Goal: Information Seeking & Learning: Learn about a topic

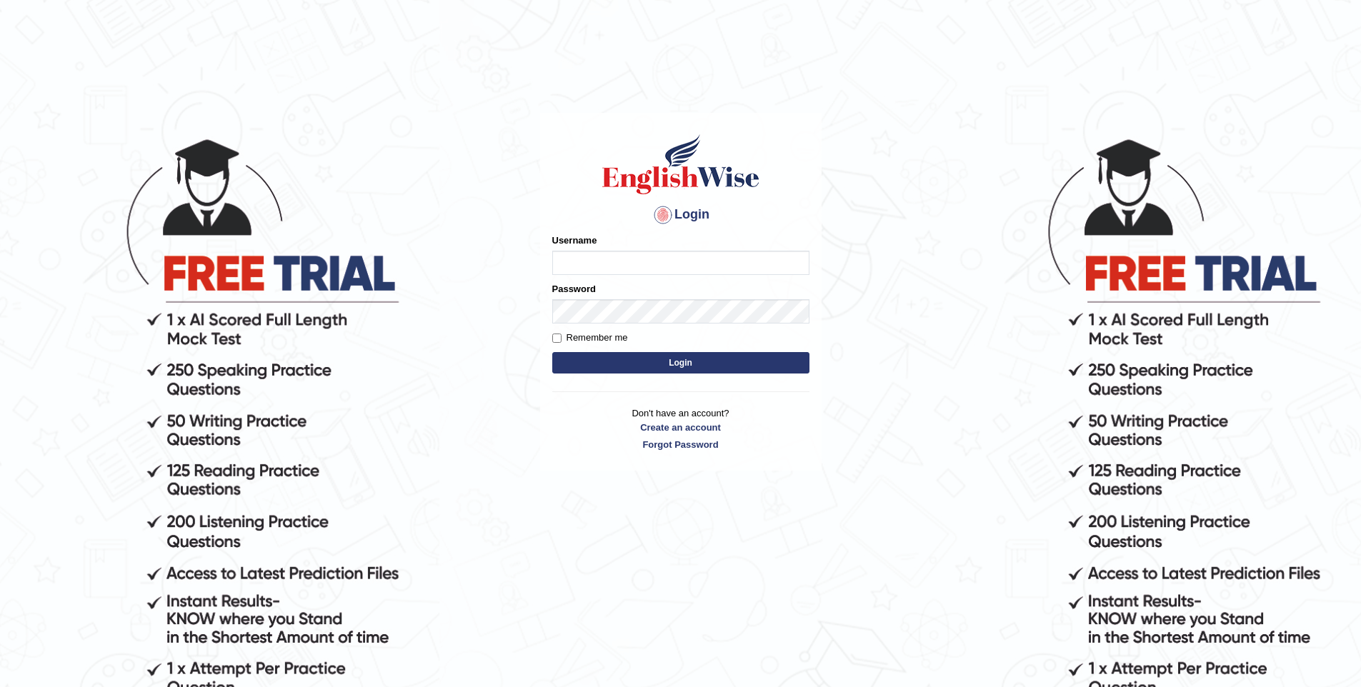
type input "vishwakarmad1999"
click at [741, 366] on button "Login" at bounding box center [680, 362] width 257 height 21
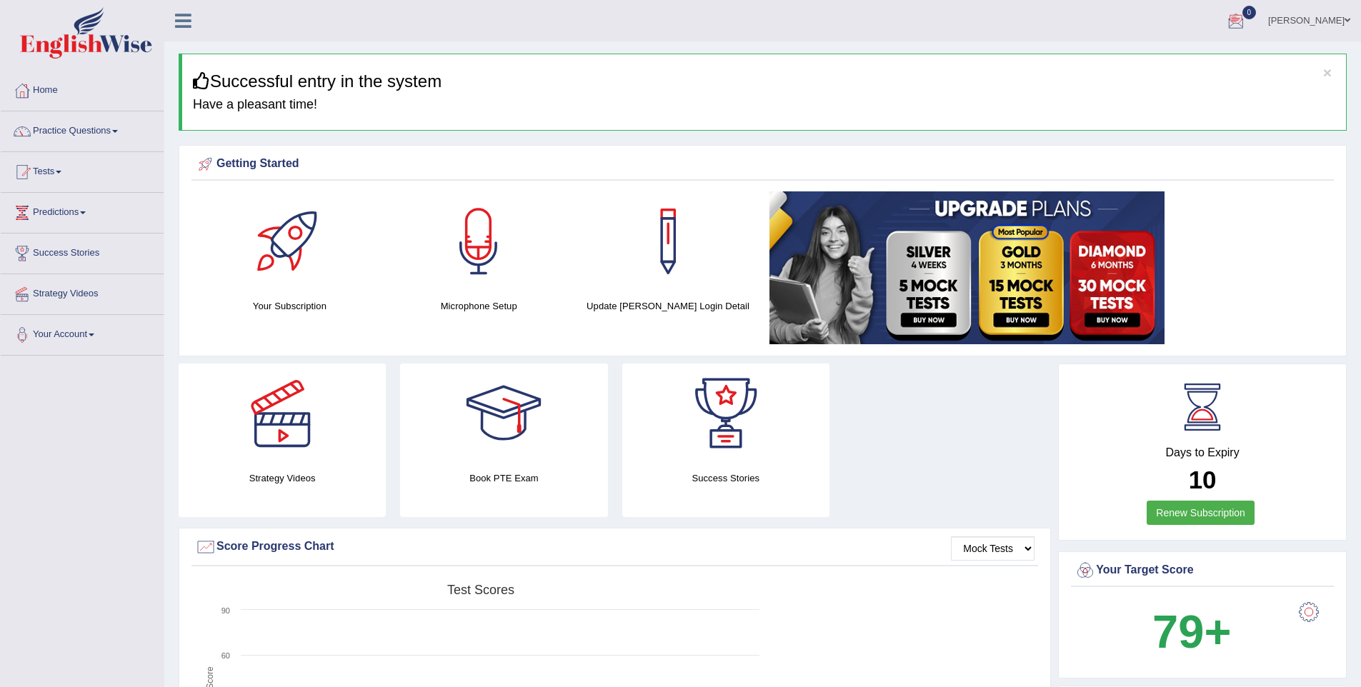
click at [1308, 21] on link "[PERSON_NAME]" at bounding box center [1309, 18] width 104 height 37
click at [89, 349] on link "Your Account" at bounding box center [82, 333] width 163 height 36
click at [91, 346] on link "Your Account" at bounding box center [80, 333] width 159 height 36
click at [73, 127] on link "Practice Questions" at bounding box center [82, 129] width 163 height 36
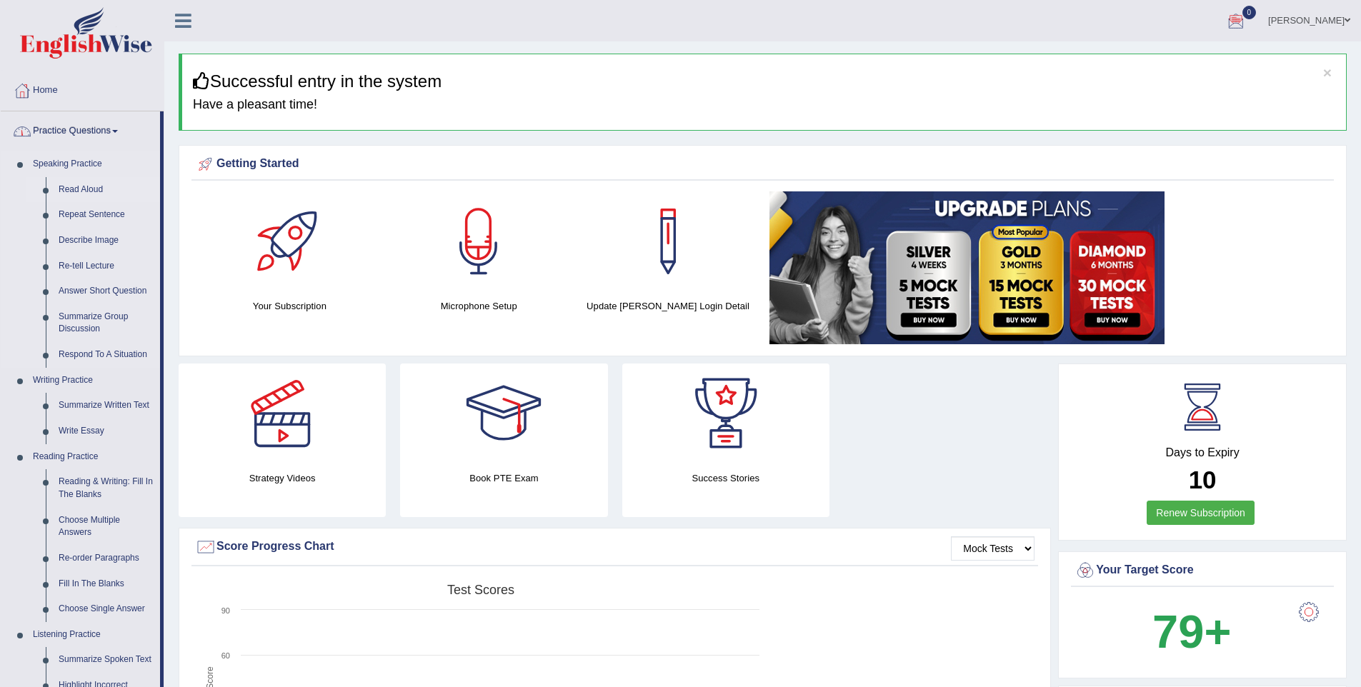
click at [78, 184] on link "Read Aloud" at bounding box center [106, 190] width 108 height 26
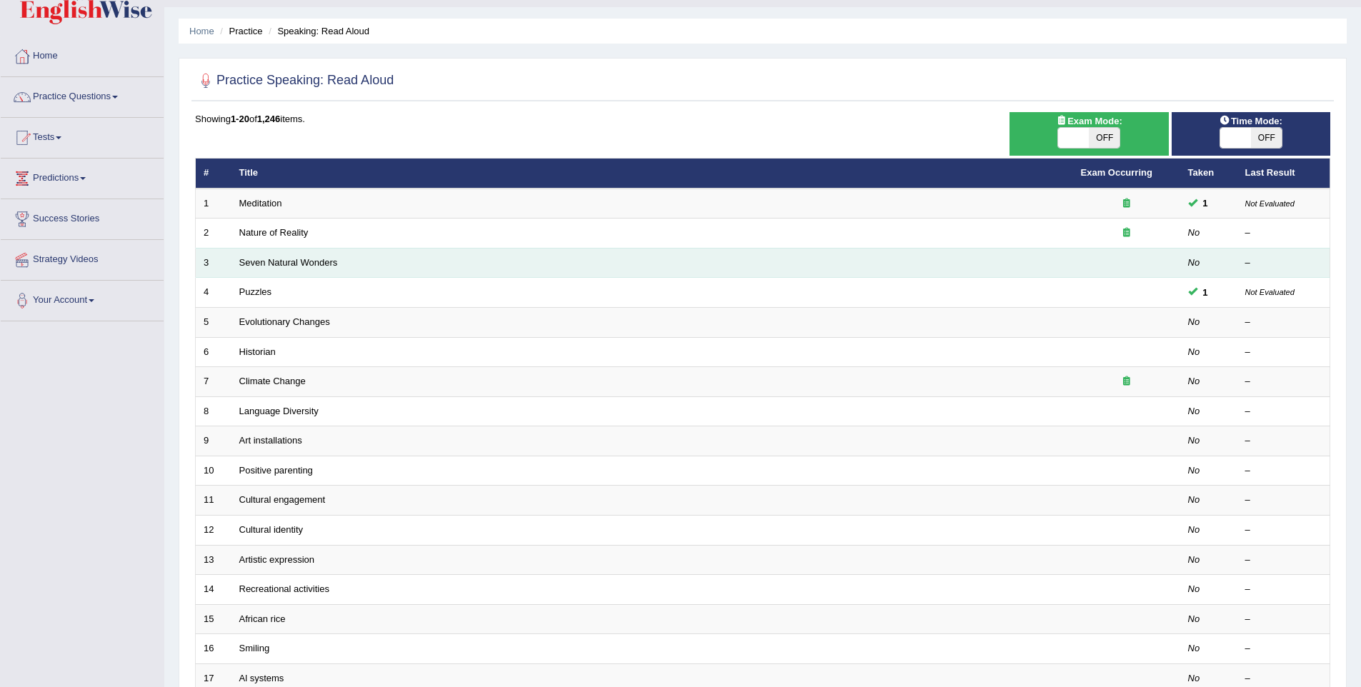
scroll to position [35, 0]
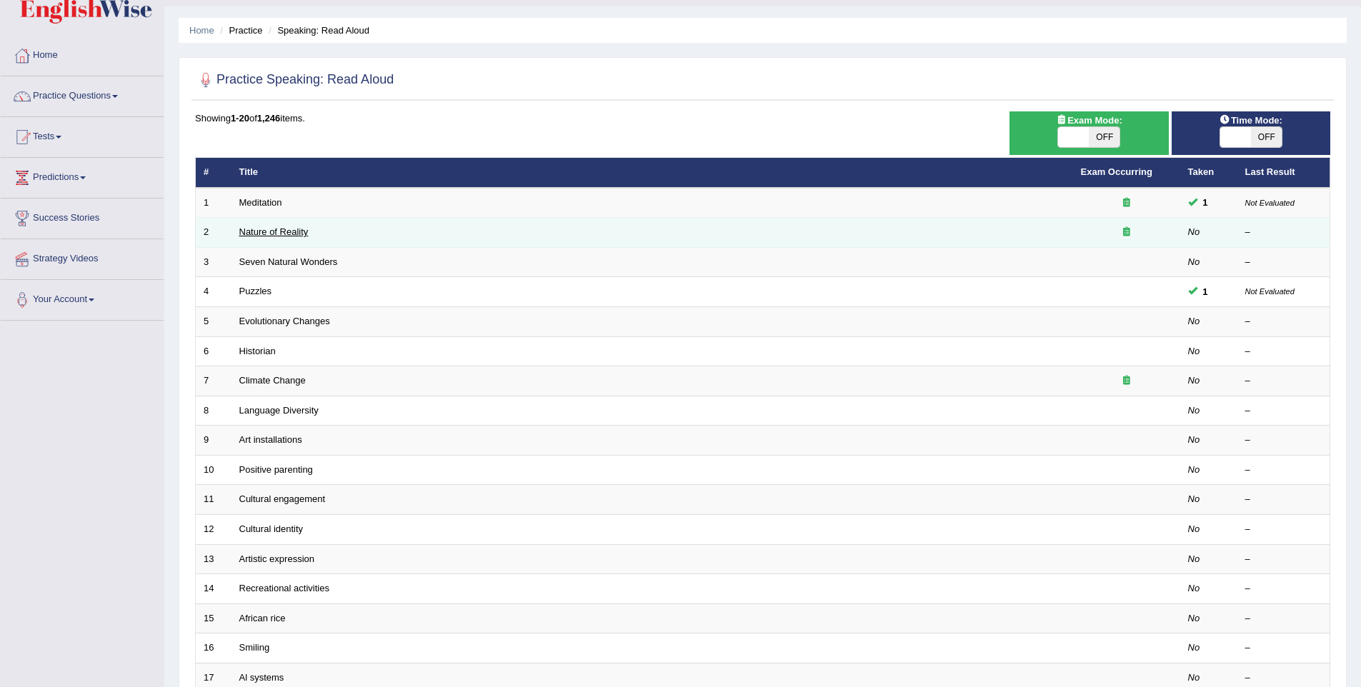
click at [265, 233] on link "Nature of Reality" at bounding box center [273, 231] width 69 height 11
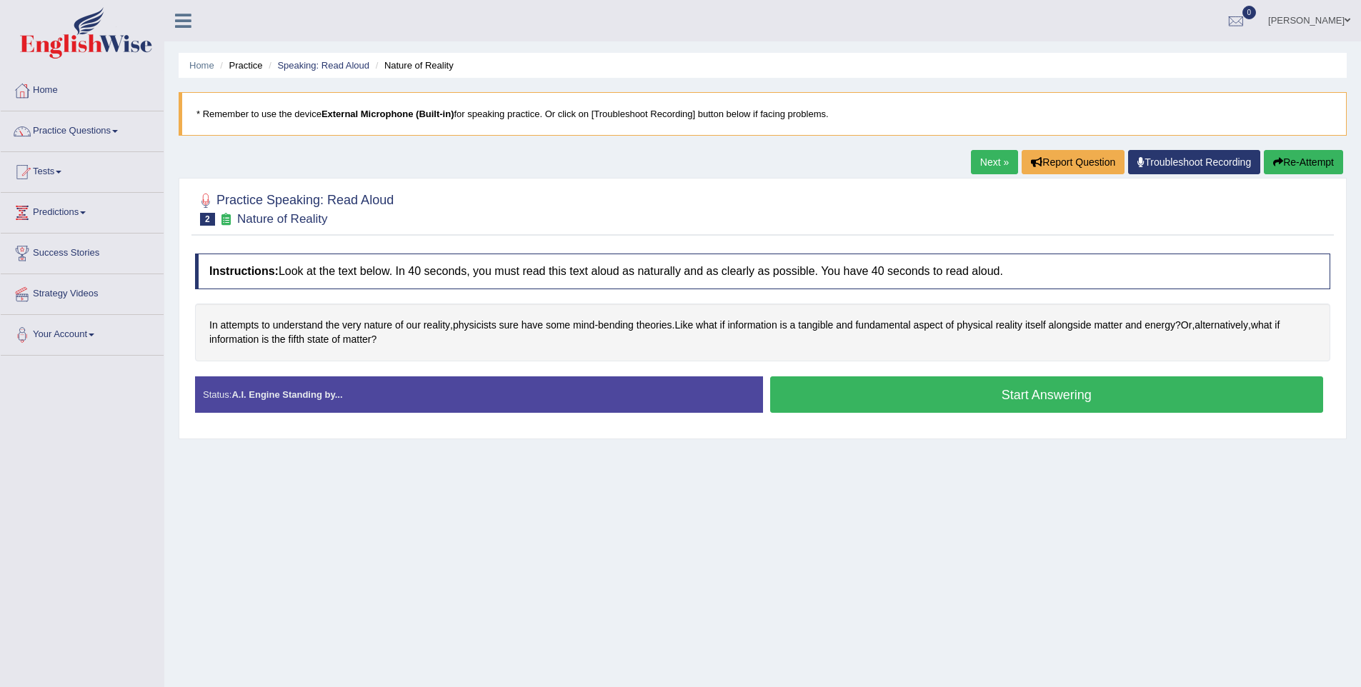
click at [1005, 392] on button "Start Answering" at bounding box center [1047, 394] width 554 height 36
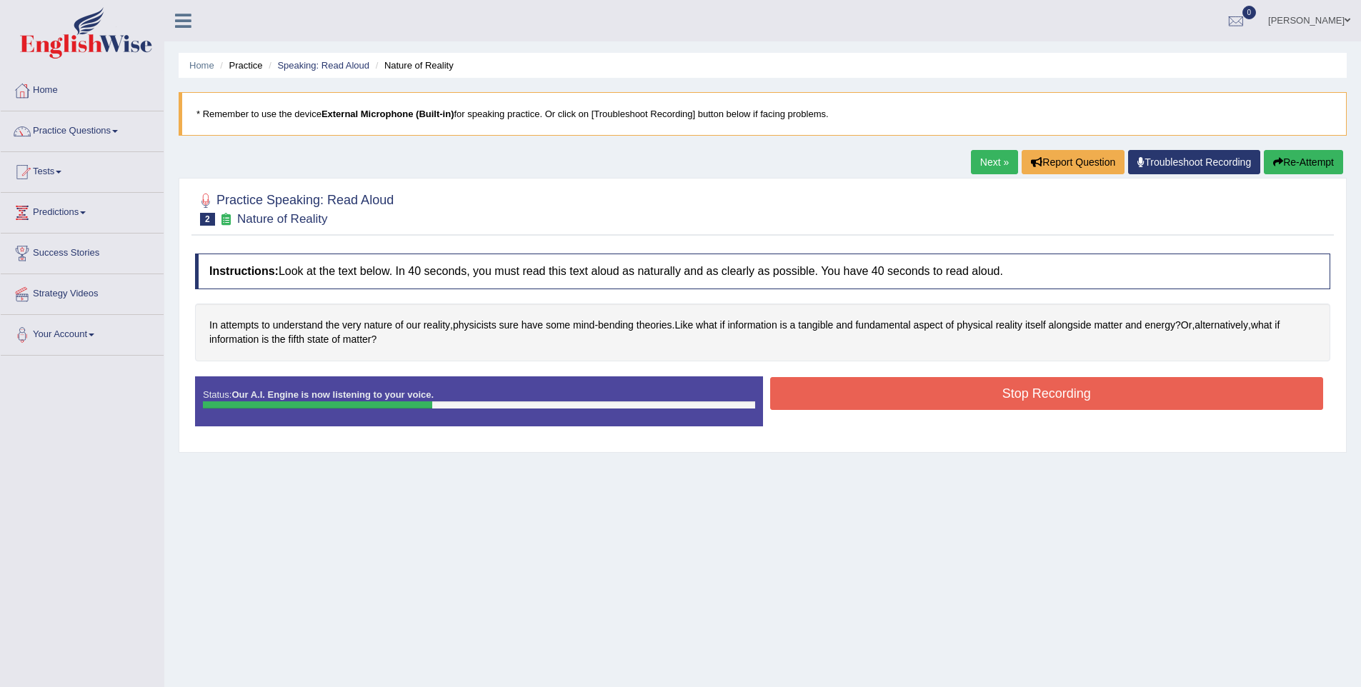
click at [1025, 394] on button "Stop Recording" at bounding box center [1047, 393] width 554 height 33
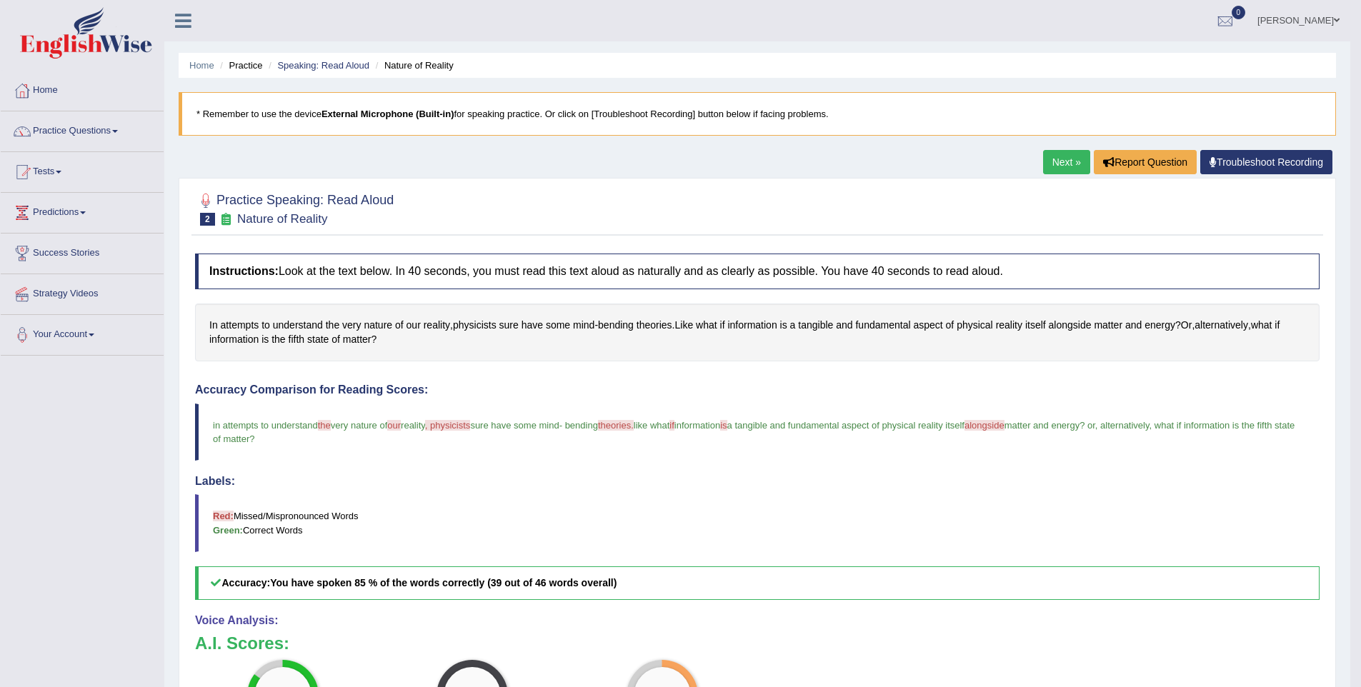
click at [1046, 156] on link "Next »" at bounding box center [1066, 162] width 47 height 24
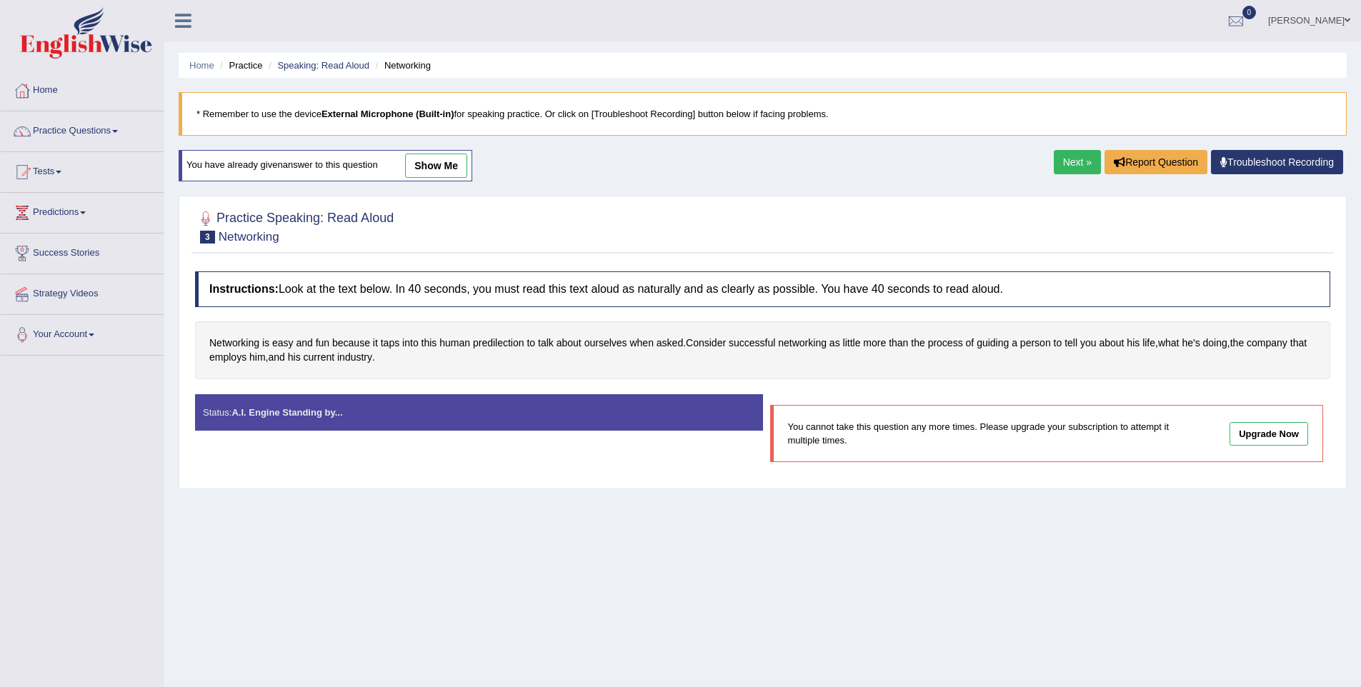
click at [1078, 188] on div "Home Practice Speaking: Read Aloud Networking * Remember to use the device Exte…" at bounding box center [762, 357] width 1196 height 714
click at [1086, 166] on link "Next »" at bounding box center [1076, 162] width 47 height 24
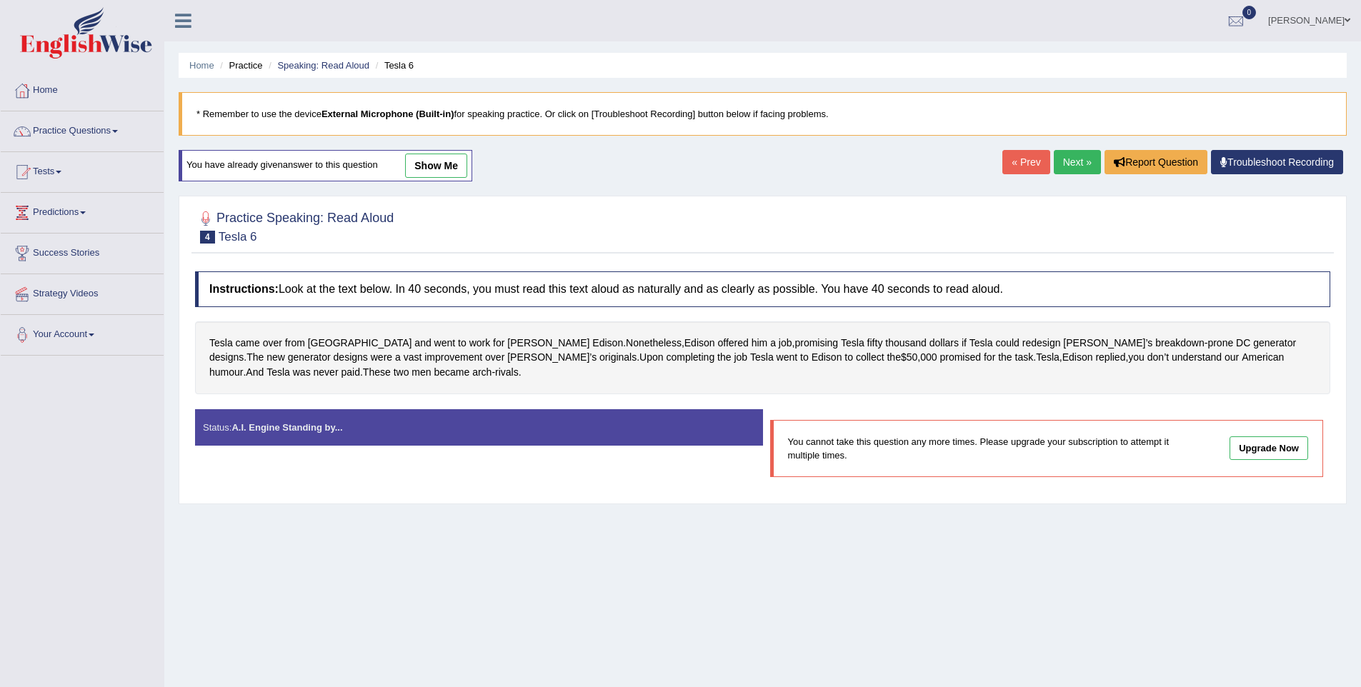
click at [69, 128] on link "Practice Questions" at bounding box center [82, 129] width 163 height 36
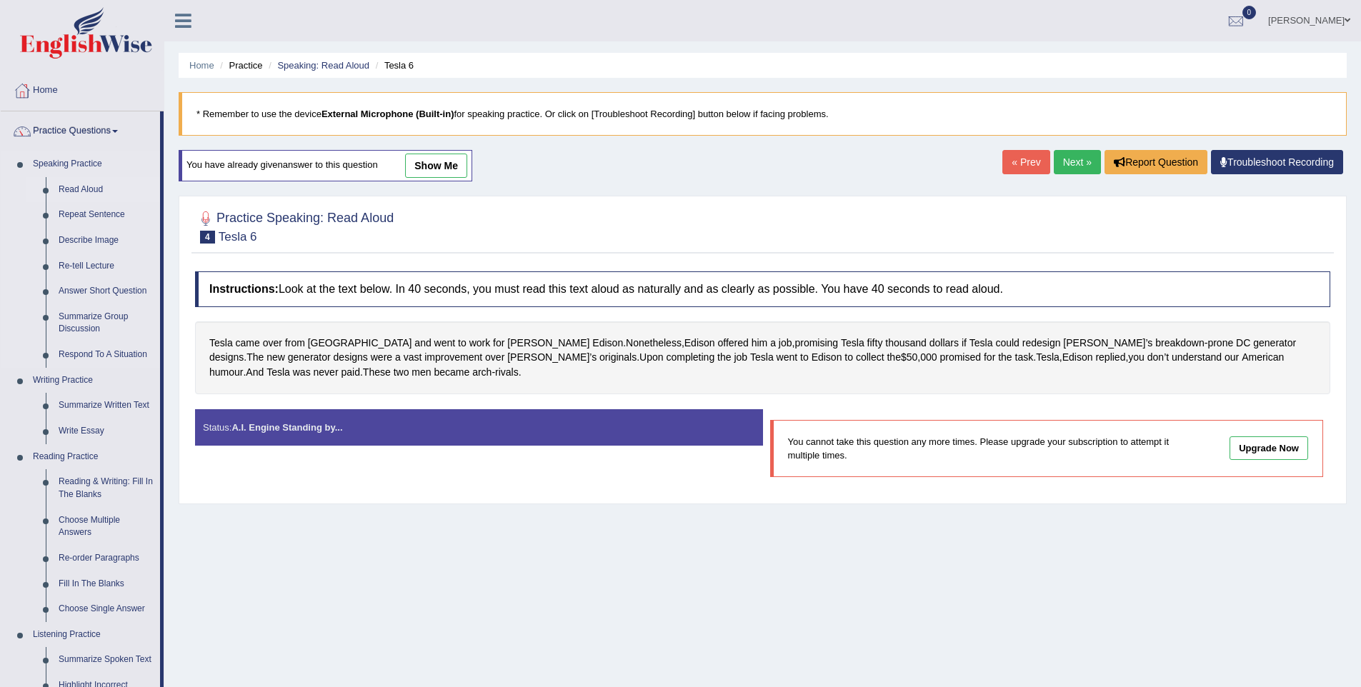
click at [86, 193] on link "Read Aloud" at bounding box center [106, 190] width 108 height 26
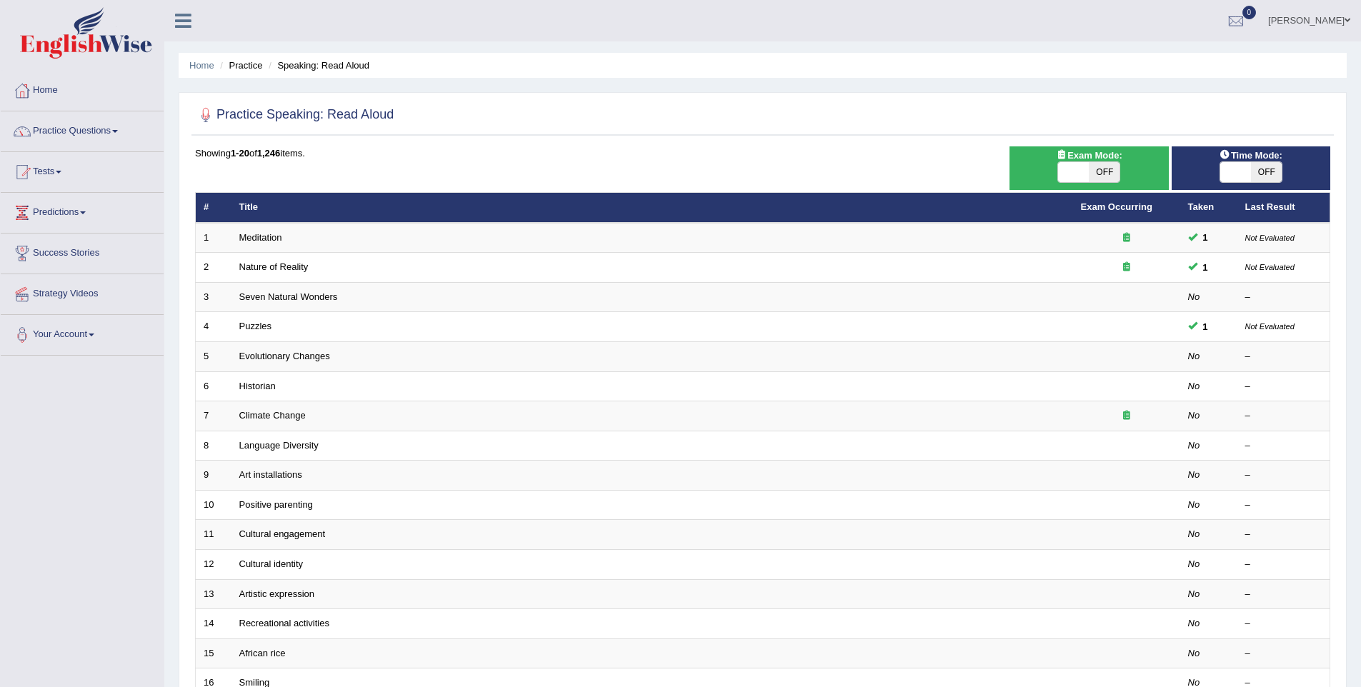
click at [1198, 206] on th "Taken" at bounding box center [1208, 208] width 57 height 30
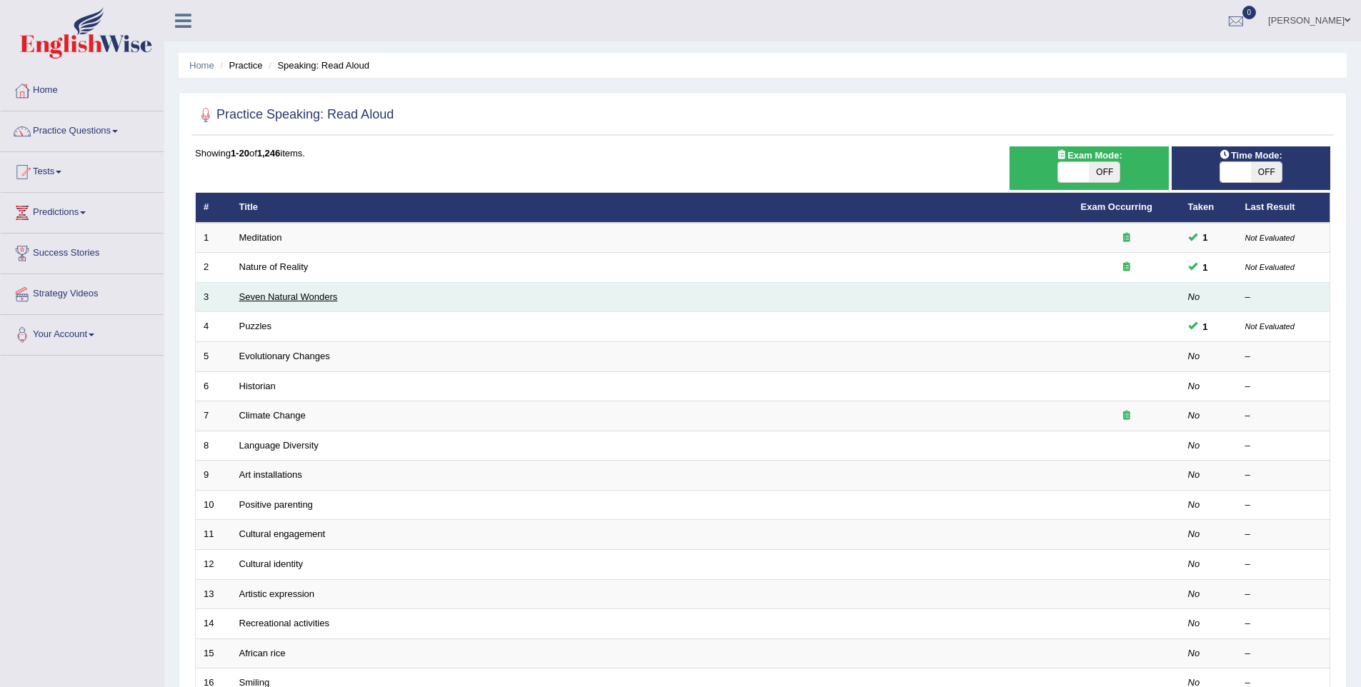
click at [269, 297] on link "Seven Natural Wonders" at bounding box center [288, 296] width 99 height 11
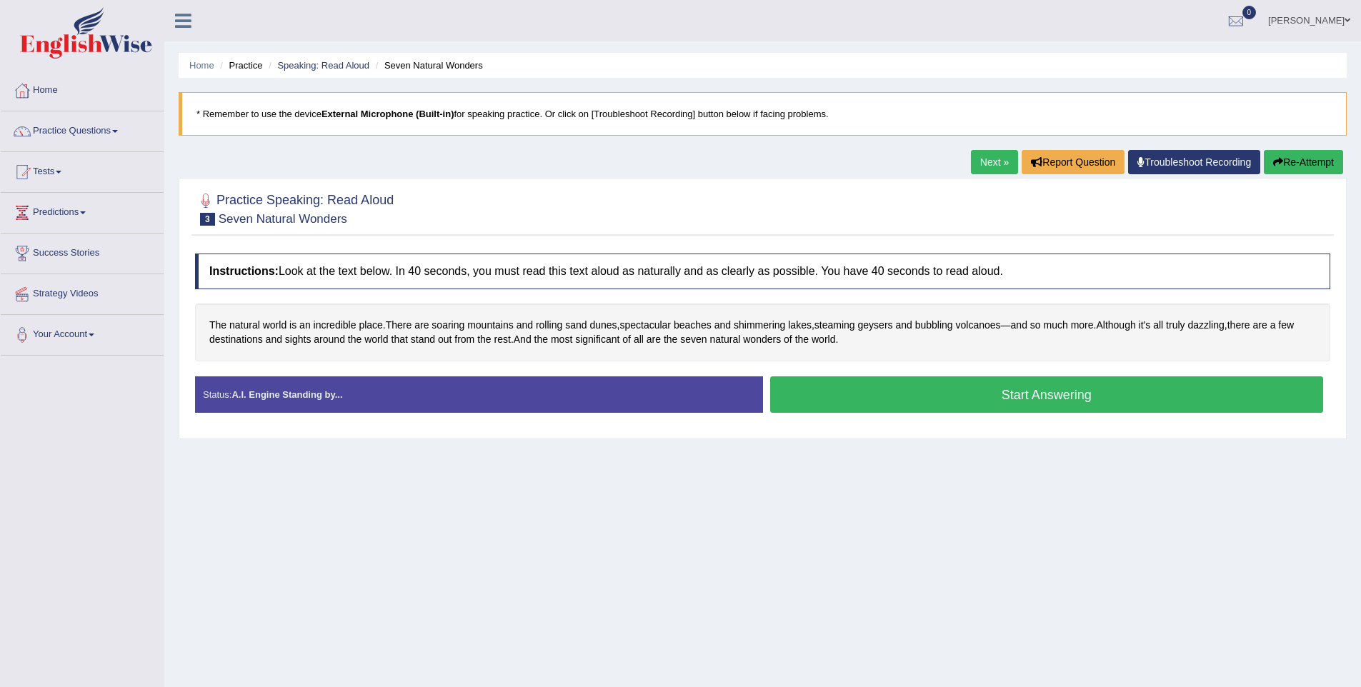
click at [1004, 389] on button "Start Answering" at bounding box center [1047, 394] width 554 height 36
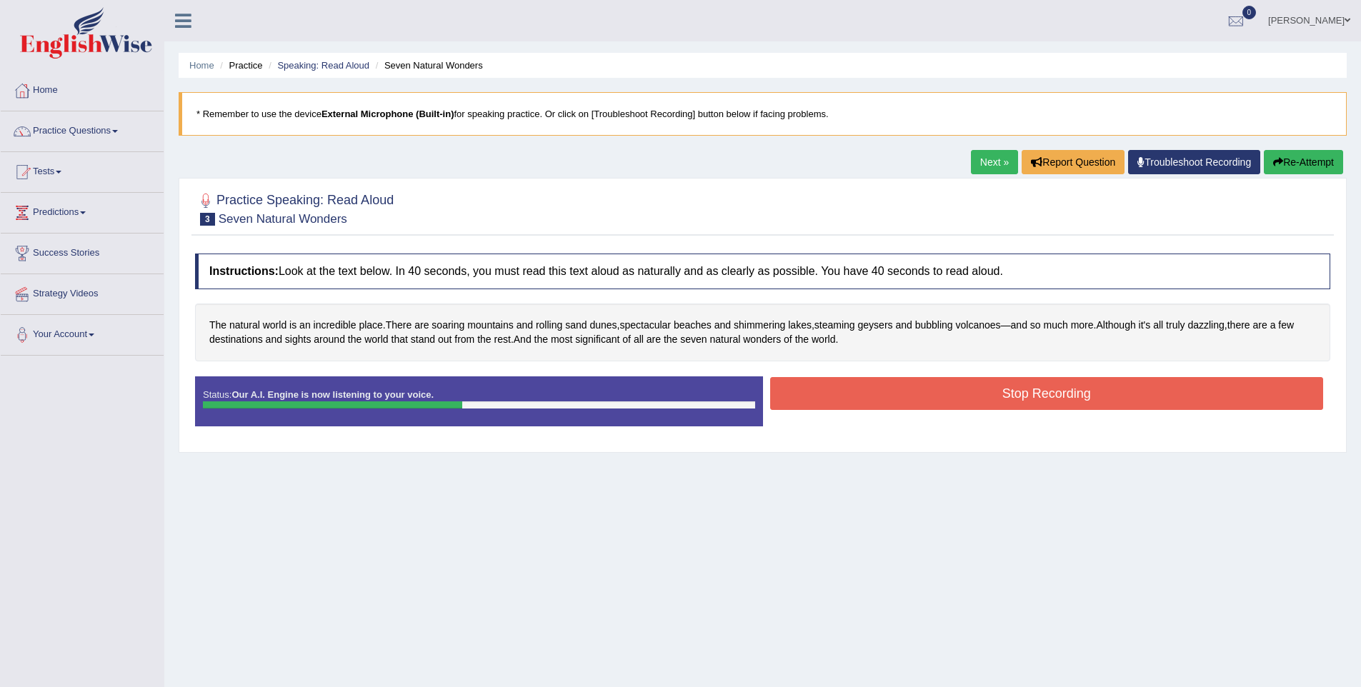
click at [1051, 410] on div "Stop Recording" at bounding box center [1047, 395] width 568 height 36
click at [1052, 409] on button "Stop Recording" at bounding box center [1047, 393] width 554 height 33
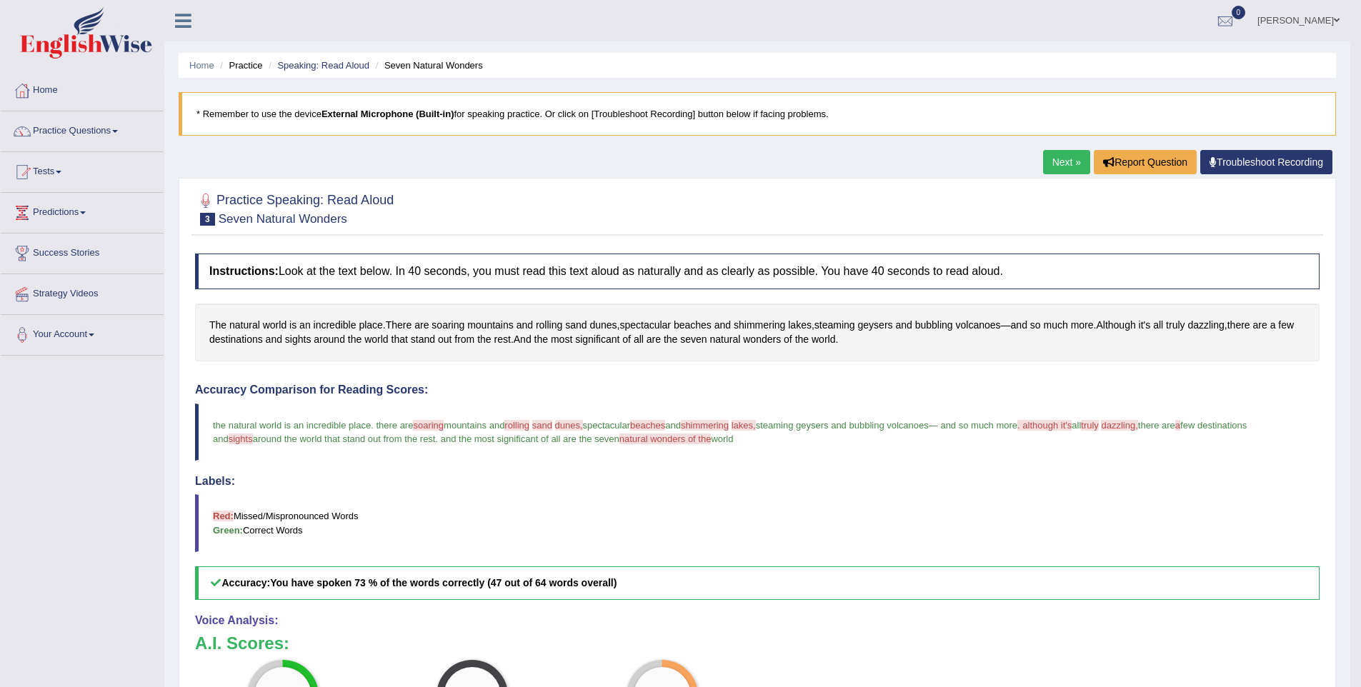
click at [1051, 158] on link "Next »" at bounding box center [1066, 162] width 47 height 24
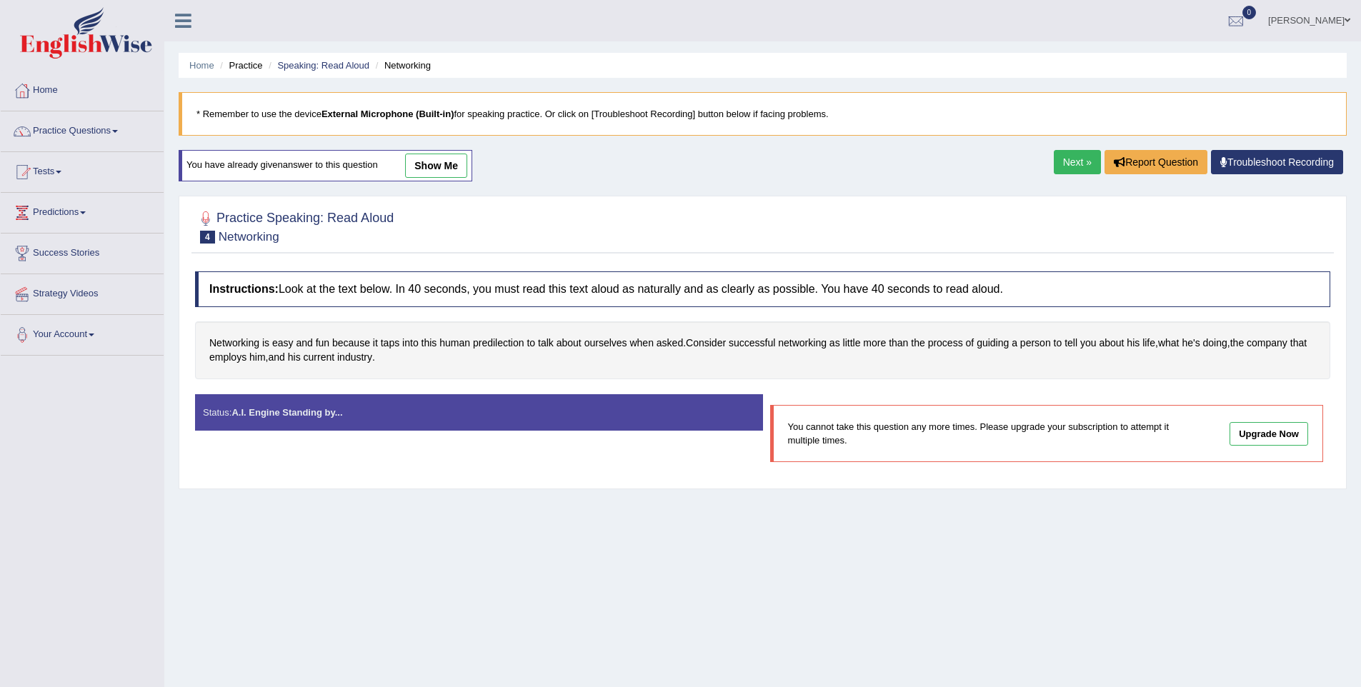
click at [1053, 158] on link "Next »" at bounding box center [1076, 162] width 47 height 24
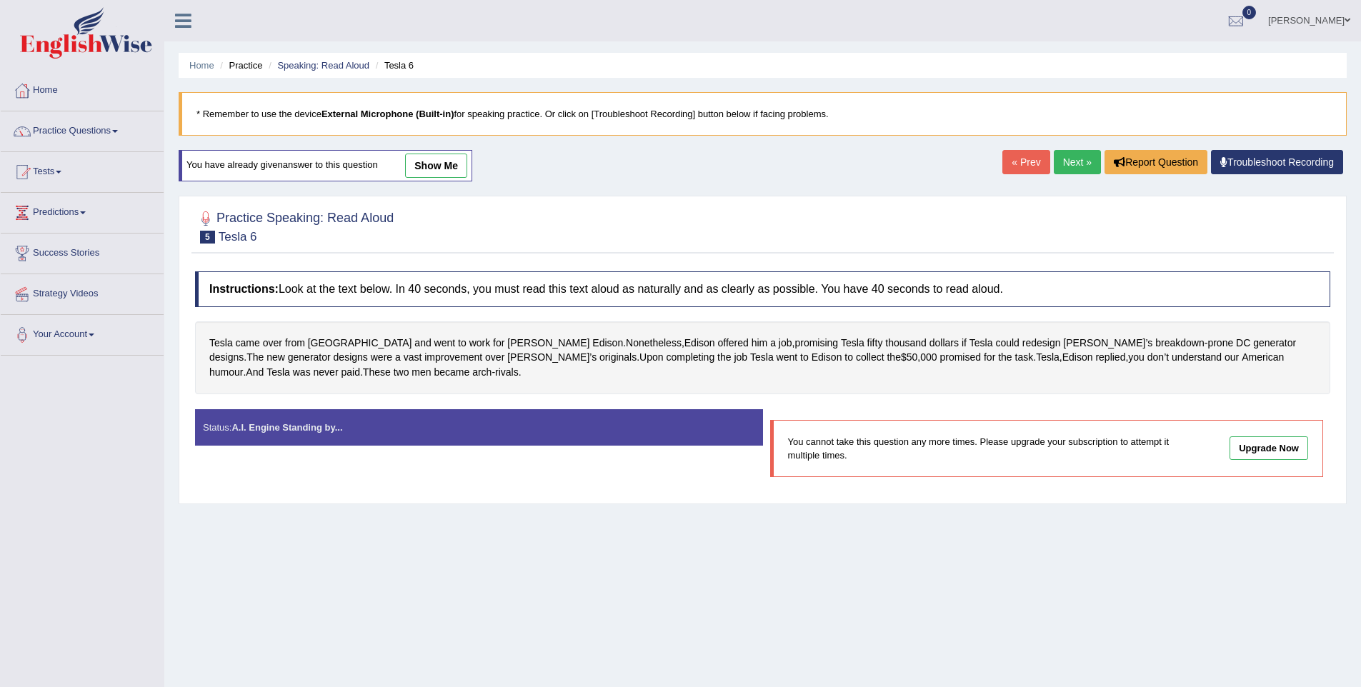
click at [1053, 158] on link "Next »" at bounding box center [1076, 162] width 47 height 24
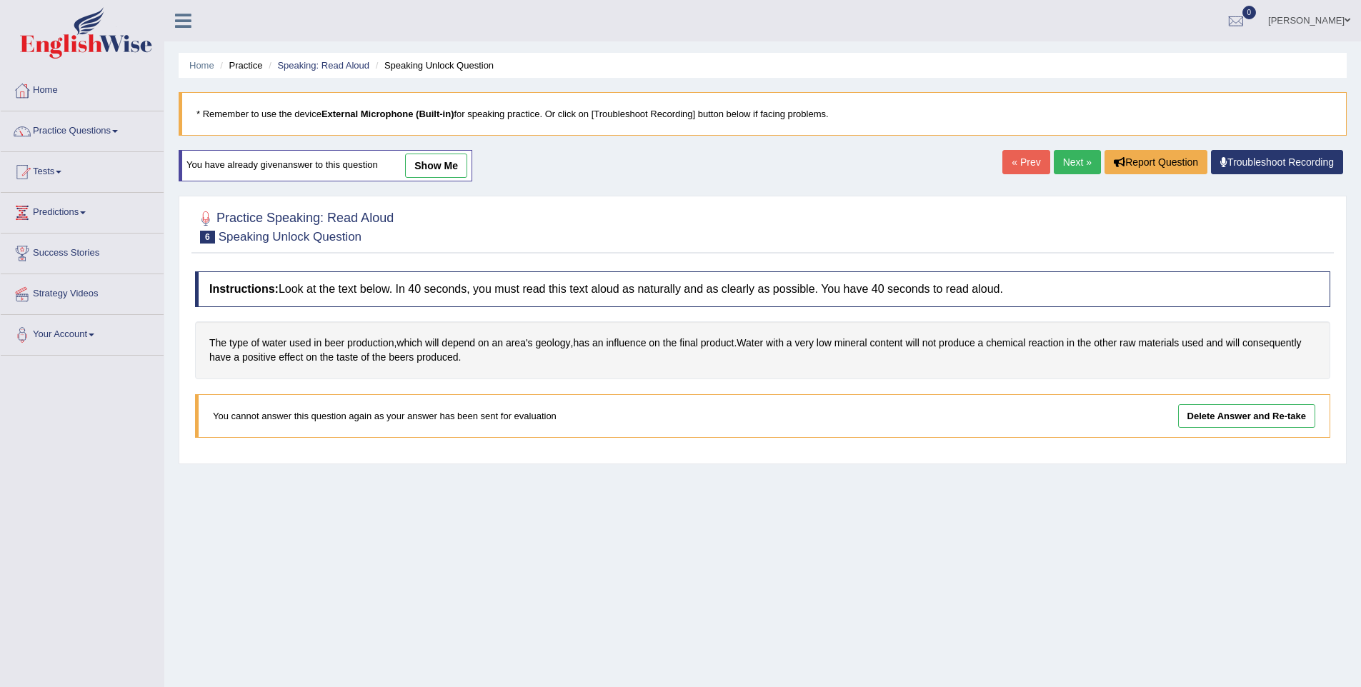
click at [1053, 158] on link "Next »" at bounding box center [1076, 162] width 47 height 24
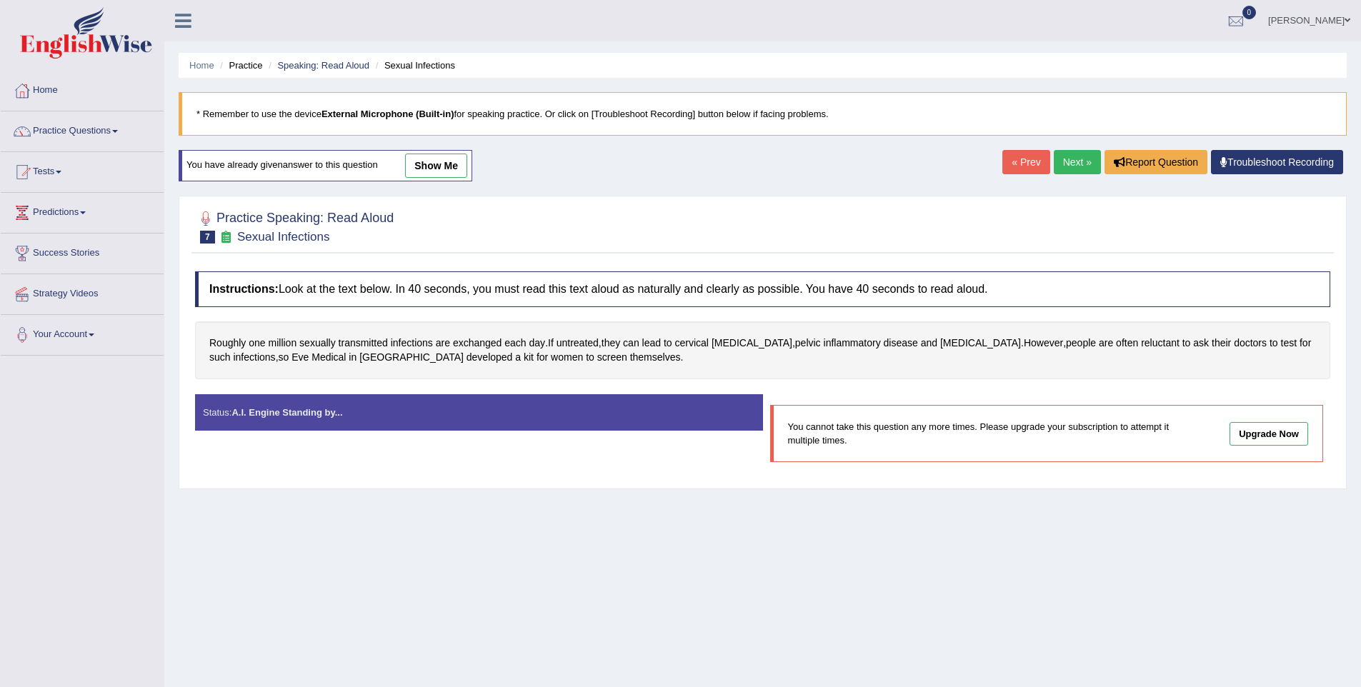
click at [1061, 165] on link "Next »" at bounding box center [1076, 162] width 47 height 24
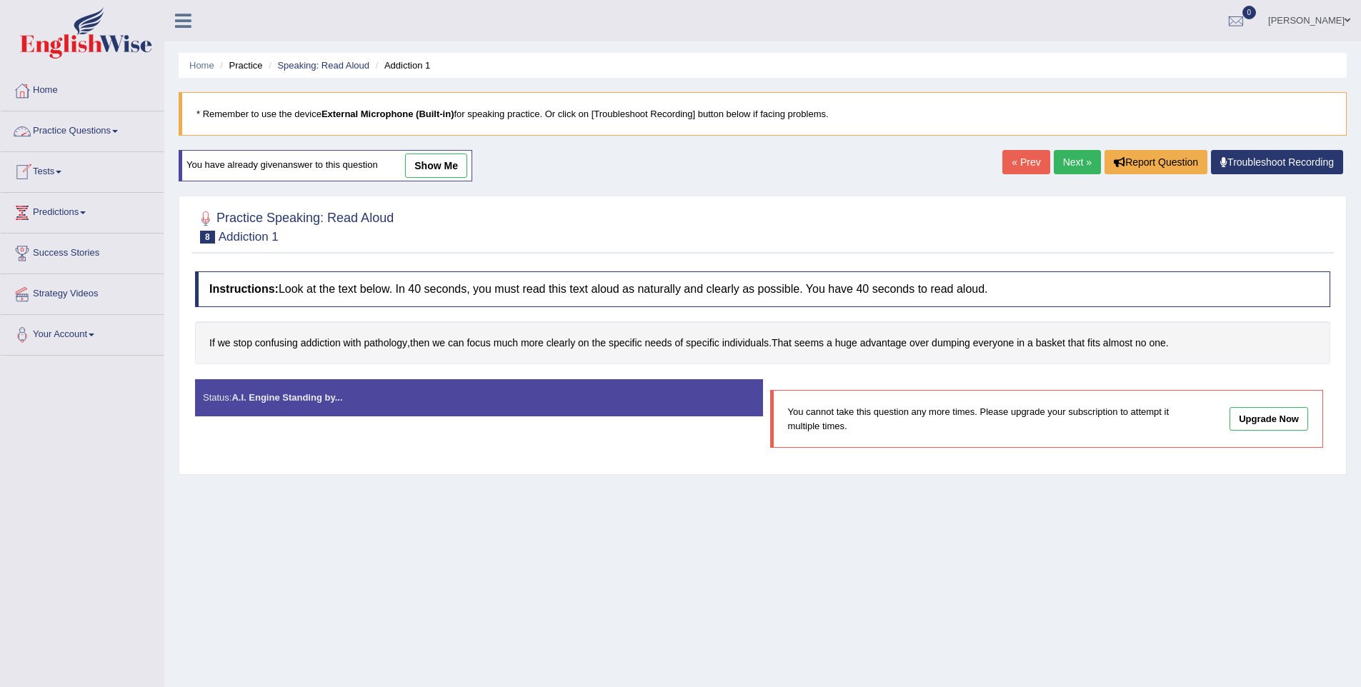
click at [47, 126] on link "Practice Questions" at bounding box center [82, 129] width 163 height 36
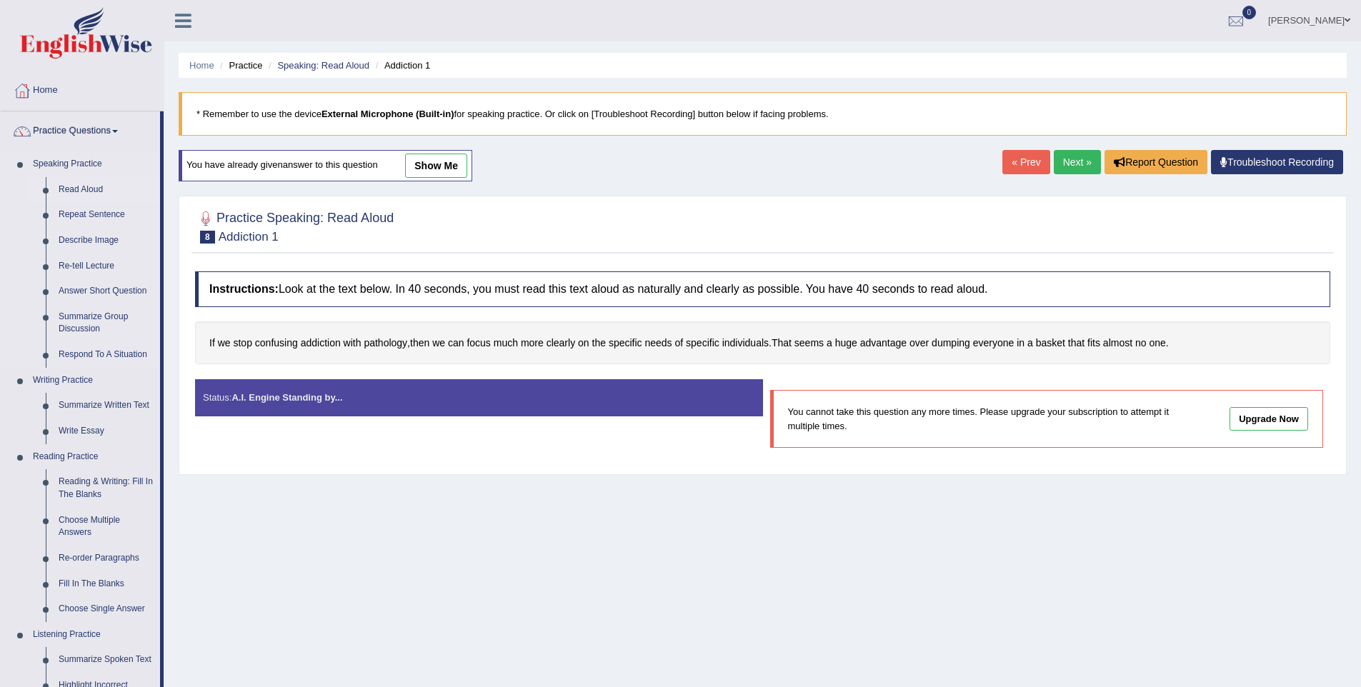
click at [79, 186] on link "Read Aloud" at bounding box center [106, 190] width 108 height 26
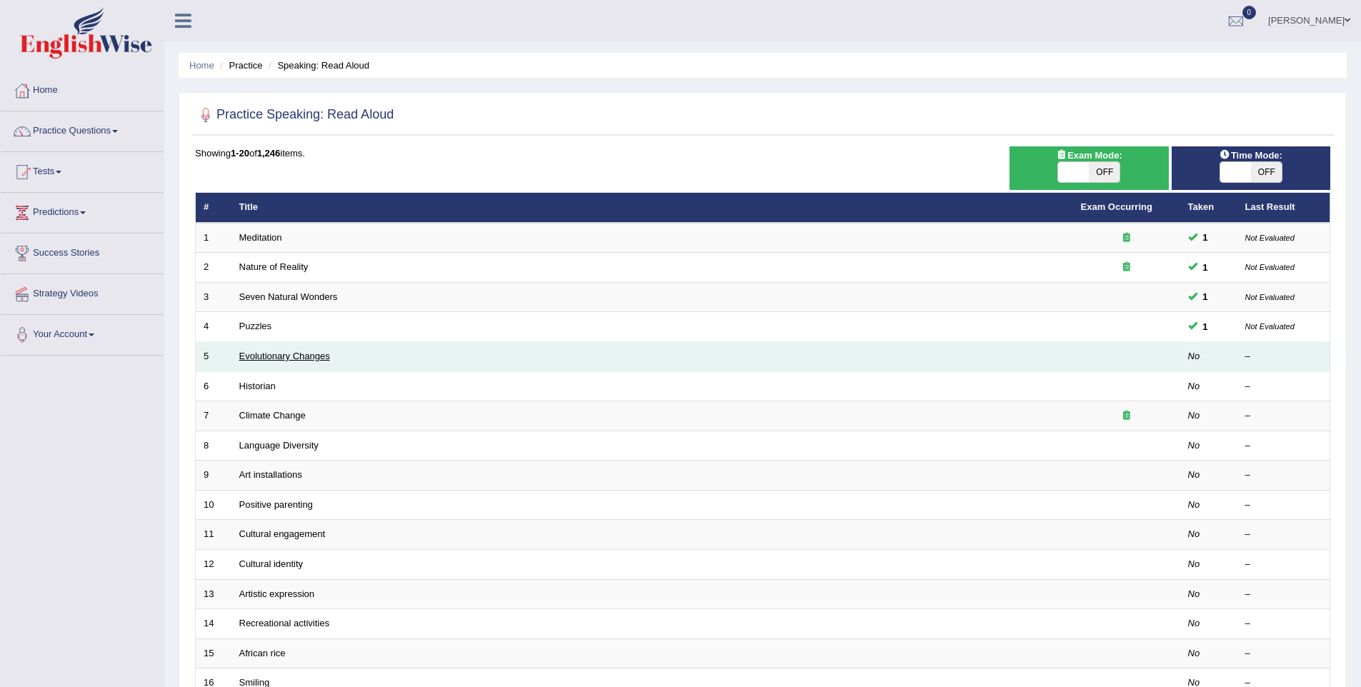
click at [259, 359] on link "Evolutionary Changes" at bounding box center [284, 356] width 91 height 11
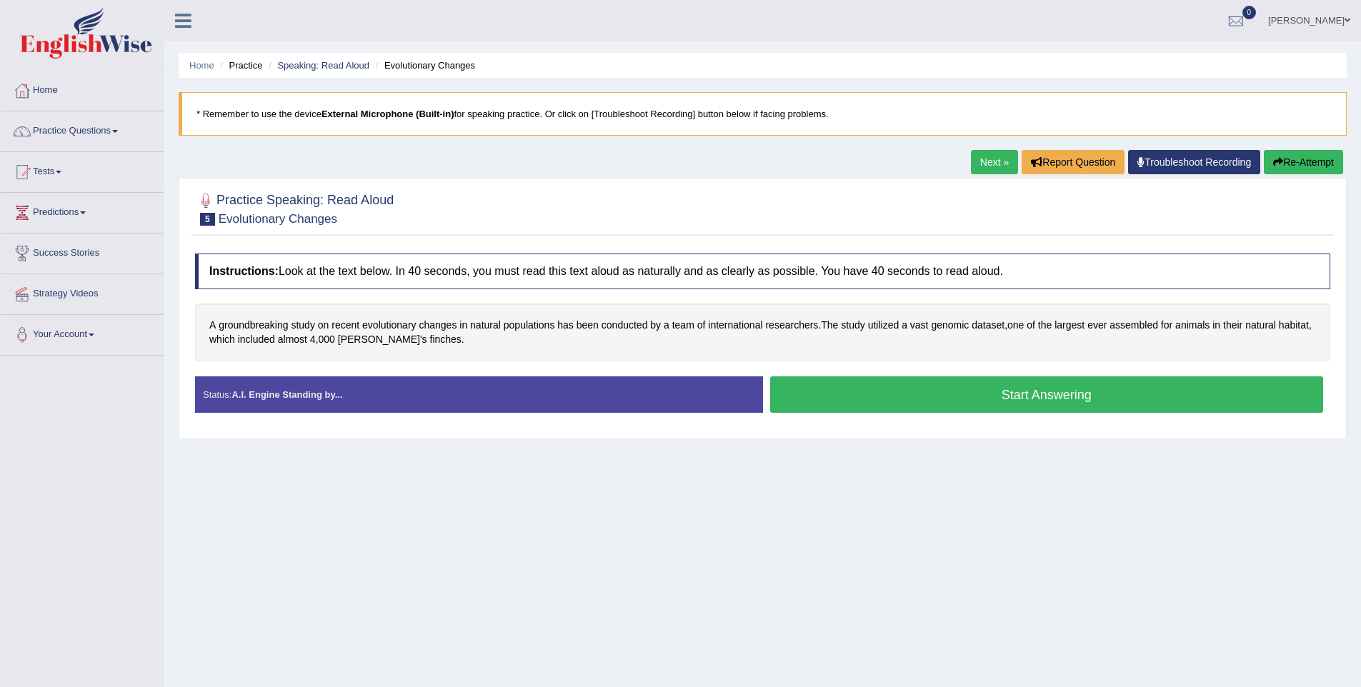
click at [1046, 399] on button "Start Answering" at bounding box center [1047, 394] width 554 height 36
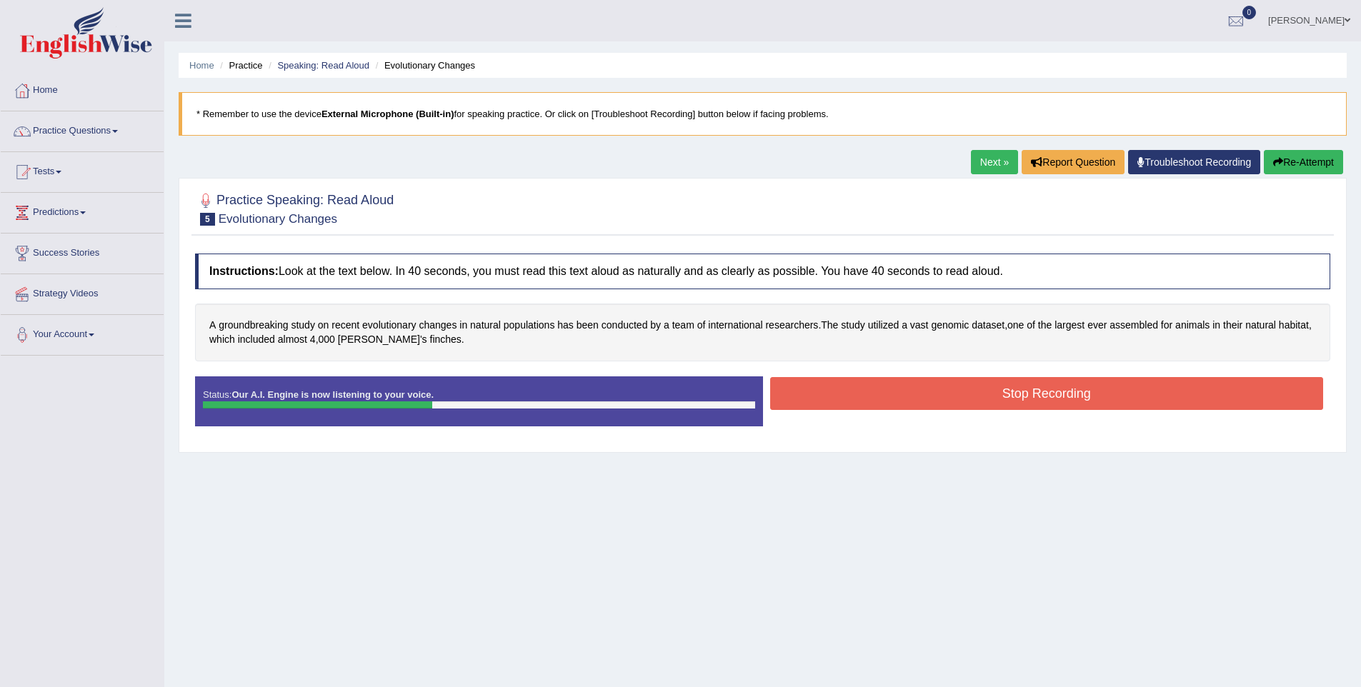
click at [1051, 384] on button "Stop Recording" at bounding box center [1047, 393] width 554 height 33
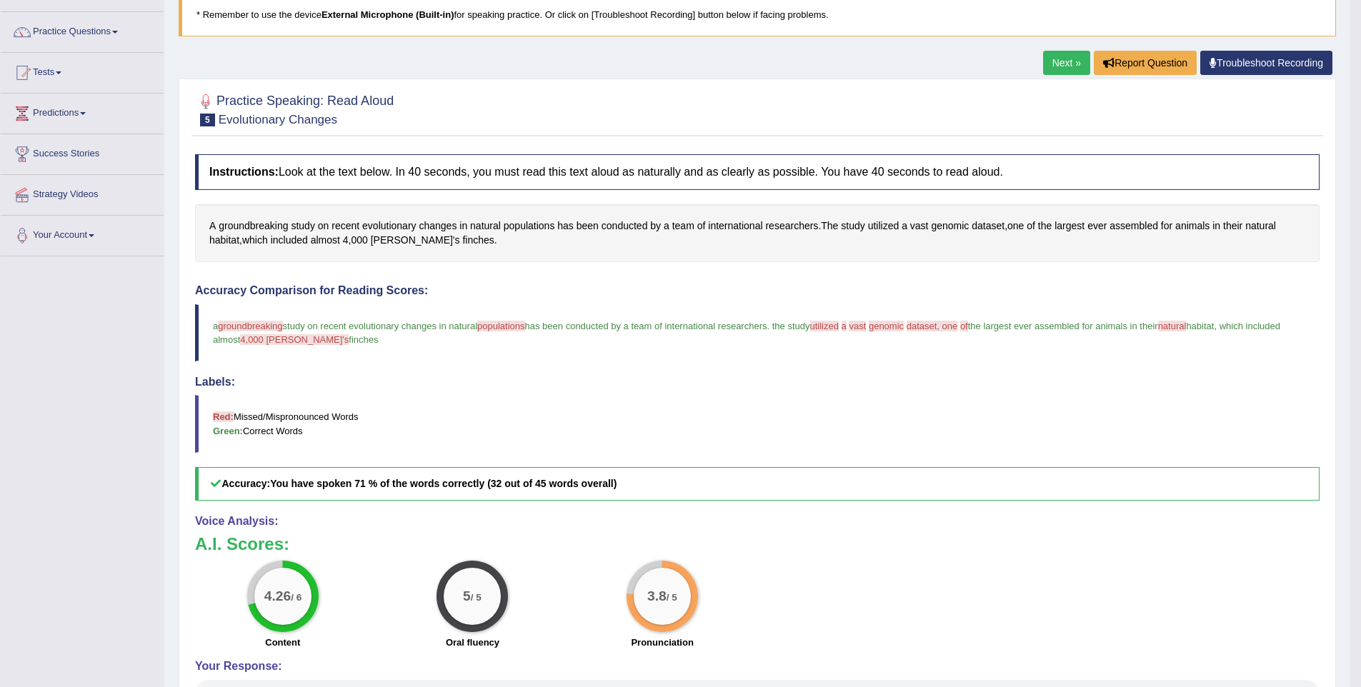
scroll to position [102, 0]
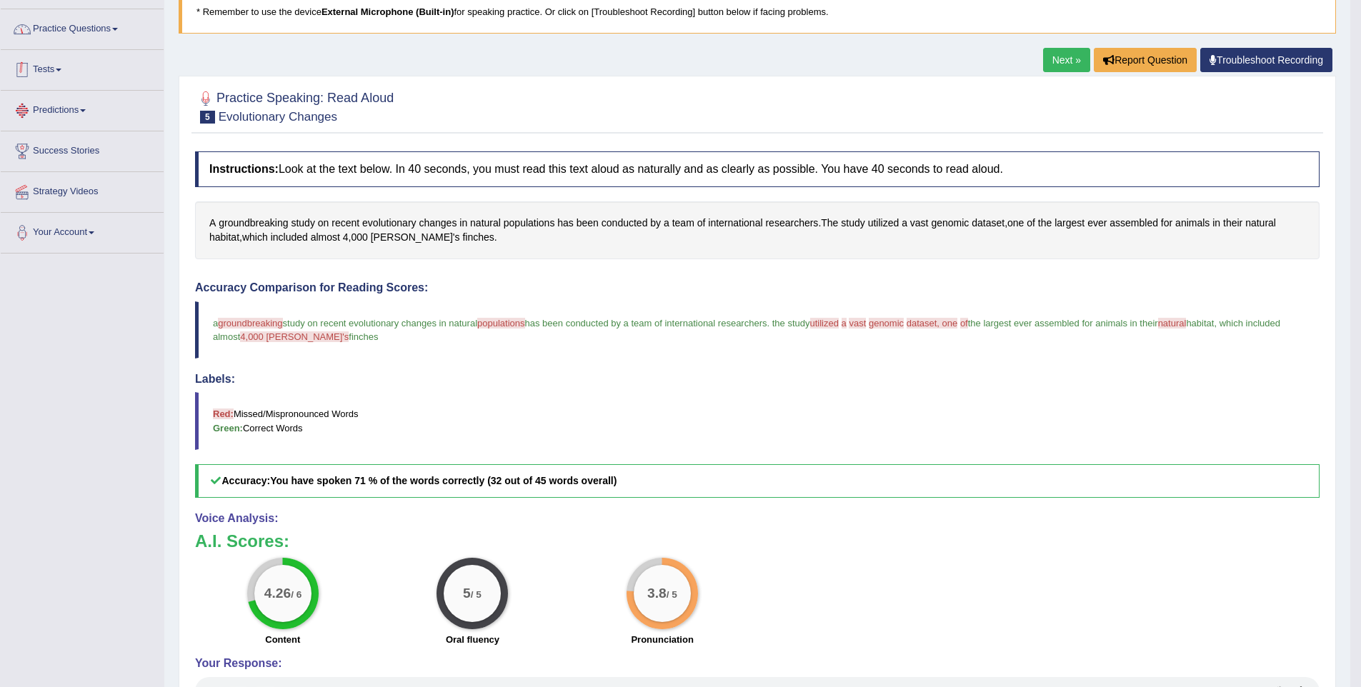
click at [101, 25] on link "Practice Questions" at bounding box center [82, 27] width 163 height 36
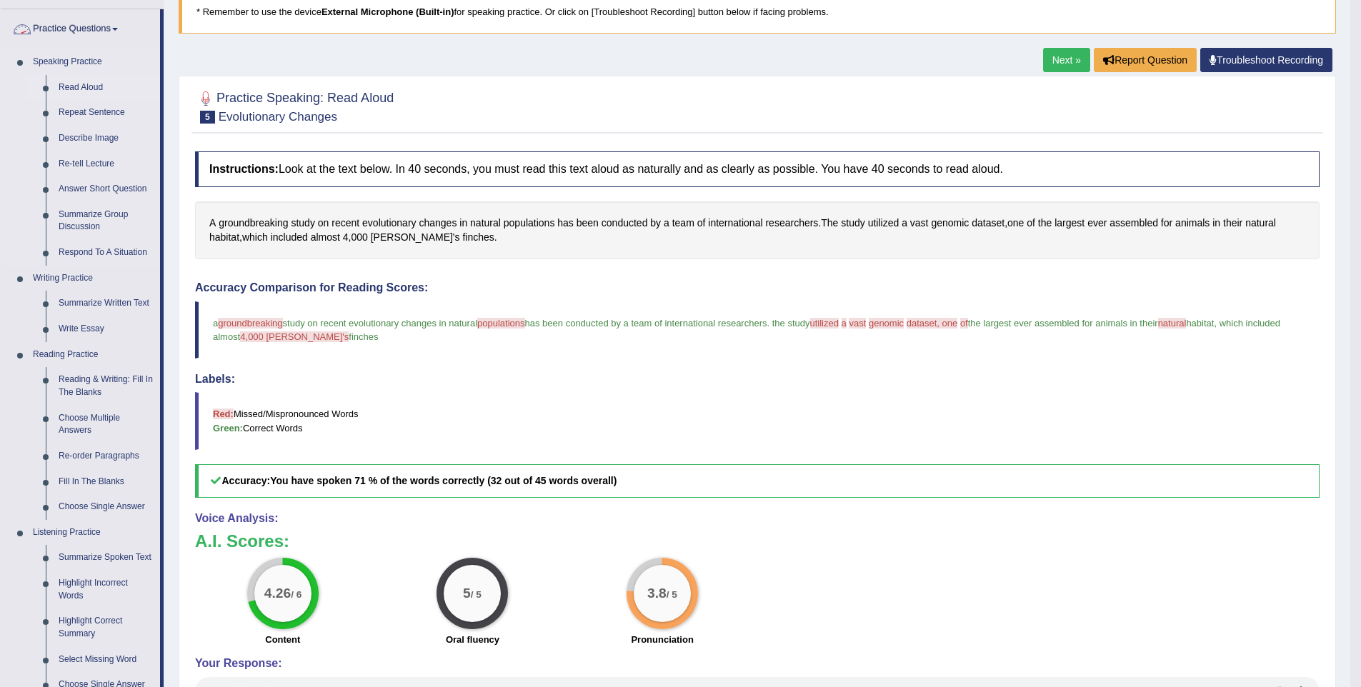
click at [85, 84] on link "Read Aloud" at bounding box center [106, 88] width 108 height 26
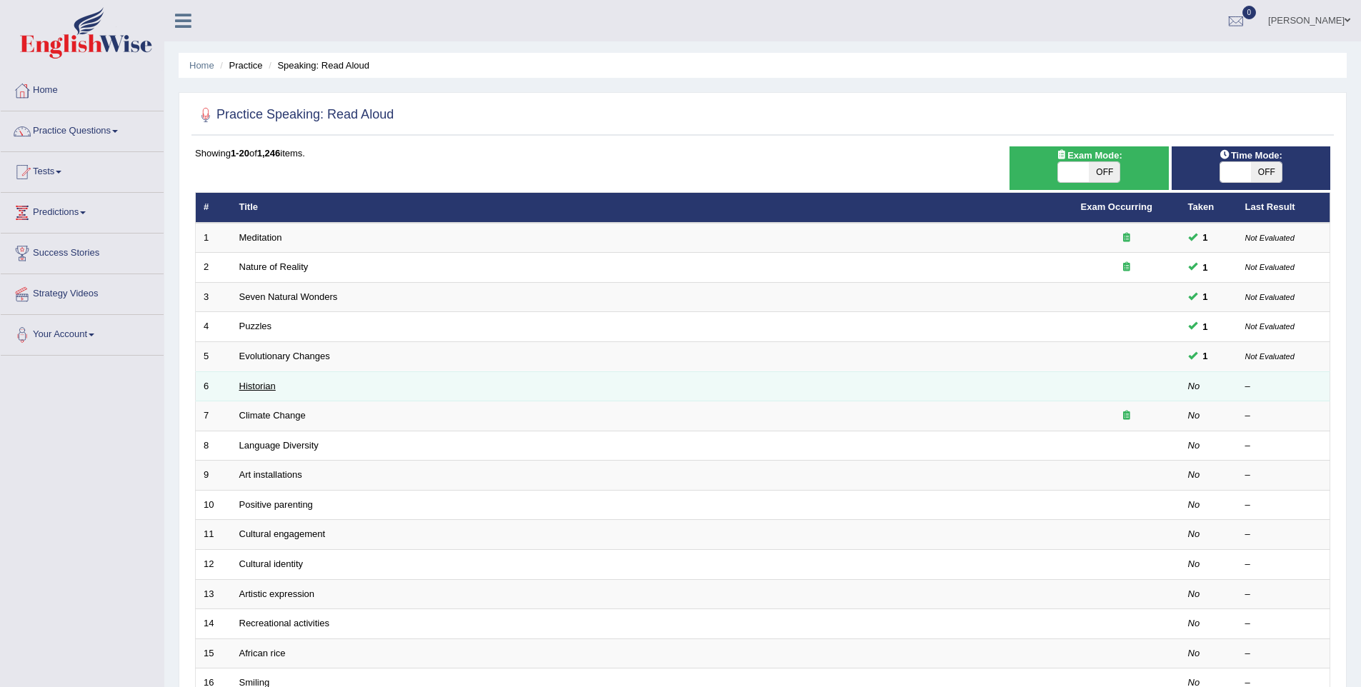
click at [252, 387] on link "Historian" at bounding box center [257, 386] width 36 height 11
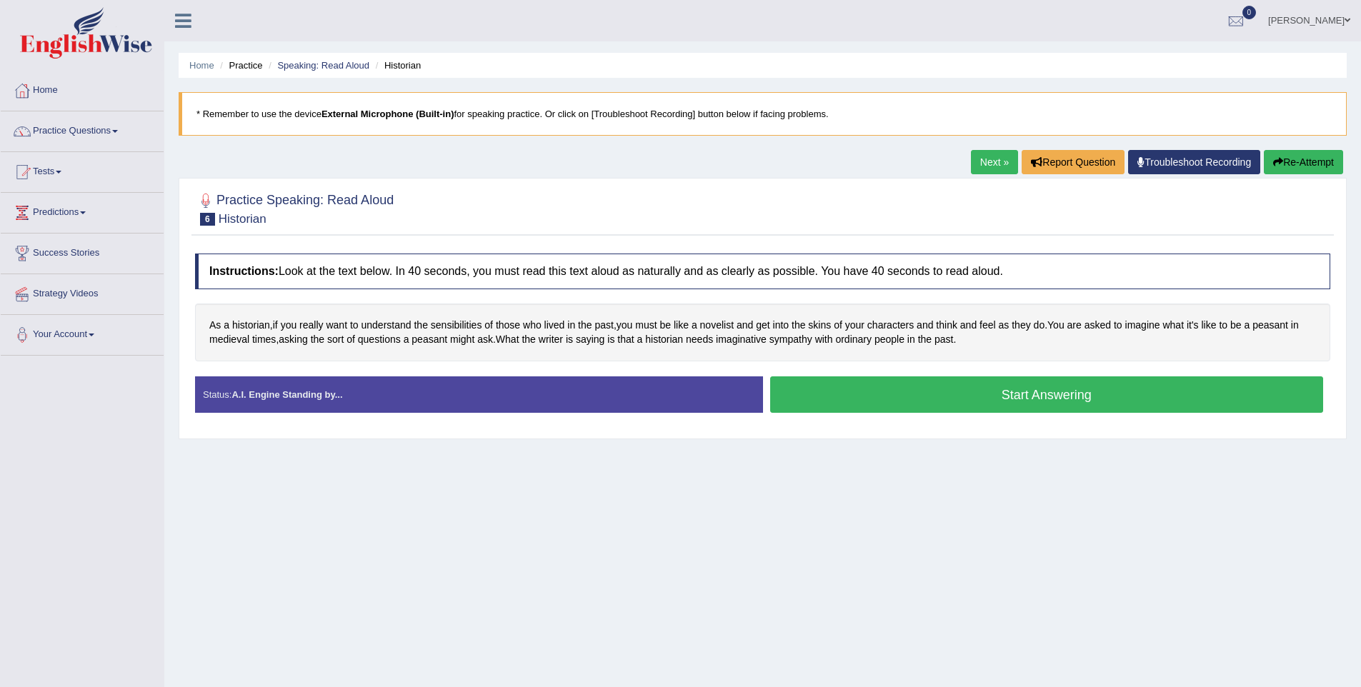
click at [988, 398] on button "Start Answering" at bounding box center [1047, 394] width 554 height 36
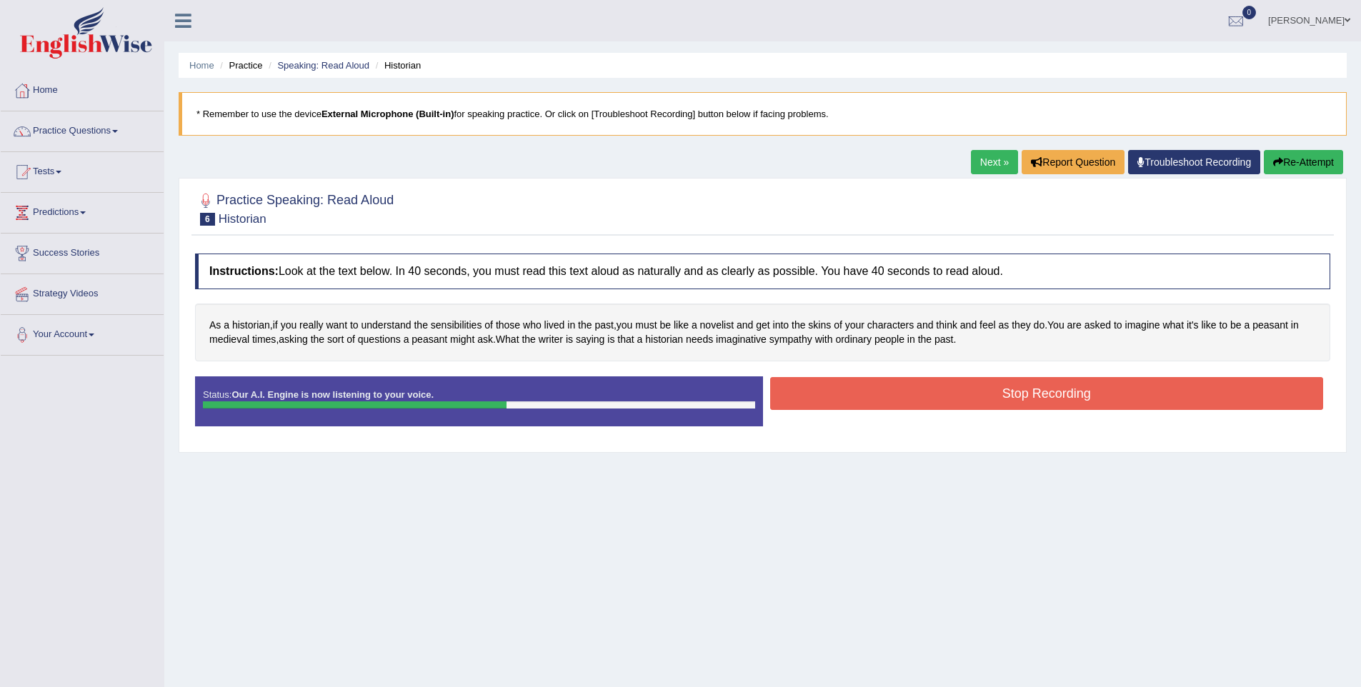
click at [988, 398] on button "Stop Recording" at bounding box center [1047, 393] width 554 height 33
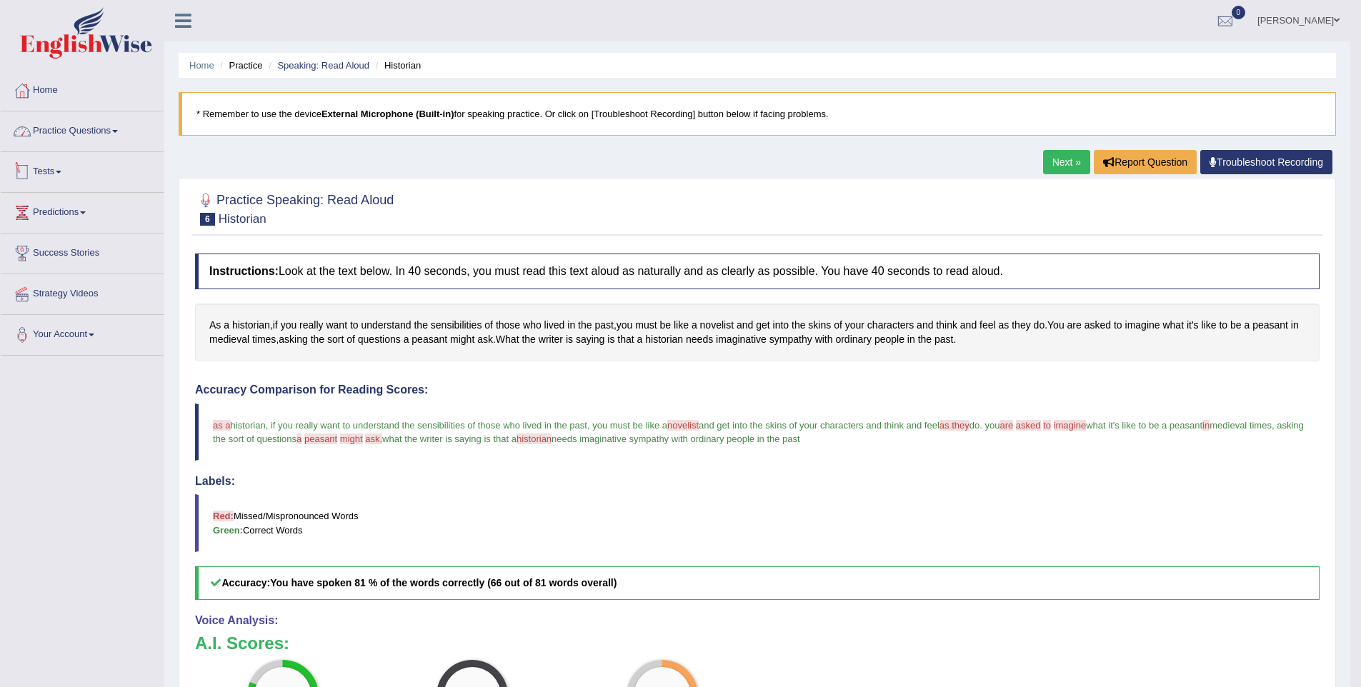
click at [64, 124] on link "Practice Questions" at bounding box center [82, 129] width 163 height 36
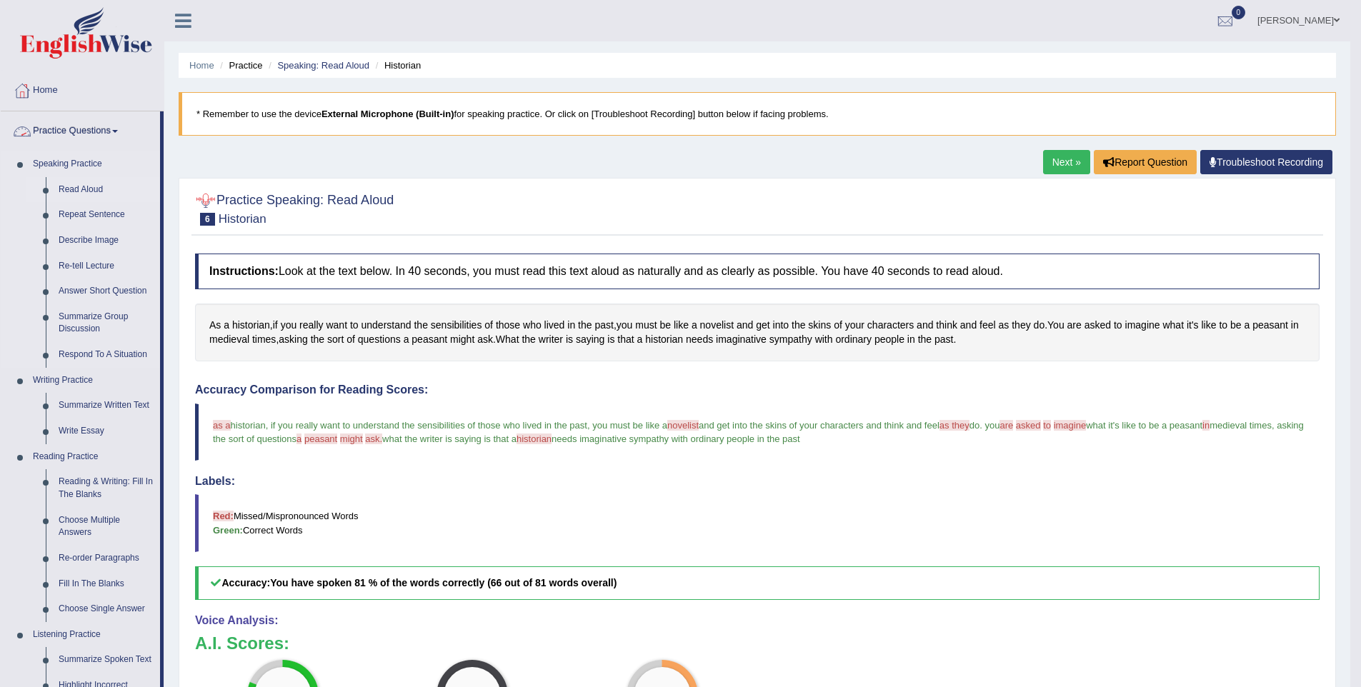
click at [64, 180] on link "Read Aloud" at bounding box center [106, 190] width 108 height 26
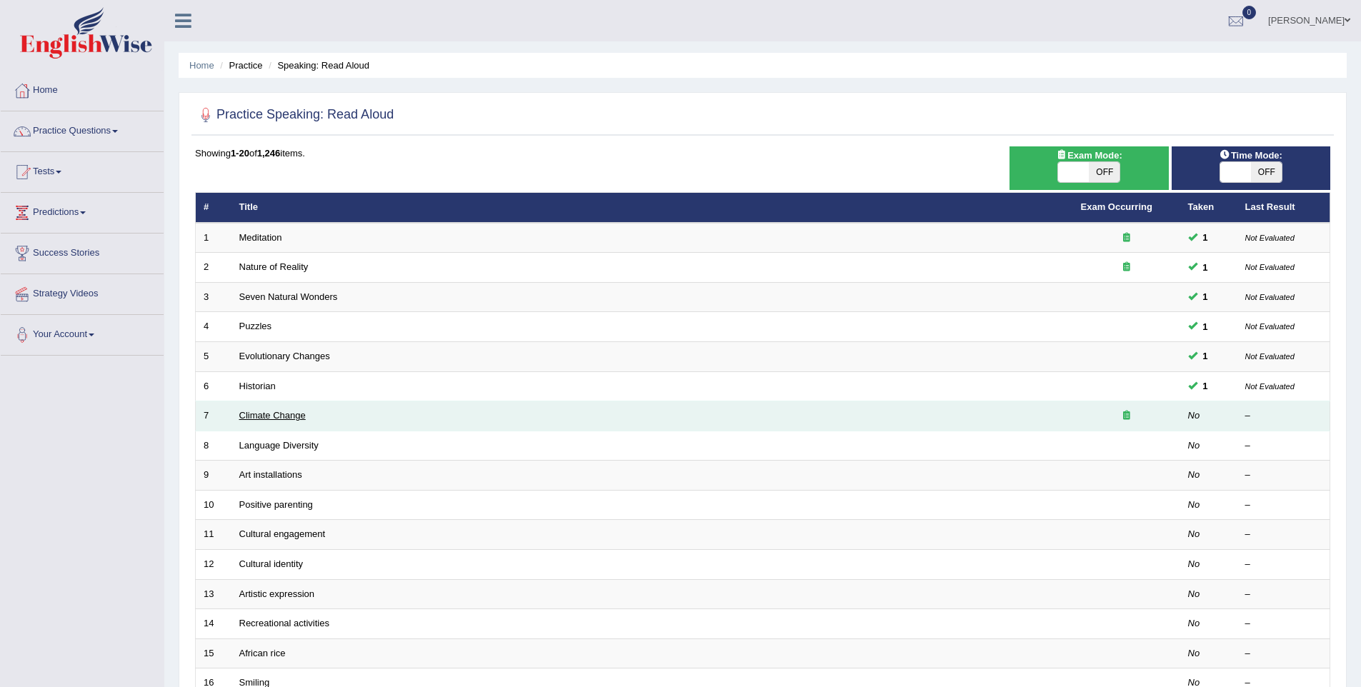
click at [244, 410] on link "Climate Change" at bounding box center [272, 415] width 66 height 11
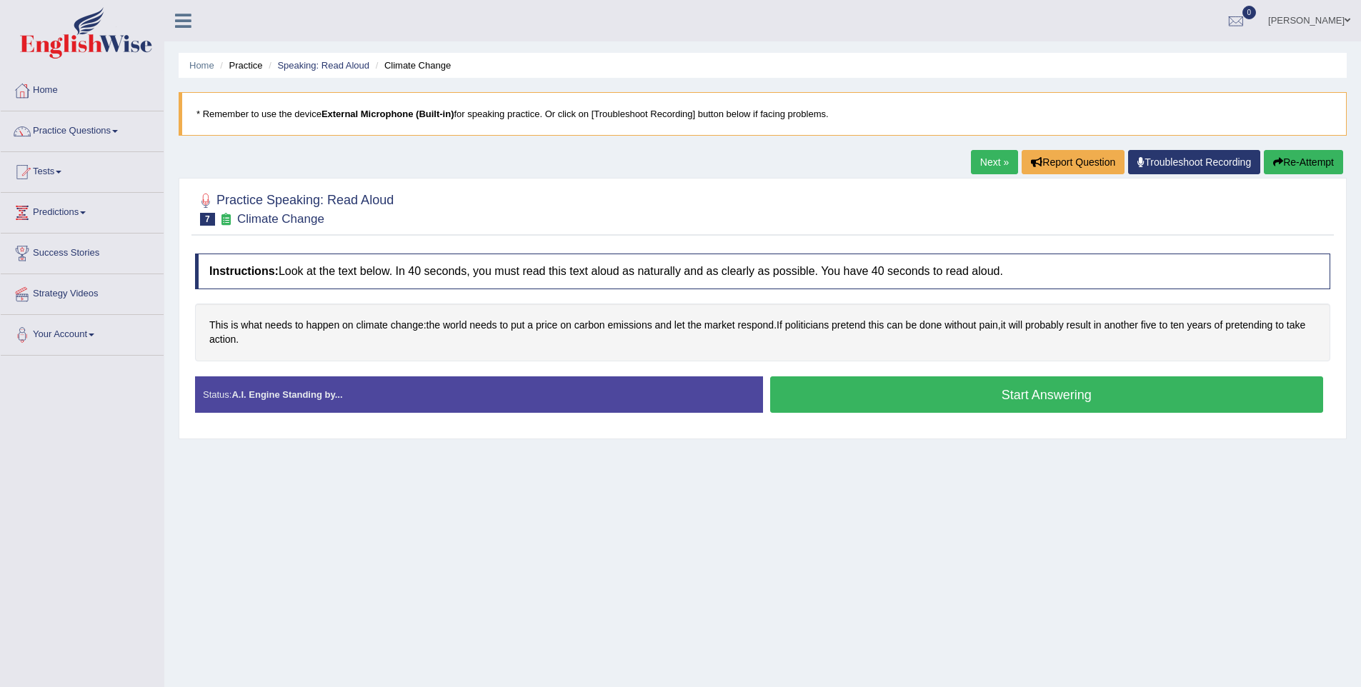
click at [992, 403] on button "Start Answering" at bounding box center [1047, 394] width 554 height 36
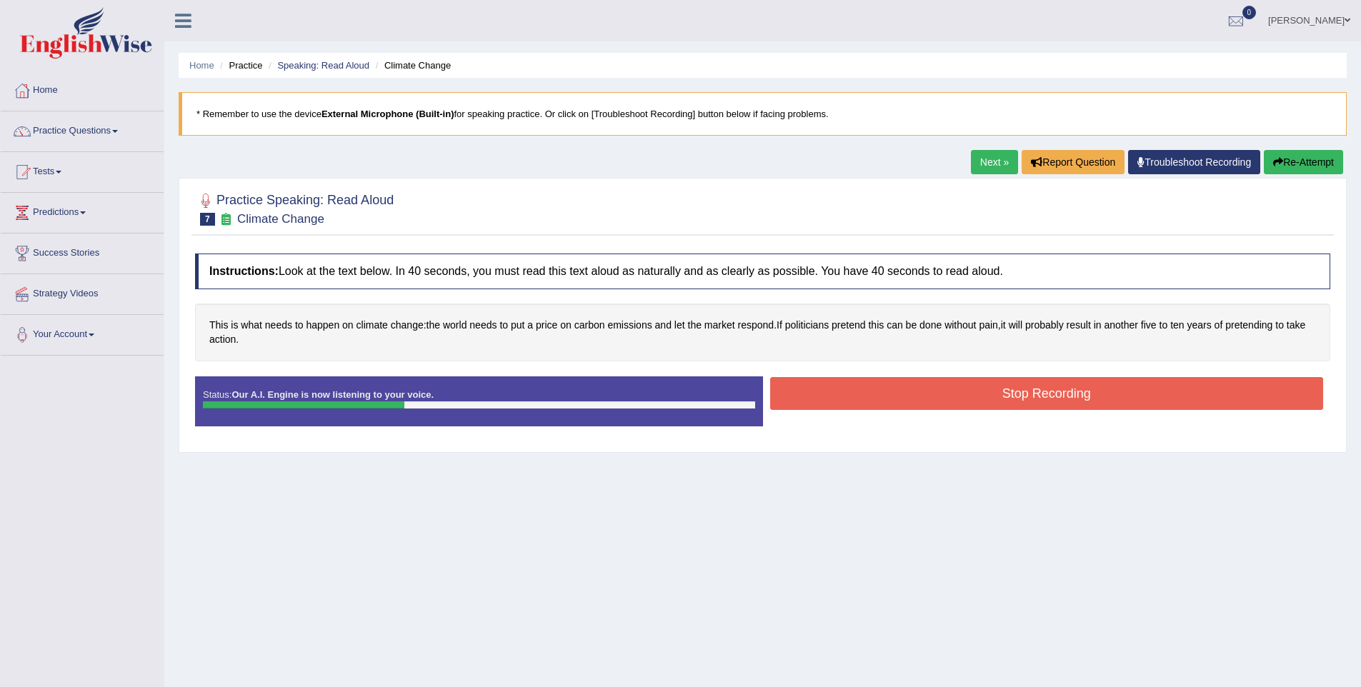
click at [998, 391] on button "Stop Recording" at bounding box center [1047, 393] width 554 height 33
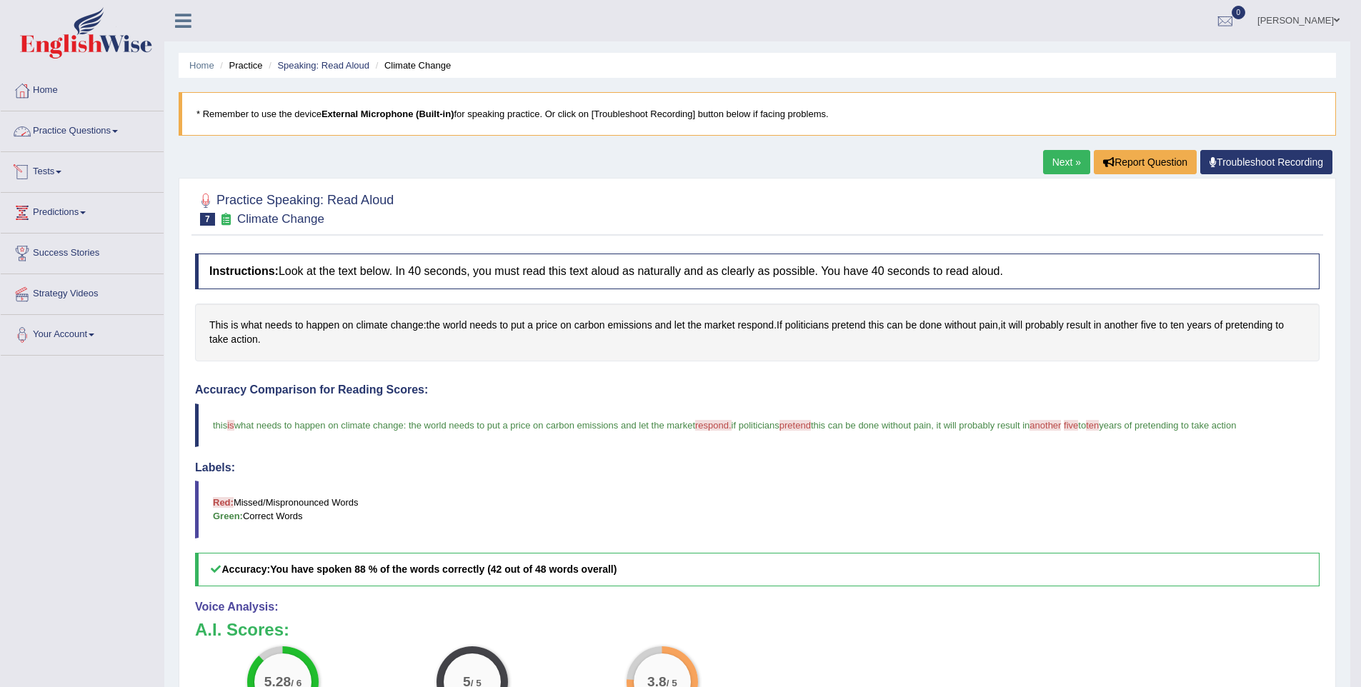
click at [48, 131] on link "Practice Questions" at bounding box center [82, 129] width 163 height 36
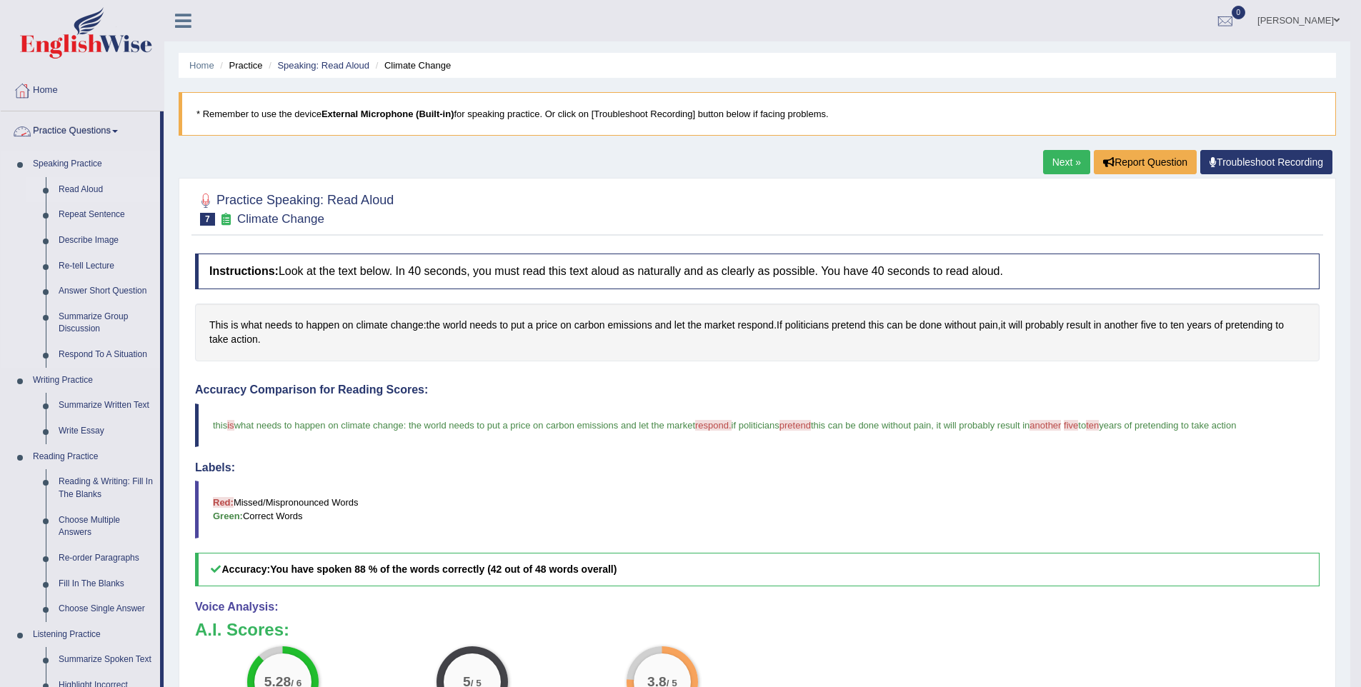
click at [68, 187] on link "Read Aloud" at bounding box center [106, 190] width 108 height 26
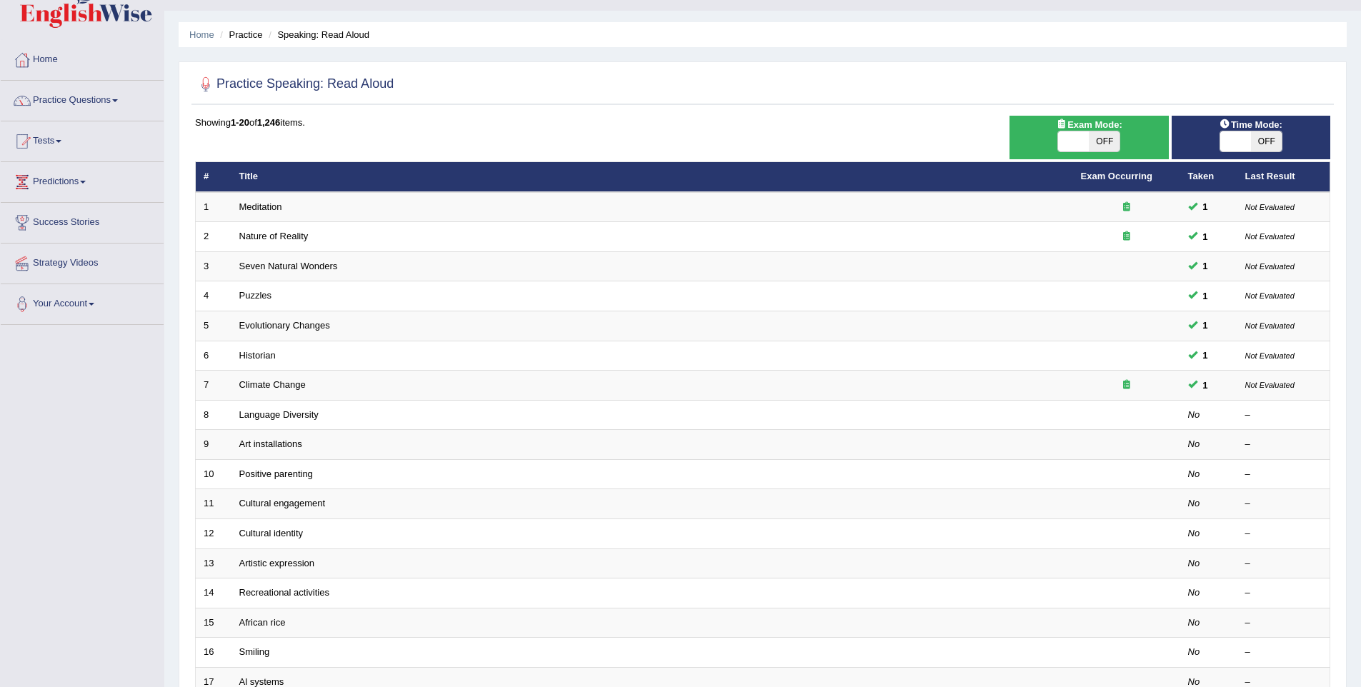
scroll to position [54, 0]
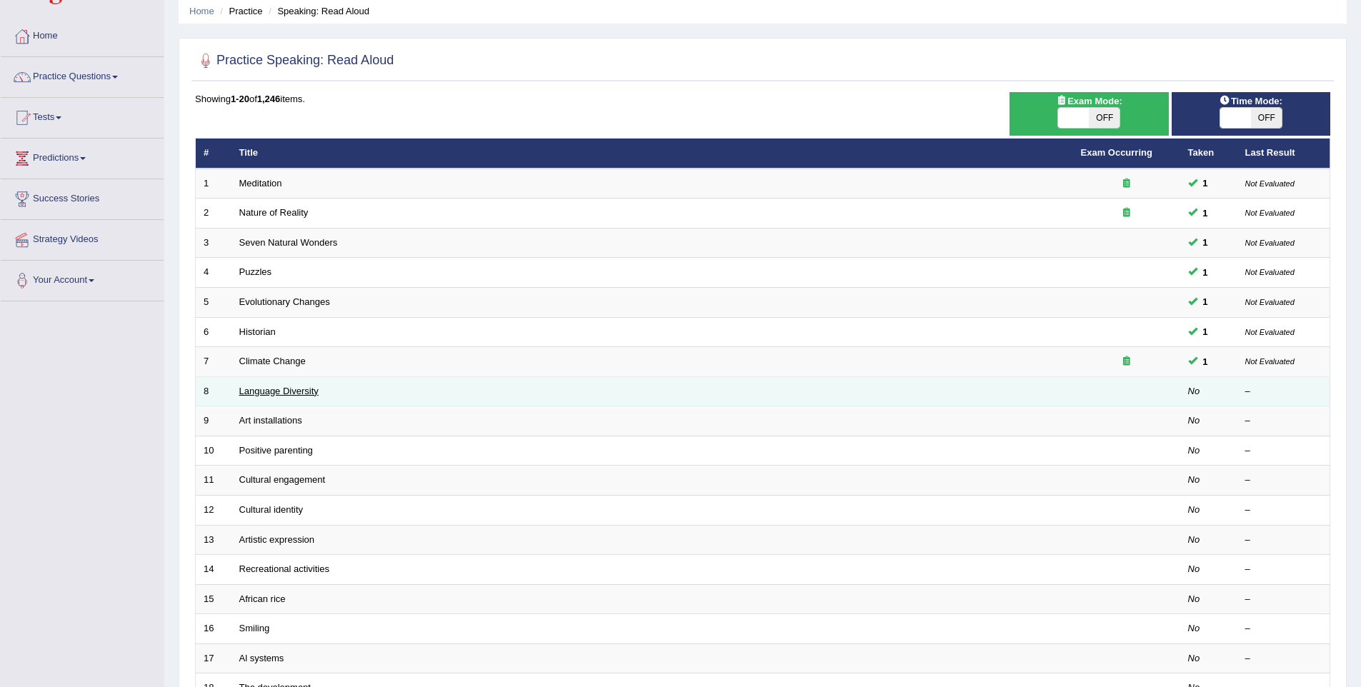
click at [297, 394] on link "Language Diversity" at bounding box center [278, 391] width 79 height 11
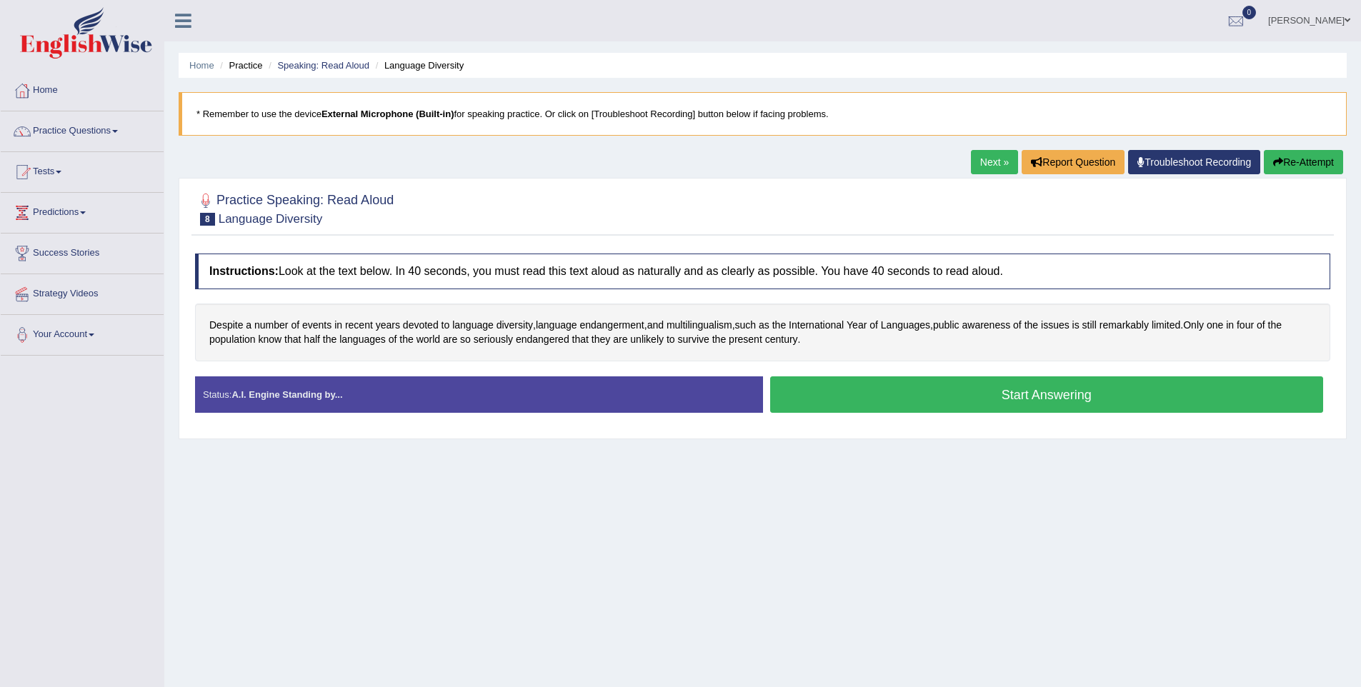
click at [956, 391] on button "Start Answering" at bounding box center [1047, 394] width 554 height 36
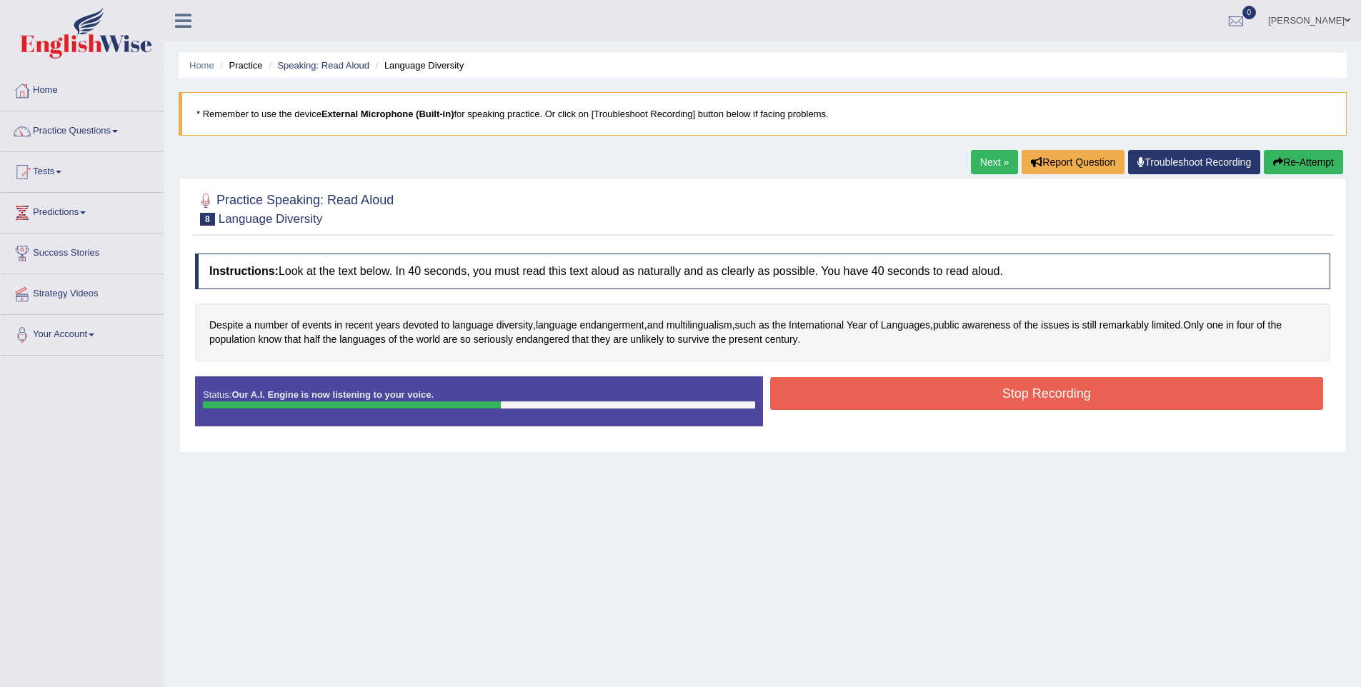
click at [1057, 402] on button "Stop Recording" at bounding box center [1047, 393] width 554 height 33
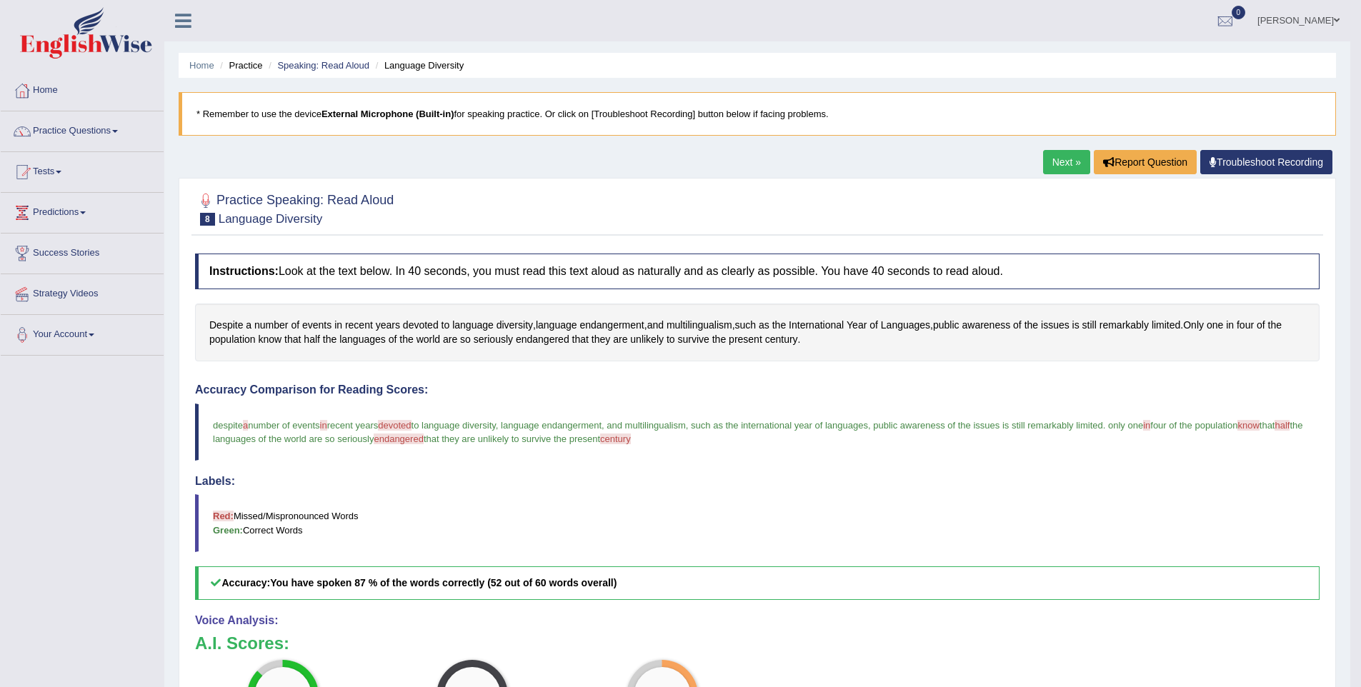
click at [73, 139] on link "Practice Questions" at bounding box center [82, 129] width 163 height 36
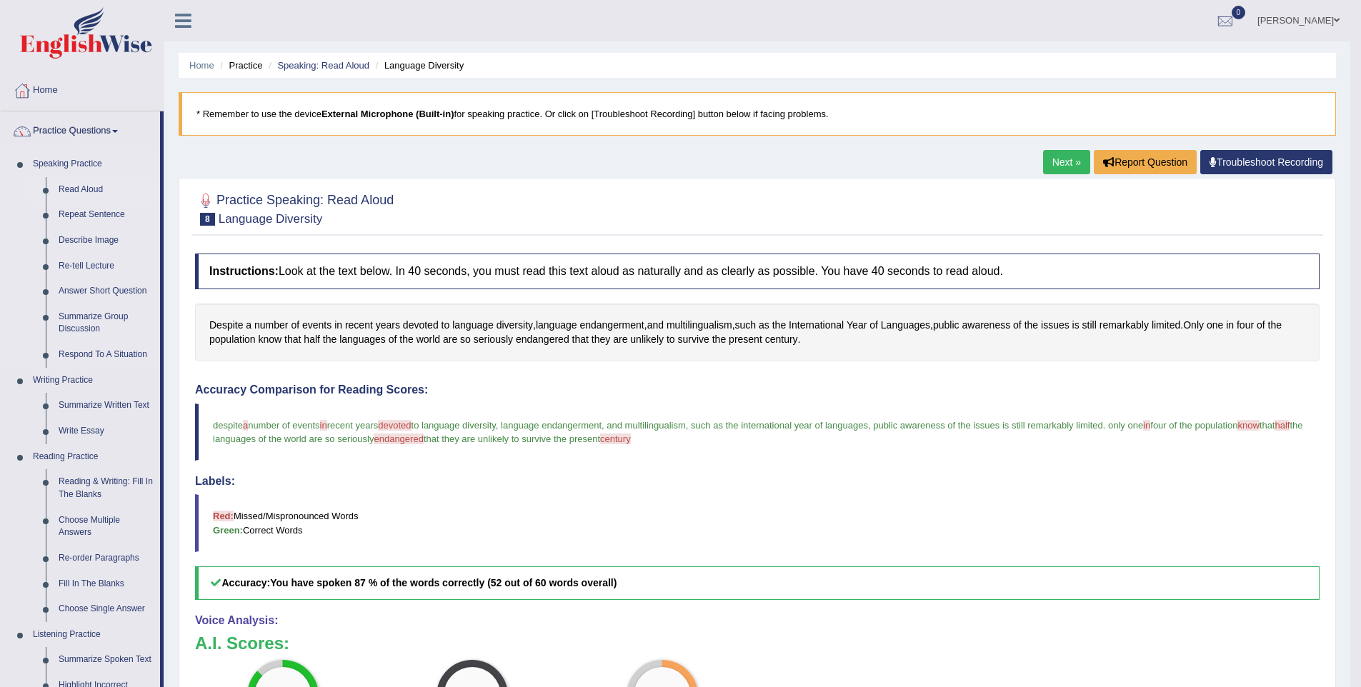
click at [102, 193] on link "Read Aloud" at bounding box center [106, 190] width 108 height 26
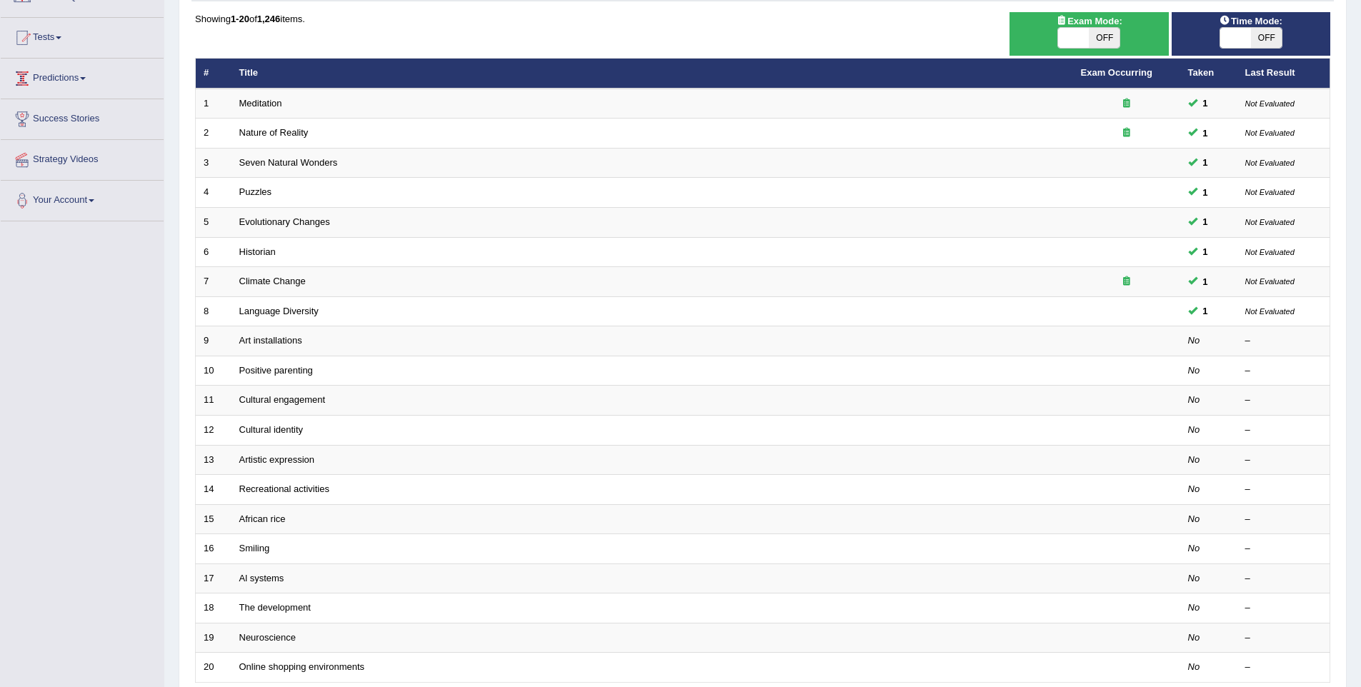
scroll to position [149, 0]
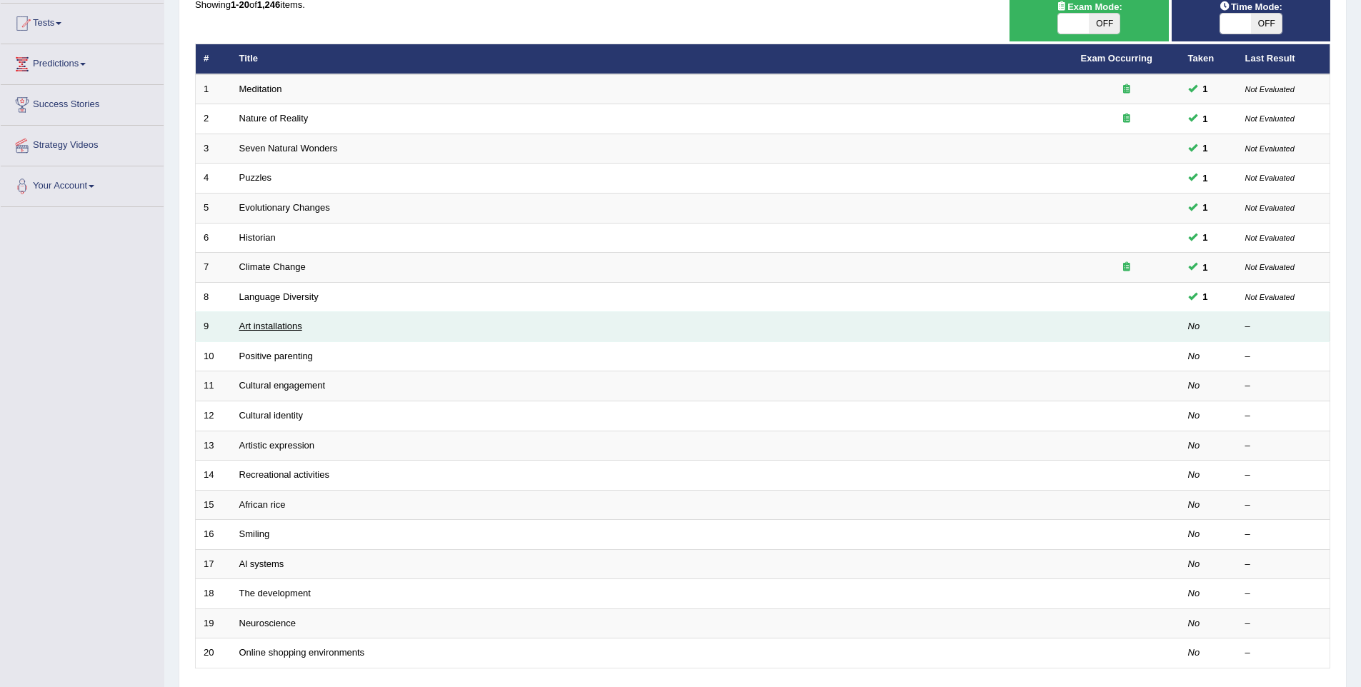
click at [271, 324] on link "Art installations" at bounding box center [270, 326] width 63 height 11
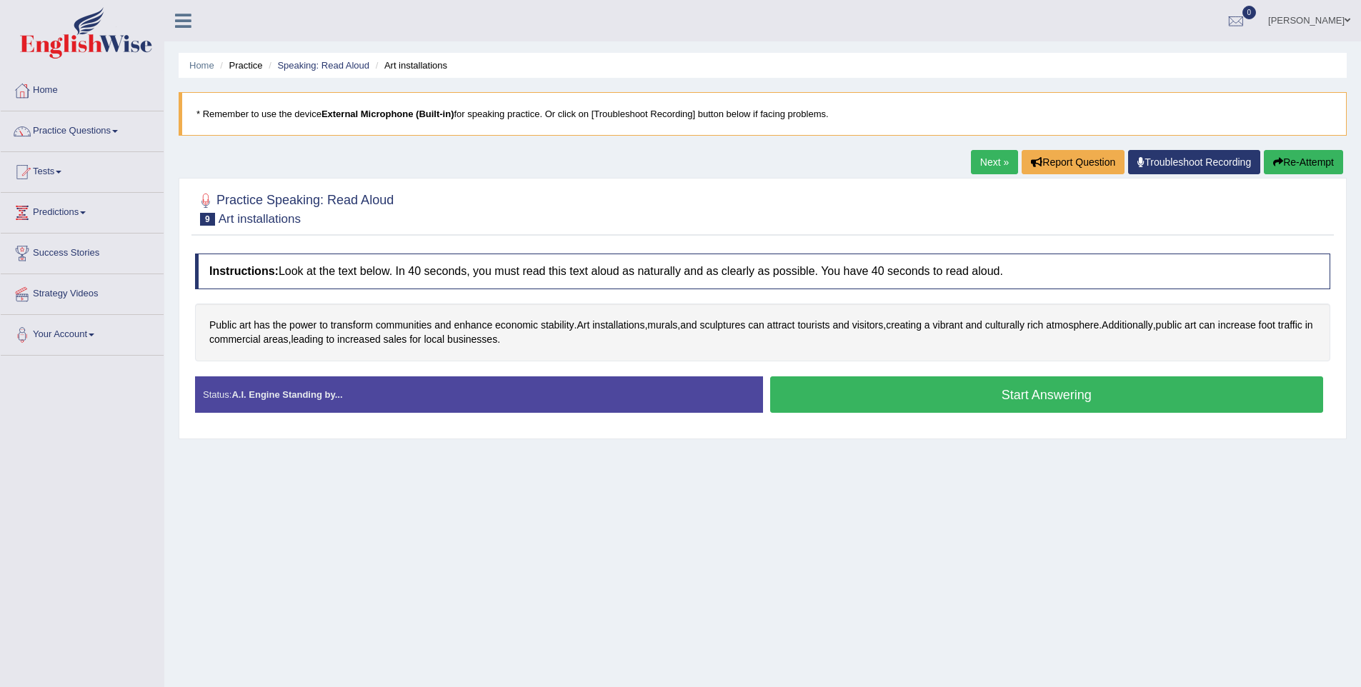
click at [1000, 402] on button "Start Answering" at bounding box center [1047, 394] width 554 height 36
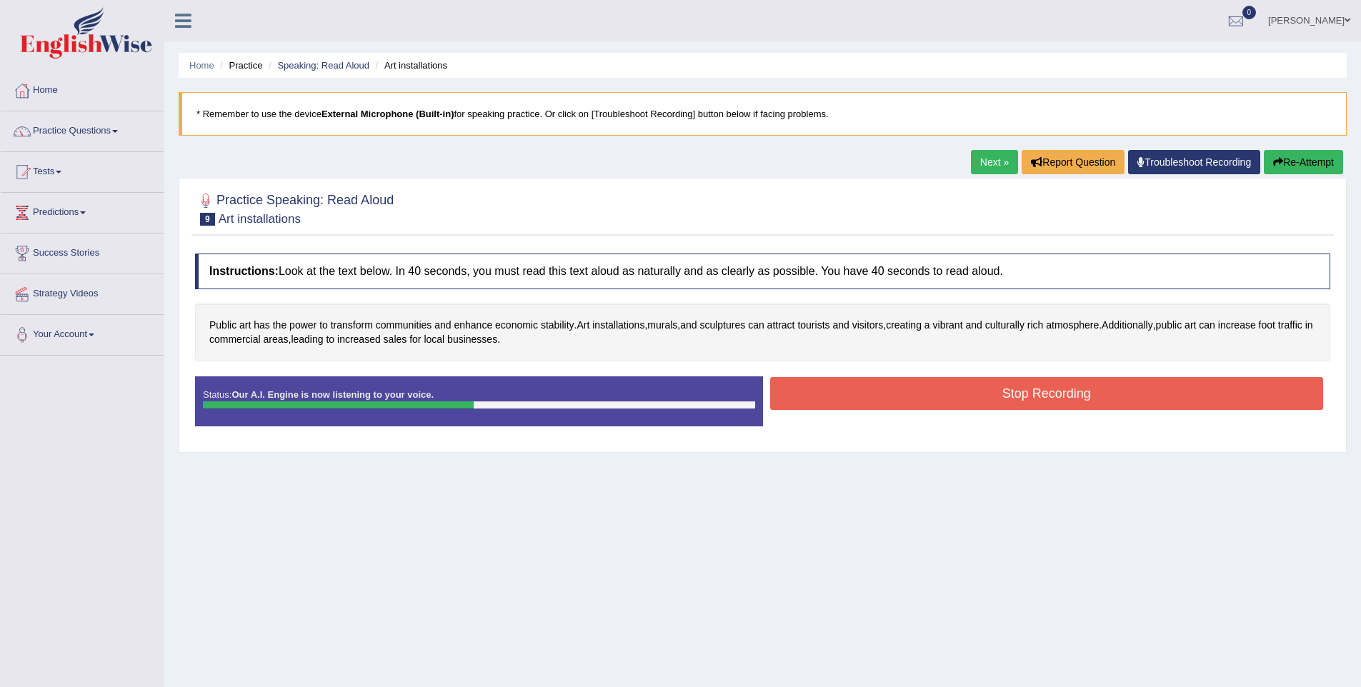
click at [1026, 406] on button "Stop Recording" at bounding box center [1047, 393] width 554 height 33
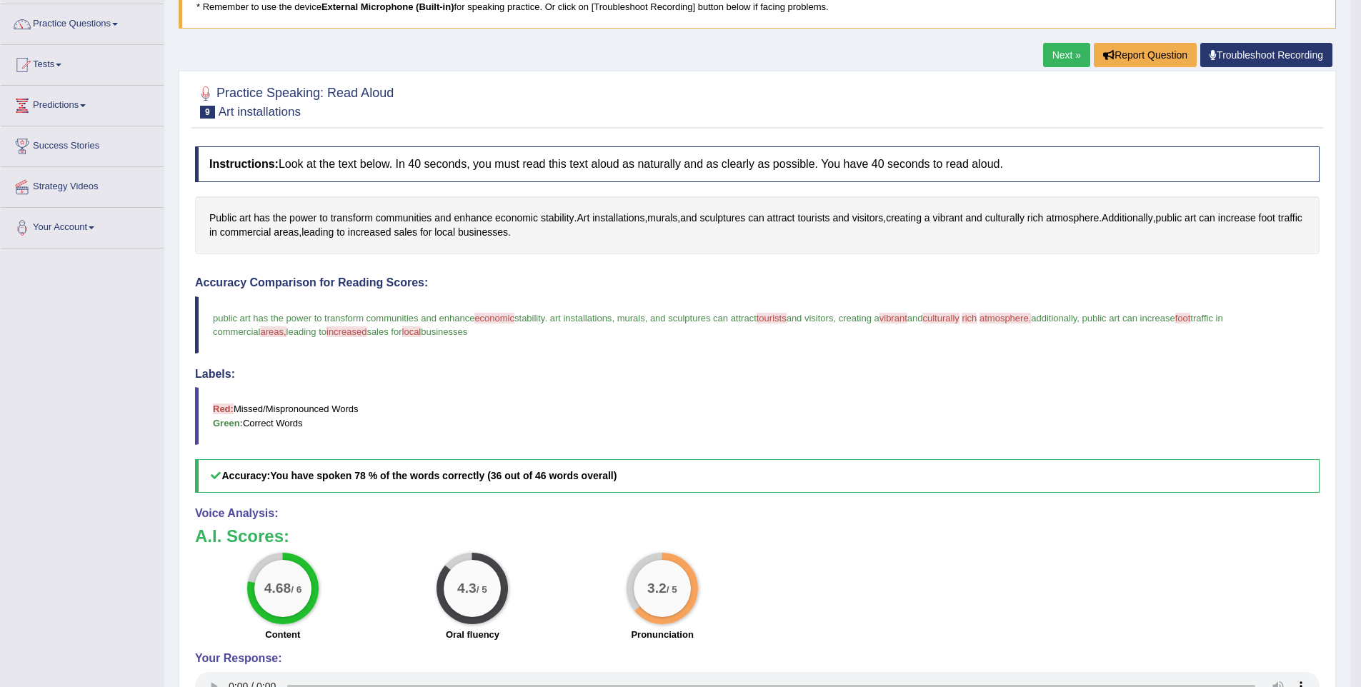
scroll to position [103, 0]
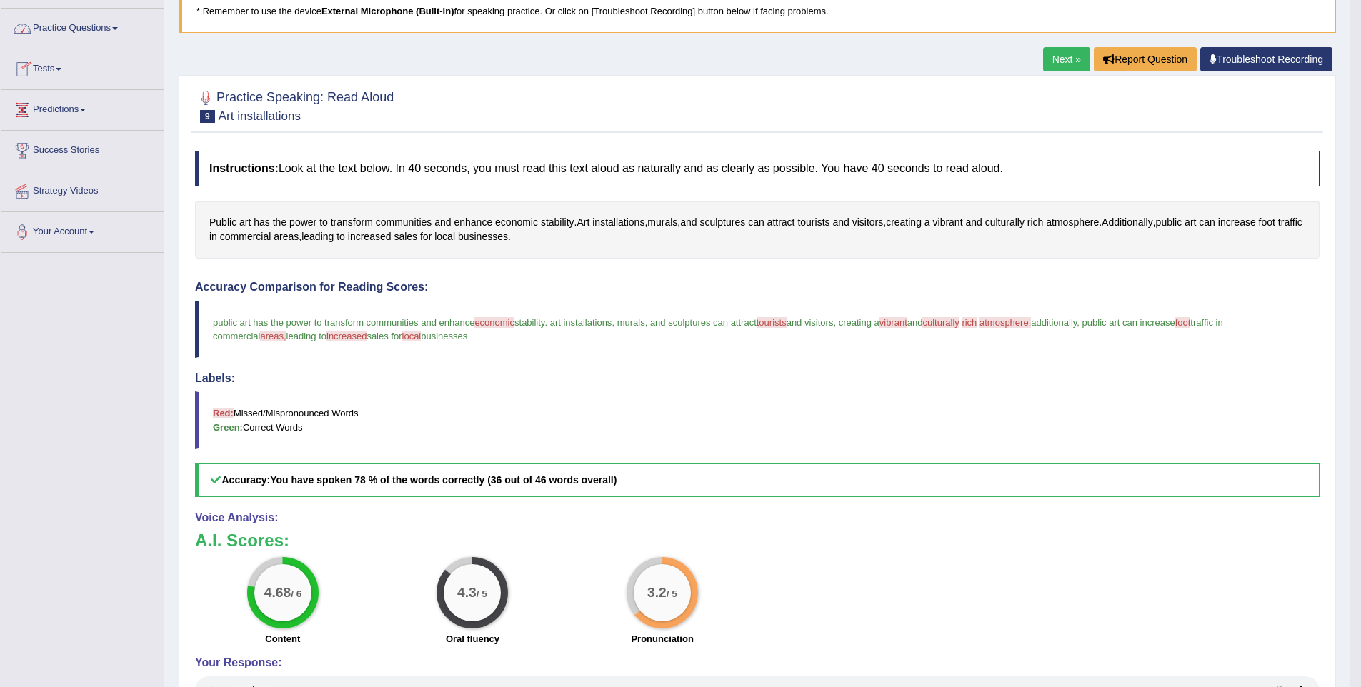
click at [75, 31] on link "Practice Questions" at bounding box center [82, 27] width 163 height 36
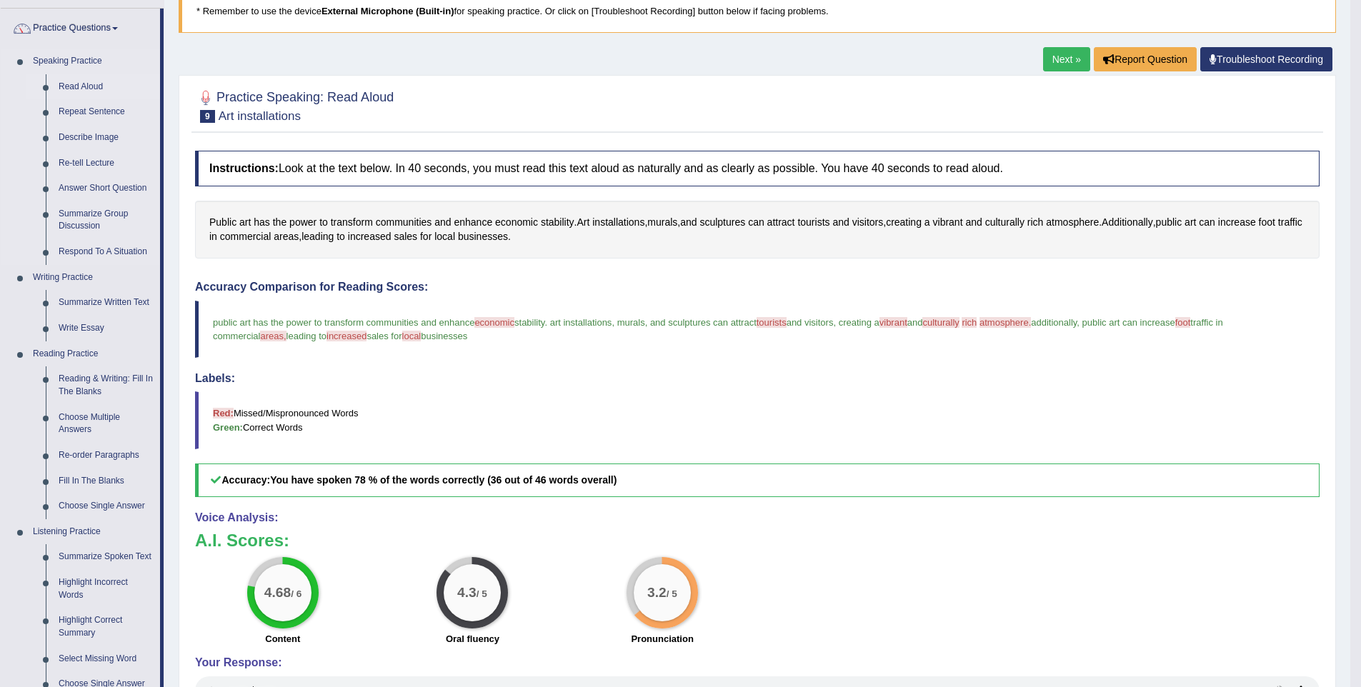
click at [76, 91] on link "Read Aloud" at bounding box center [106, 87] width 108 height 26
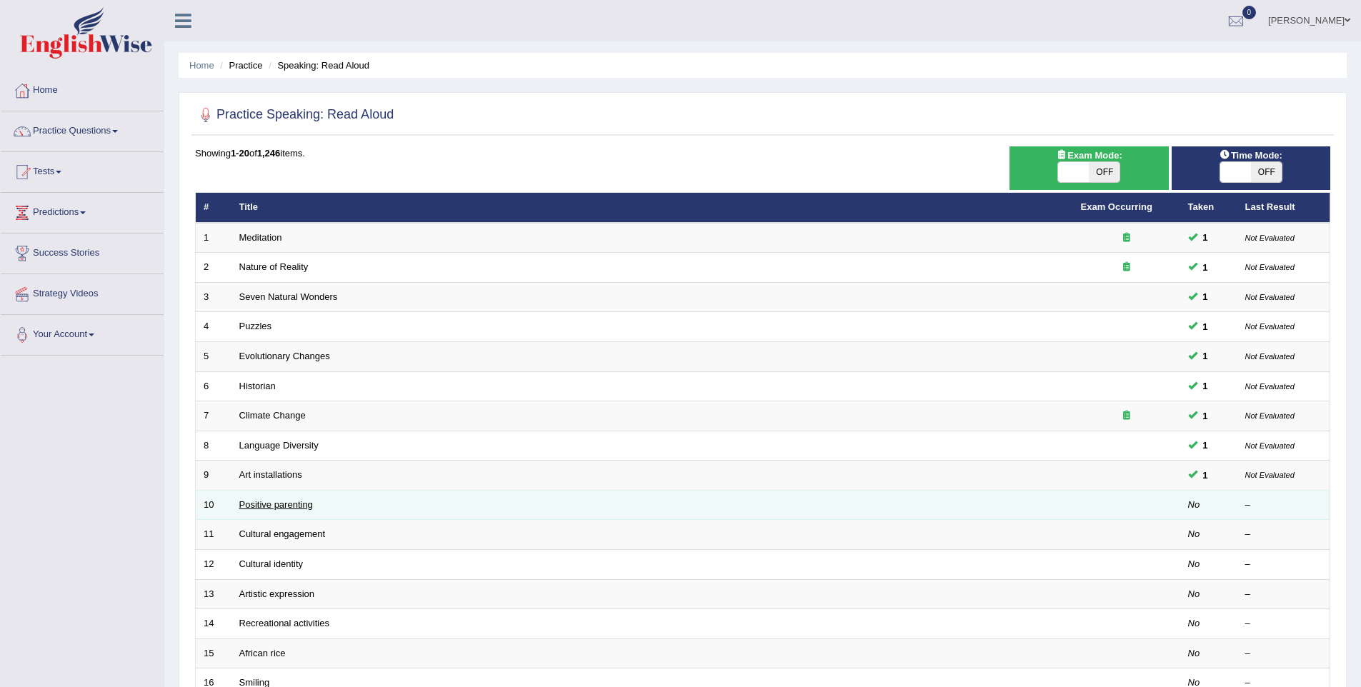
click at [251, 509] on link "Positive parenting" at bounding box center [276, 504] width 74 height 11
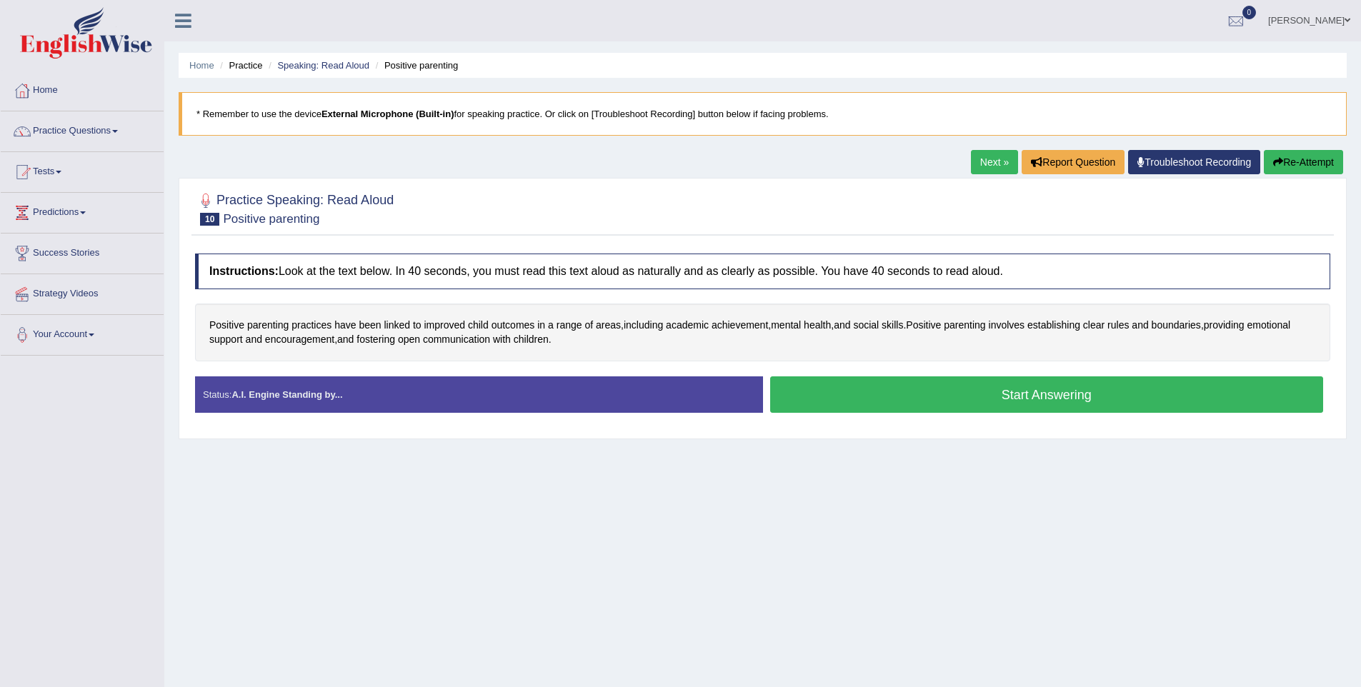
click at [965, 394] on button "Start Answering" at bounding box center [1047, 394] width 554 height 36
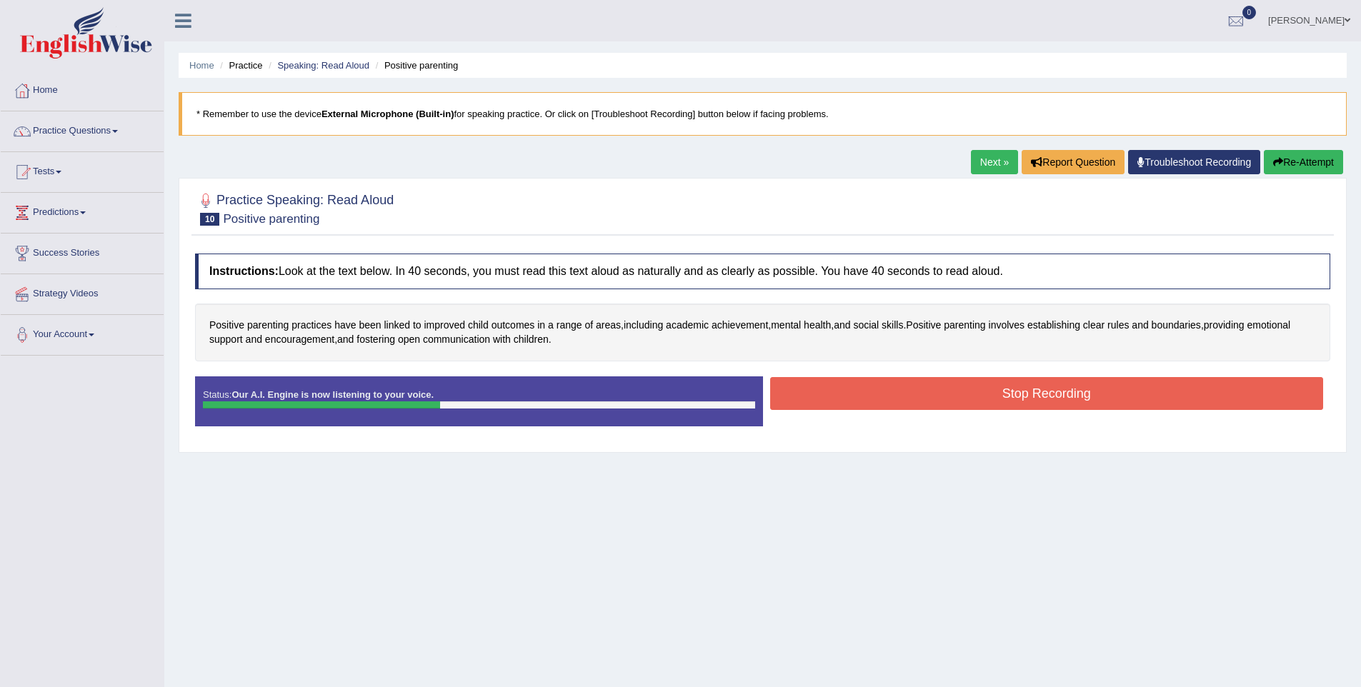
click at [970, 406] on button "Stop Recording" at bounding box center [1047, 393] width 554 height 33
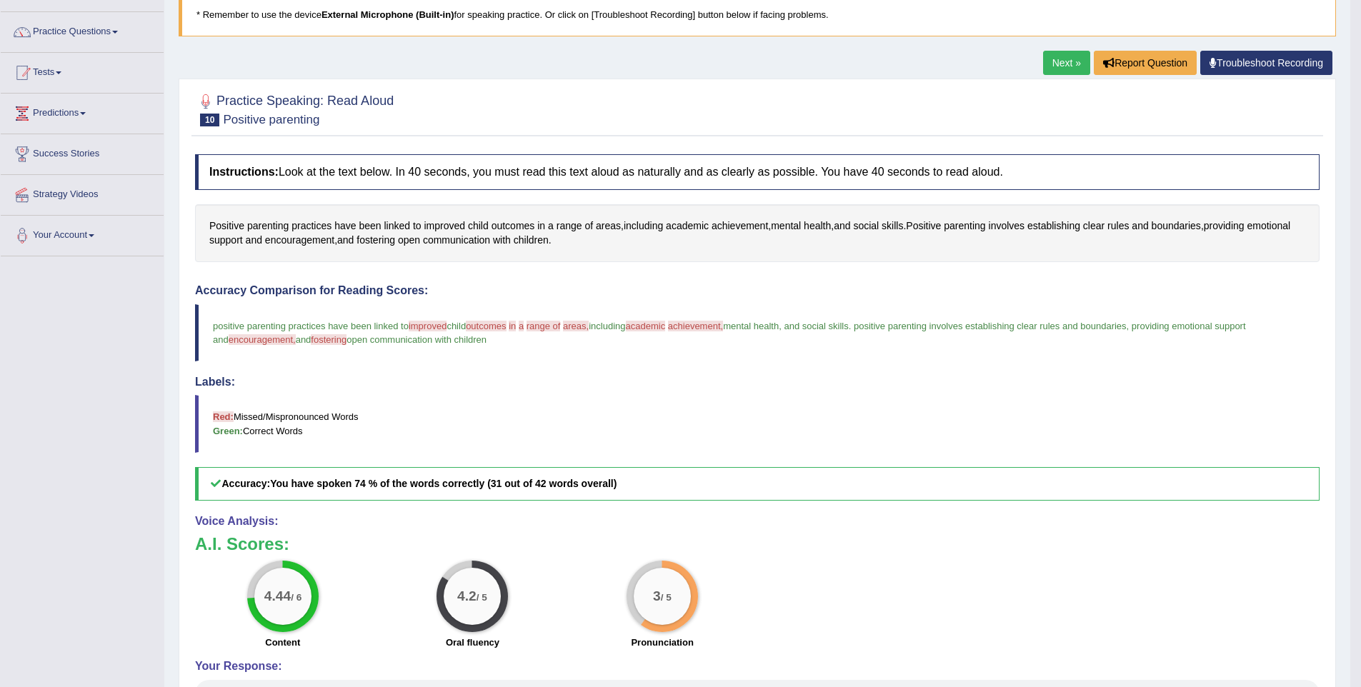
scroll to position [96, 0]
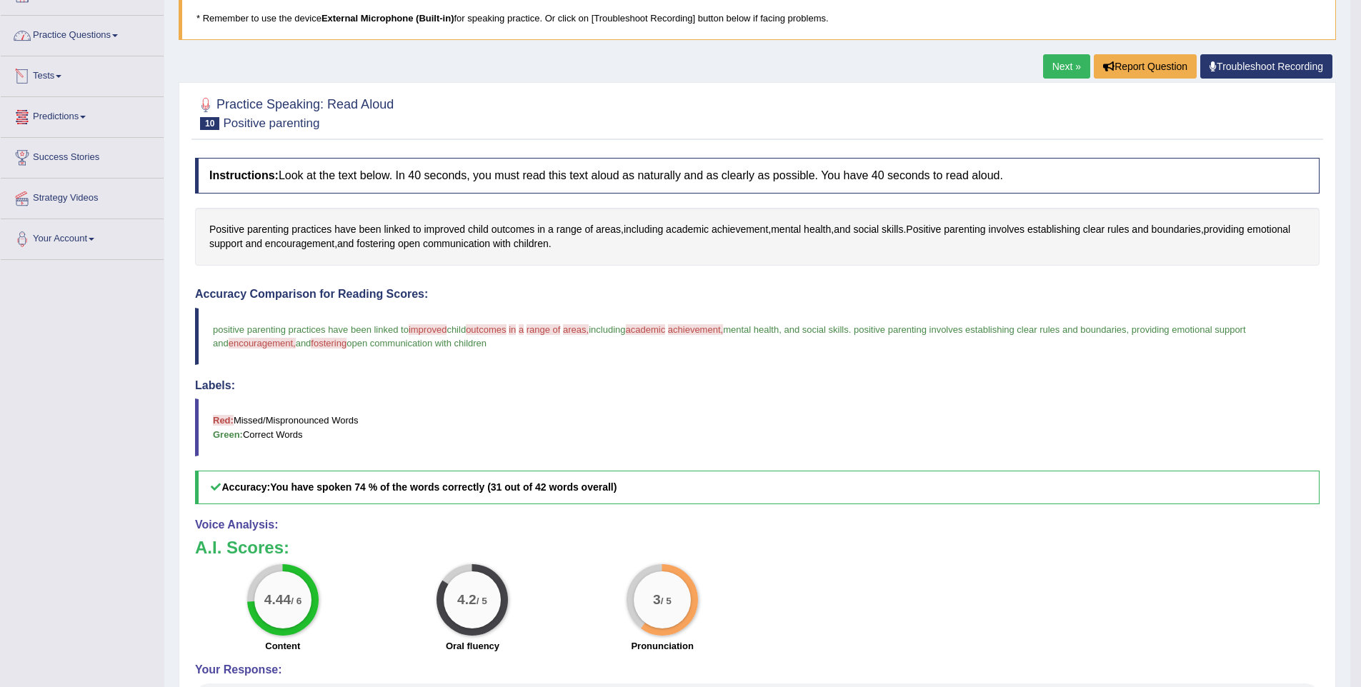
click at [66, 35] on link "Practice Questions" at bounding box center [82, 34] width 163 height 36
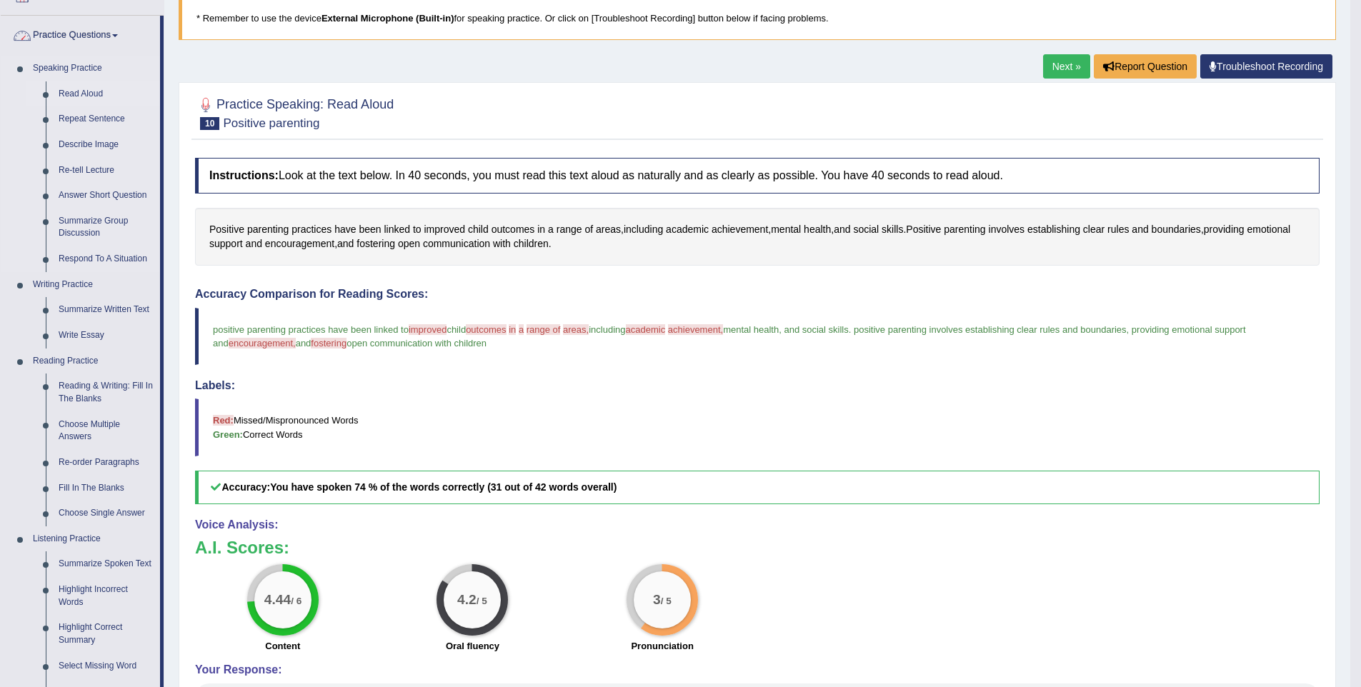
click at [69, 101] on link "Read Aloud" at bounding box center [106, 94] width 108 height 26
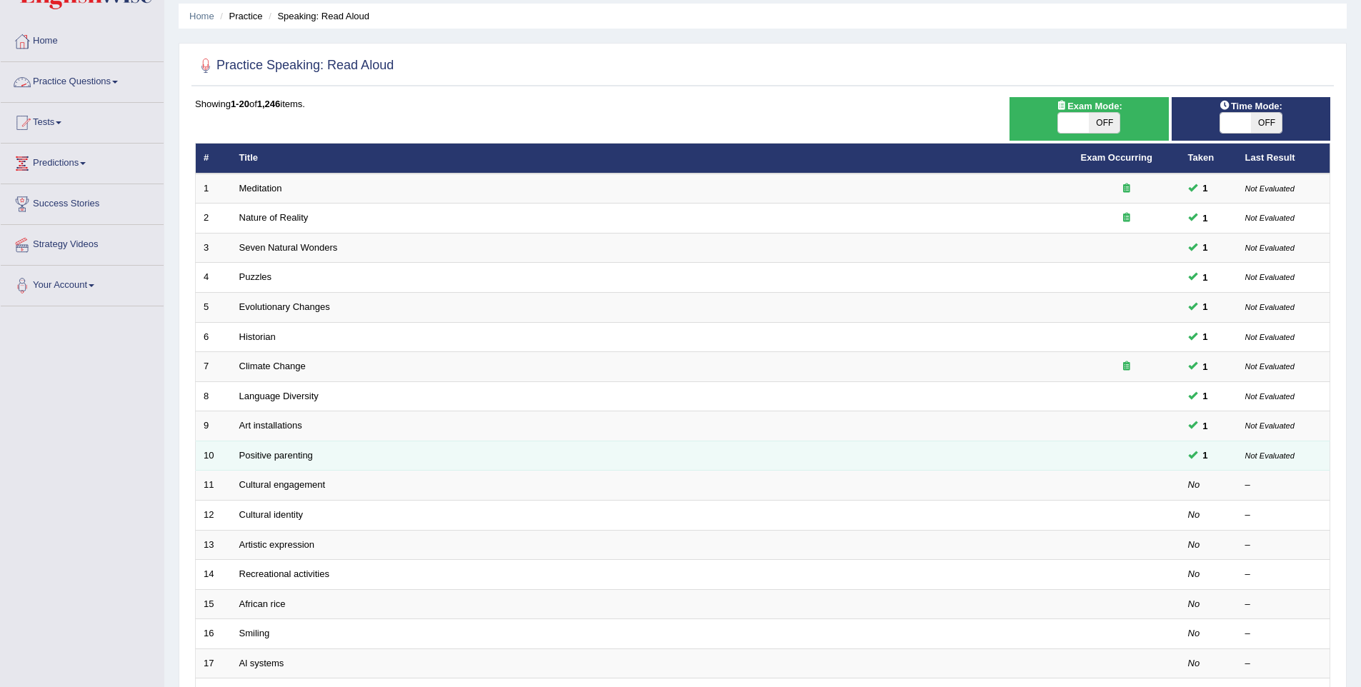
scroll to position [50, 0]
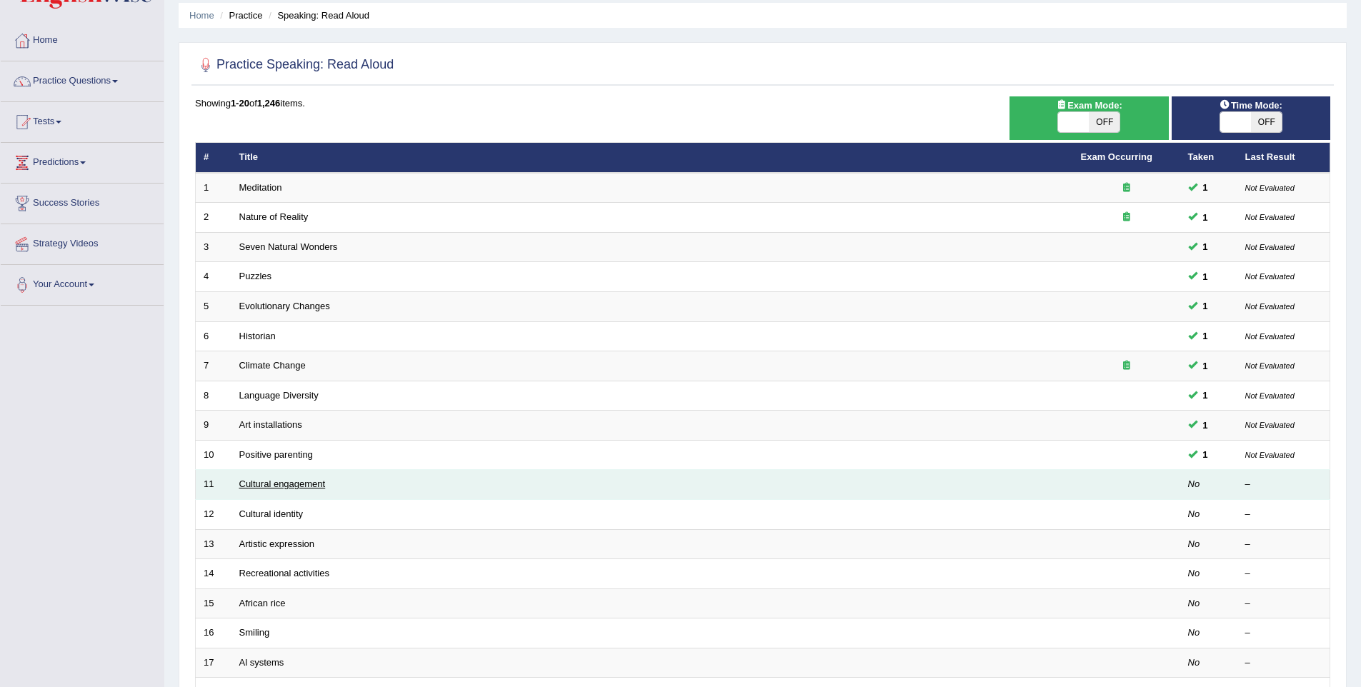
click at [259, 479] on link "Cultural engagement" at bounding box center [282, 484] width 86 height 11
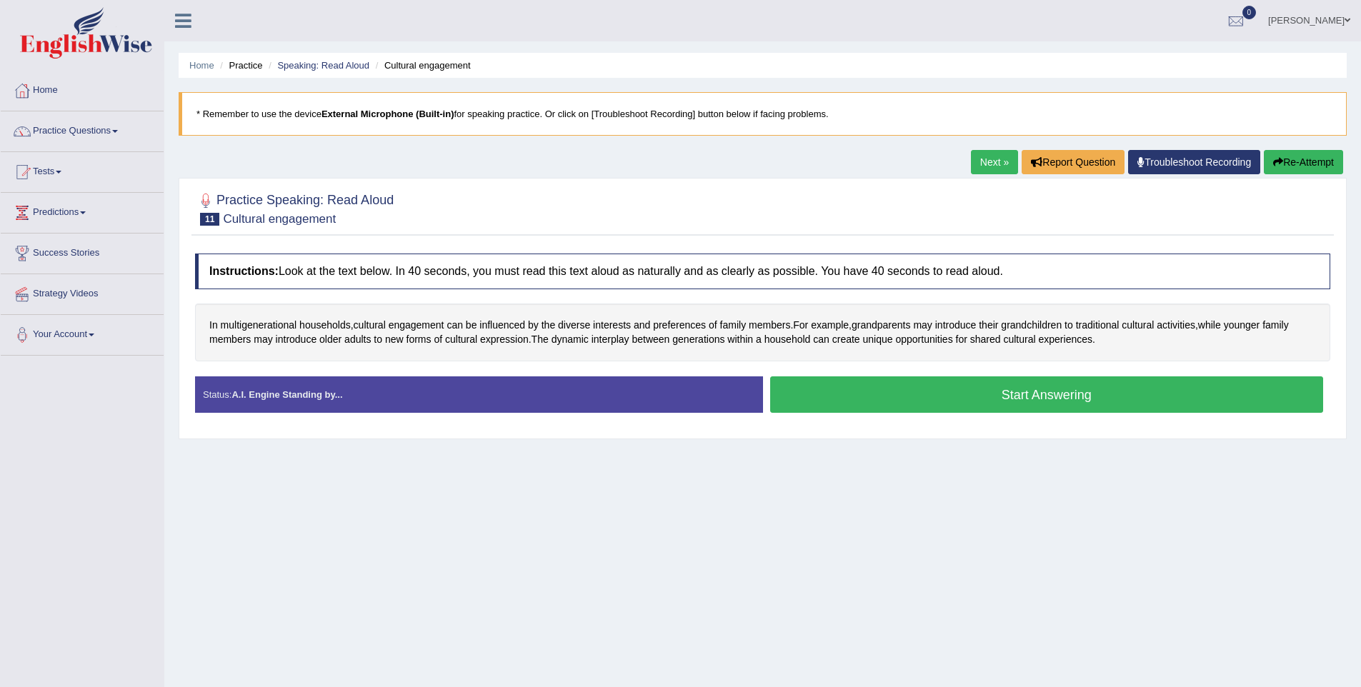
click at [1015, 394] on button "Start Answering" at bounding box center [1047, 394] width 554 height 36
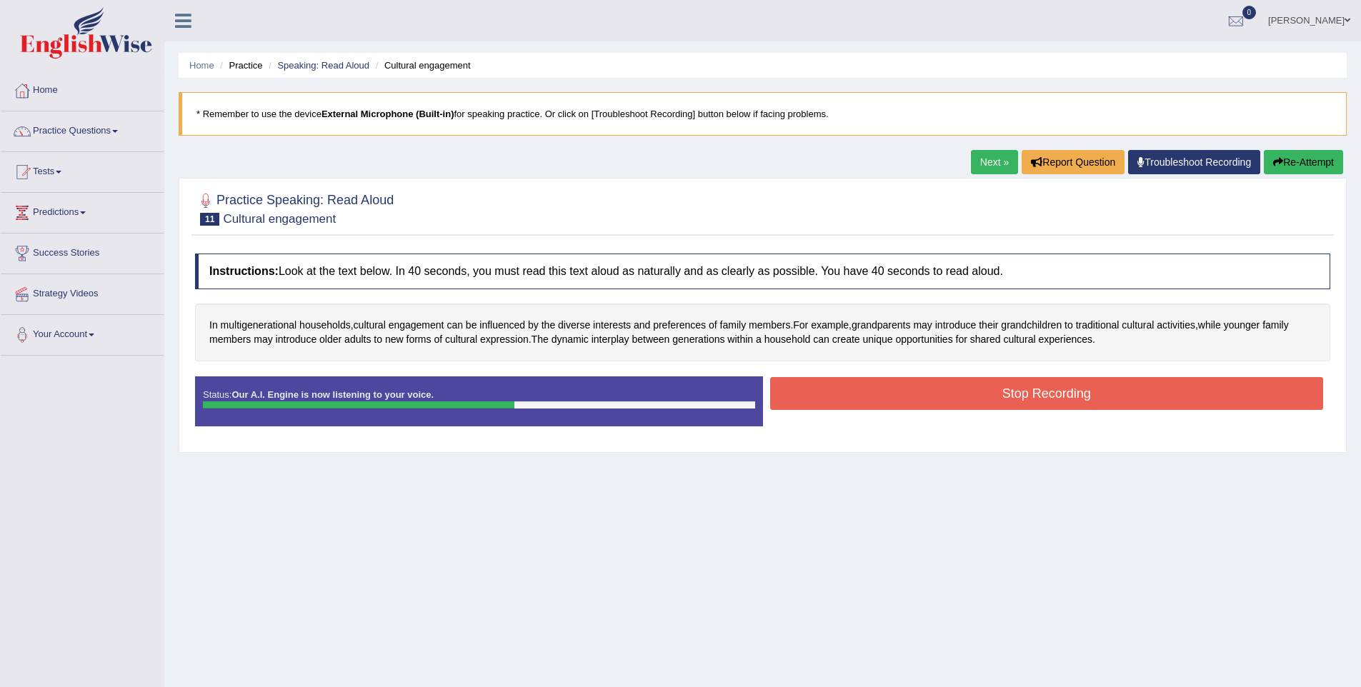
click at [967, 404] on button "Stop Recording" at bounding box center [1047, 393] width 554 height 33
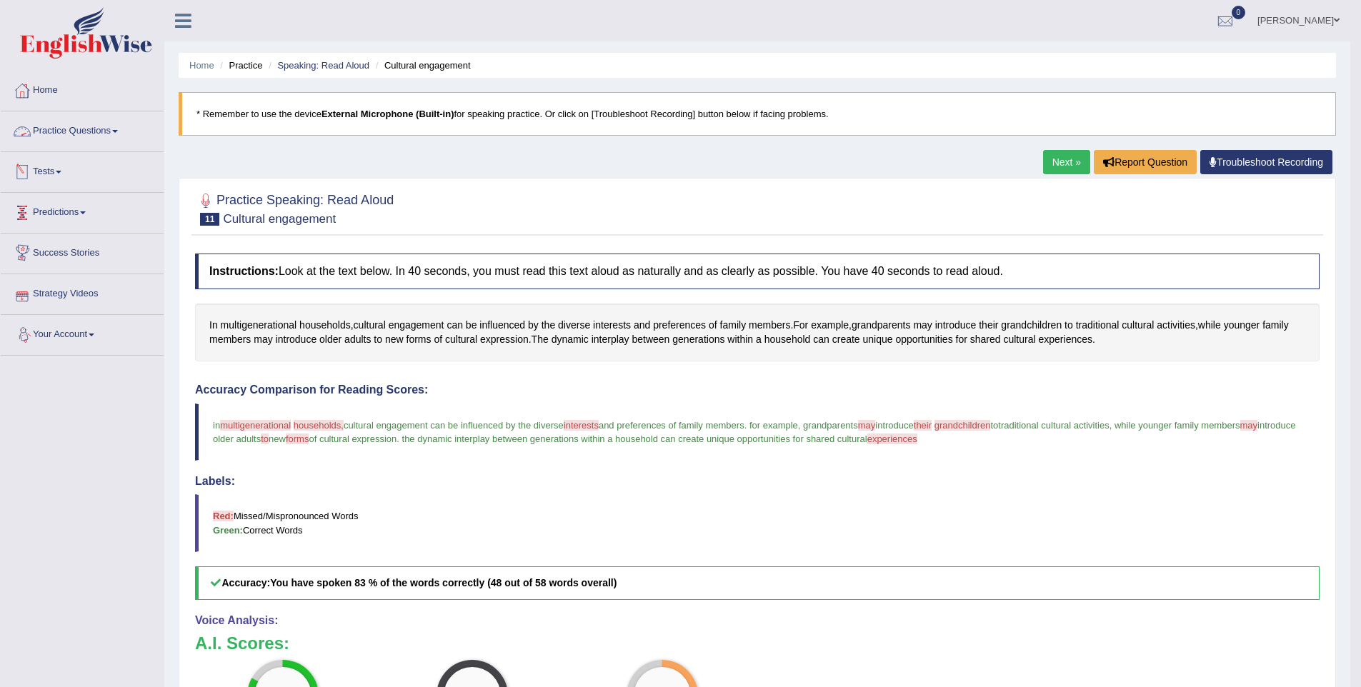
click at [70, 122] on link "Practice Questions" at bounding box center [82, 129] width 163 height 36
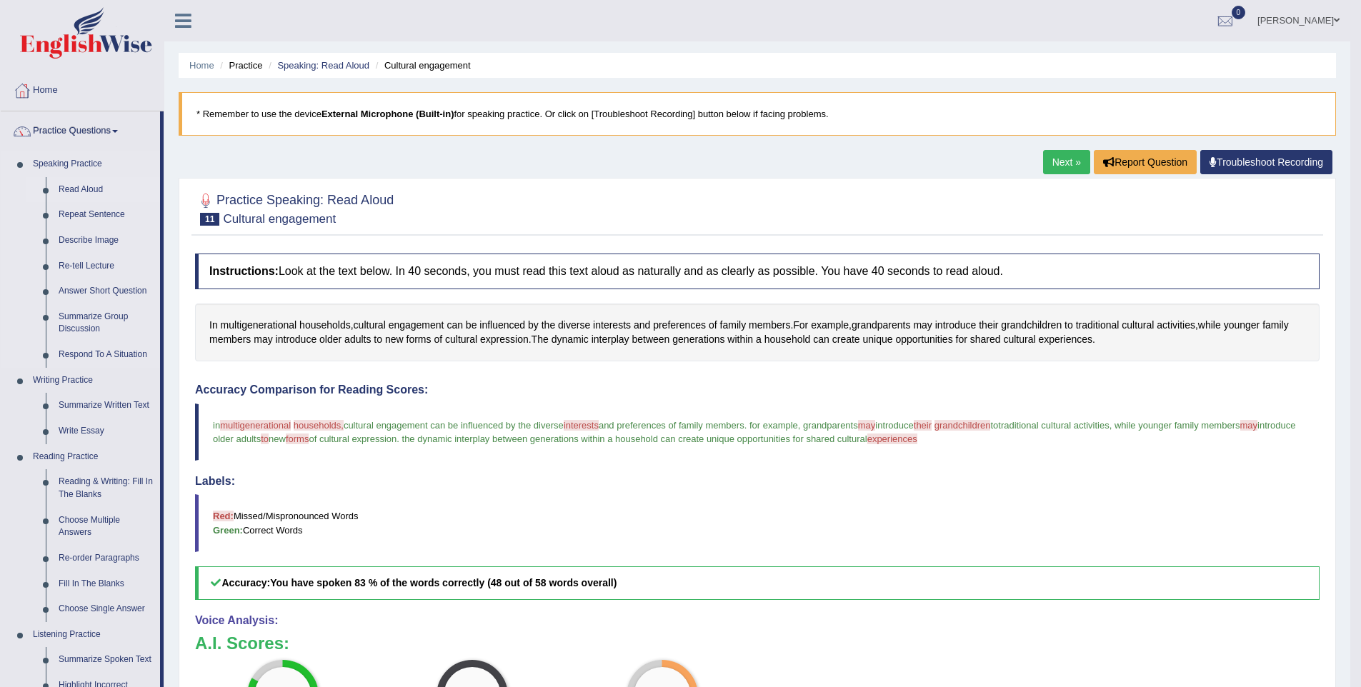
click at [78, 185] on link "Read Aloud" at bounding box center [106, 190] width 108 height 26
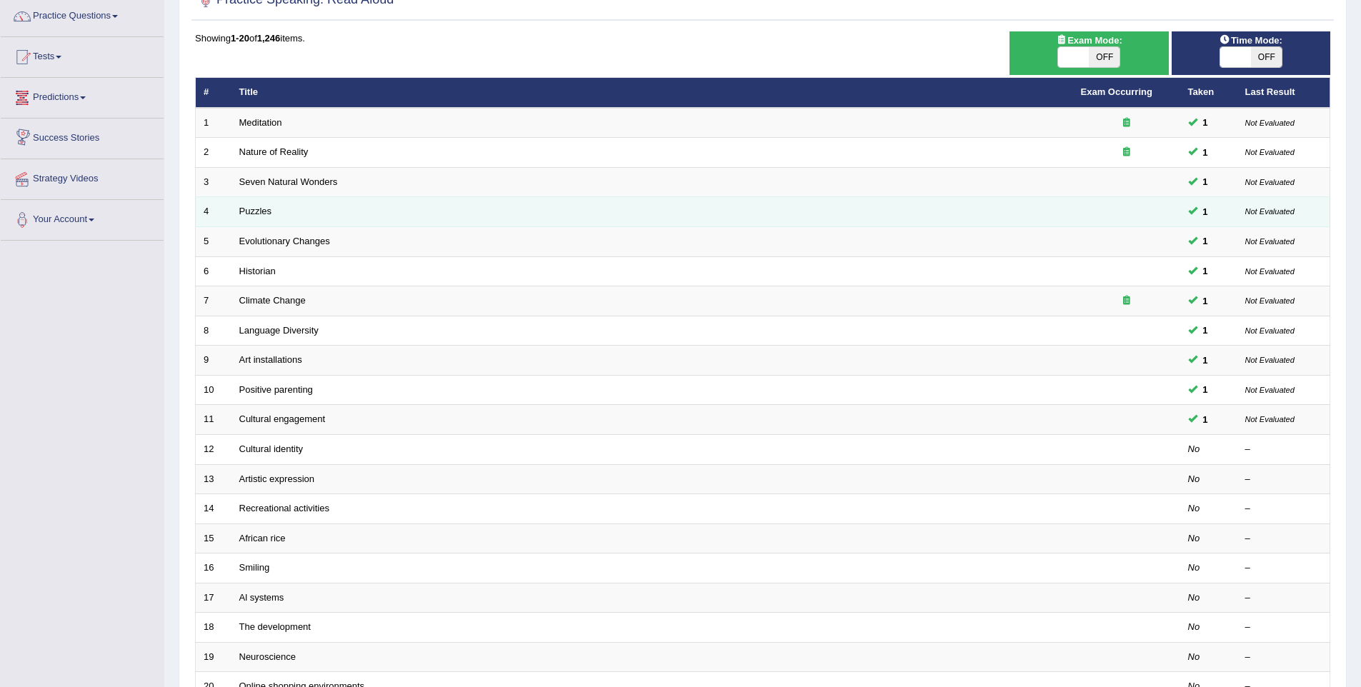
scroll to position [159, 0]
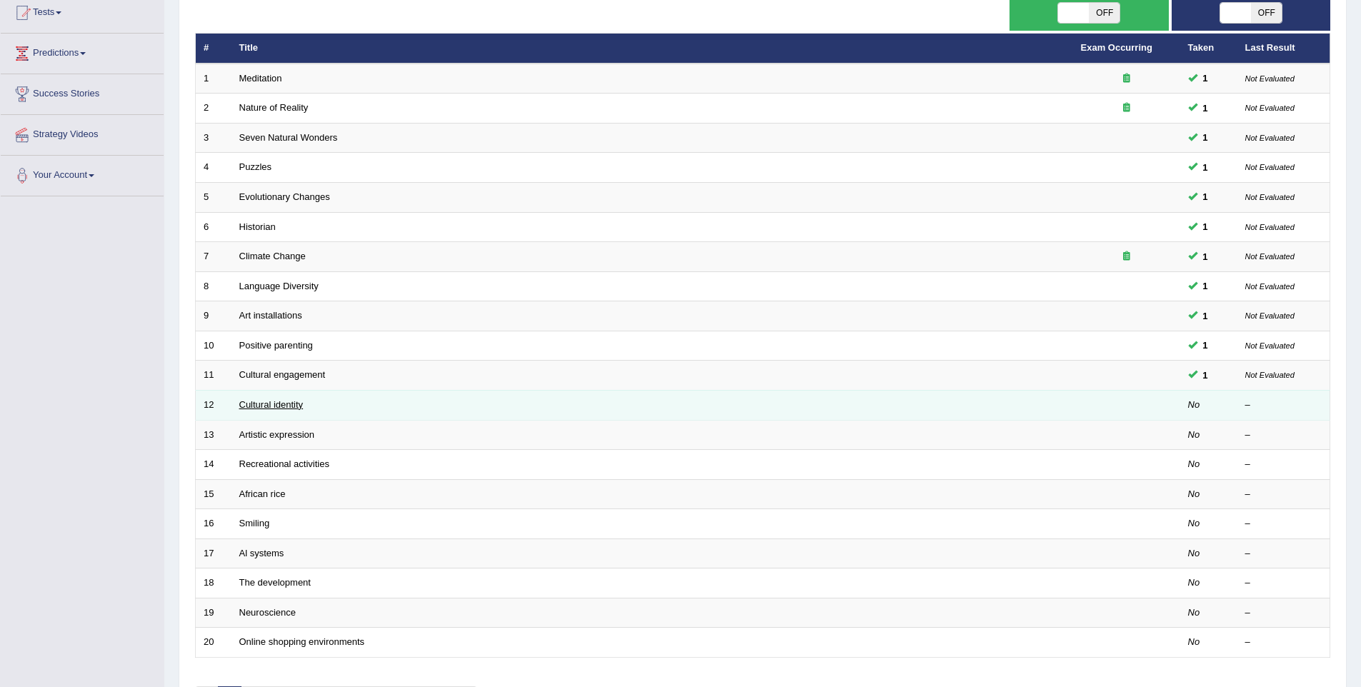
click at [274, 406] on link "Cultural identity" at bounding box center [271, 404] width 64 height 11
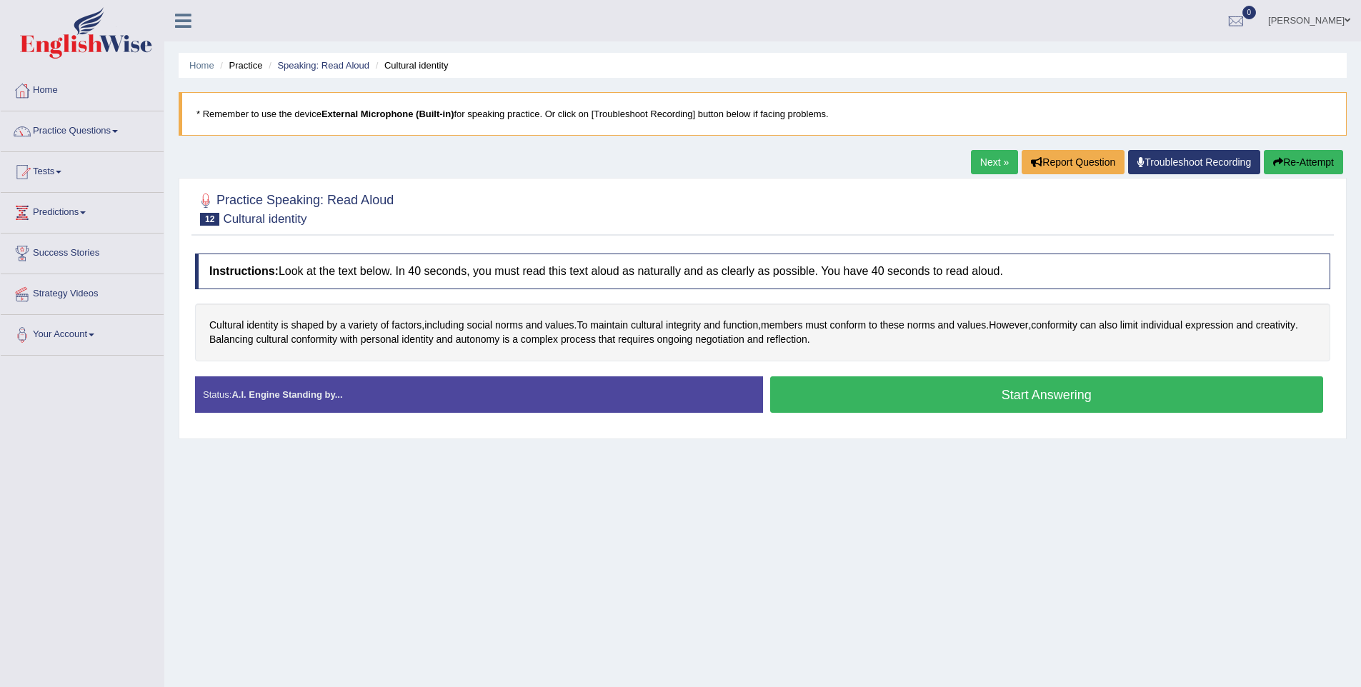
click at [1000, 406] on button "Start Answering" at bounding box center [1047, 394] width 554 height 36
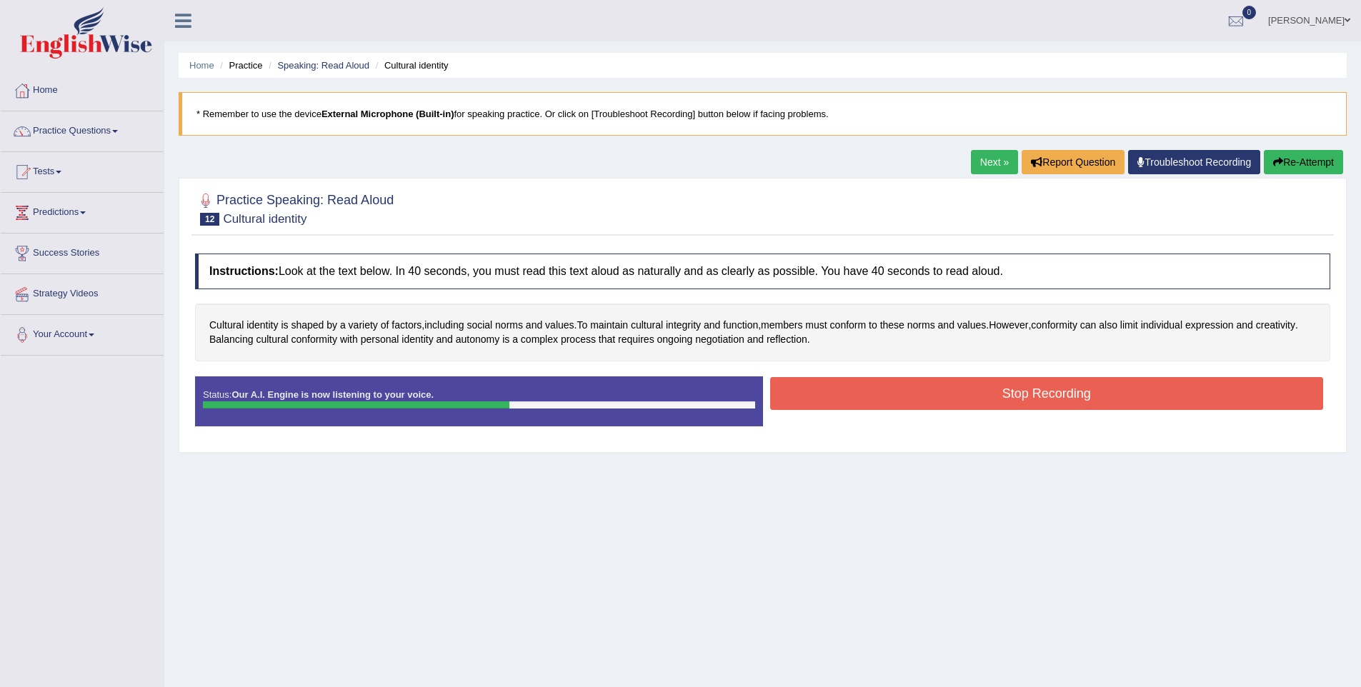
click at [1047, 397] on button "Stop Recording" at bounding box center [1047, 393] width 554 height 33
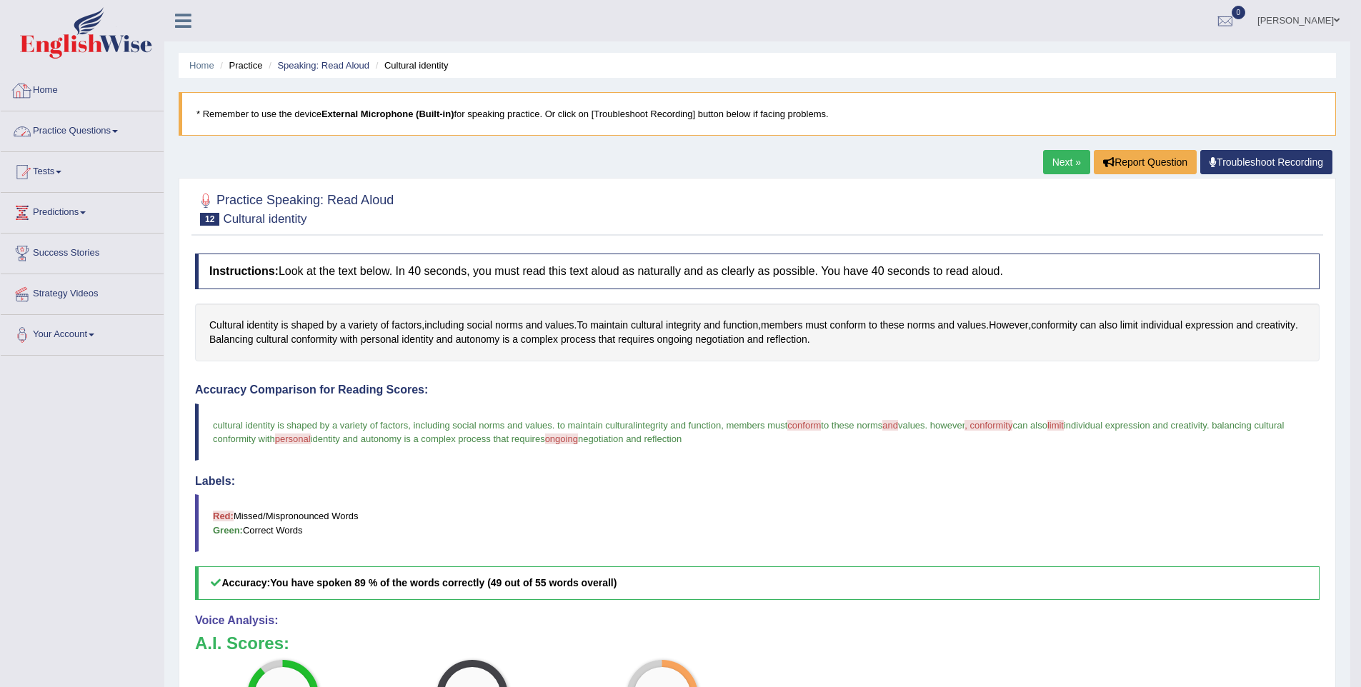
click at [88, 130] on link "Practice Questions" at bounding box center [82, 129] width 163 height 36
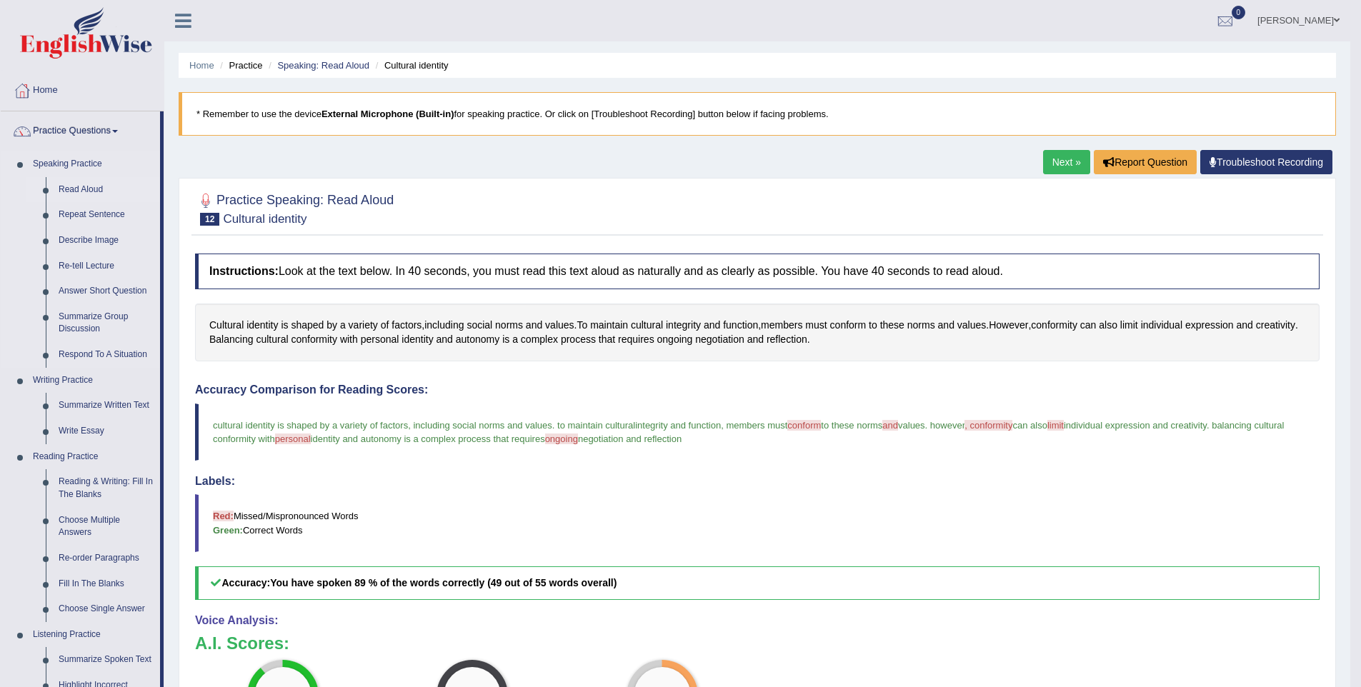
click at [97, 192] on link "Read Aloud" at bounding box center [106, 190] width 108 height 26
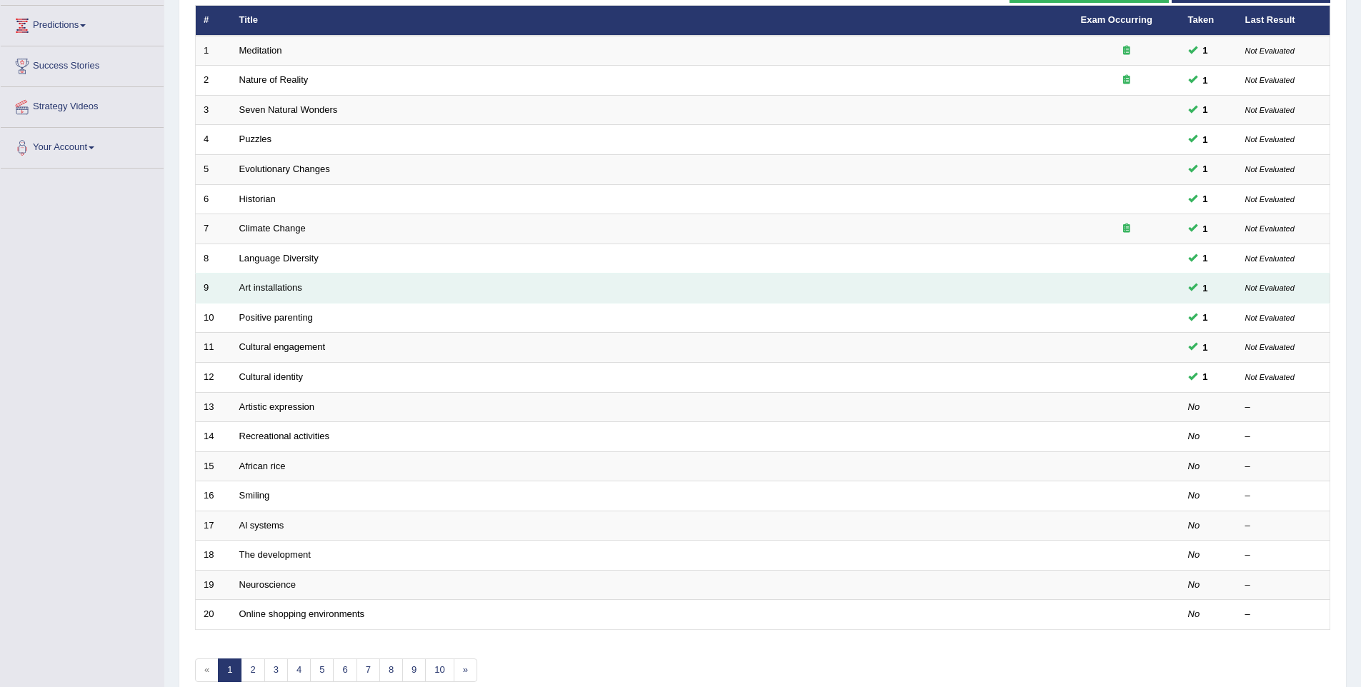
scroll to position [188, 0]
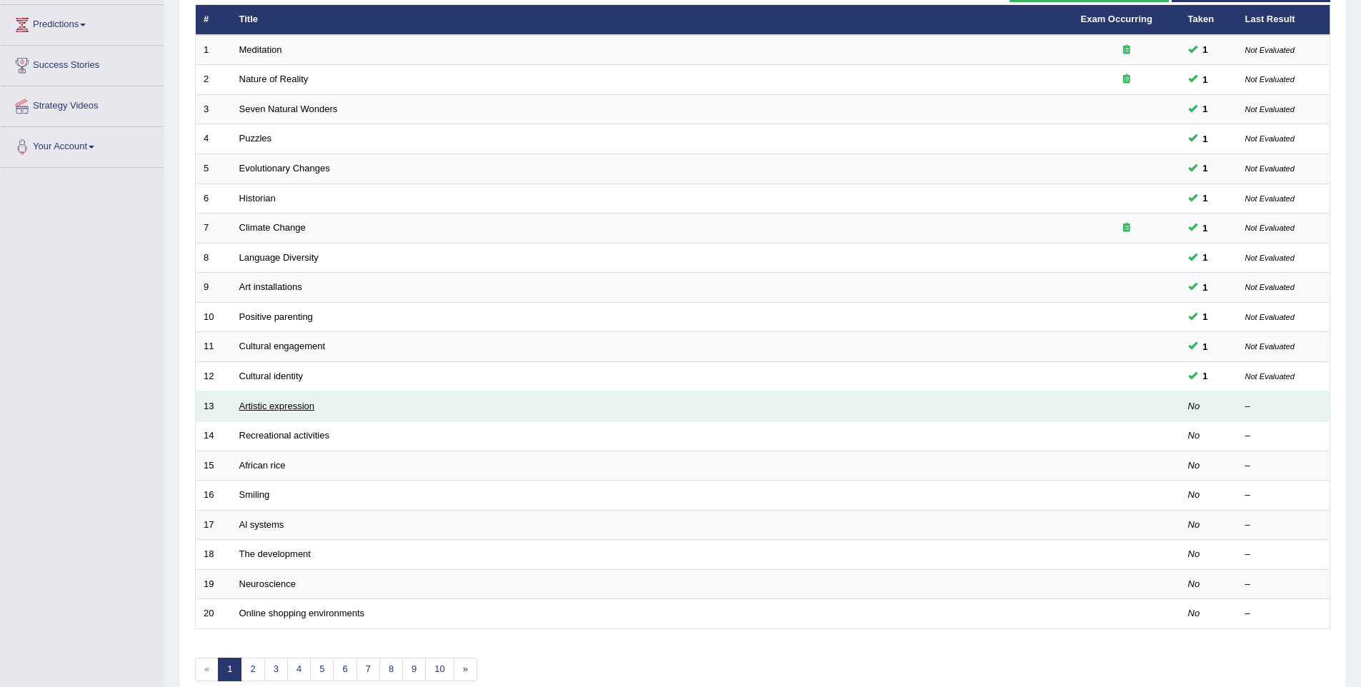
click at [253, 404] on link "Artistic expression" at bounding box center [276, 406] width 75 height 11
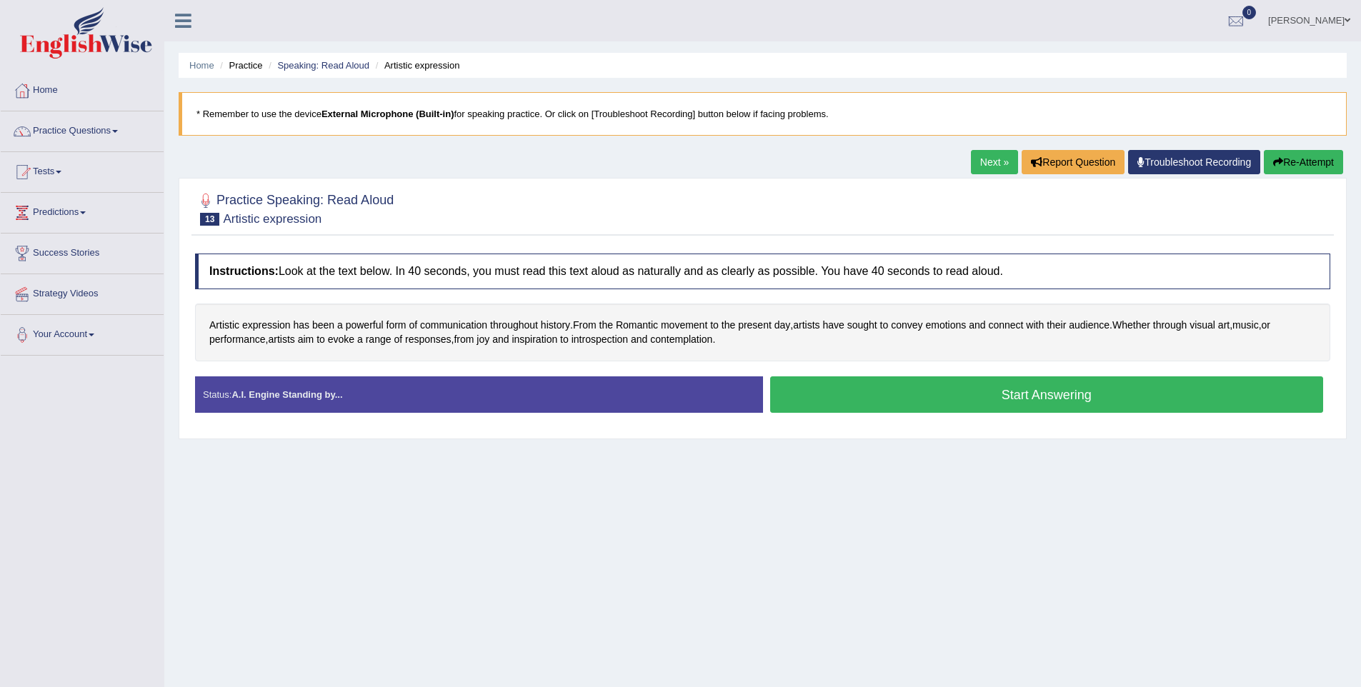
click at [1009, 404] on button "Start Answering" at bounding box center [1047, 394] width 554 height 36
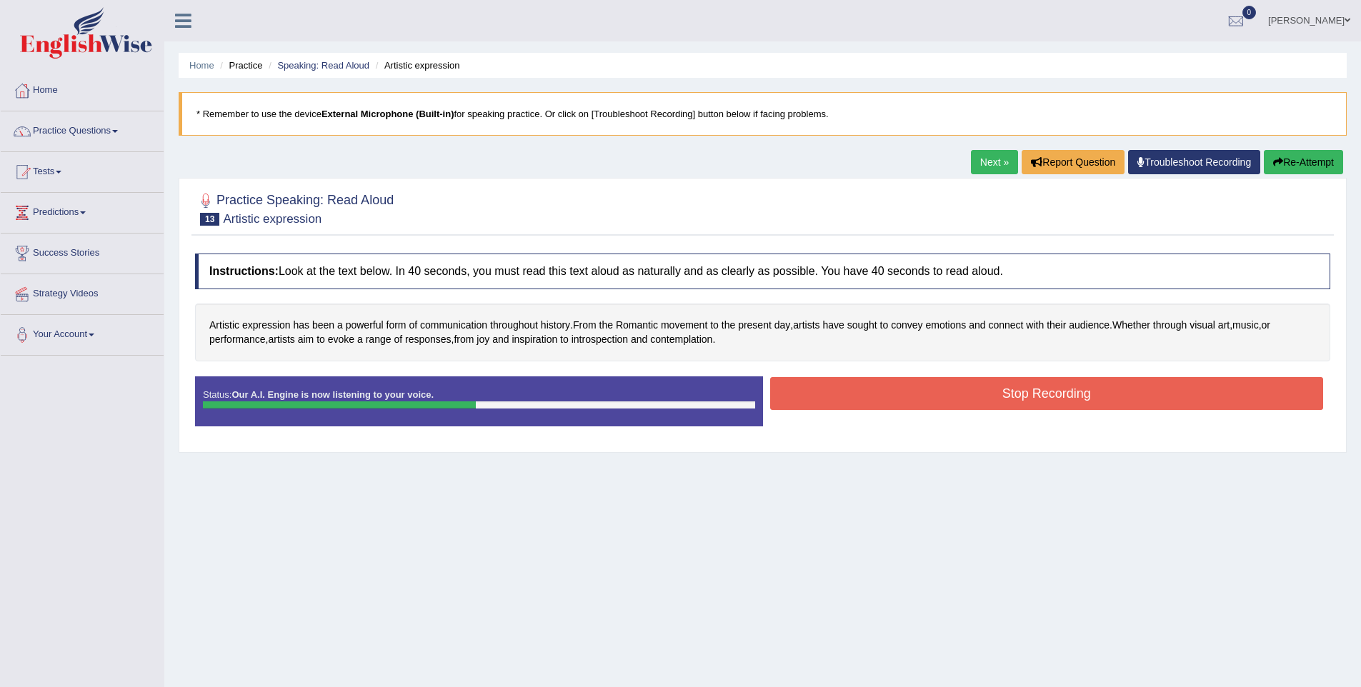
click at [1066, 391] on button "Stop Recording" at bounding box center [1047, 393] width 554 height 33
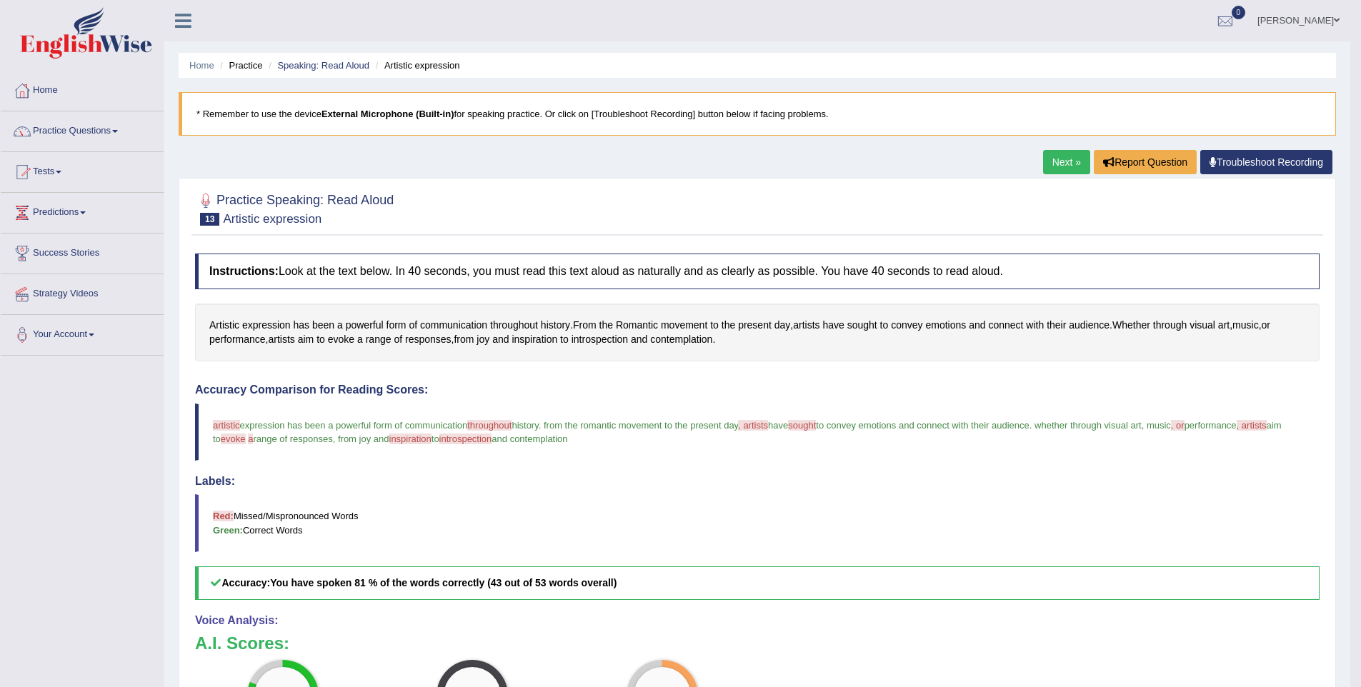
click at [101, 134] on link "Practice Questions" at bounding box center [82, 129] width 163 height 36
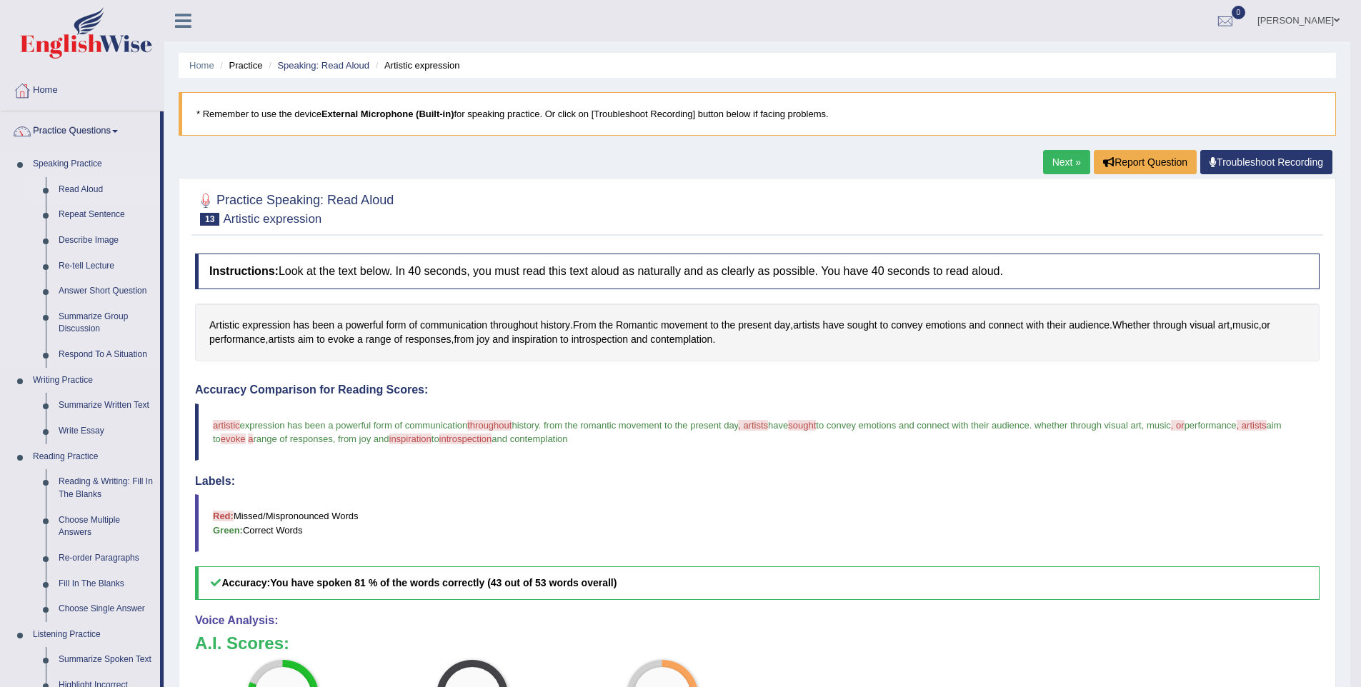
click at [92, 193] on link "Read Aloud" at bounding box center [106, 190] width 108 height 26
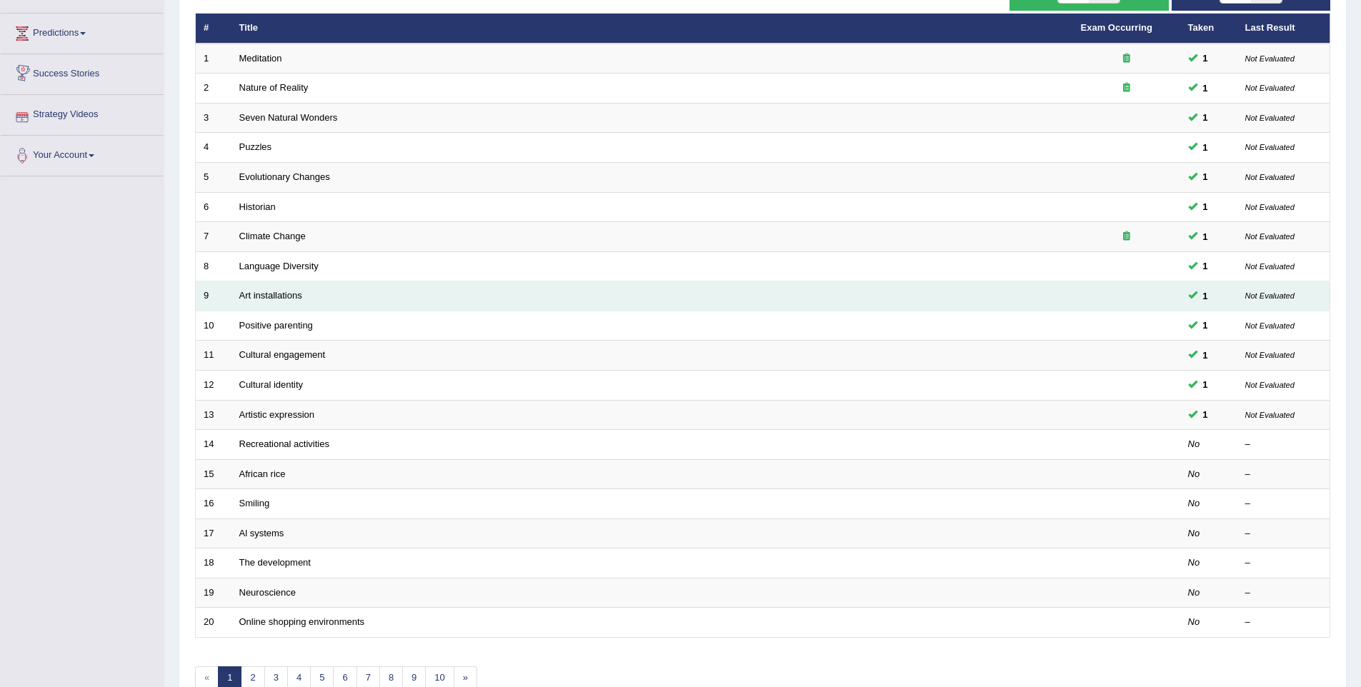
scroll to position [224, 0]
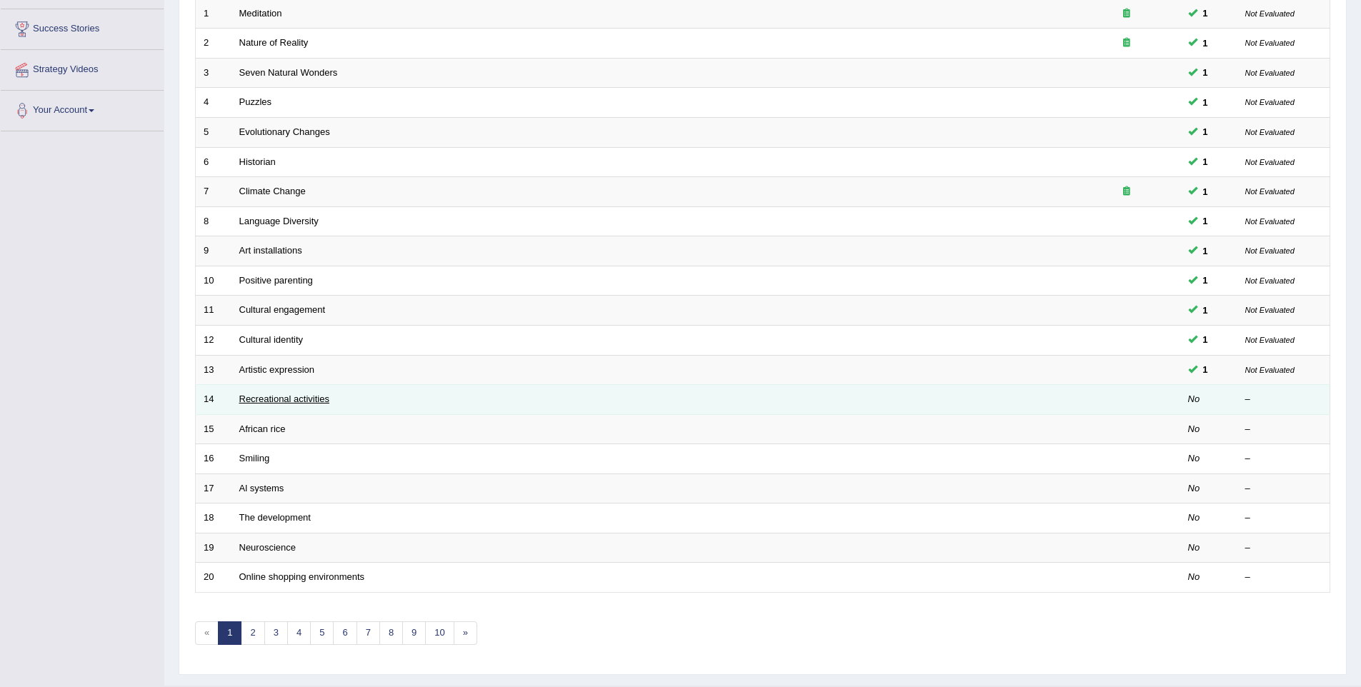
click at [262, 399] on link "Recreational activities" at bounding box center [284, 399] width 90 height 11
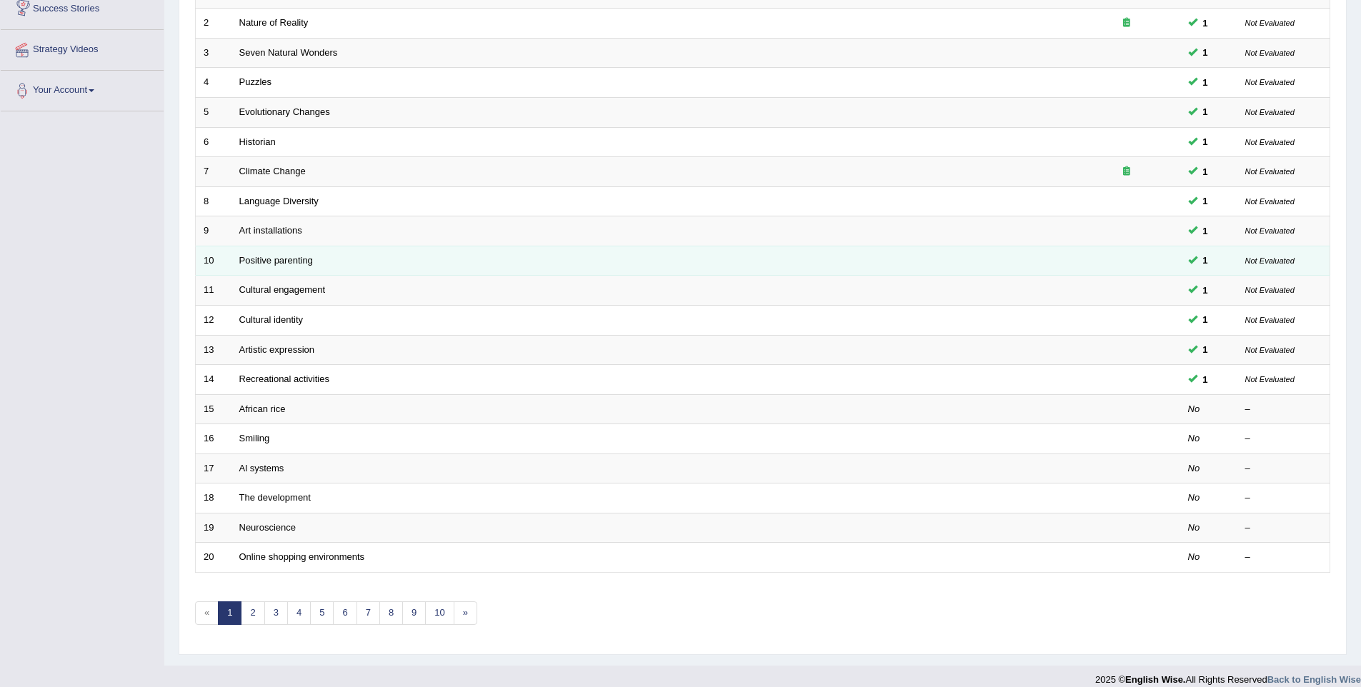
scroll to position [259, 0]
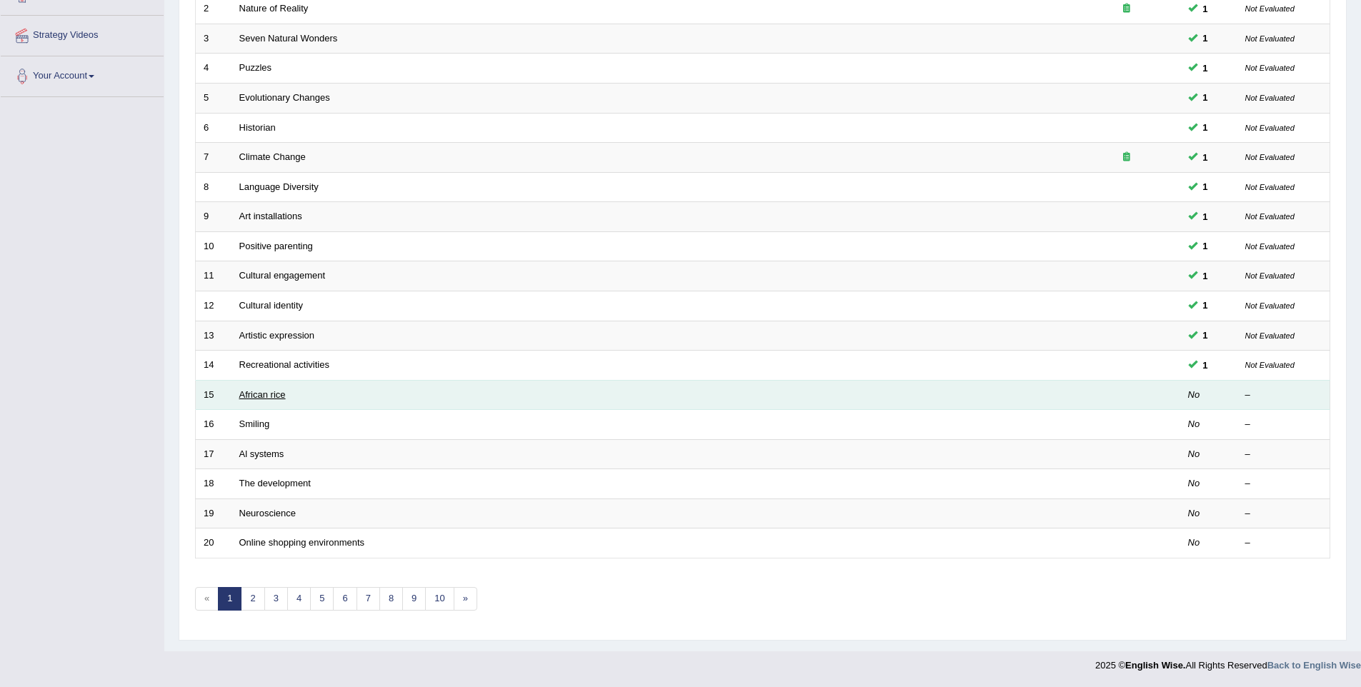
click at [259, 391] on link "African rice" at bounding box center [262, 394] width 46 height 11
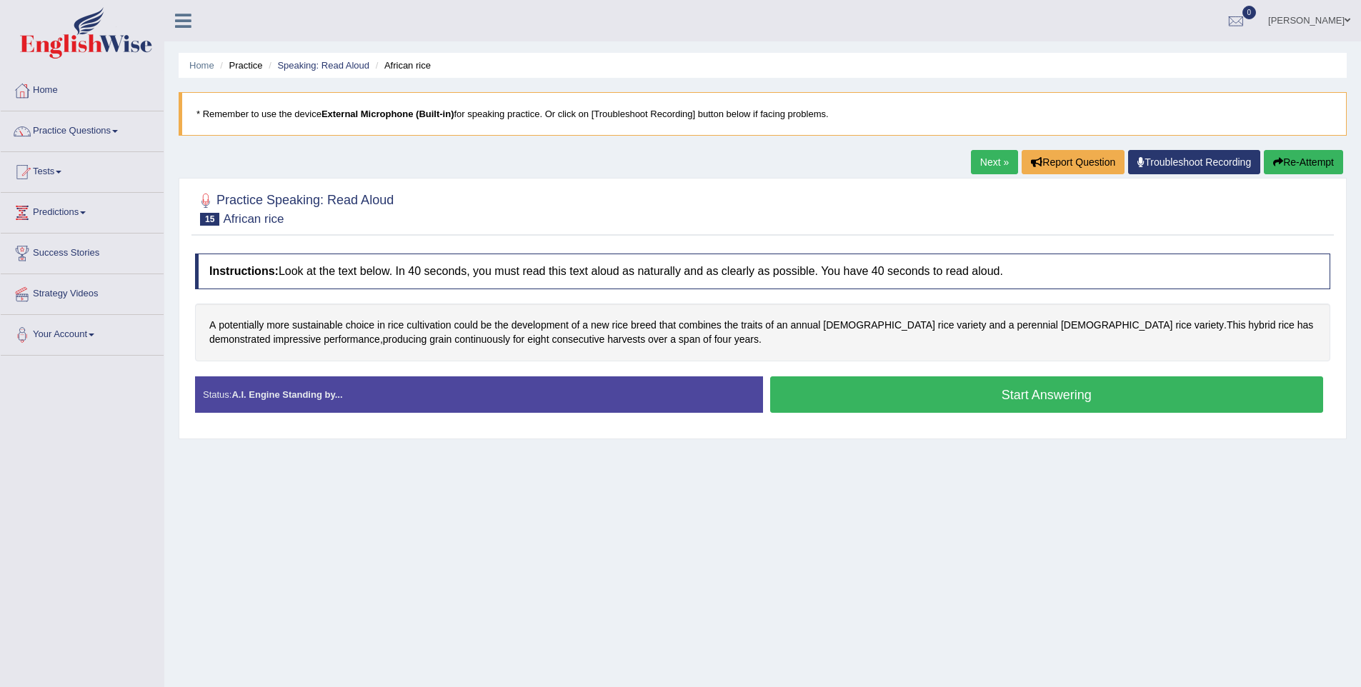
click at [923, 395] on button "Start Answering" at bounding box center [1047, 394] width 554 height 36
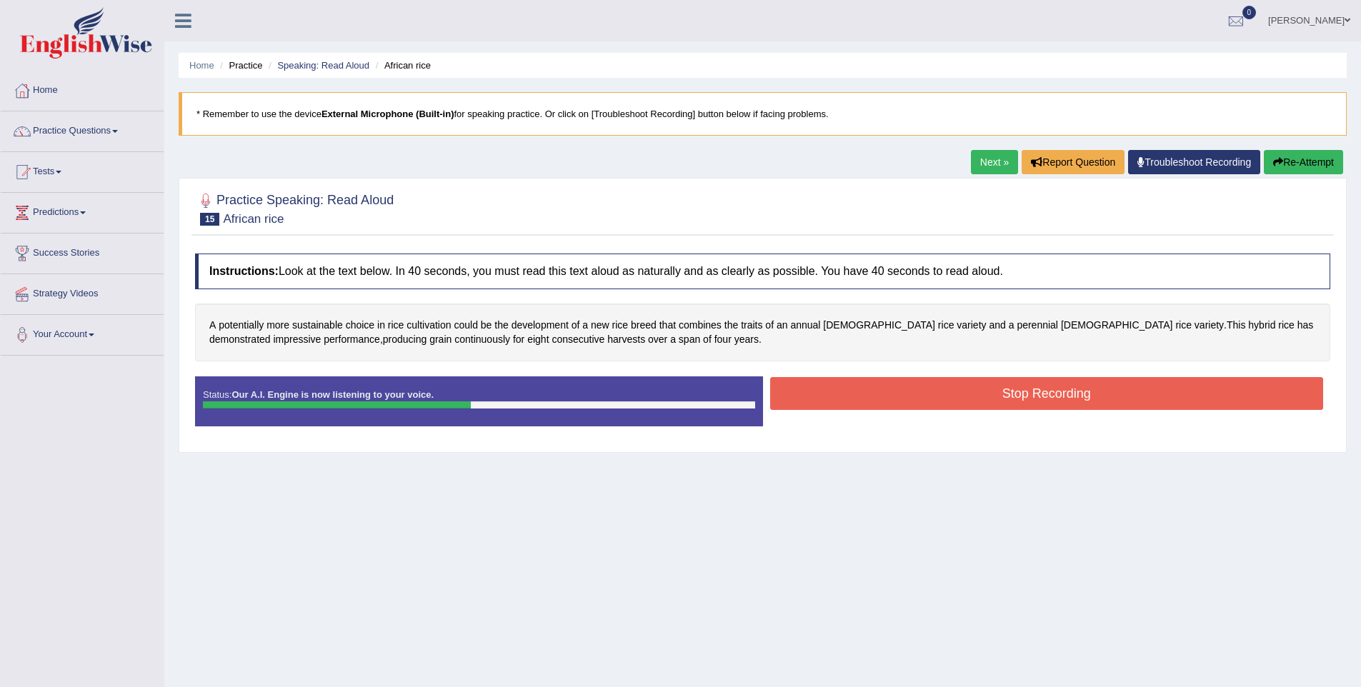
click at [923, 395] on button "Stop Recording" at bounding box center [1047, 393] width 554 height 33
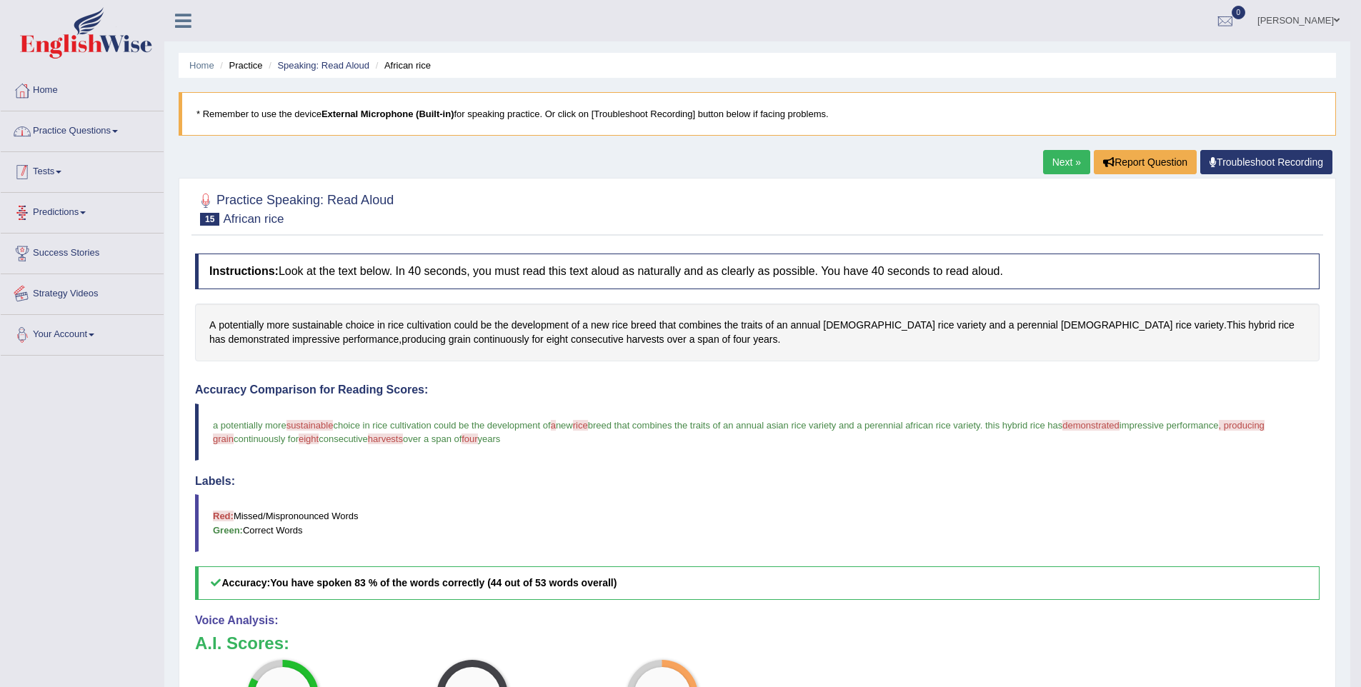
click at [109, 126] on link "Practice Questions" at bounding box center [82, 129] width 163 height 36
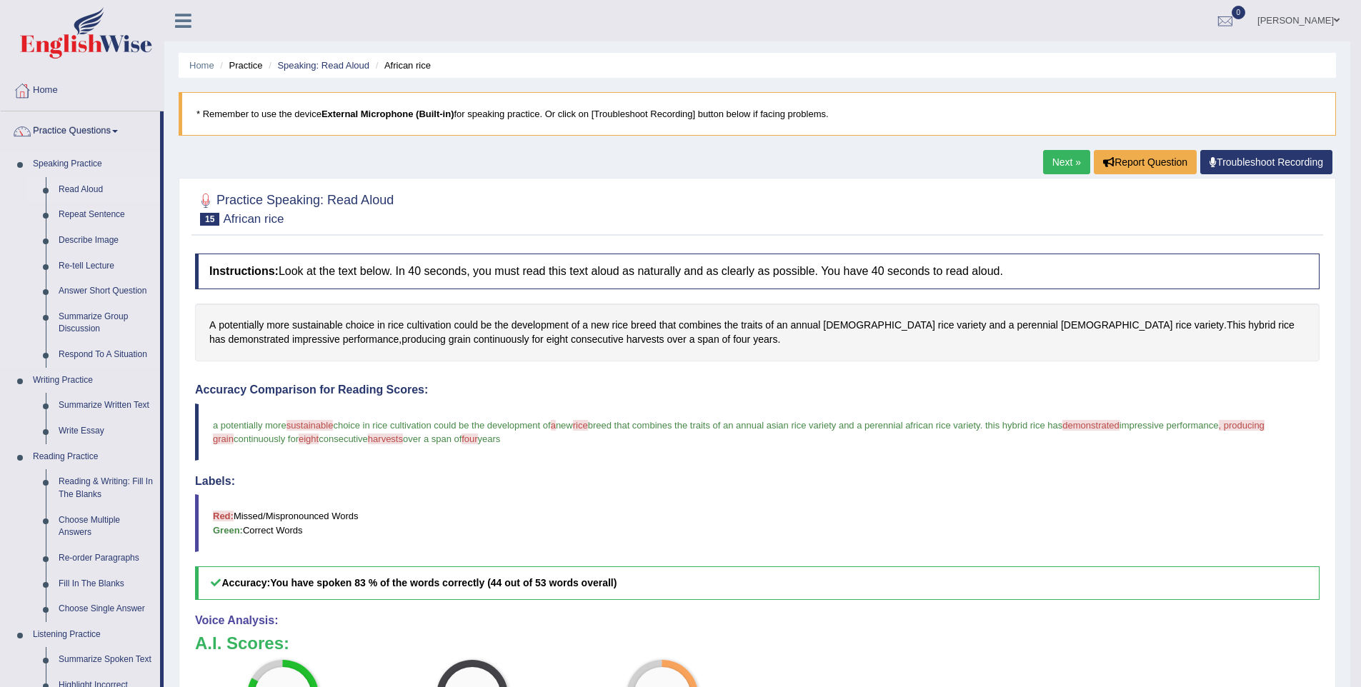
click at [92, 183] on link "Read Aloud" at bounding box center [106, 190] width 108 height 26
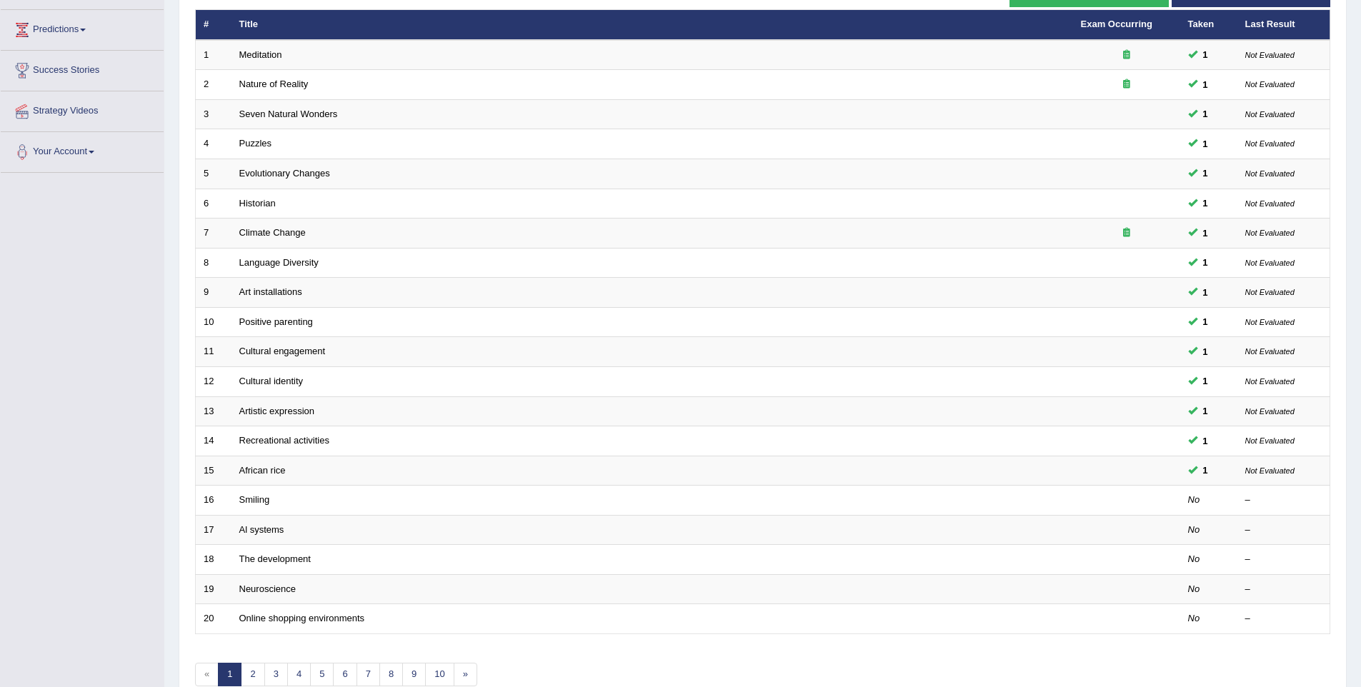
scroll to position [259, 0]
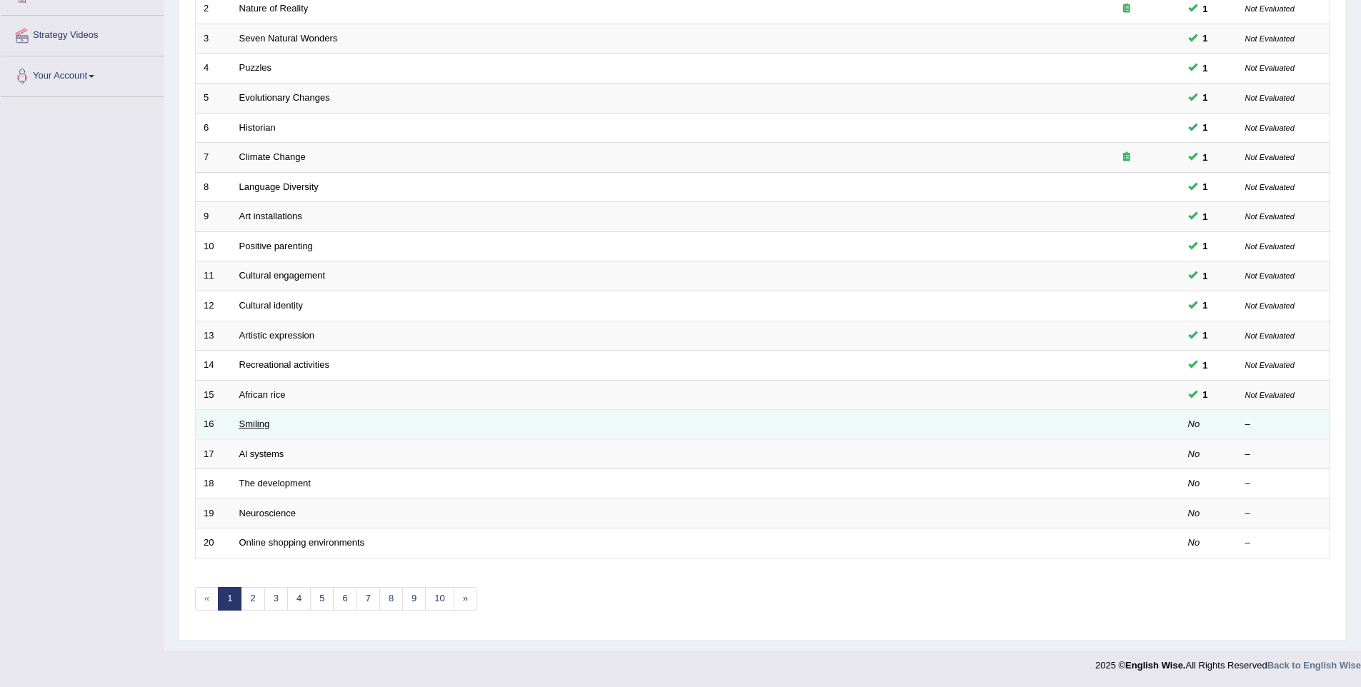
click at [245, 423] on link "Smiling" at bounding box center [254, 424] width 31 height 11
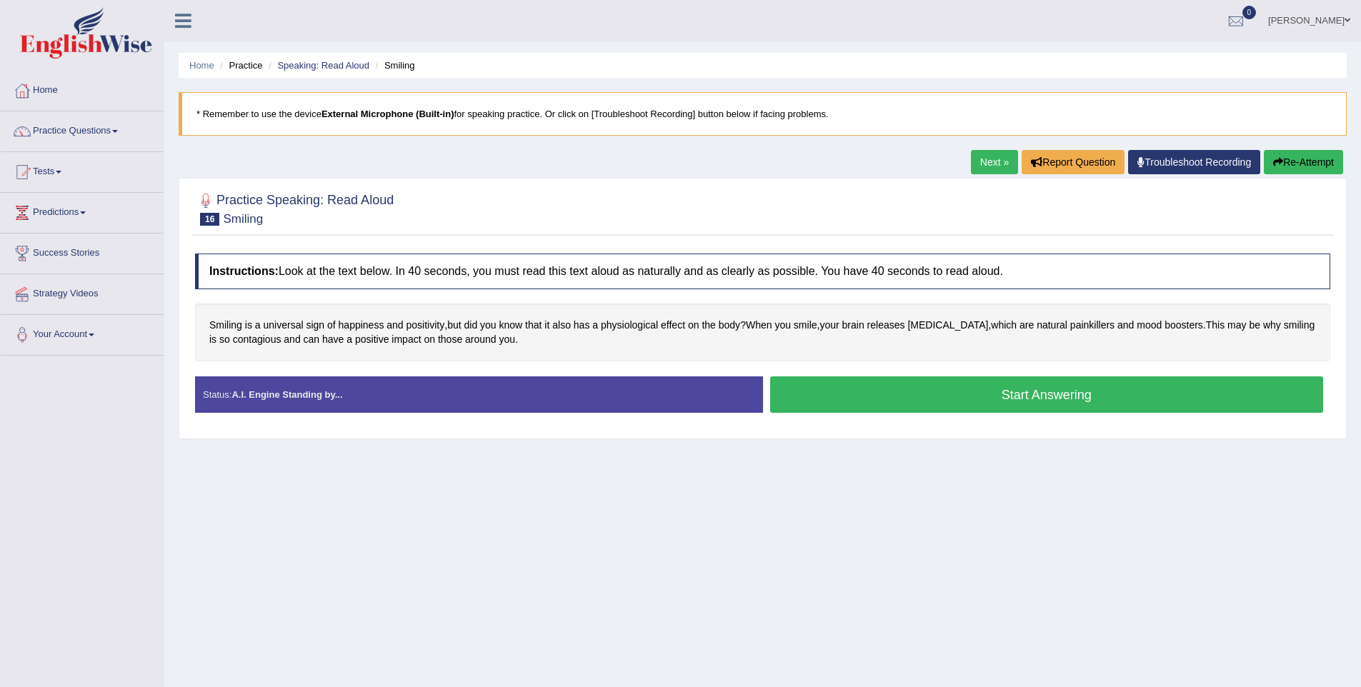
click at [984, 404] on button "Start Answering" at bounding box center [1047, 394] width 554 height 36
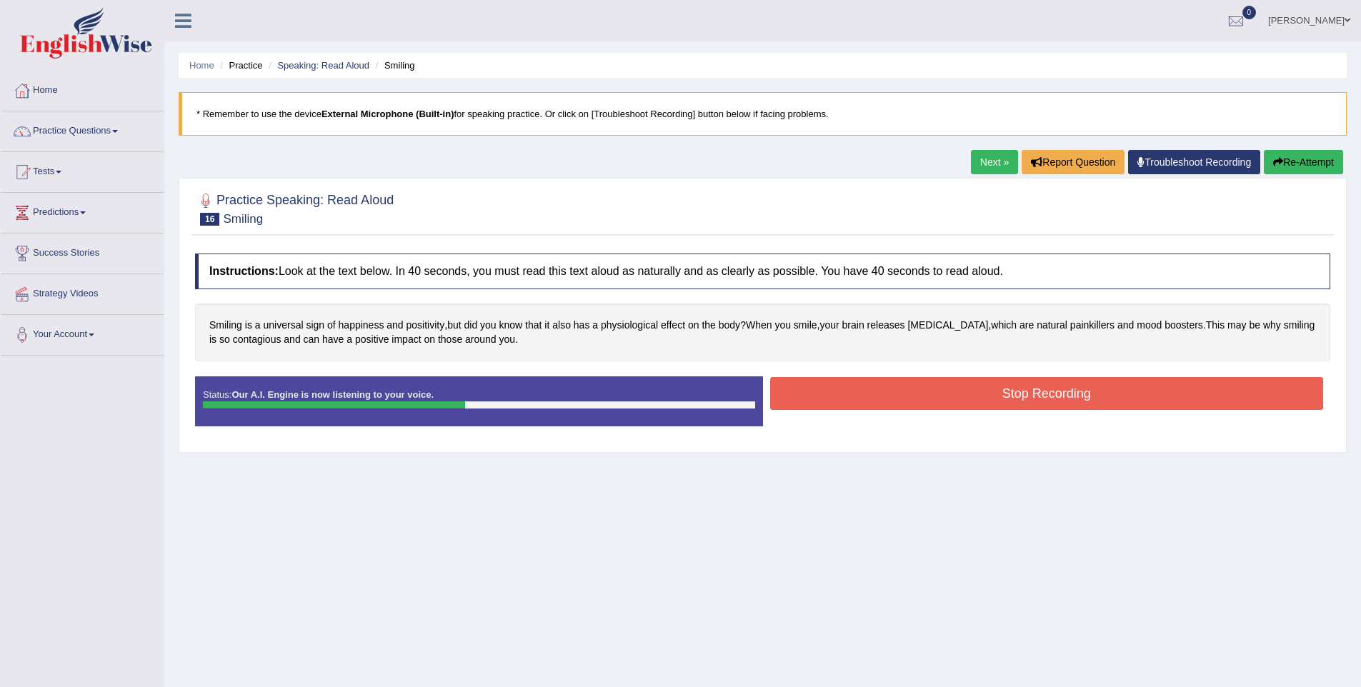
click at [956, 388] on button "Stop Recording" at bounding box center [1047, 393] width 554 height 33
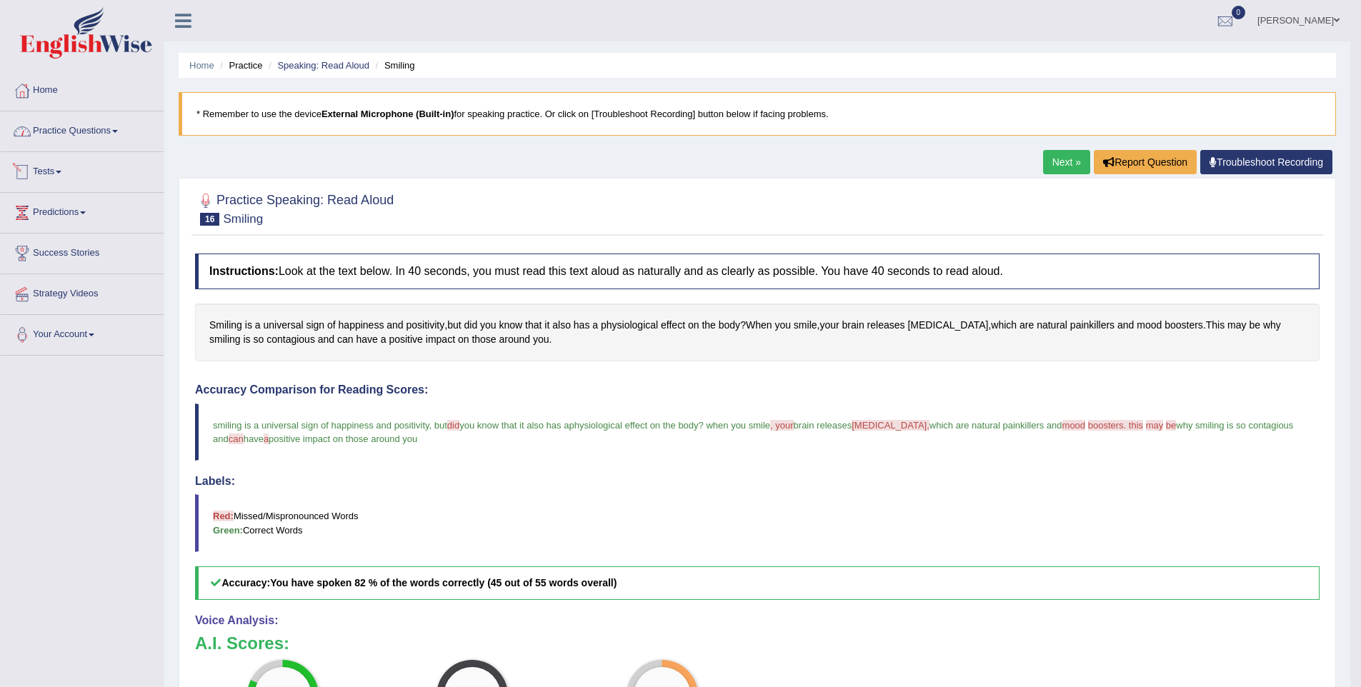
click at [35, 121] on link "Practice Questions" at bounding box center [82, 129] width 163 height 36
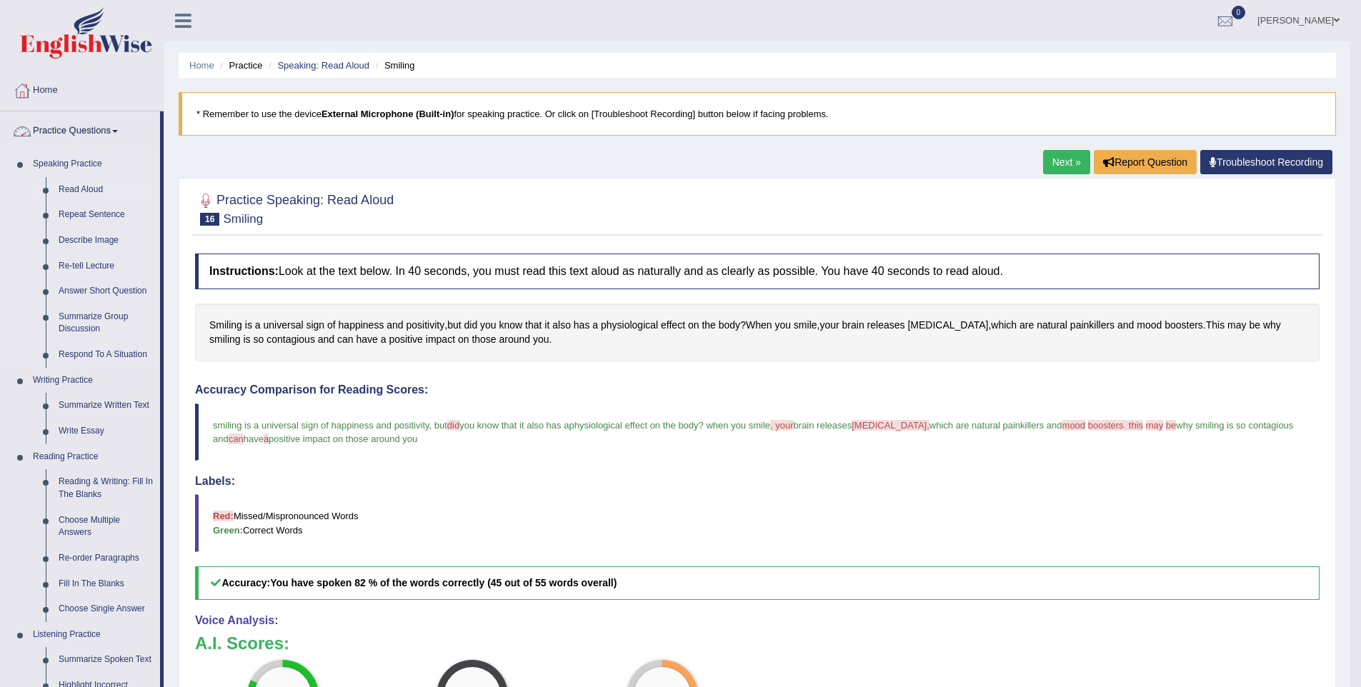
click at [85, 181] on link "Read Aloud" at bounding box center [106, 190] width 108 height 26
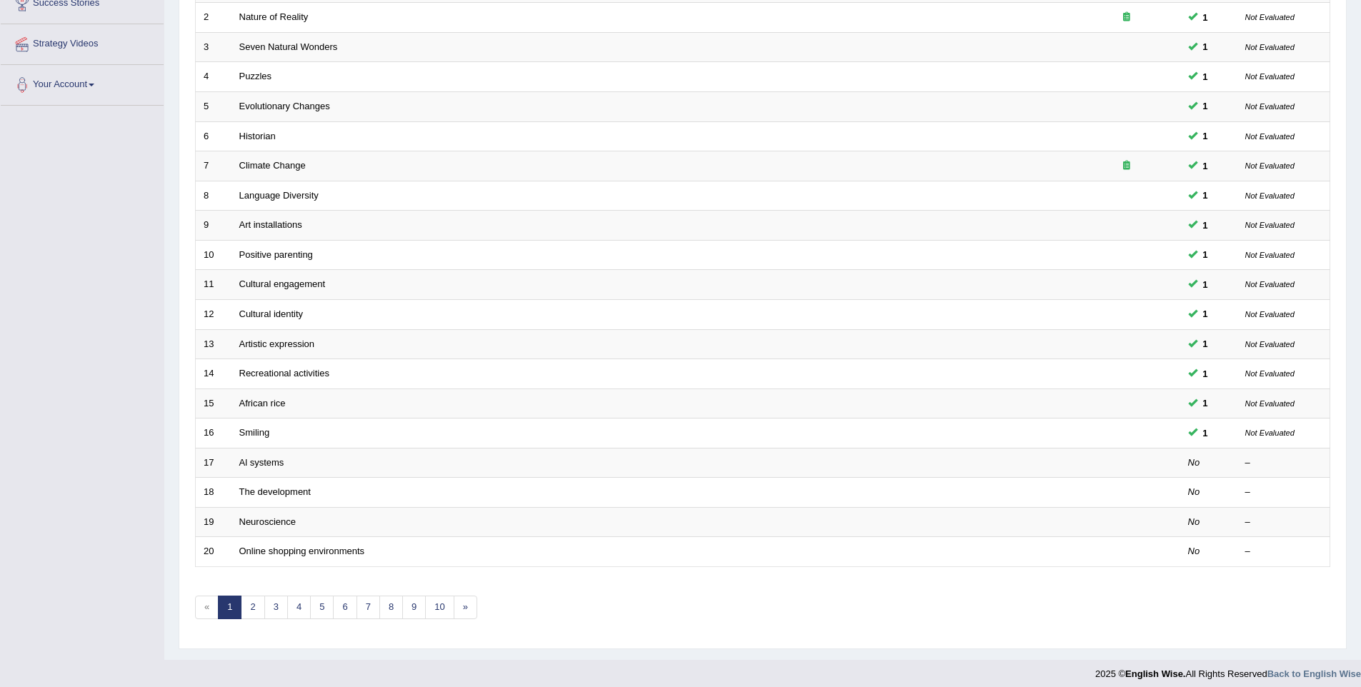
scroll to position [259, 0]
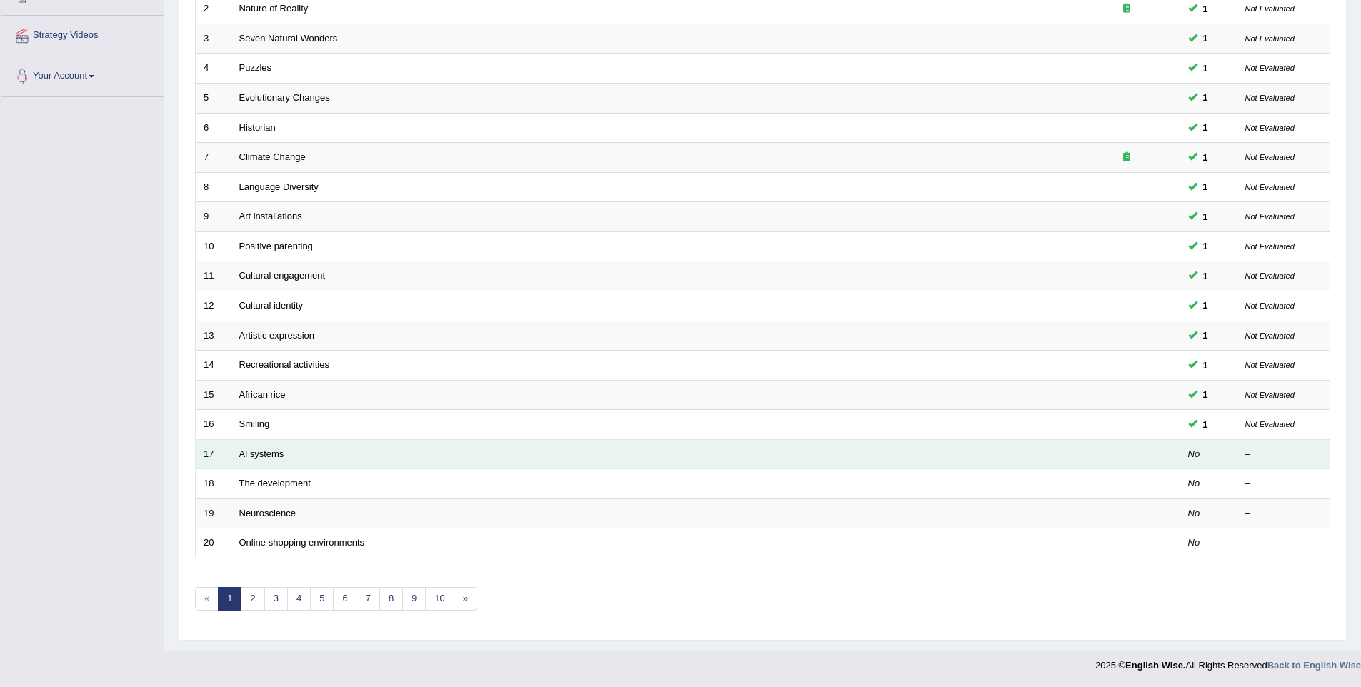
click at [270, 454] on link "Al systems" at bounding box center [261, 454] width 45 height 11
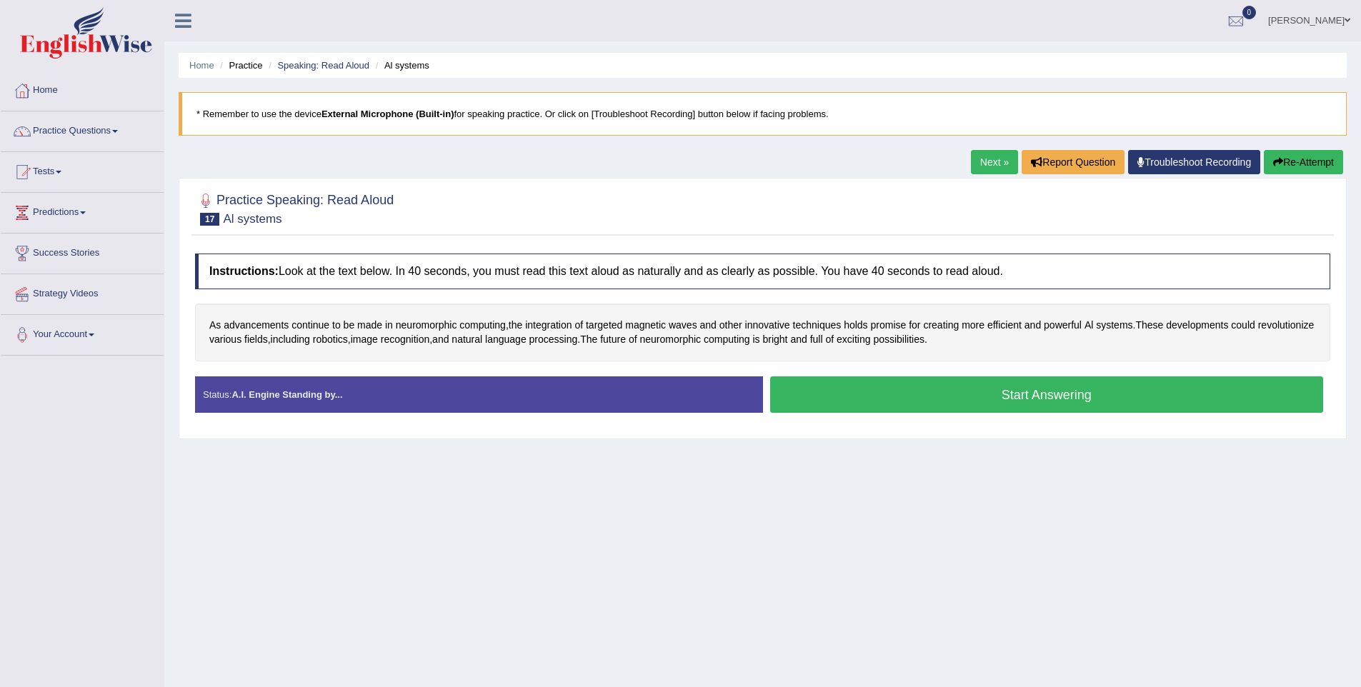
click at [1001, 400] on button "Start Answering" at bounding box center [1047, 394] width 554 height 36
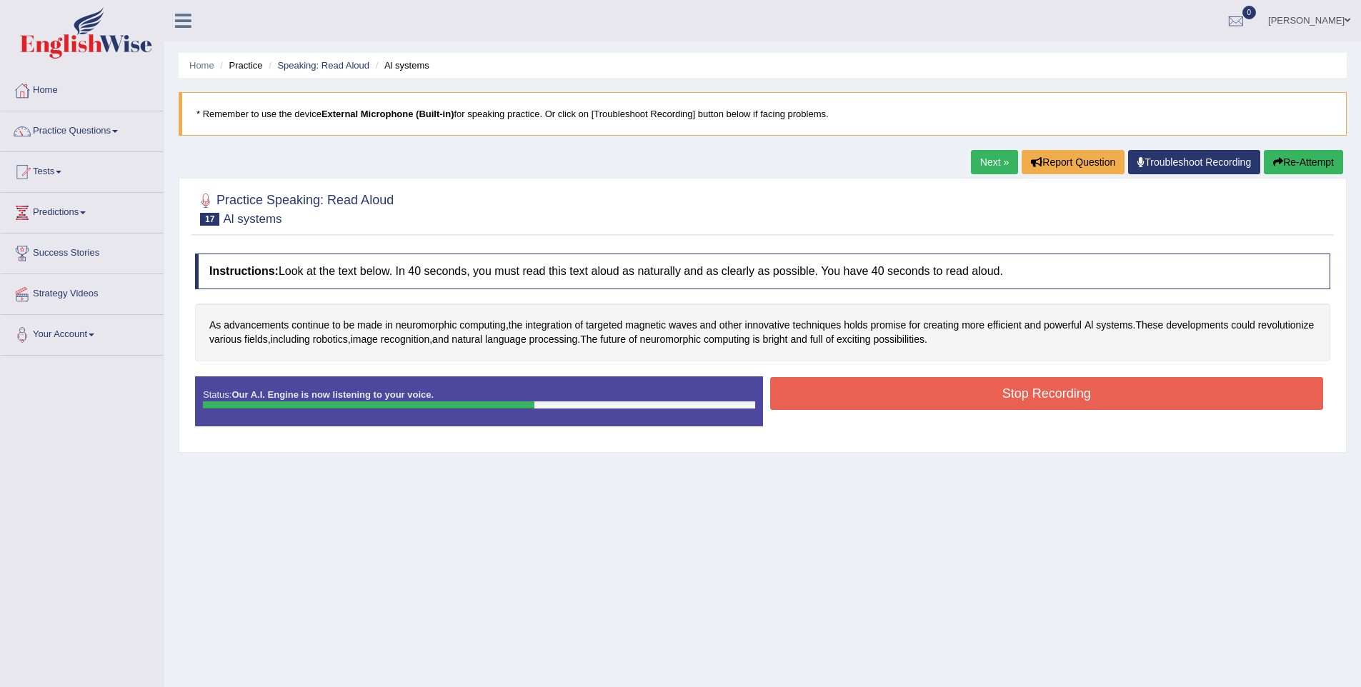
click at [1060, 407] on button "Stop Recording" at bounding box center [1047, 393] width 554 height 33
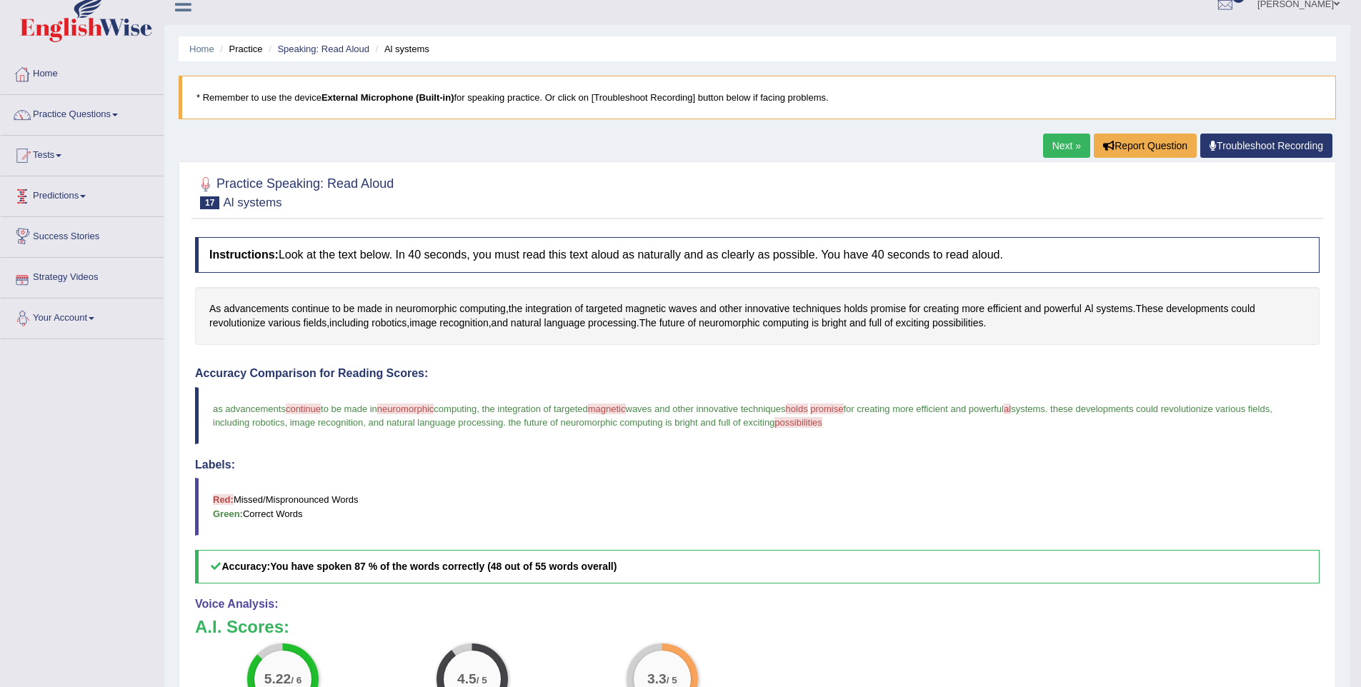
scroll to position [8, 0]
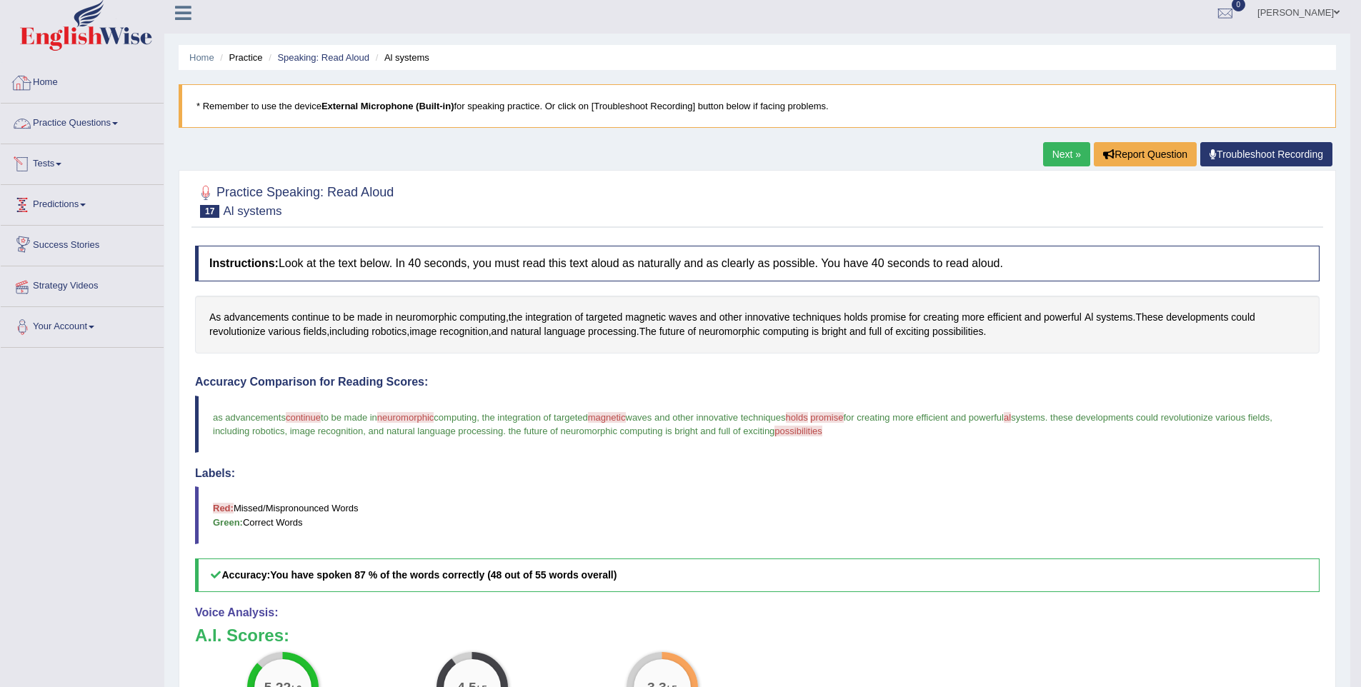
click at [84, 123] on link "Practice Questions" at bounding box center [82, 122] width 163 height 36
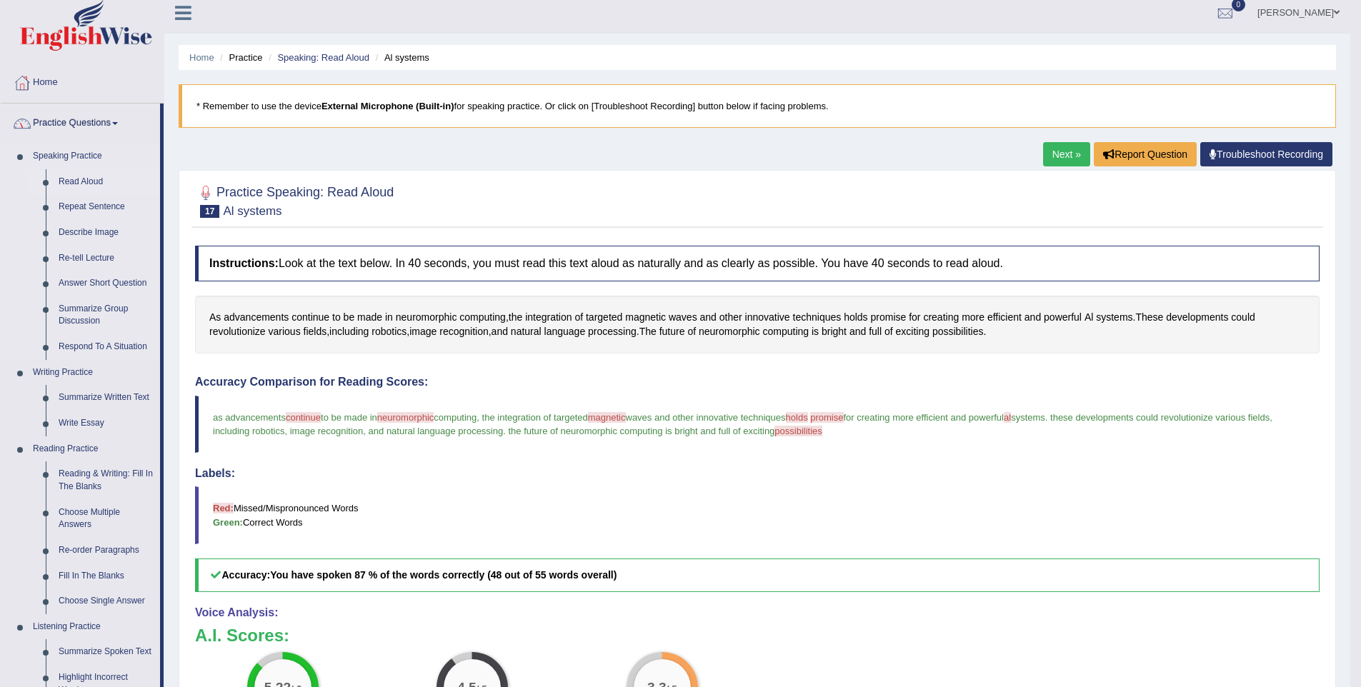
click at [76, 179] on link "Read Aloud" at bounding box center [106, 182] width 108 height 26
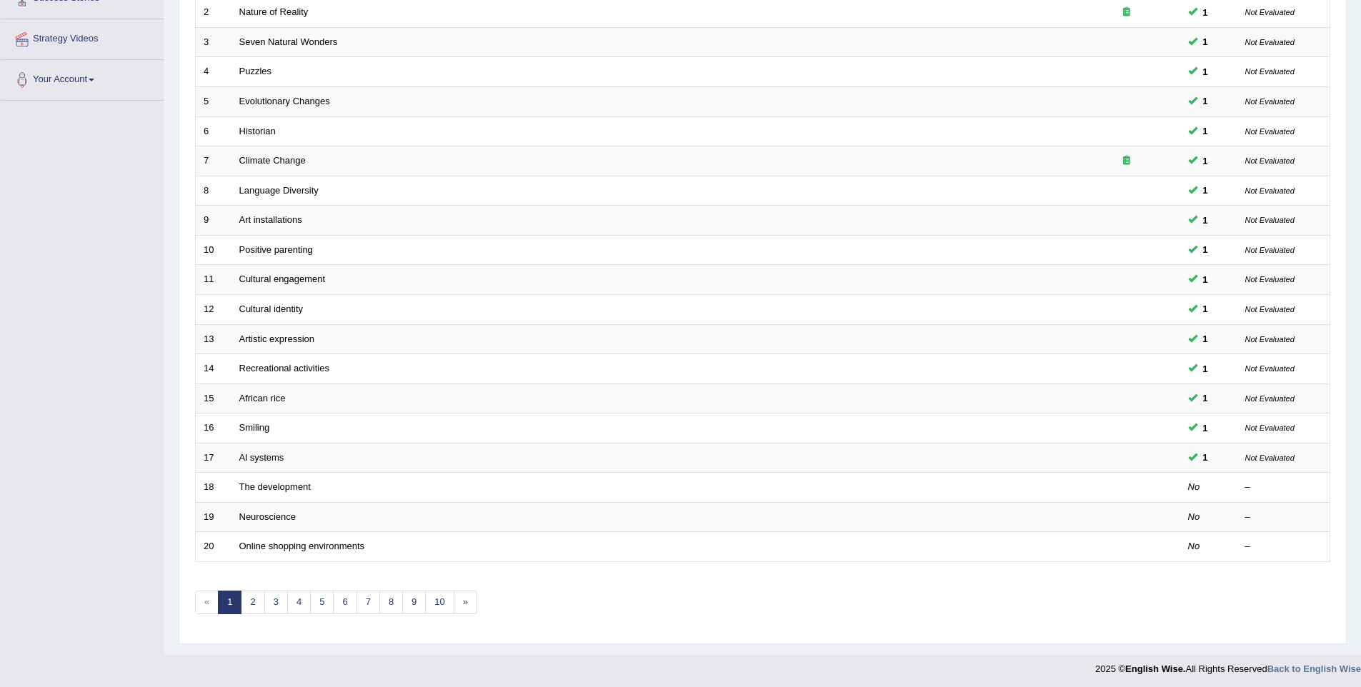
scroll to position [259, 0]
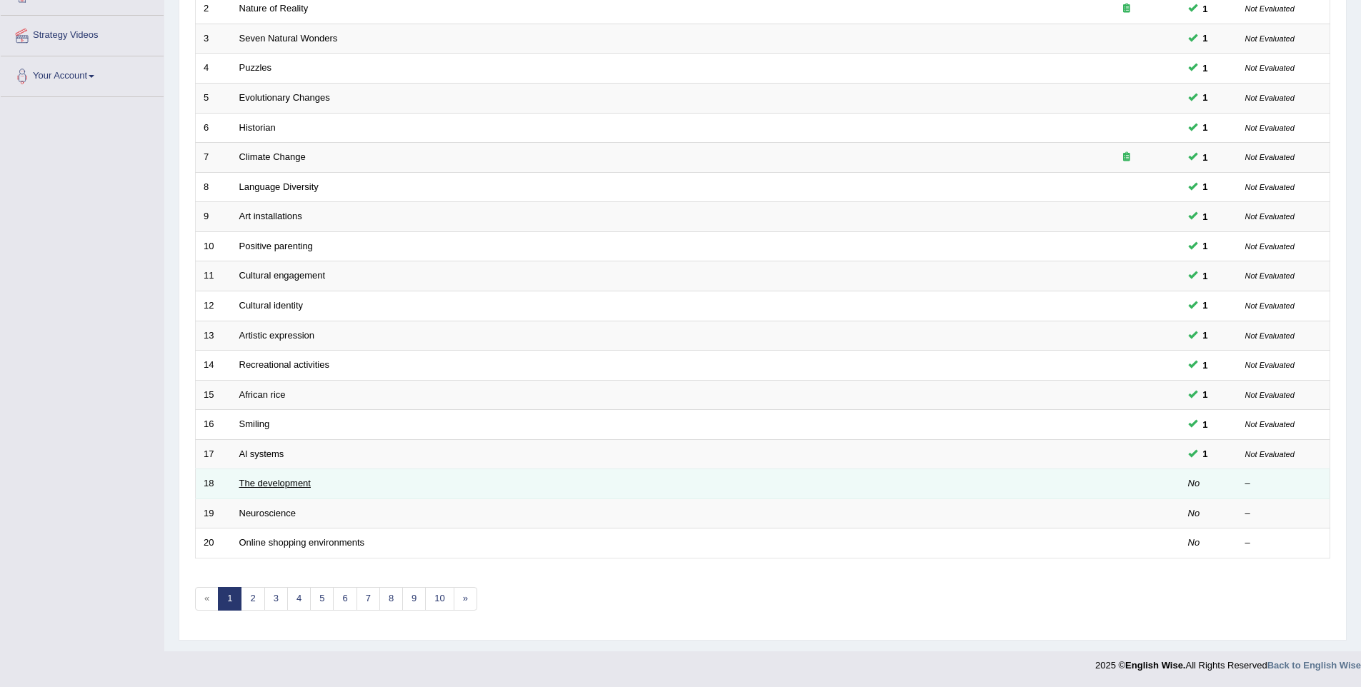
click at [253, 479] on link "The development" at bounding box center [274, 483] width 71 height 11
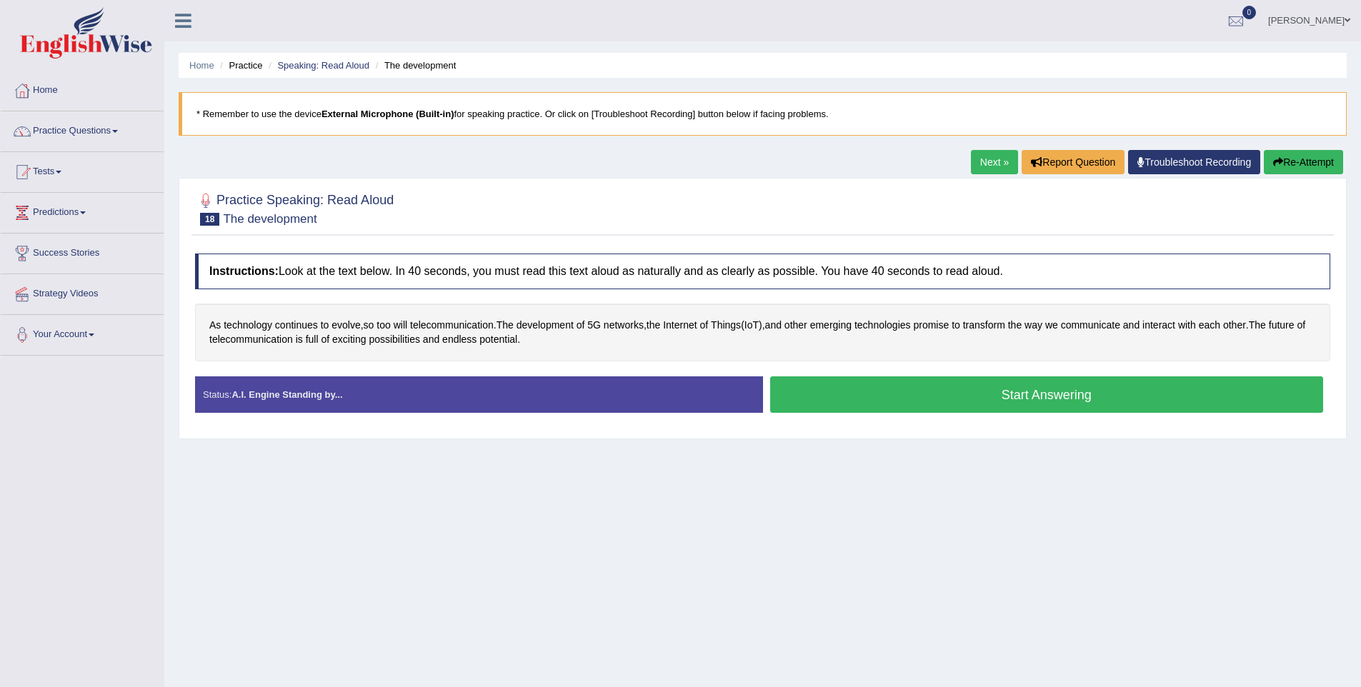
click at [913, 396] on button "Start Answering" at bounding box center [1047, 394] width 554 height 36
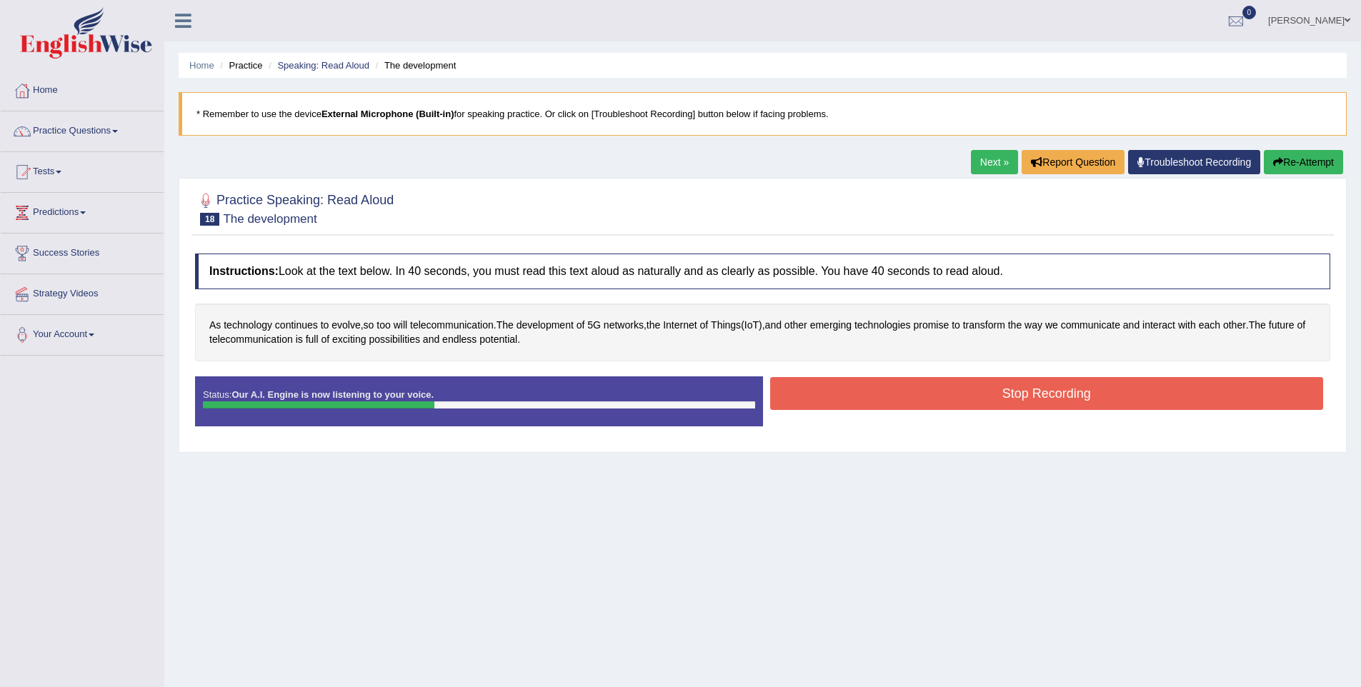
click at [913, 396] on button "Stop Recording" at bounding box center [1047, 393] width 554 height 33
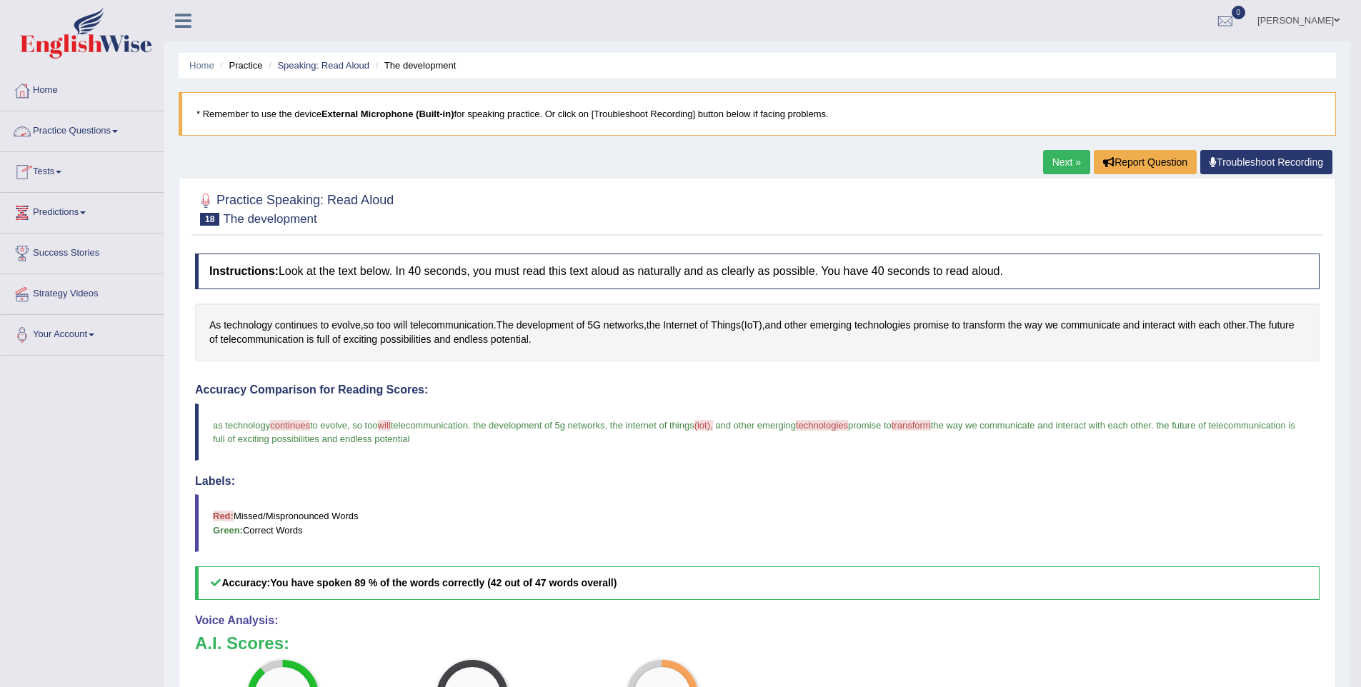
click at [61, 134] on link "Practice Questions" at bounding box center [82, 129] width 163 height 36
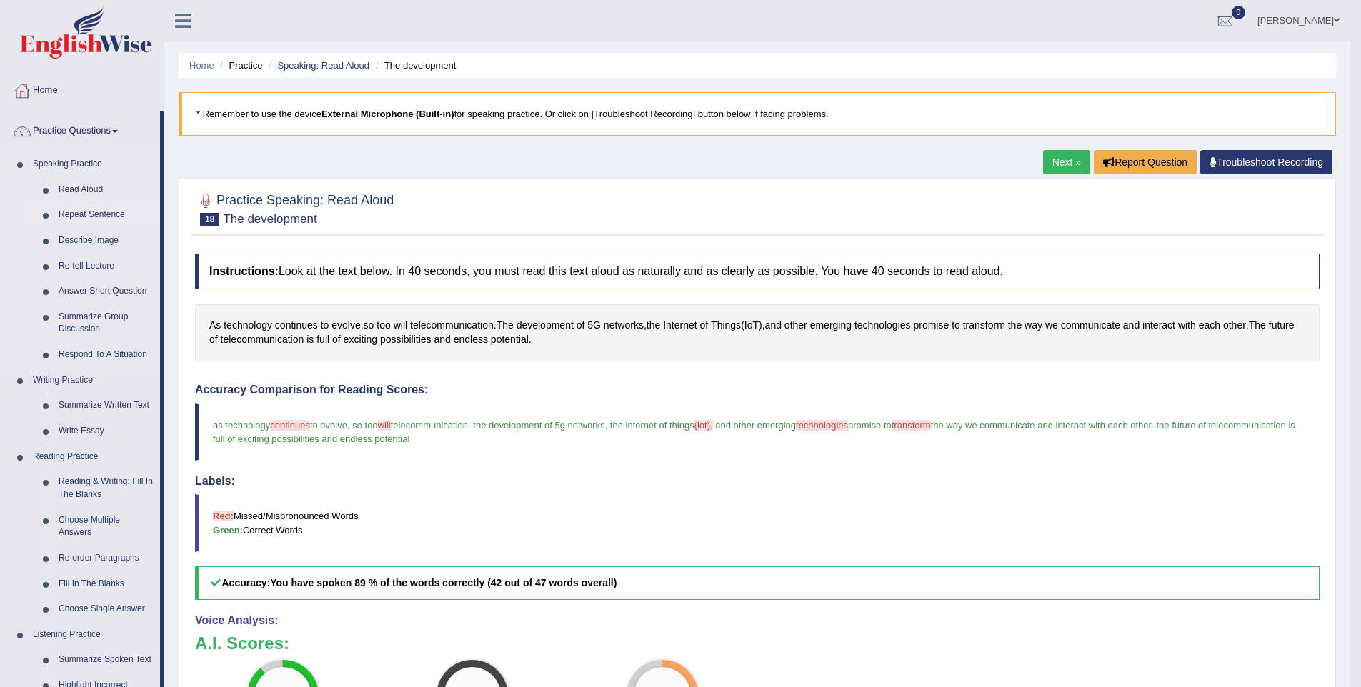
click at [77, 216] on link "Repeat Sentence" at bounding box center [106, 215] width 108 height 26
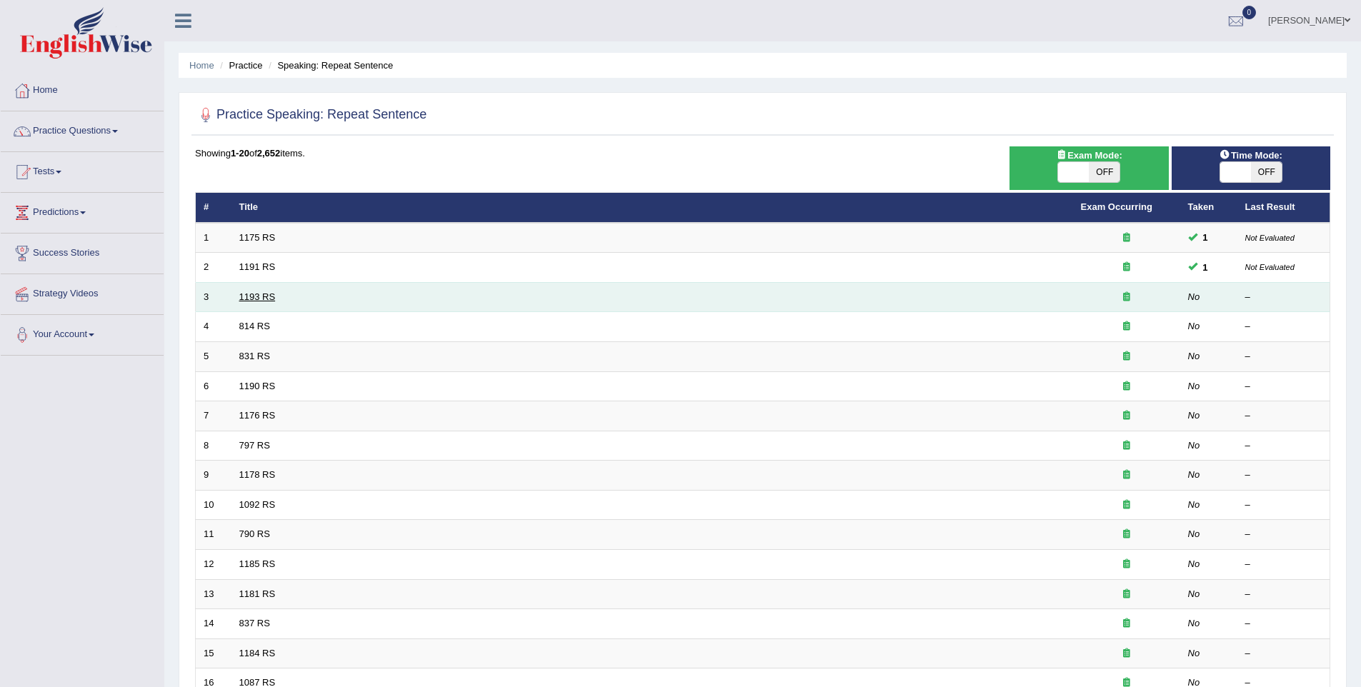
click at [269, 297] on link "1193 RS" at bounding box center [257, 296] width 36 height 11
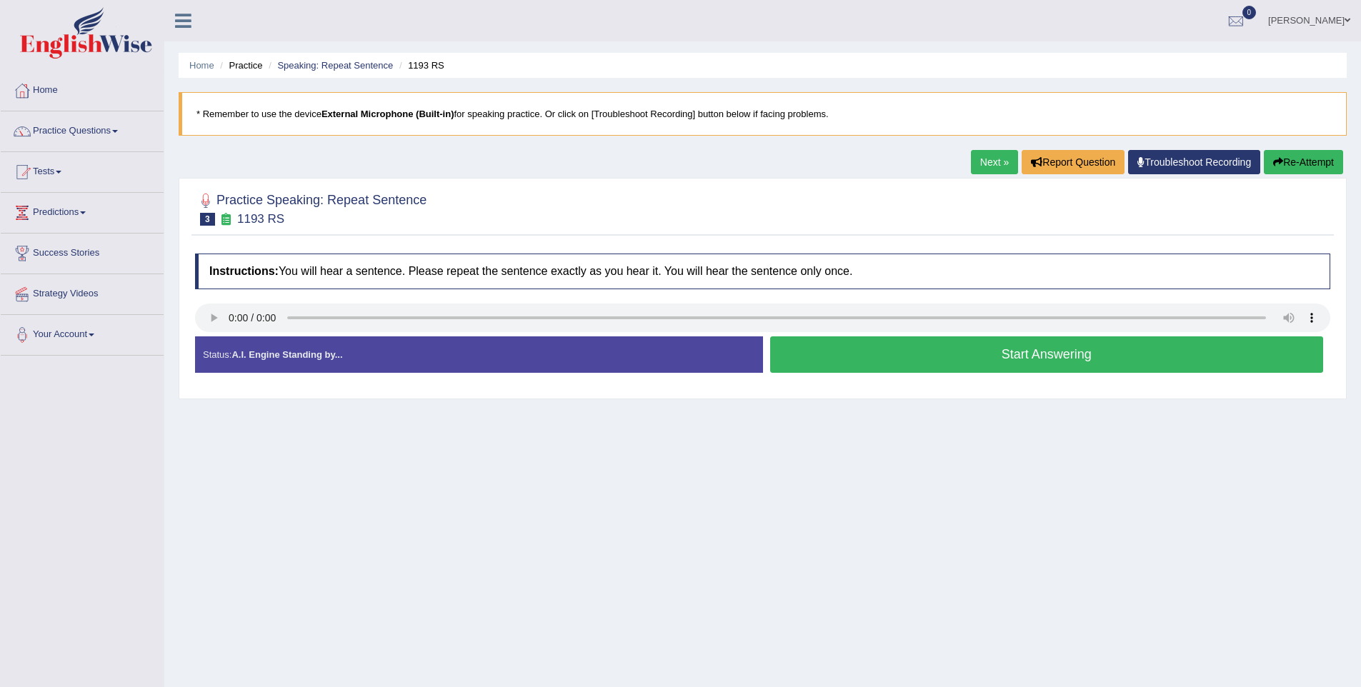
click at [1069, 354] on button "Start Answering" at bounding box center [1047, 354] width 554 height 36
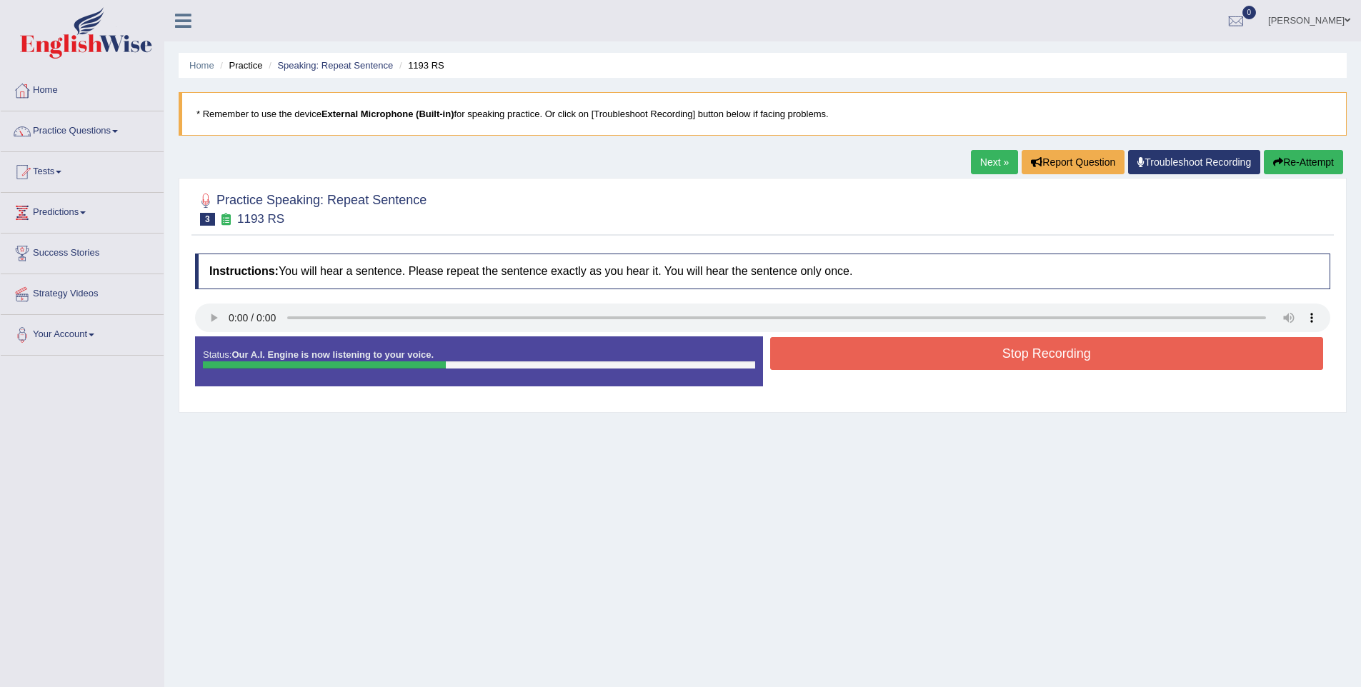
click at [1098, 356] on button "Stop Recording" at bounding box center [1047, 353] width 554 height 33
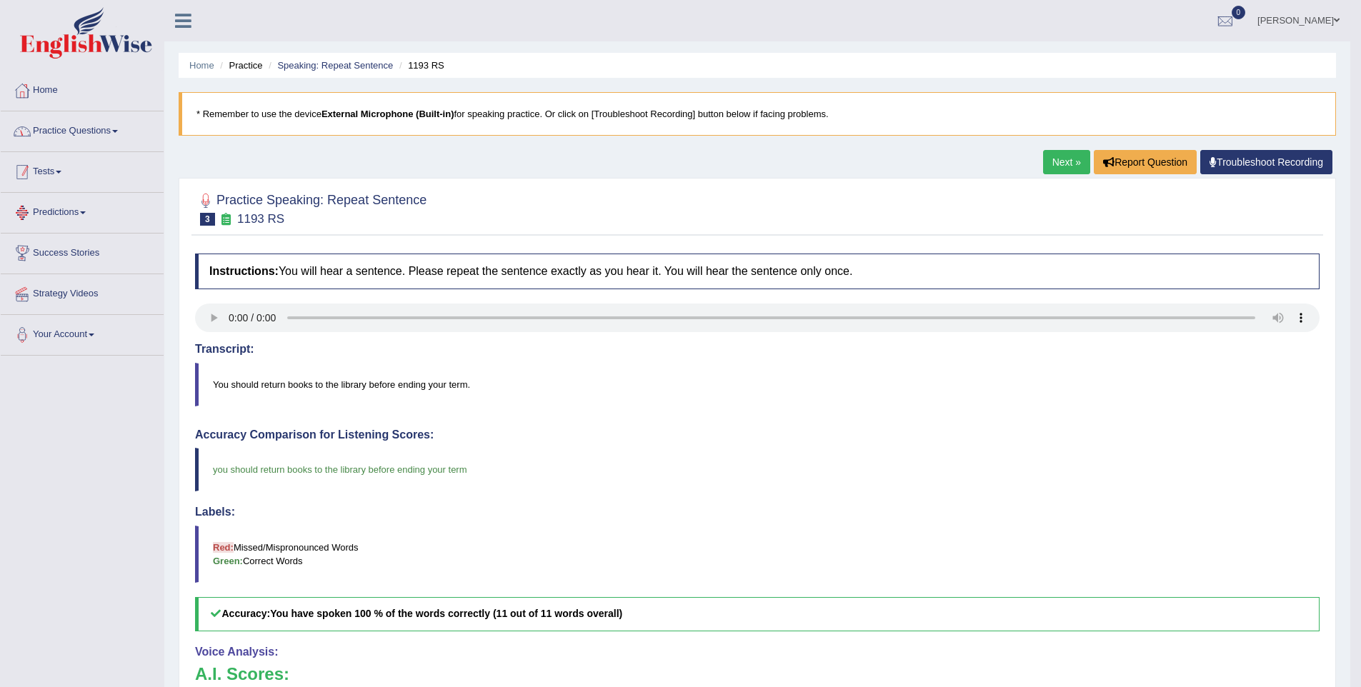
click at [83, 123] on link "Practice Questions" at bounding box center [82, 129] width 163 height 36
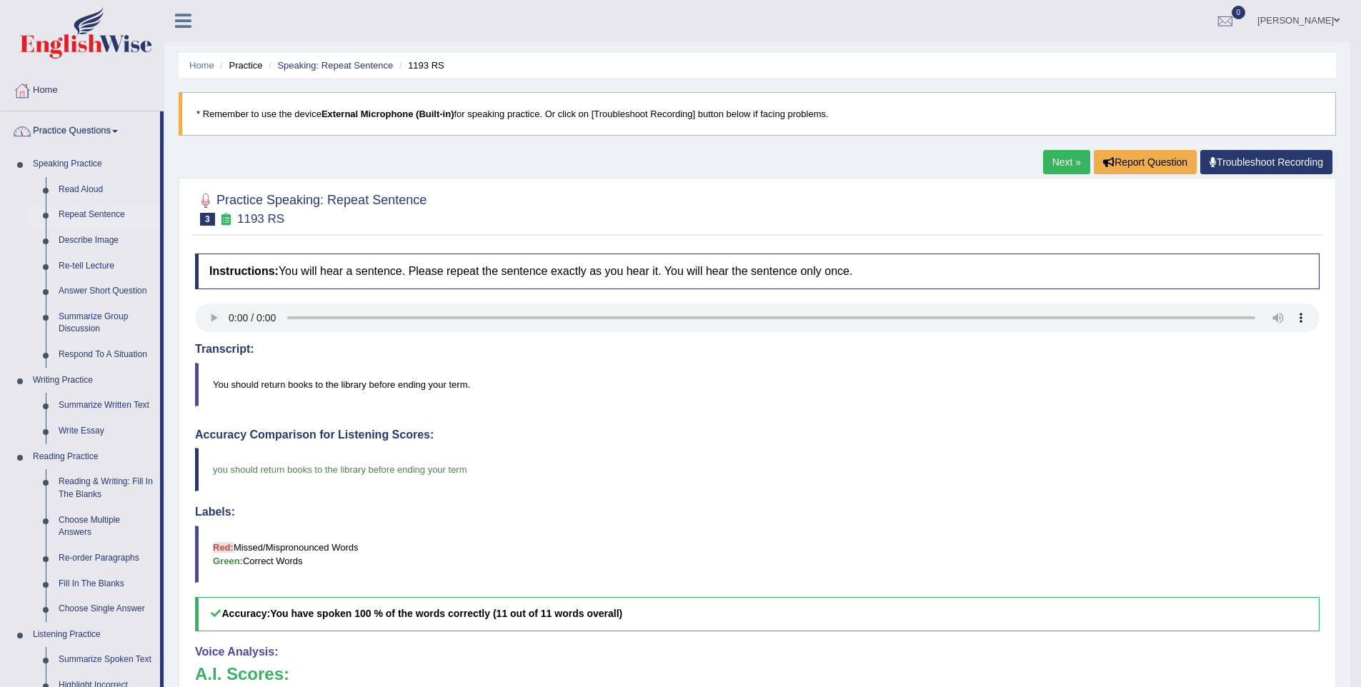
click at [81, 208] on link "Repeat Sentence" at bounding box center [106, 215] width 108 height 26
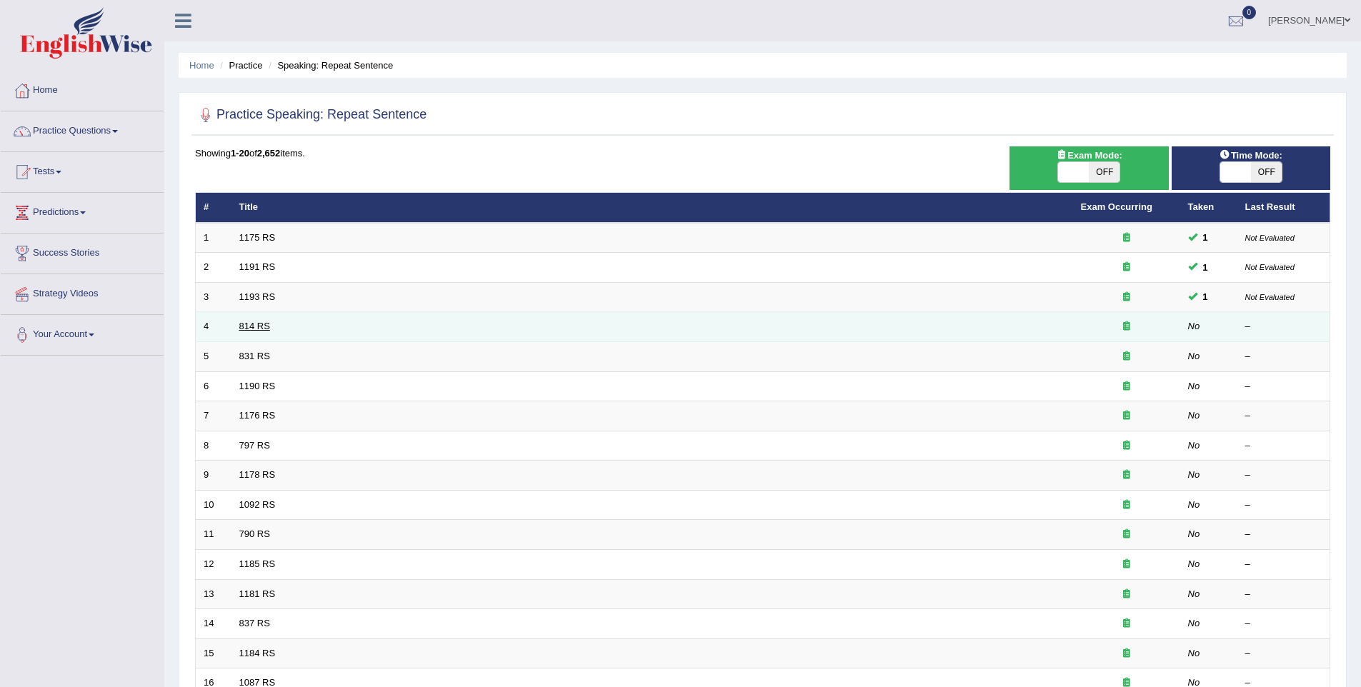
click at [257, 321] on link "814 RS" at bounding box center [254, 326] width 31 height 11
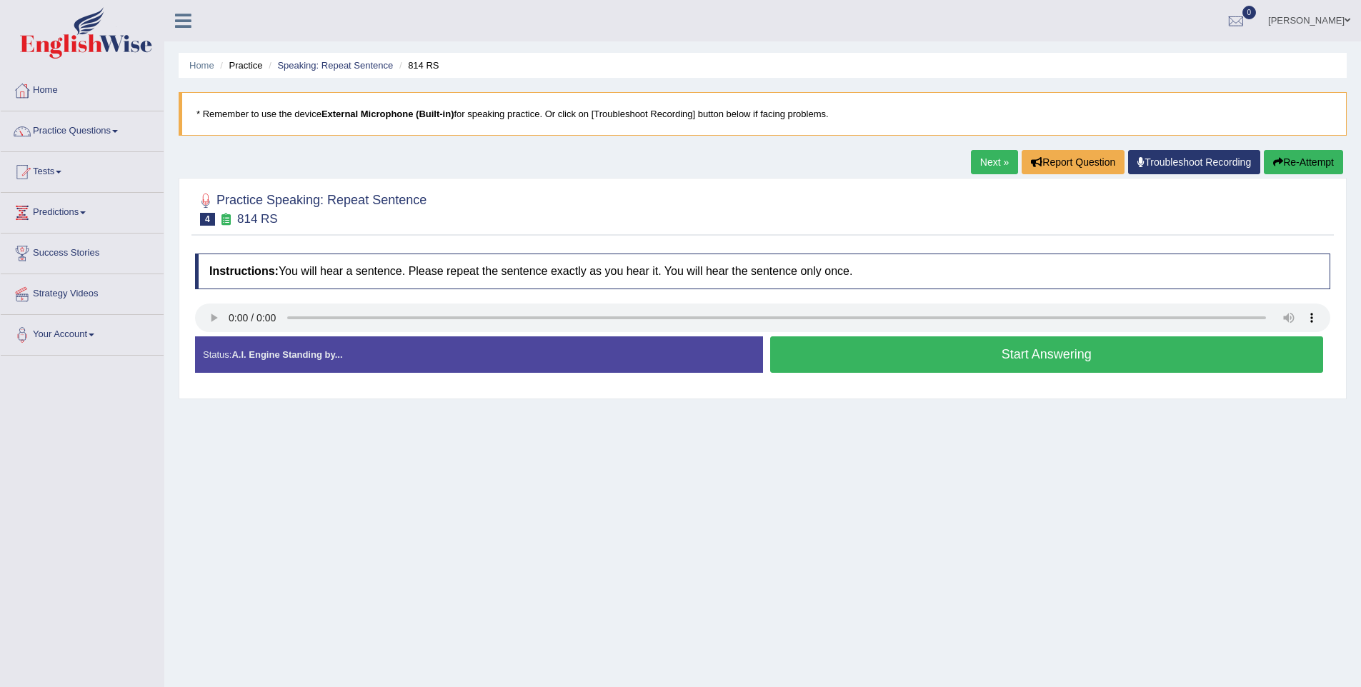
click at [898, 349] on button "Start Answering" at bounding box center [1047, 354] width 554 height 36
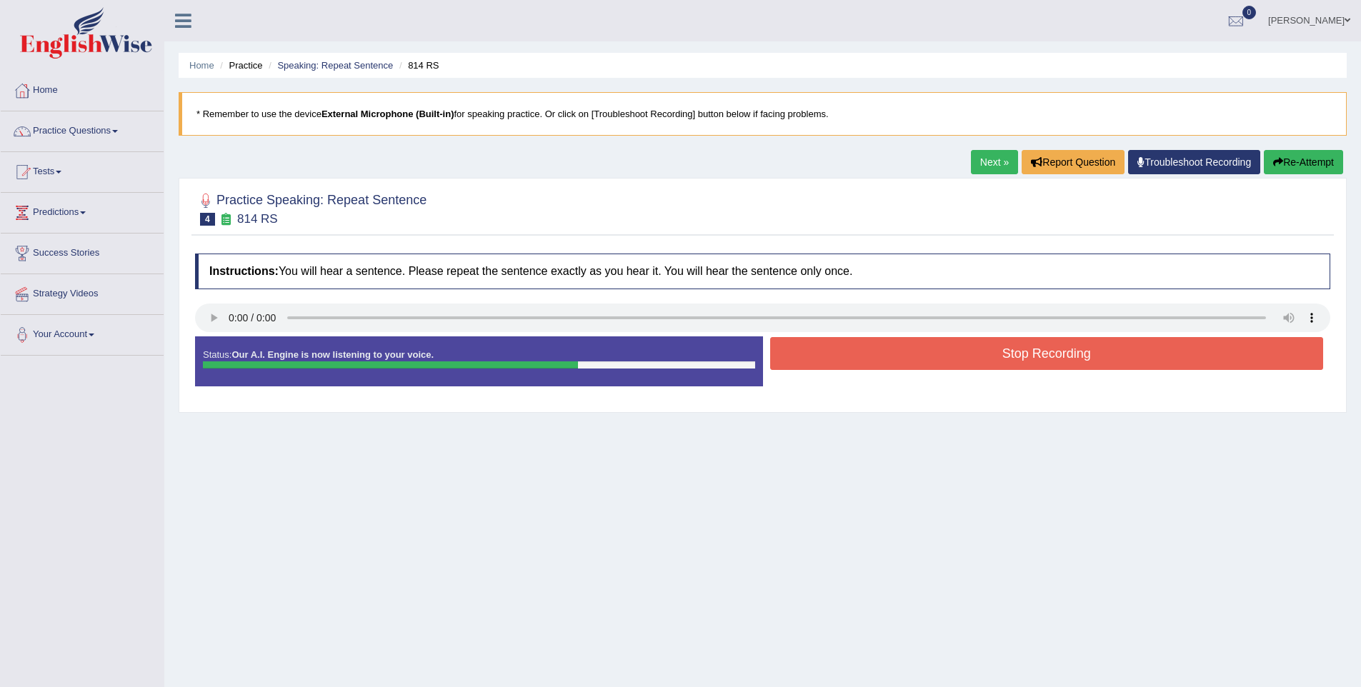
click at [1188, 364] on button "Stop Recording" at bounding box center [1047, 353] width 554 height 33
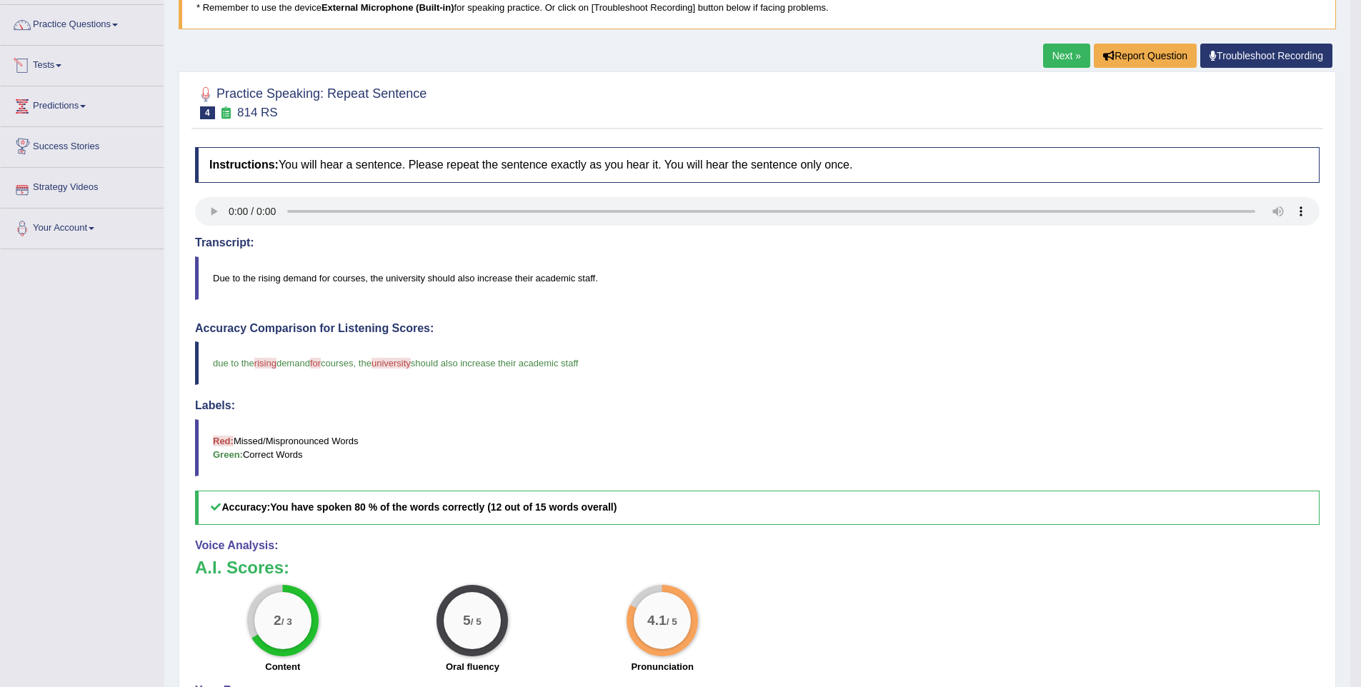
scroll to position [104, 0]
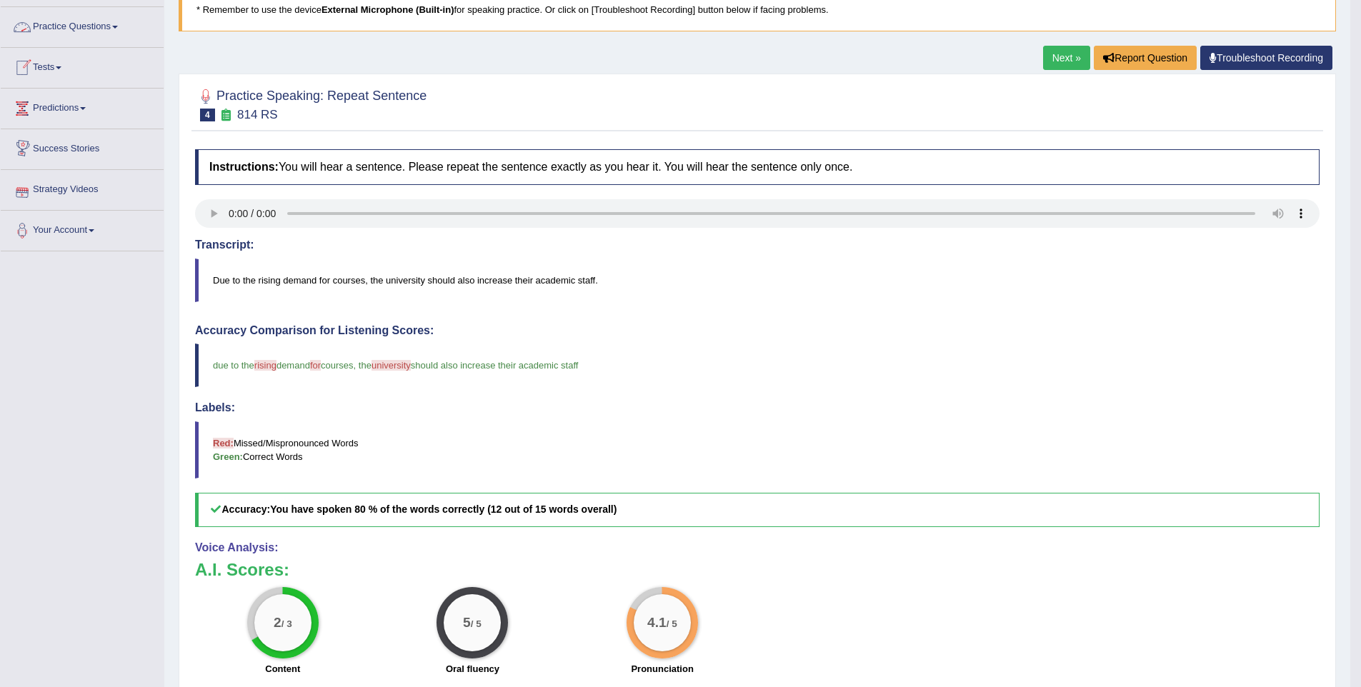
click at [61, 26] on link "Practice Questions" at bounding box center [82, 25] width 163 height 36
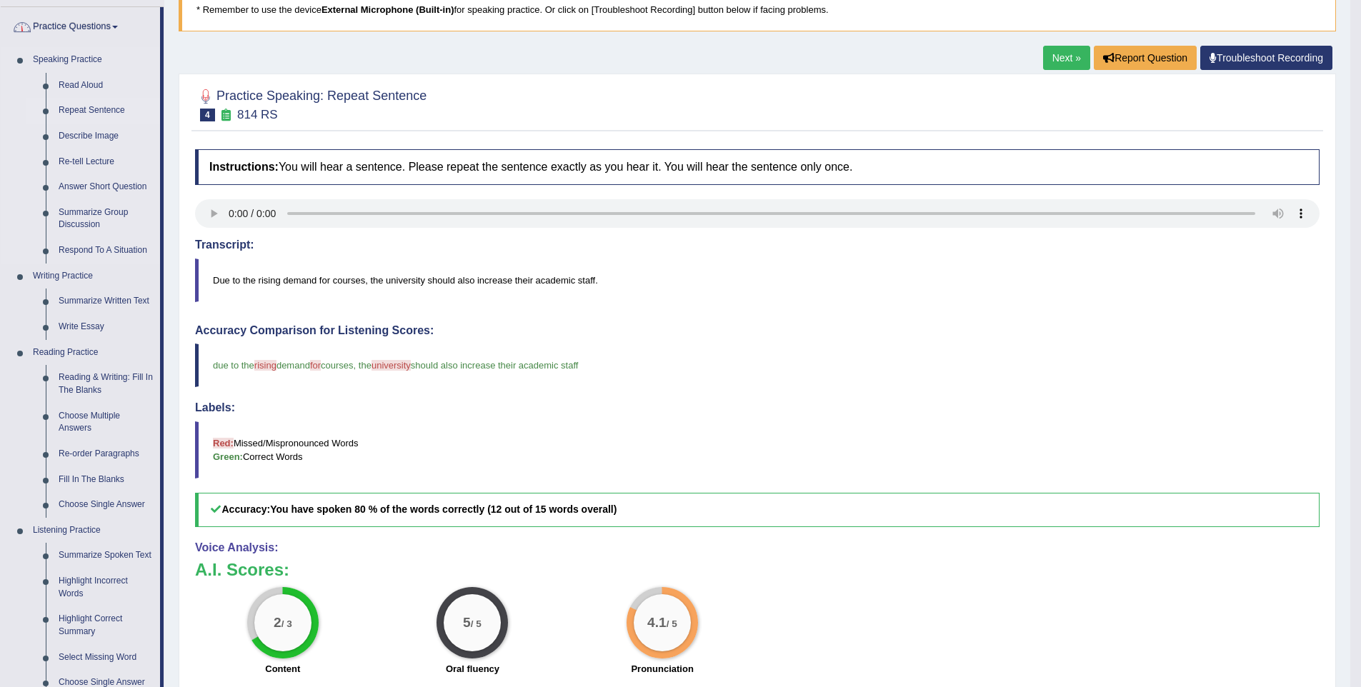
click at [73, 108] on link "Repeat Sentence" at bounding box center [106, 111] width 108 height 26
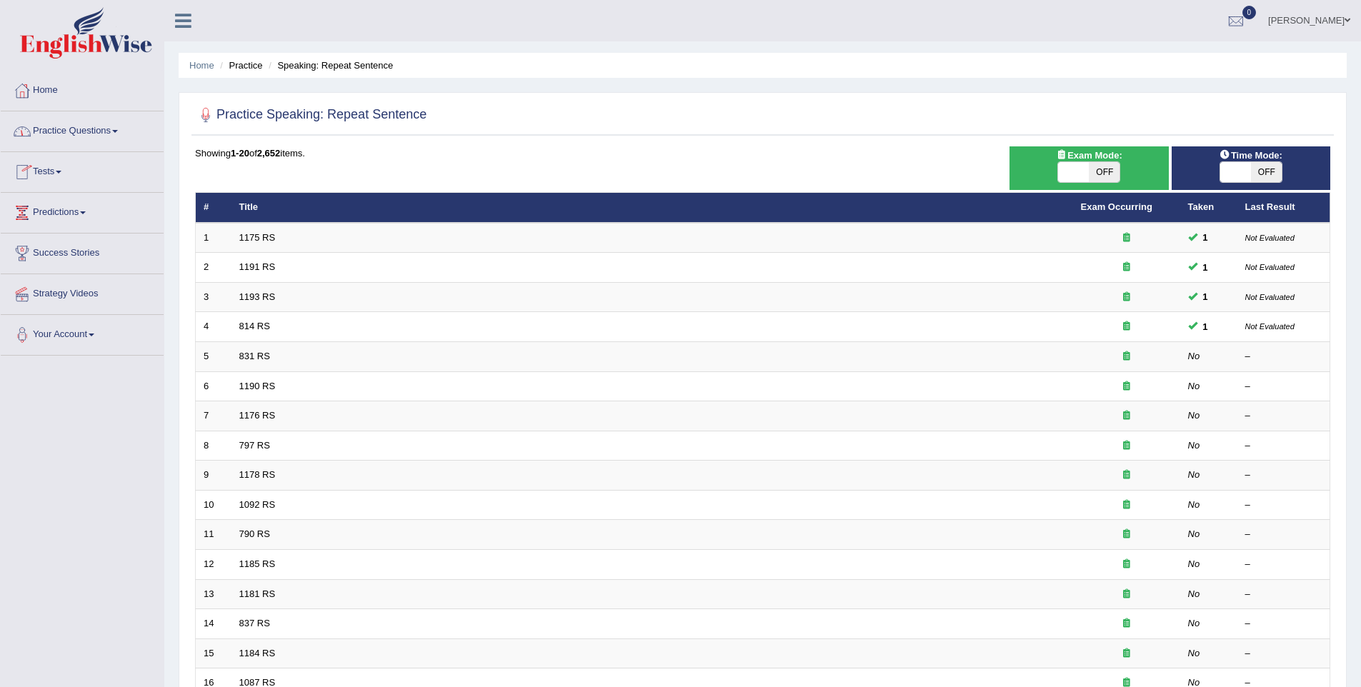
click at [264, 356] on link "831 RS" at bounding box center [254, 356] width 31 height 11
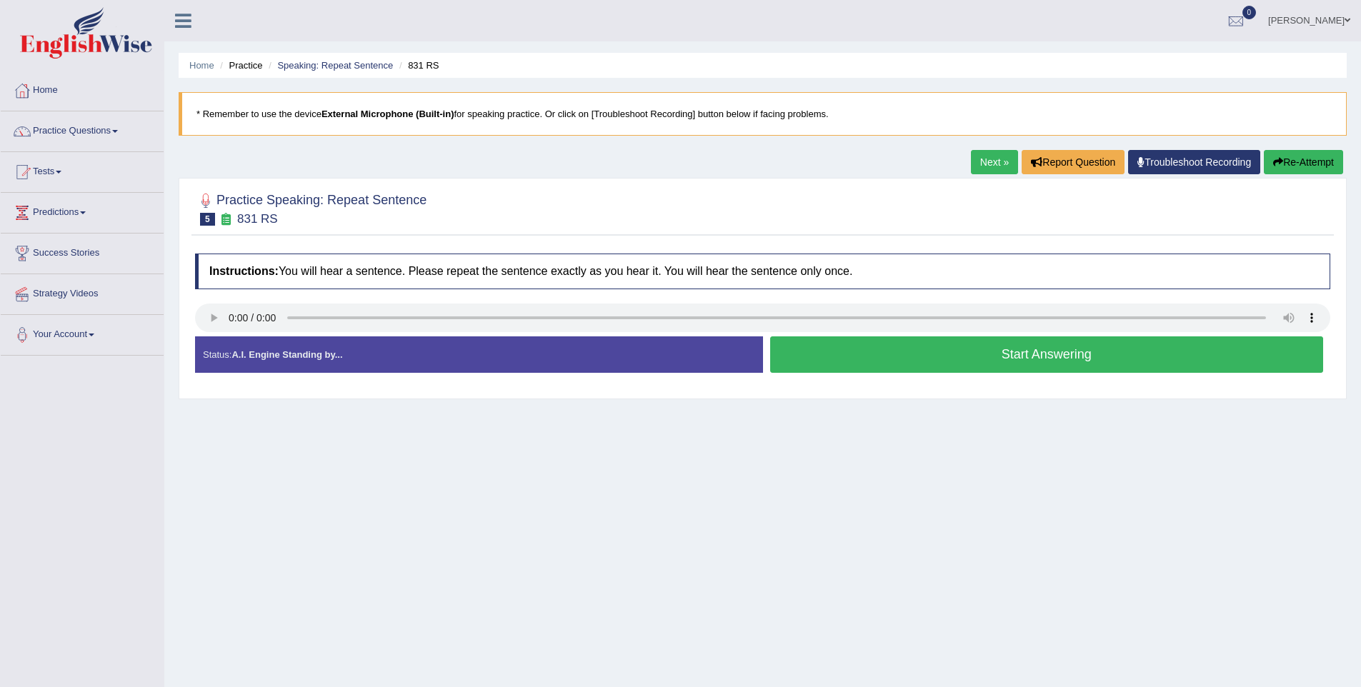
click at [1038, 359] on button "Start Answering" at bounding box center [1047, 354] width 554 height 36
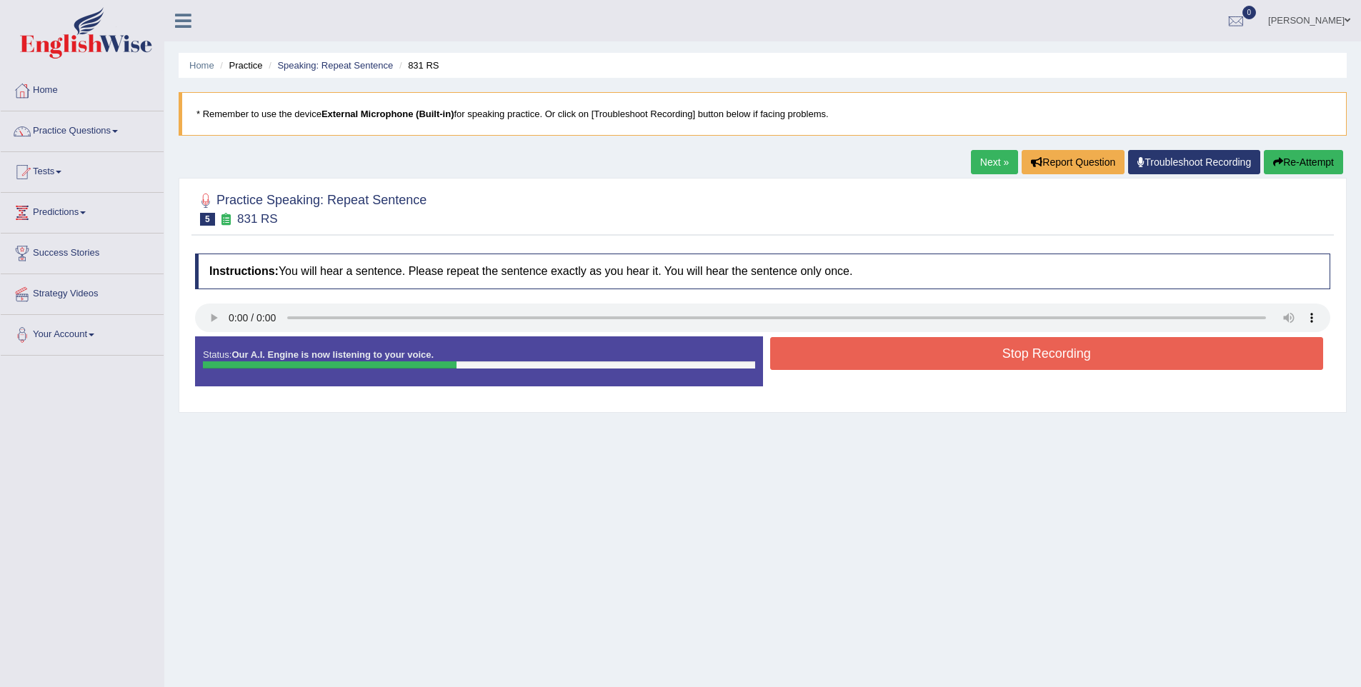
click at [1038, 359] on button "Stop Recording" at bounding box center [1047, 353] width 554 height 33
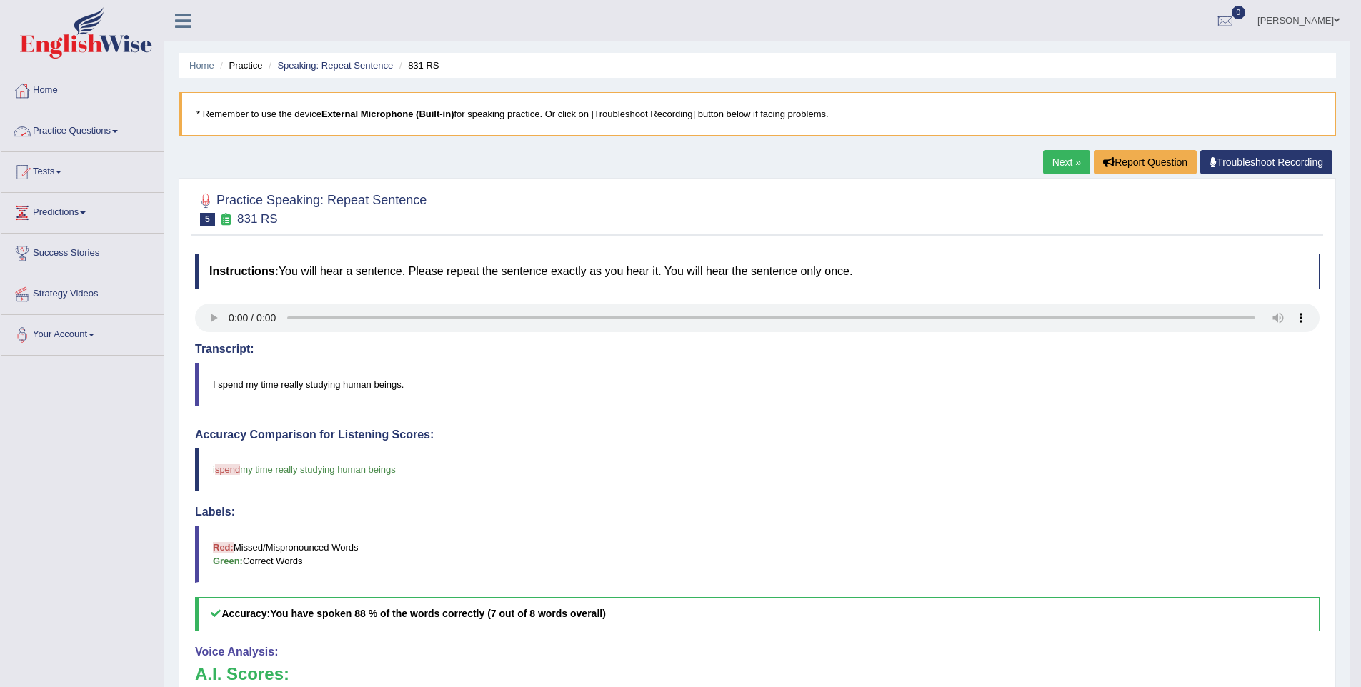
click at [36, 131] on link "Practice Questions" at bounding box center [82, 129] width 163 height 36
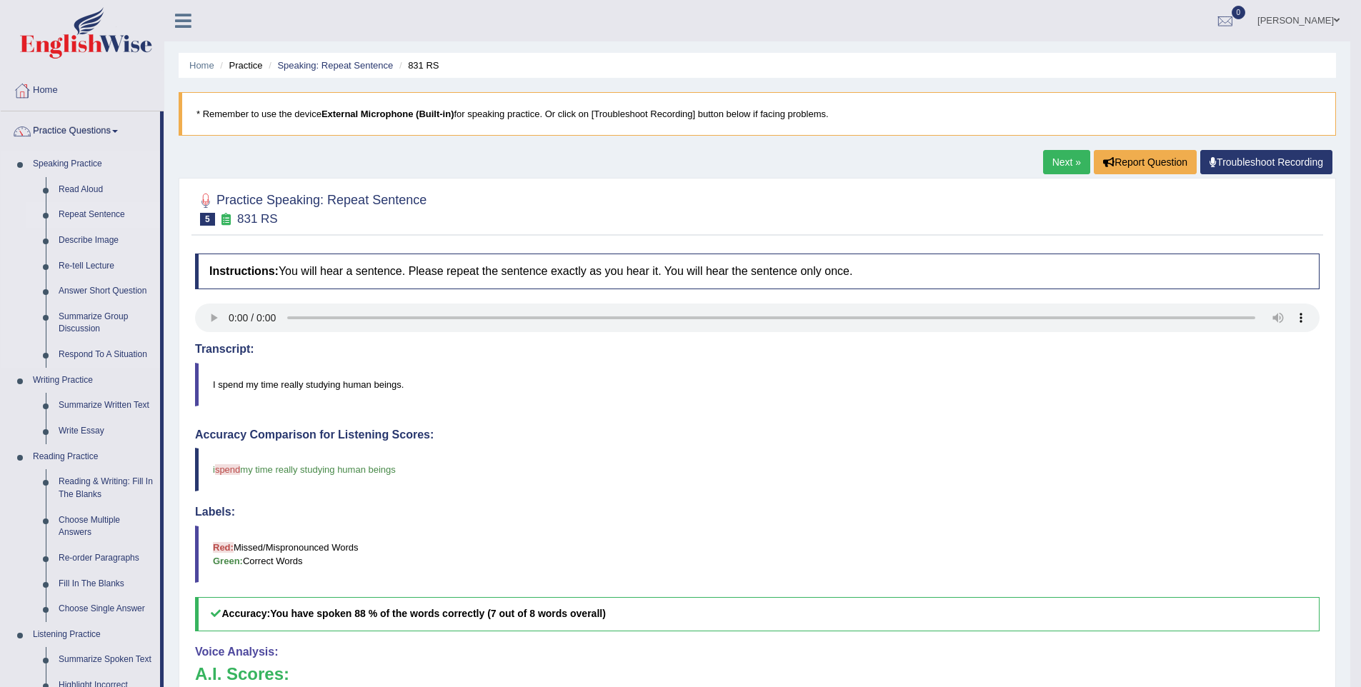
click at [80, 211] on link "Repeat Sentence" at bounding box center [106, 215] width 108 height 26
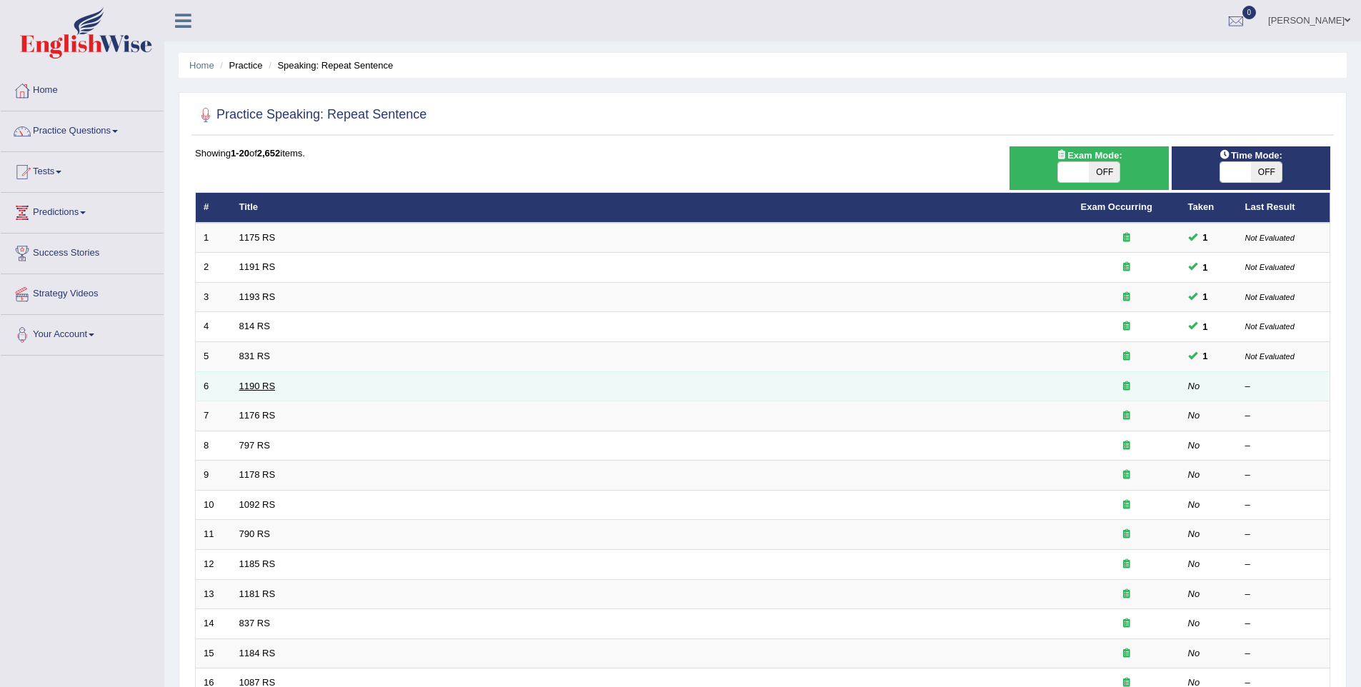
click at [256, 384] on link "1190 RS" at bounding box center [257, 386] width 36 height 11
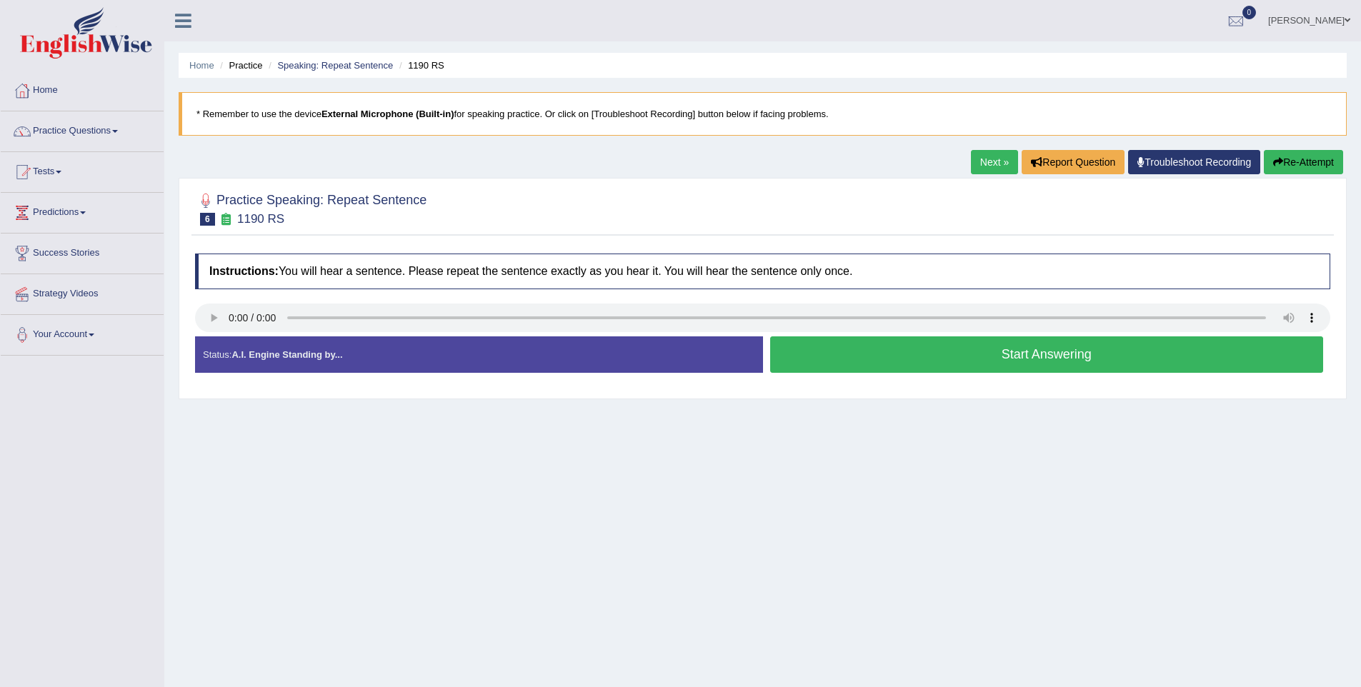
click at [1021, 363] on button "Start Answering" at bounding box center [1047, 354] width 554 height 36
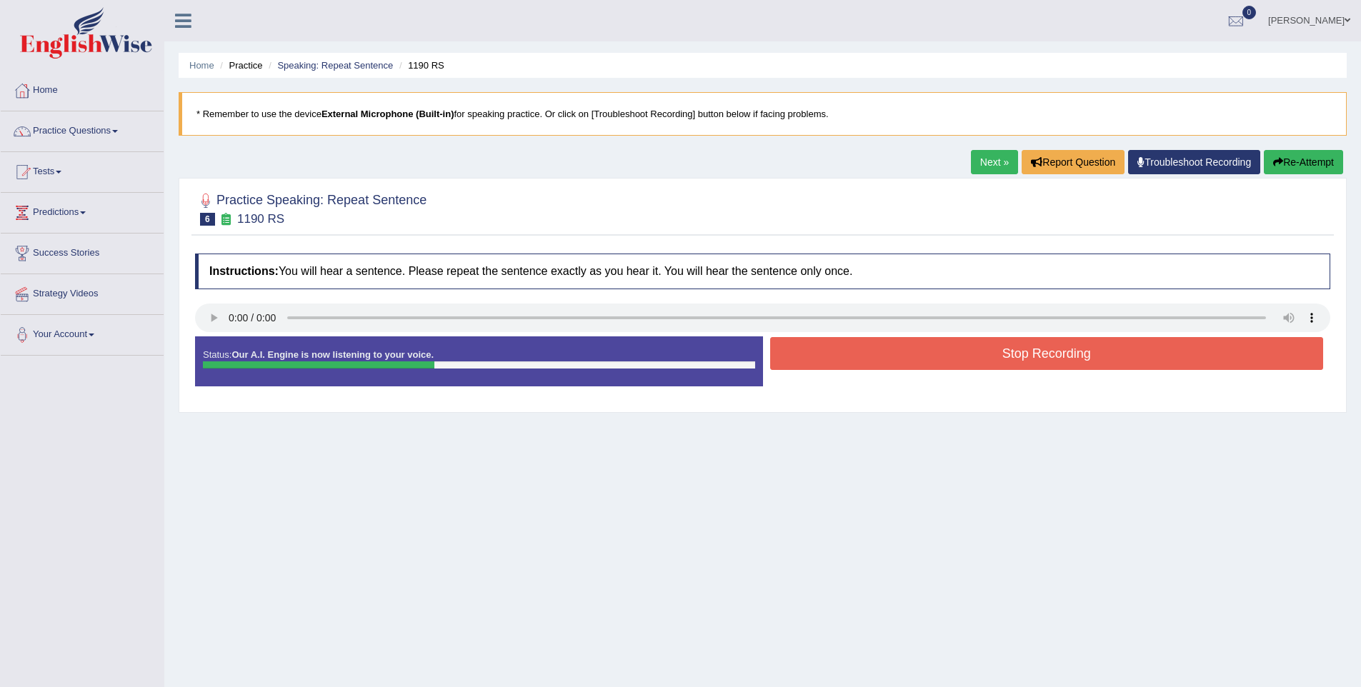
click at [1041, 359] on button "Stop Recording" at bounding box center [1047, 353] width 554 height 33
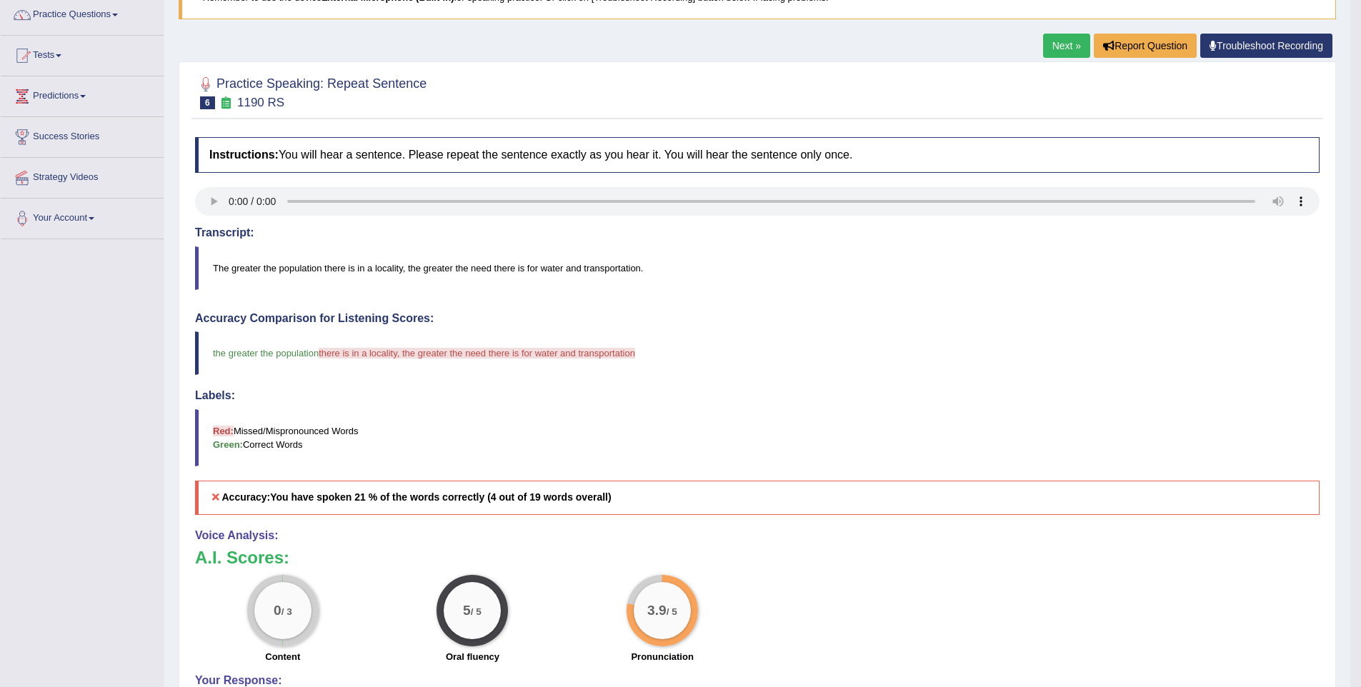
scroll to position [117, 0]
click at [59, 56] on link "Tests" at bounding box center [82, 53] width 163 height 36
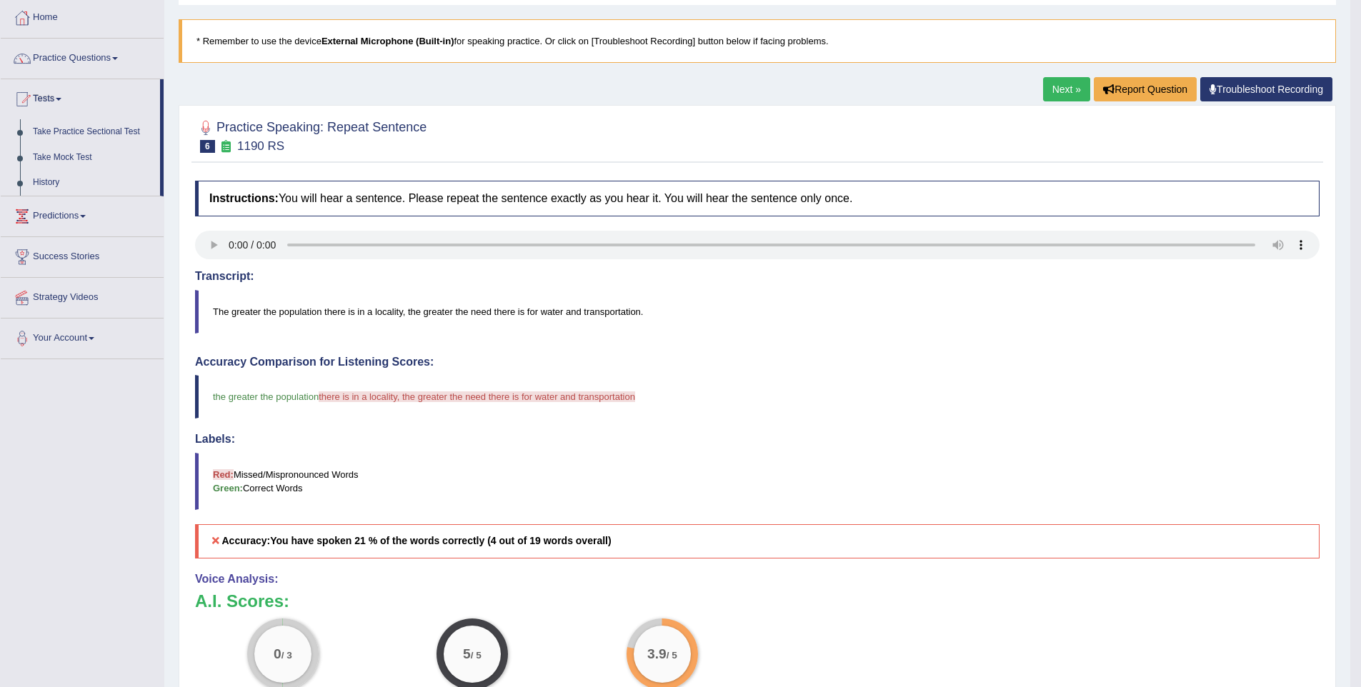
scroll to position [68, 0]
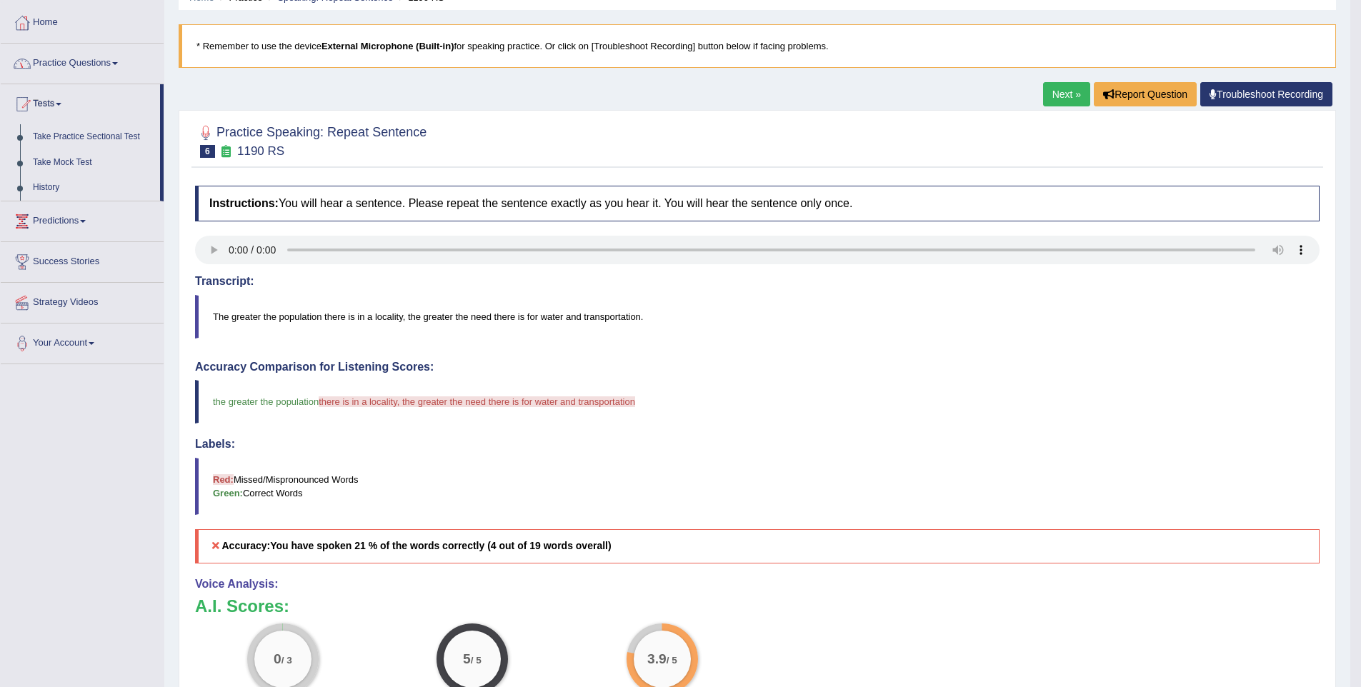
click at [61, 64] on link "Practice Questions" at bounding box center [82, 62] width 163 height 36
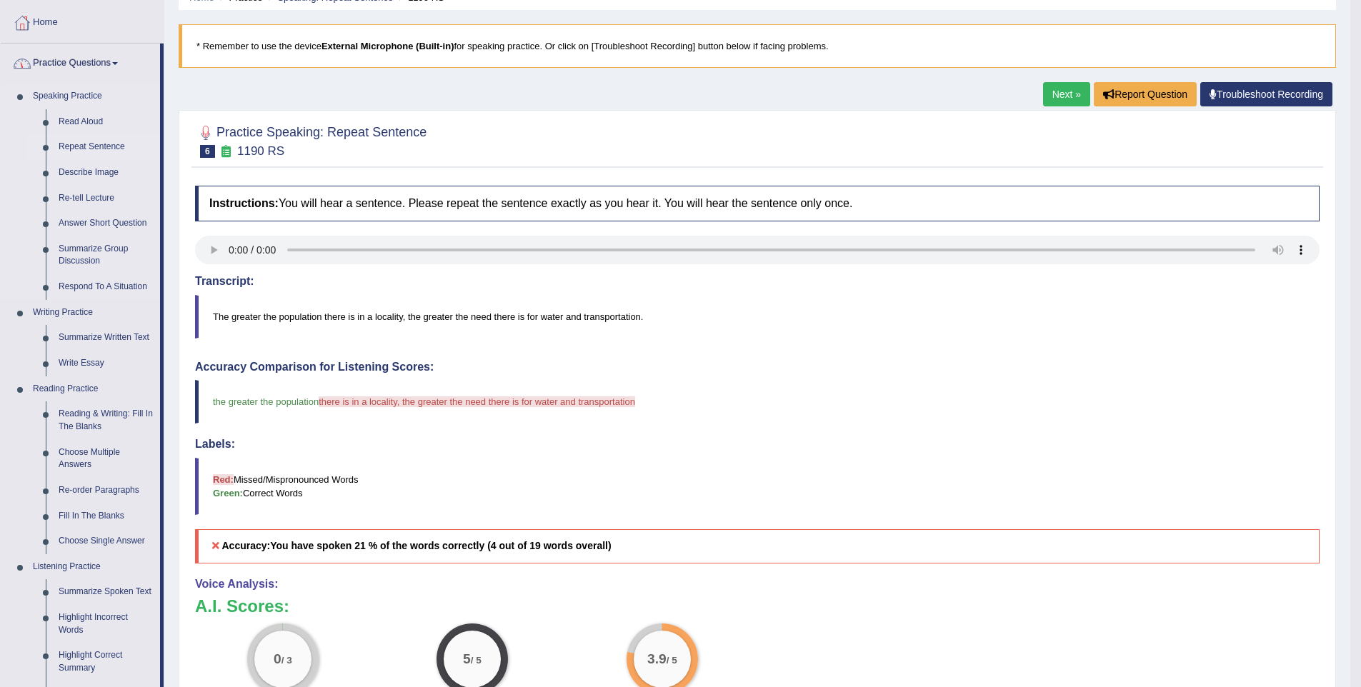
click at [78, 140] on link "Repeat Sentence" at bounding box center [106, 147] width 108 height 26
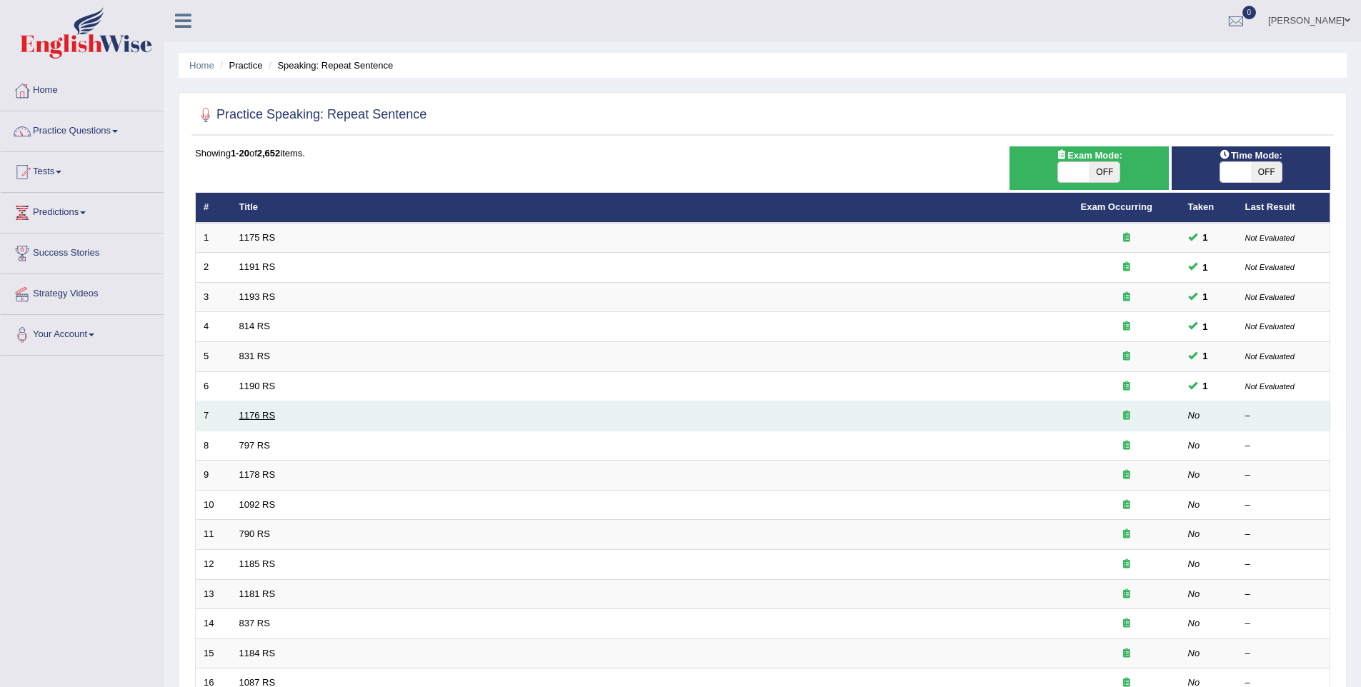
click at [239, 413] on link "1176 RS" at bounding box center [257, 415] width 36 height 11
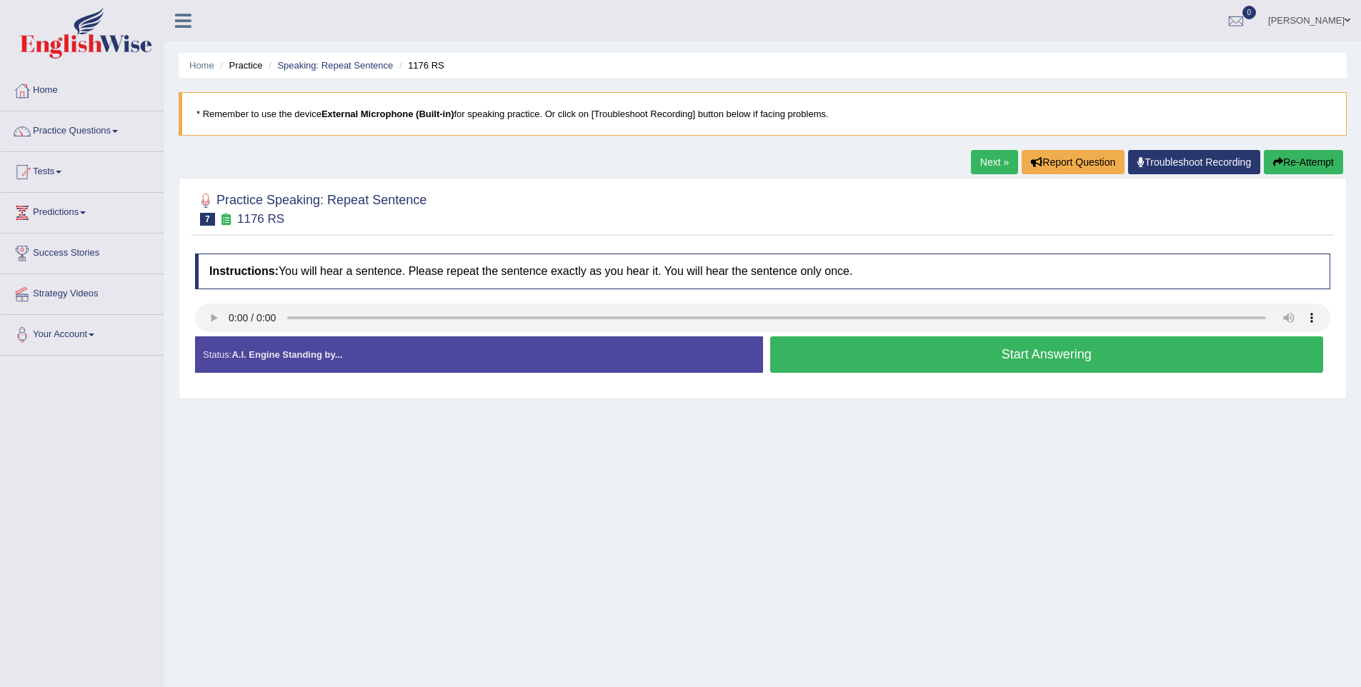
click at [983, 362] on button "Start Answering" at bounding box center [1047, 354] width 554 height 36
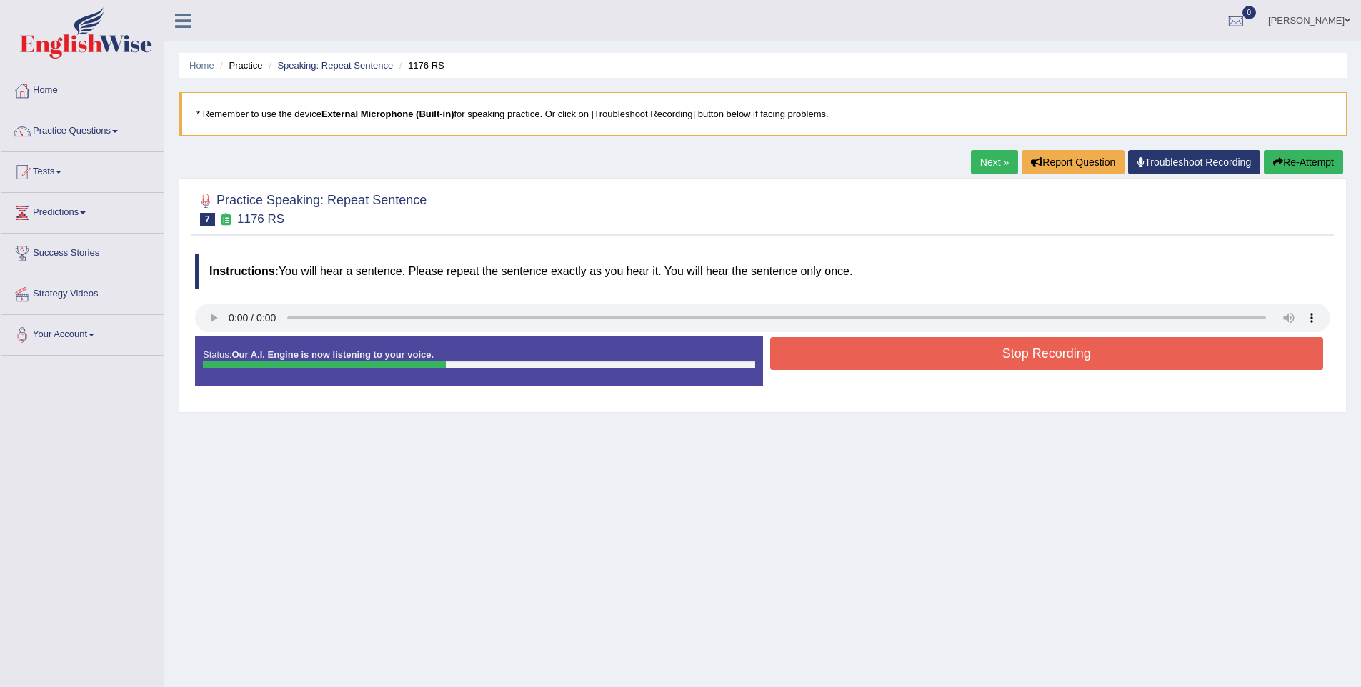
click at [983, 362] on button "Stop Recording" at bounding box center [1047, 353] width 554 height 33
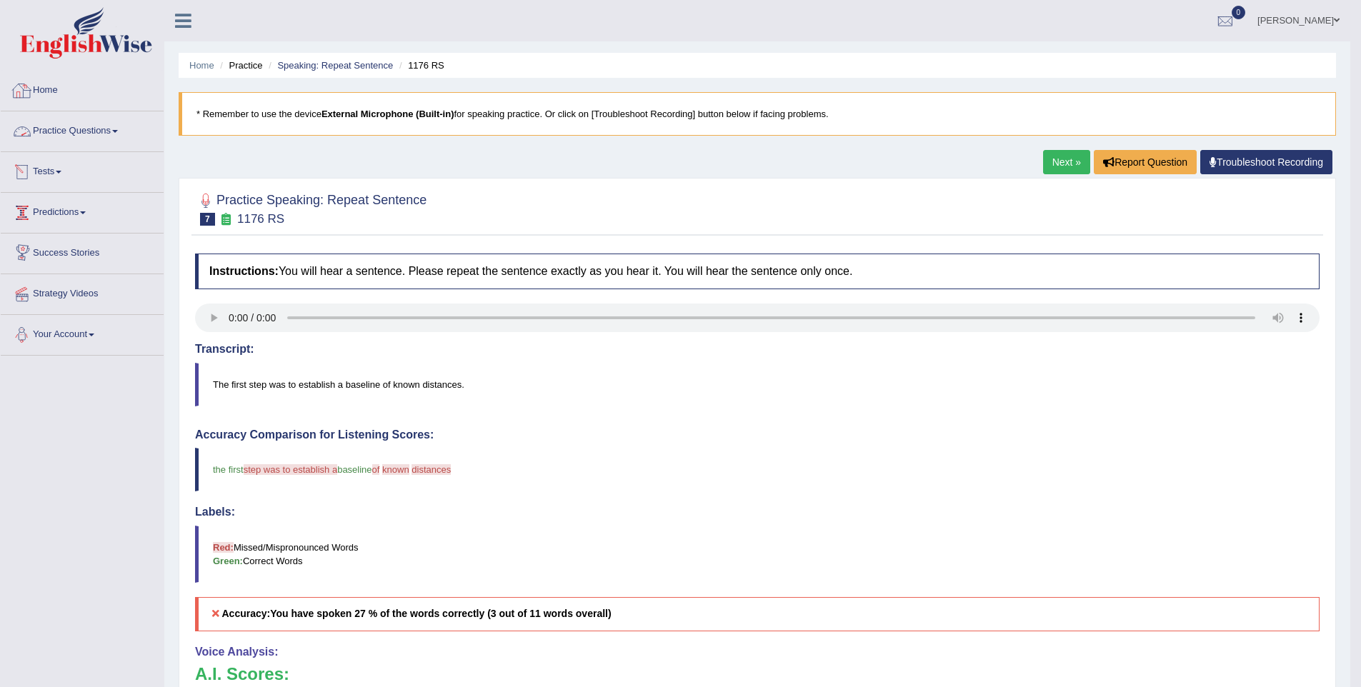
click at [101, 143] on link "Practice Questions" at bounding box center [82, 129] width 163 height 36
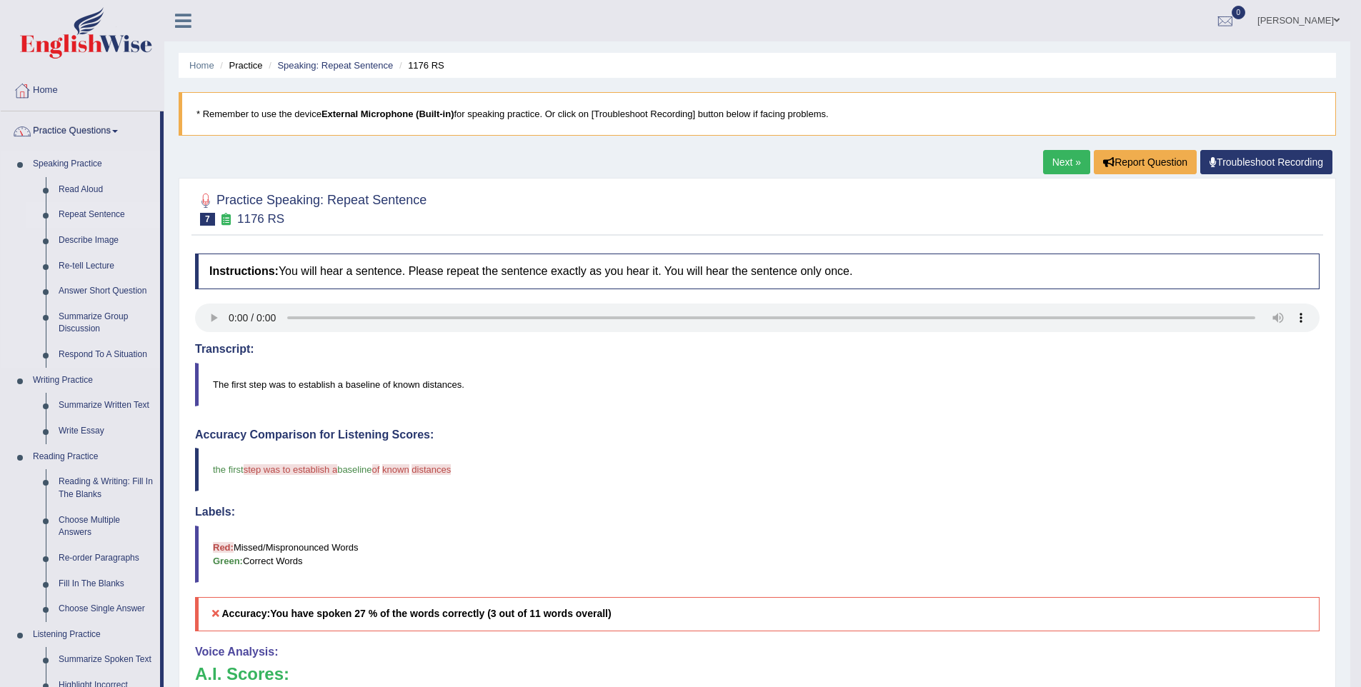
click at [78, 215] on link "Repeat Sentence" at bounding box center [106, 215] width 108 height 26
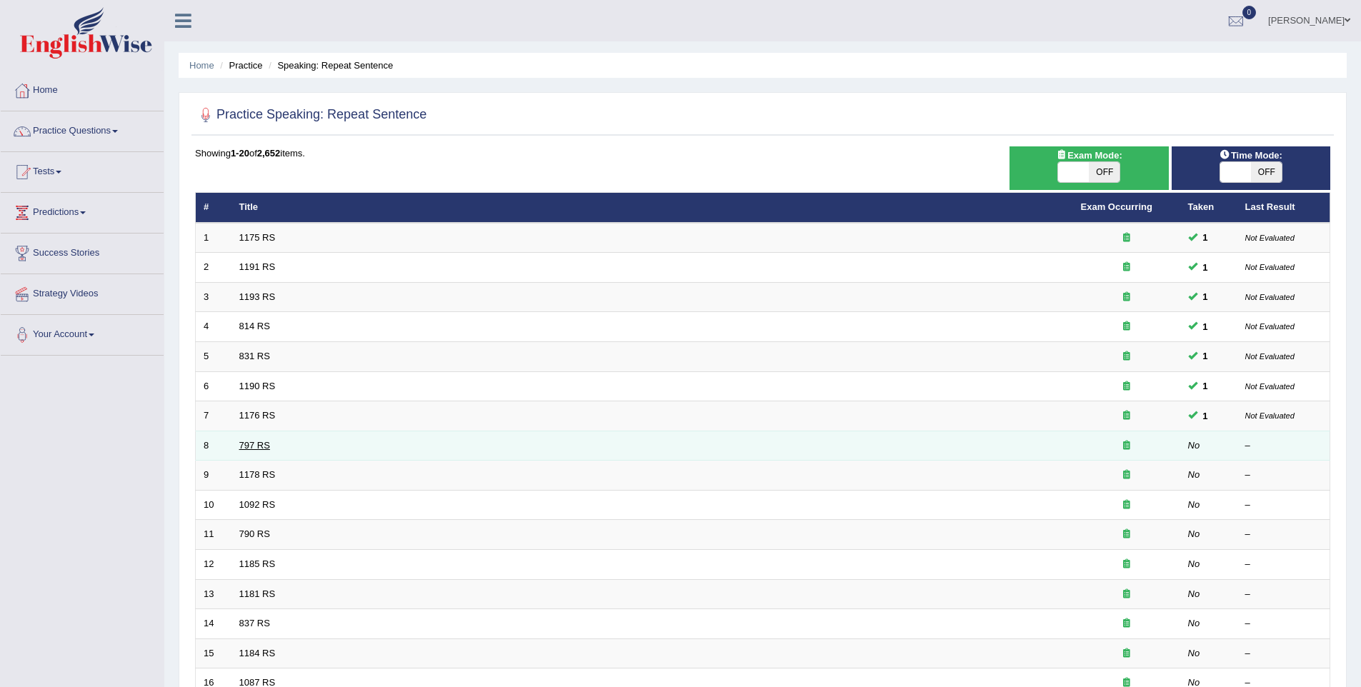
click at [247, 448] on link "797 RS" at bounding box center [254, 445] width 31 height 11
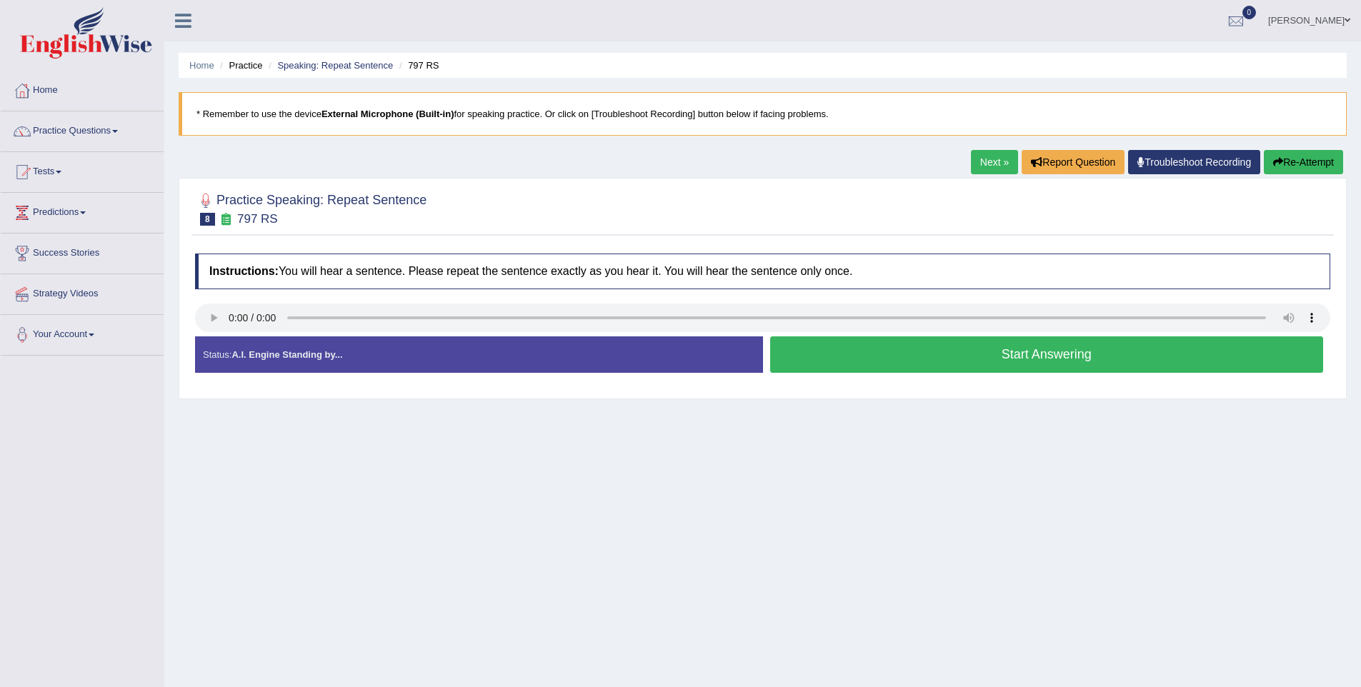
click at [1041, 344] on button "Start Answering" at bounding box center [1047, 354] width 554 height 36
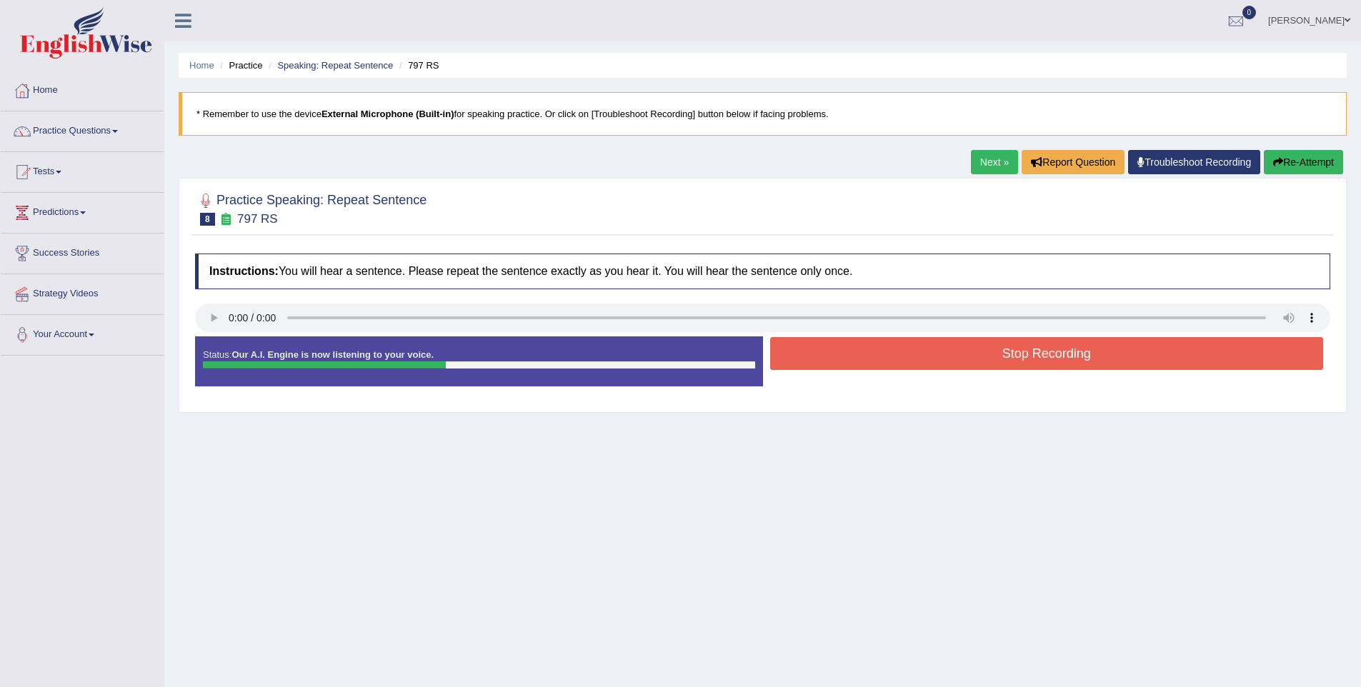
click at [978, 373] on div "Stop Recording" at bounding box center [1047, 355] width 568 height 36
click at [988, 354] on button "Stop Recording" at bounding box center [1047, 353] width 554 height 33
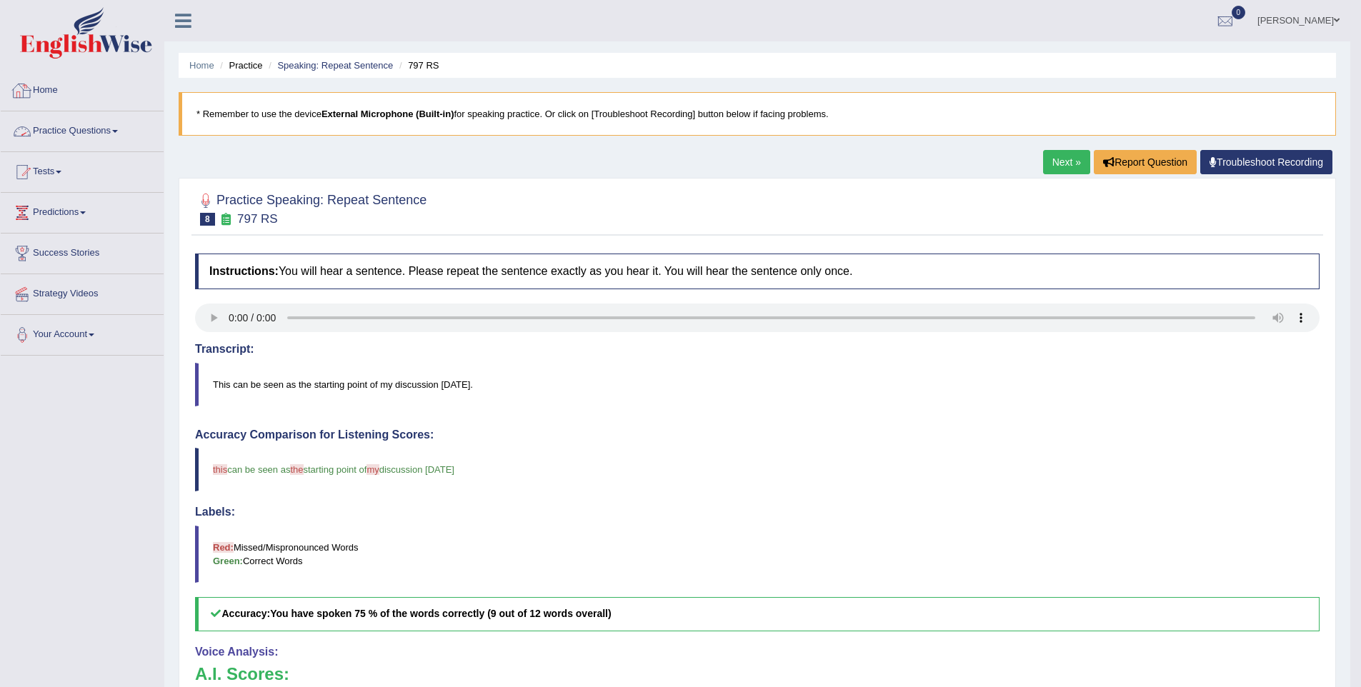
click at [89, 124] on link "Practice Questions" at bounding box center [82, 129] width 163 height 36
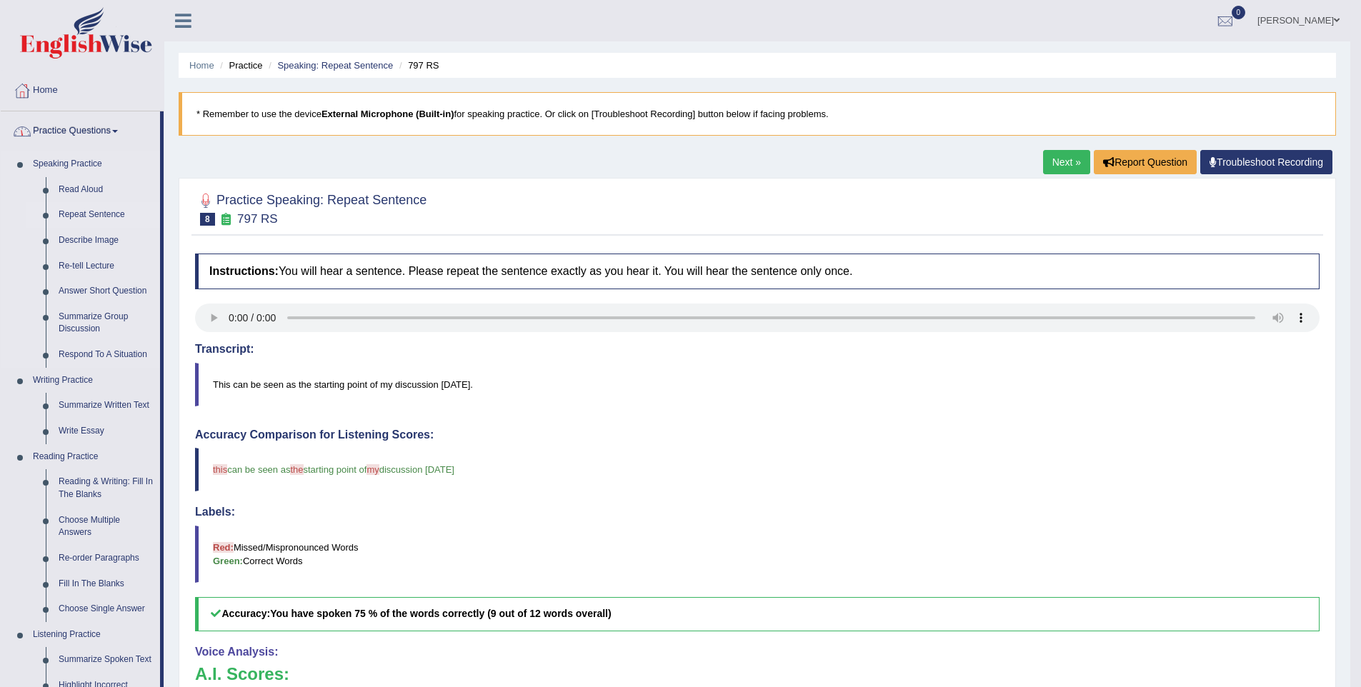
click at [70, 209] on link "Repeat Sentence" at bounding box center [106, 215] width 108 height 26
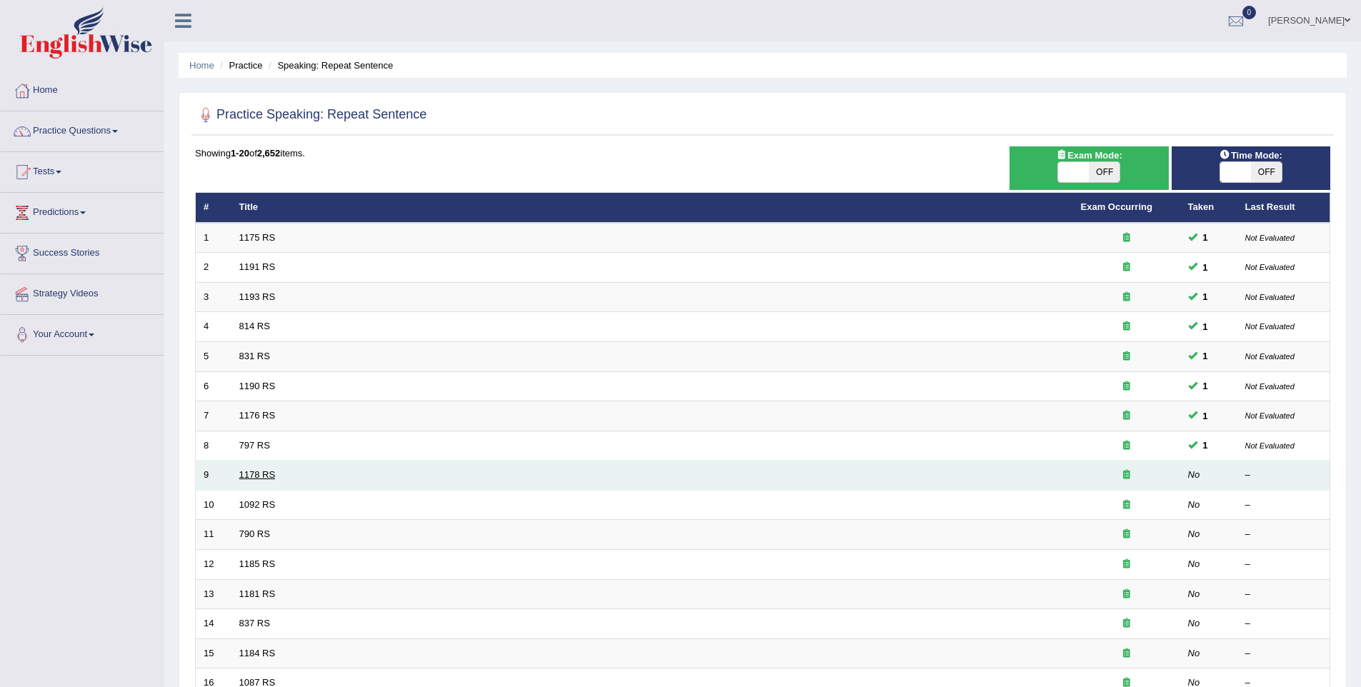
click at [265, 478] on link "1178 RS" at bounding box center [257, 474] width 36 height 11
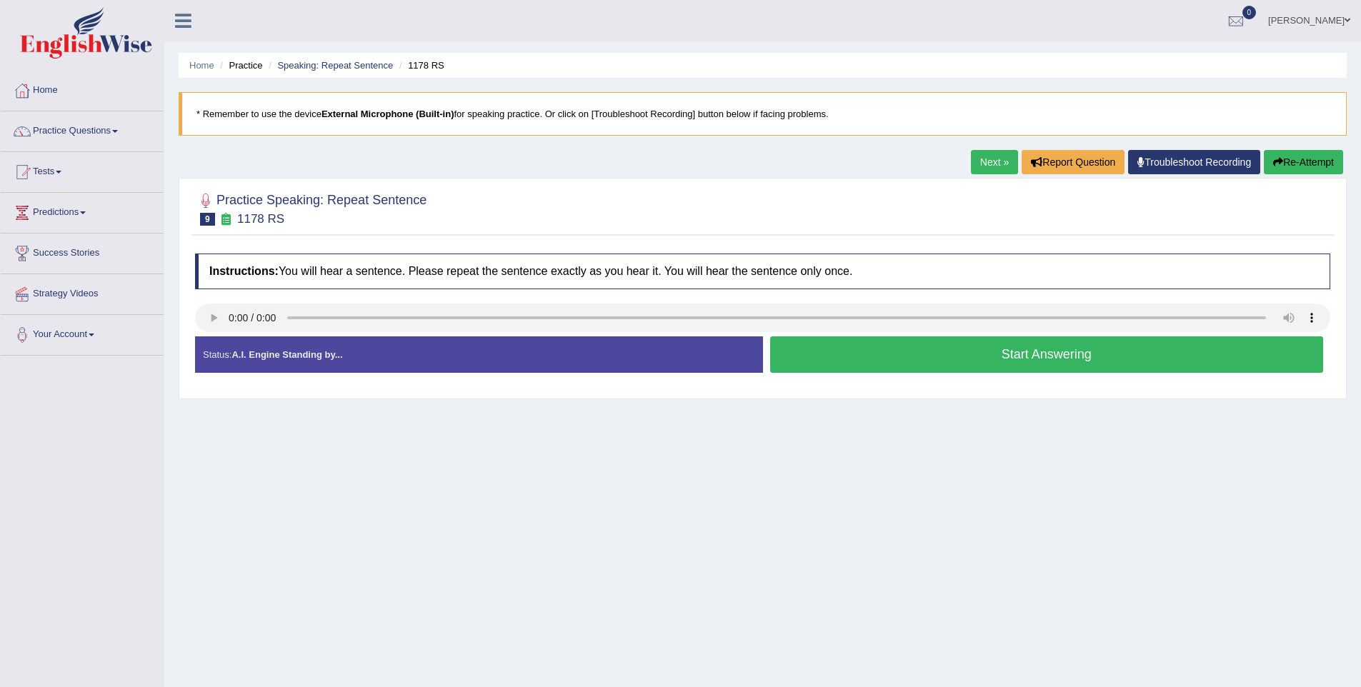
click at [1071, 364] on button "Start Answering" at bounding box center [1047, 354] width 554 height 36
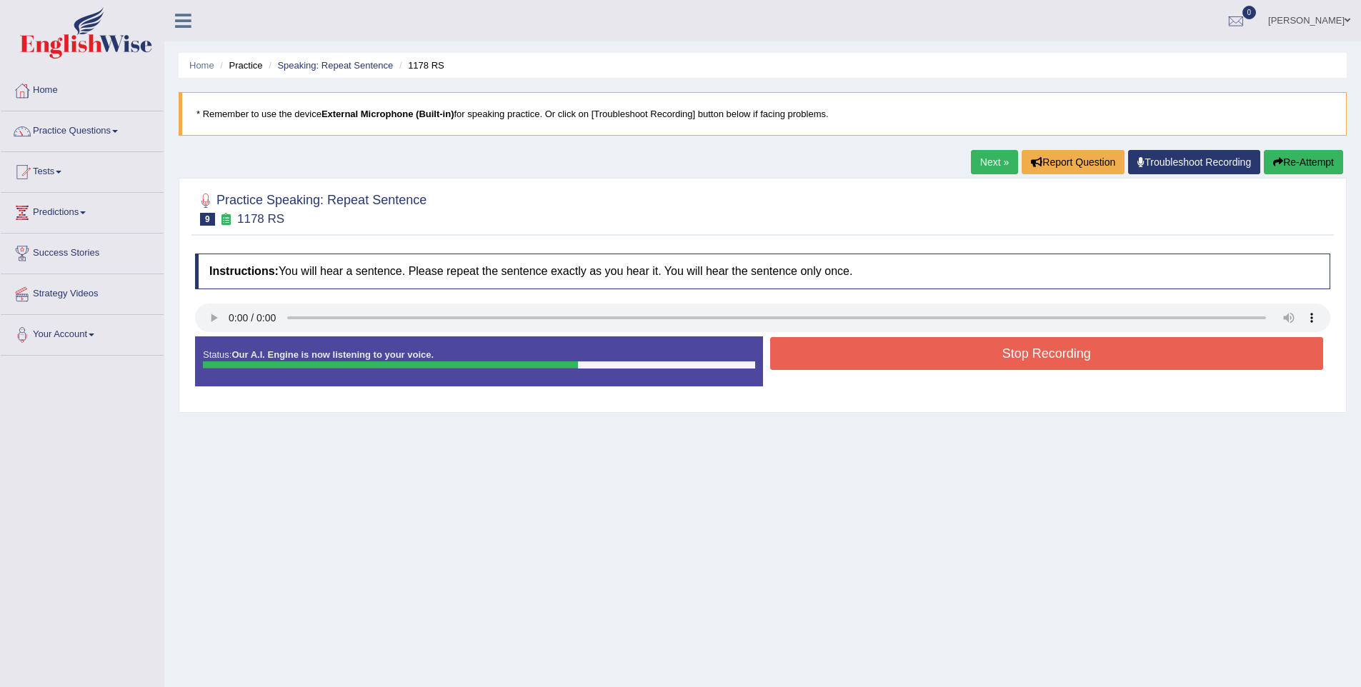
click at [1026, 364] on button "Stop Recording" at bounding box center [1047, 353] width 554 height 33
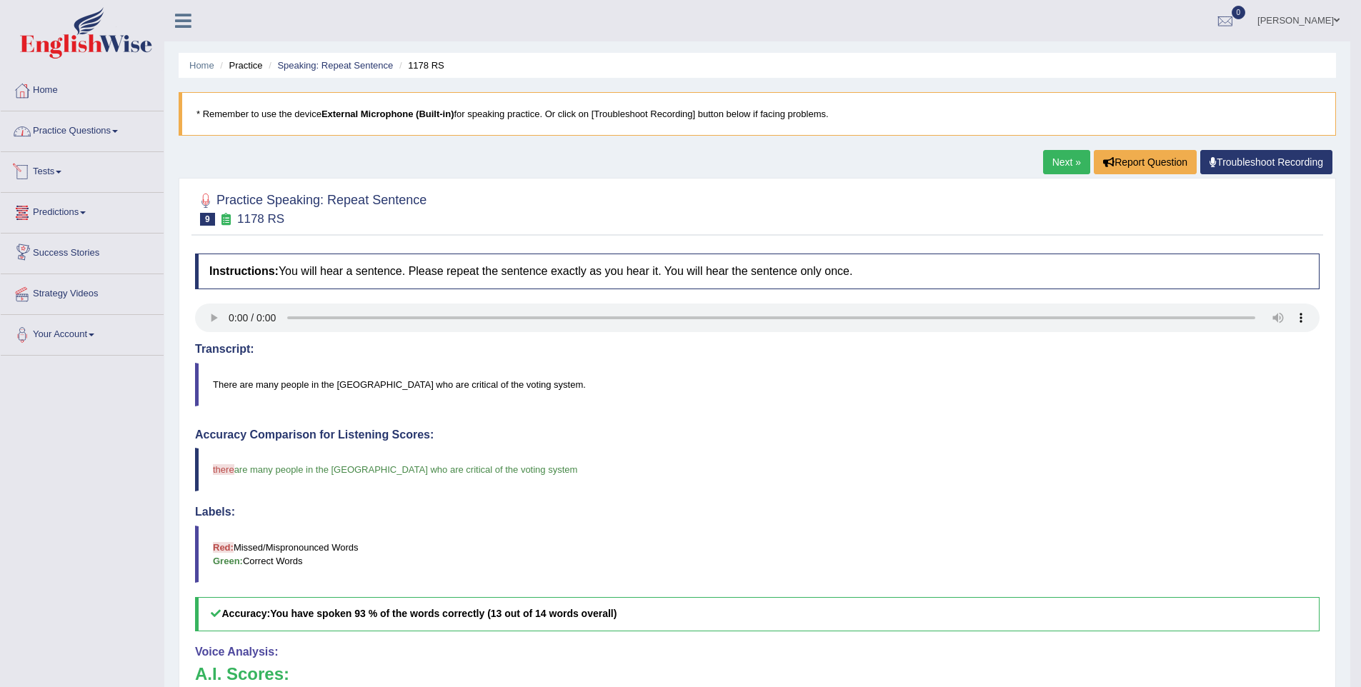
click at [55, 139] on link "Practice Questions" at bounding box center [82, 129] width 163 height 36
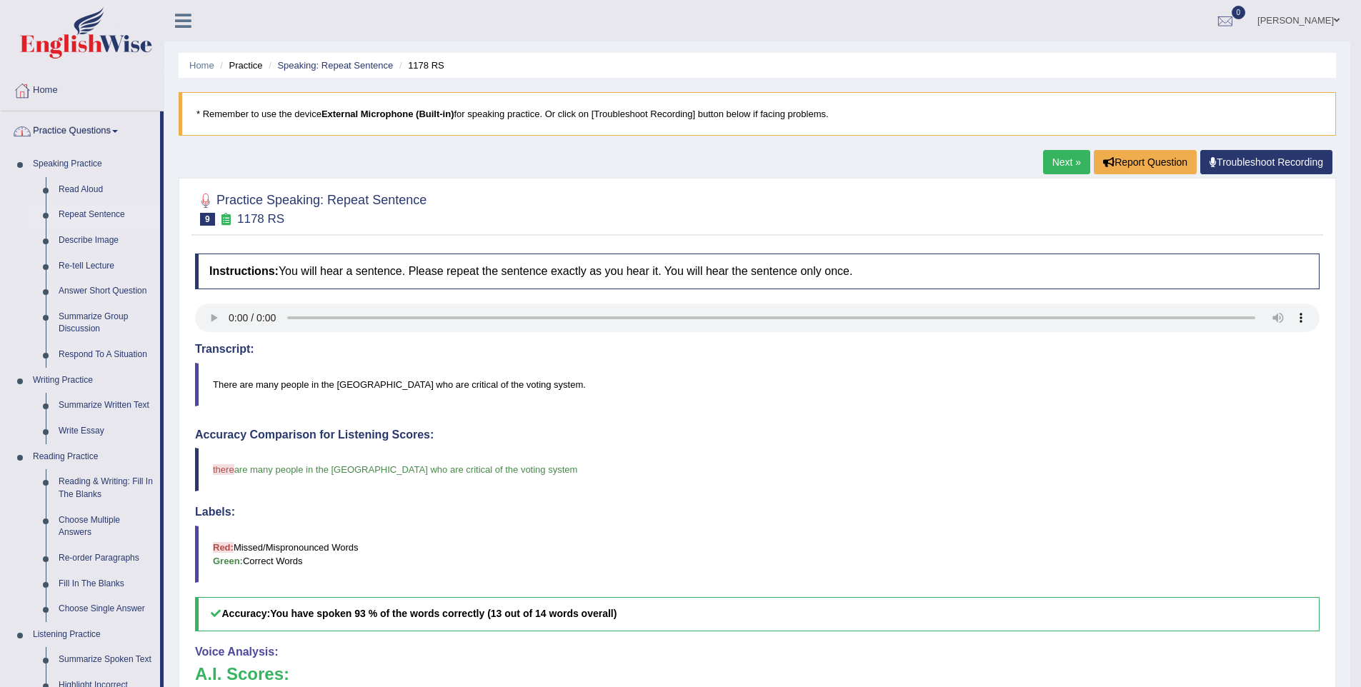
click at [57, 211] on link "Repeat Sentence" at bounding box center [106, 215] width 108 height 26
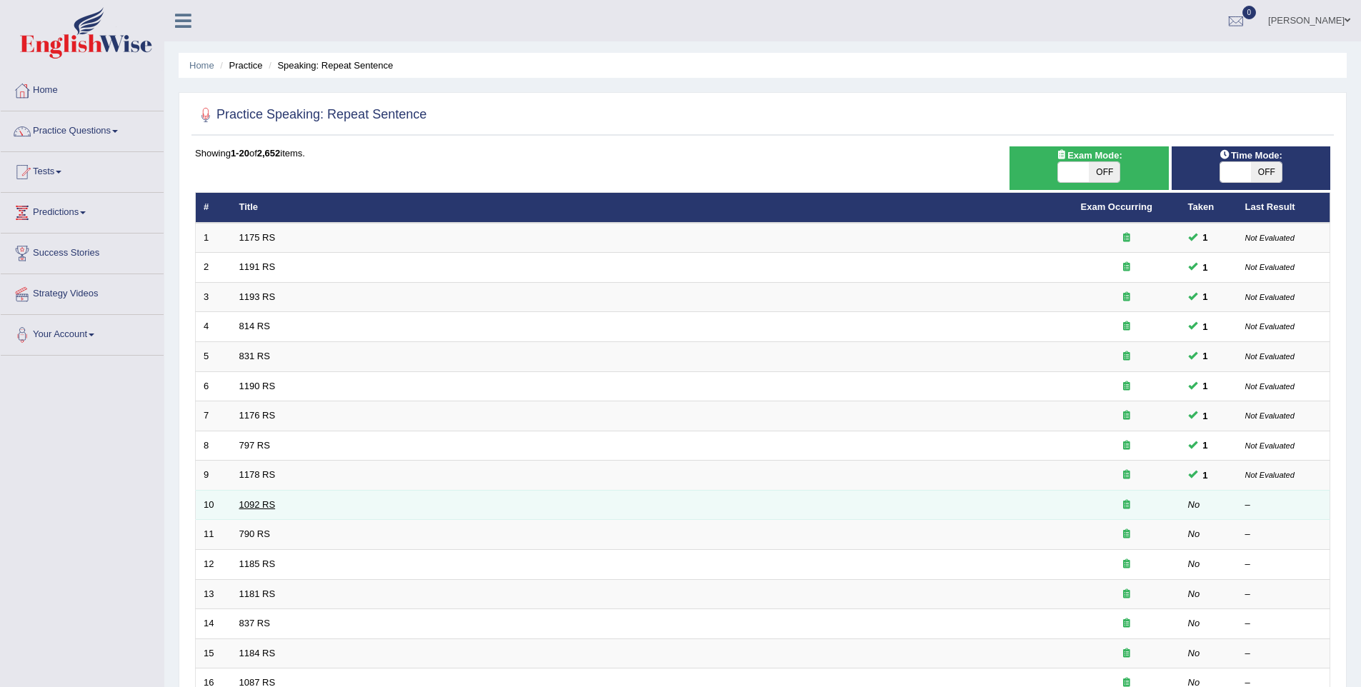
click at [248, 500] on link "1092 RS" at bounding box center [257, 504] width 36 height 11
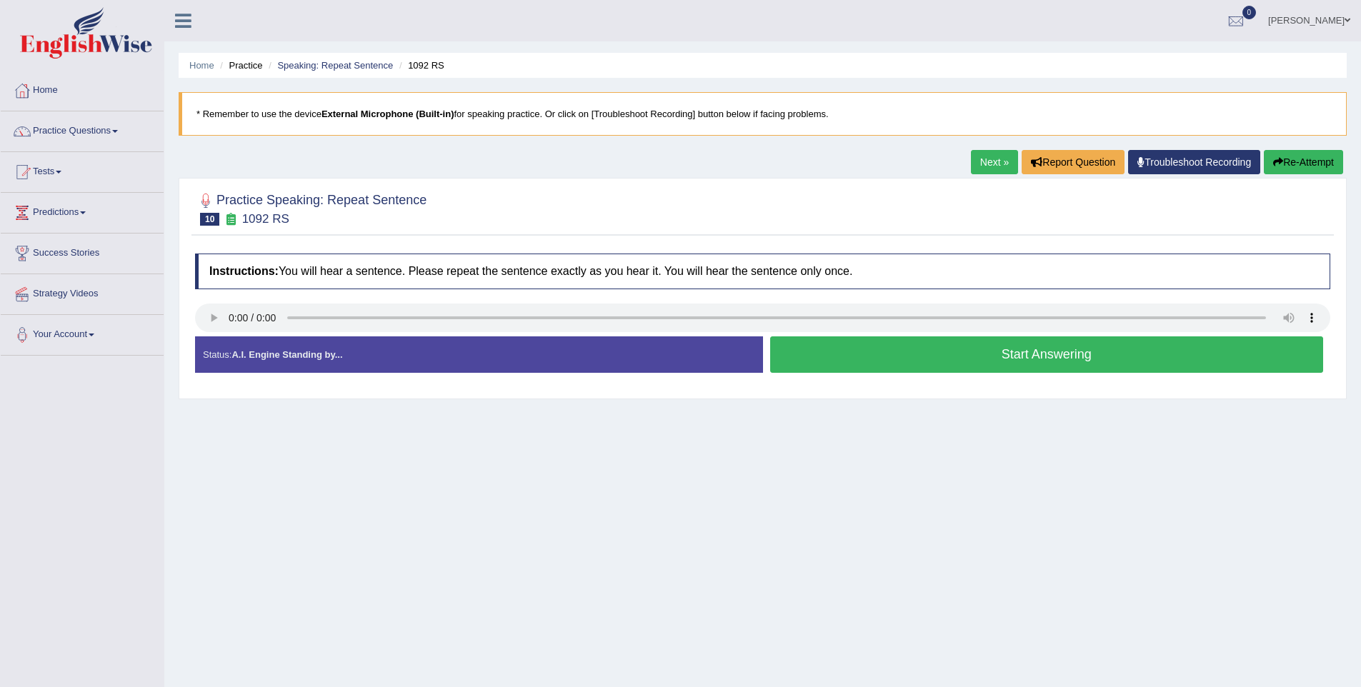
click at [1052, 356] on button "Start Answering" at bounding box center [1047, 354] width 554 height 36
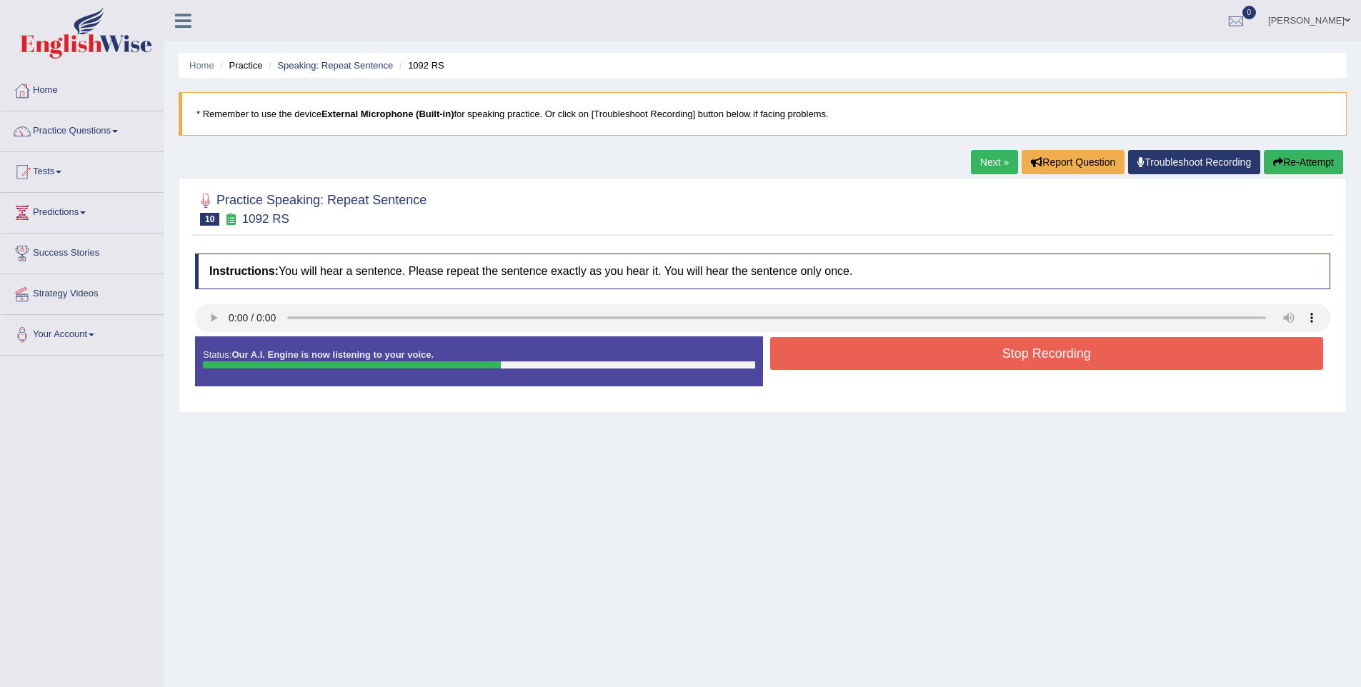
click at [1158, 370] on button "Stop Recording" at bounding box center [1047, 353] width 554 height 33
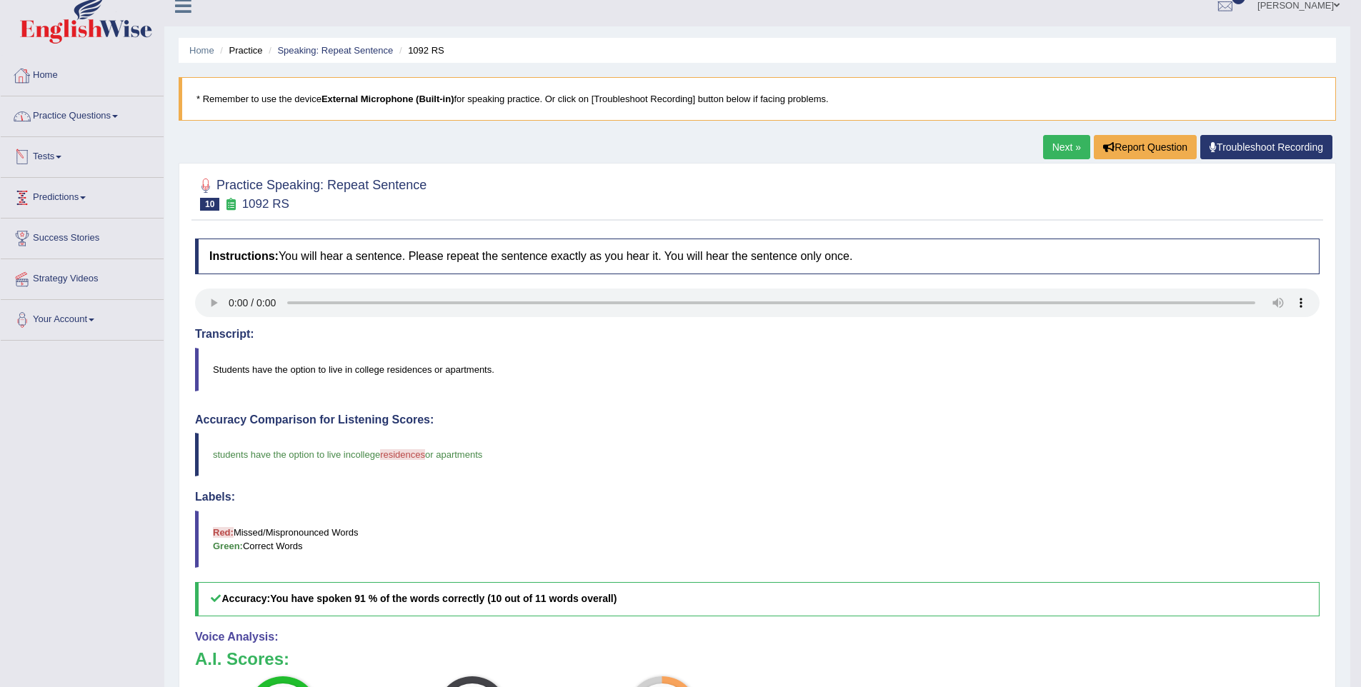
scroll to position [14, 0]
click at [56, 108] on link "Practice Questions" at bounding box center [82, 115] width 163 height 36
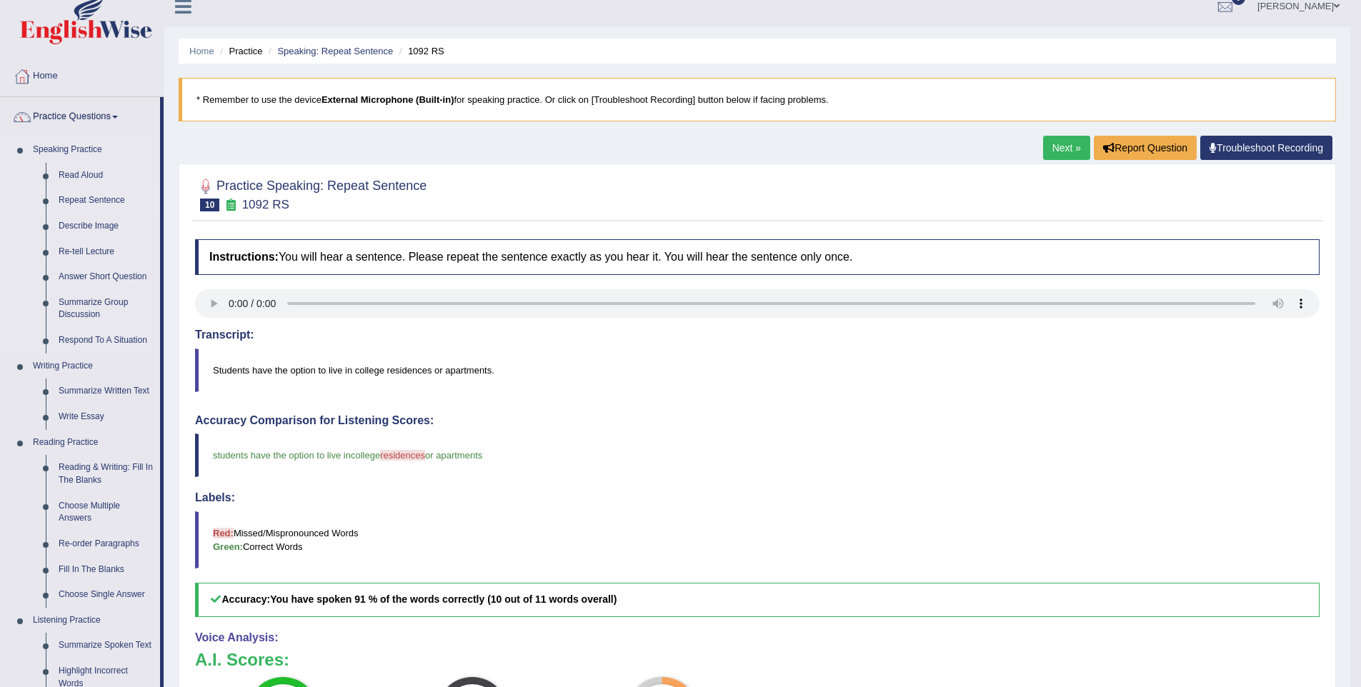
click at [99, 200] on link "Repeat Sentence" at bounding box center [106, 201] width 108 height 26
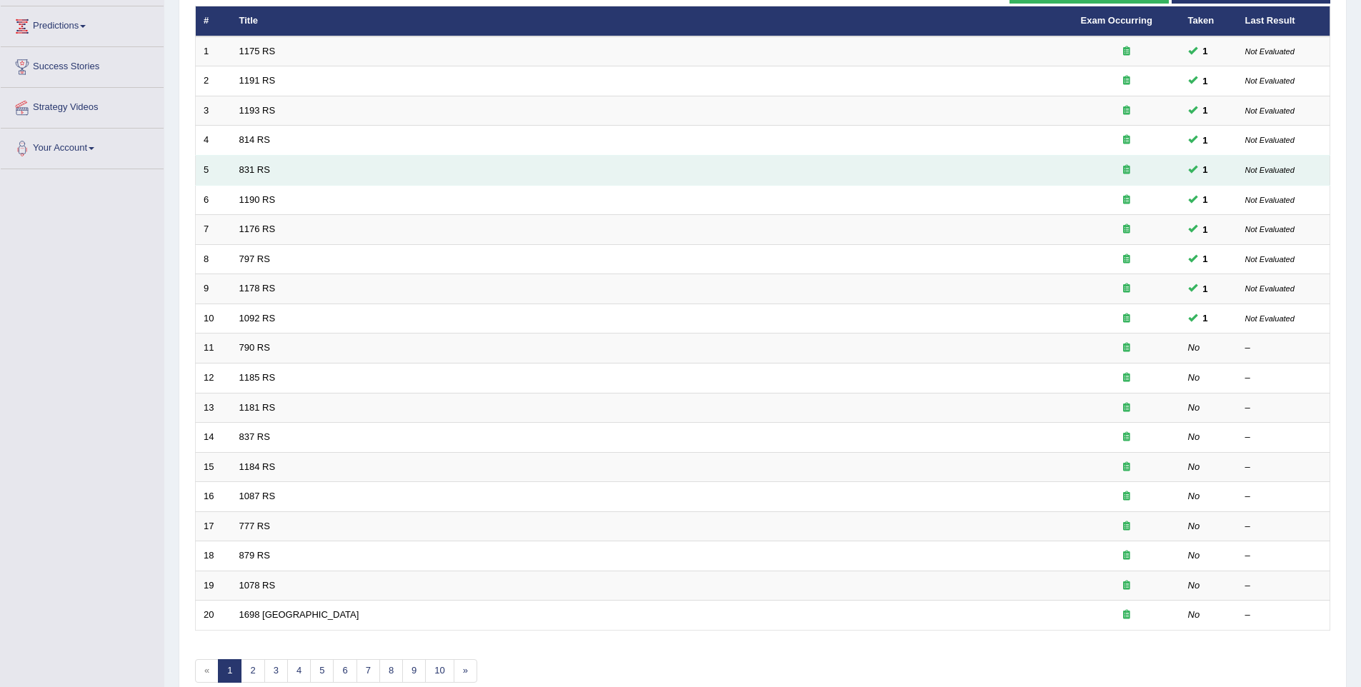
scroll to position [189, 0]
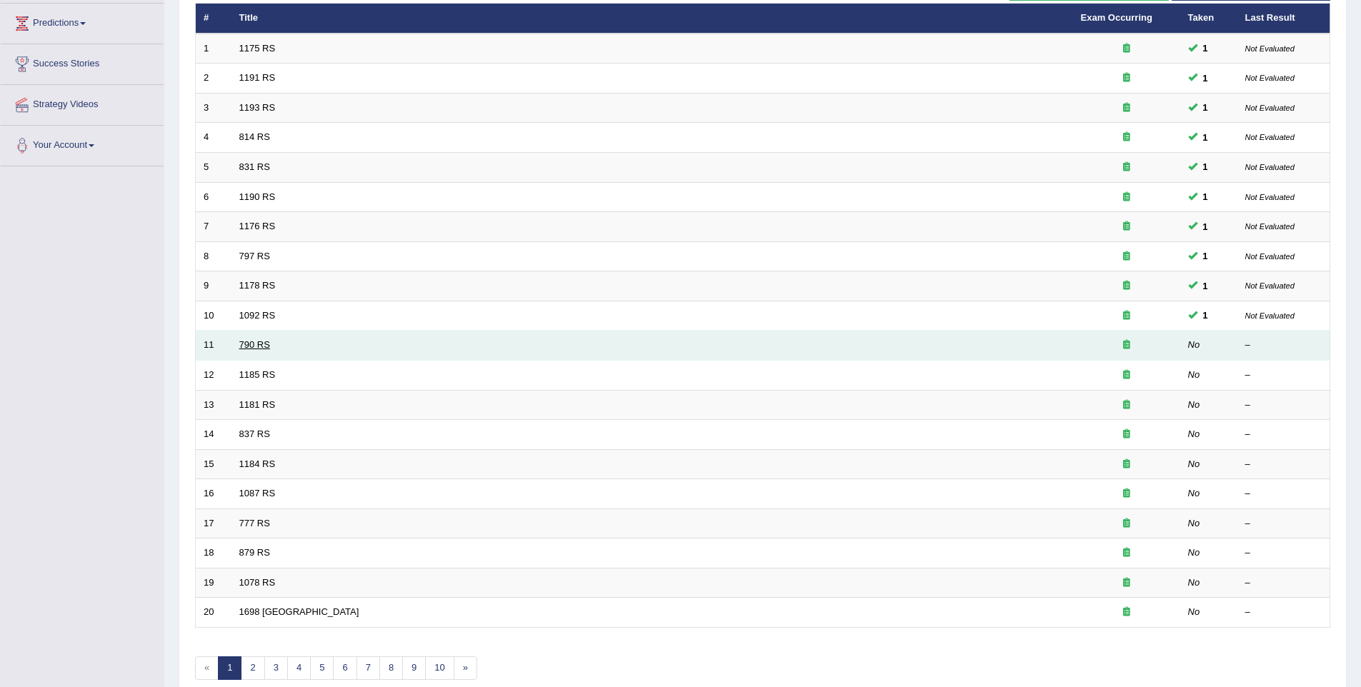
click at [239, 342] on link "790 RS" at bounding box center [254, 344] width 31 height 11
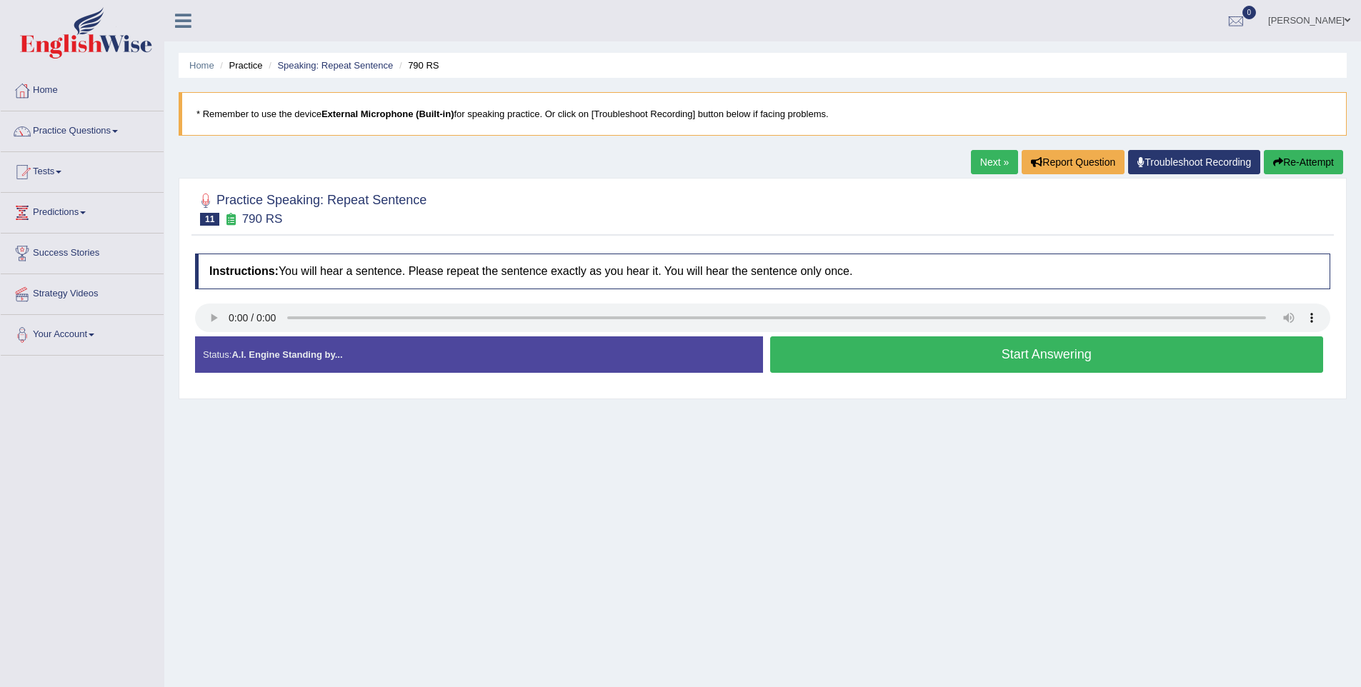
click at [1001, 344] on button "Start Answering" at bounding box center [1047, 354] width 554 height 36
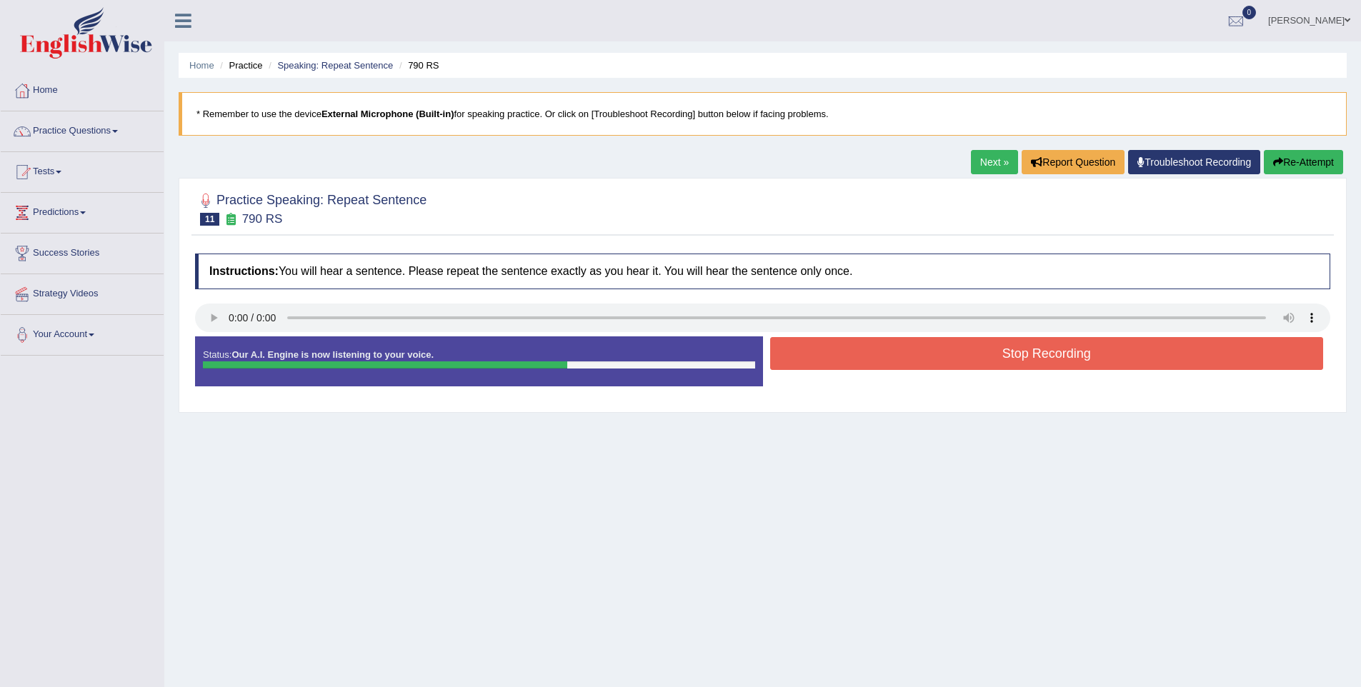
click at [1001, 344] on button "Stop Recording" at bounding box center [1047, 353] width 554 height 33
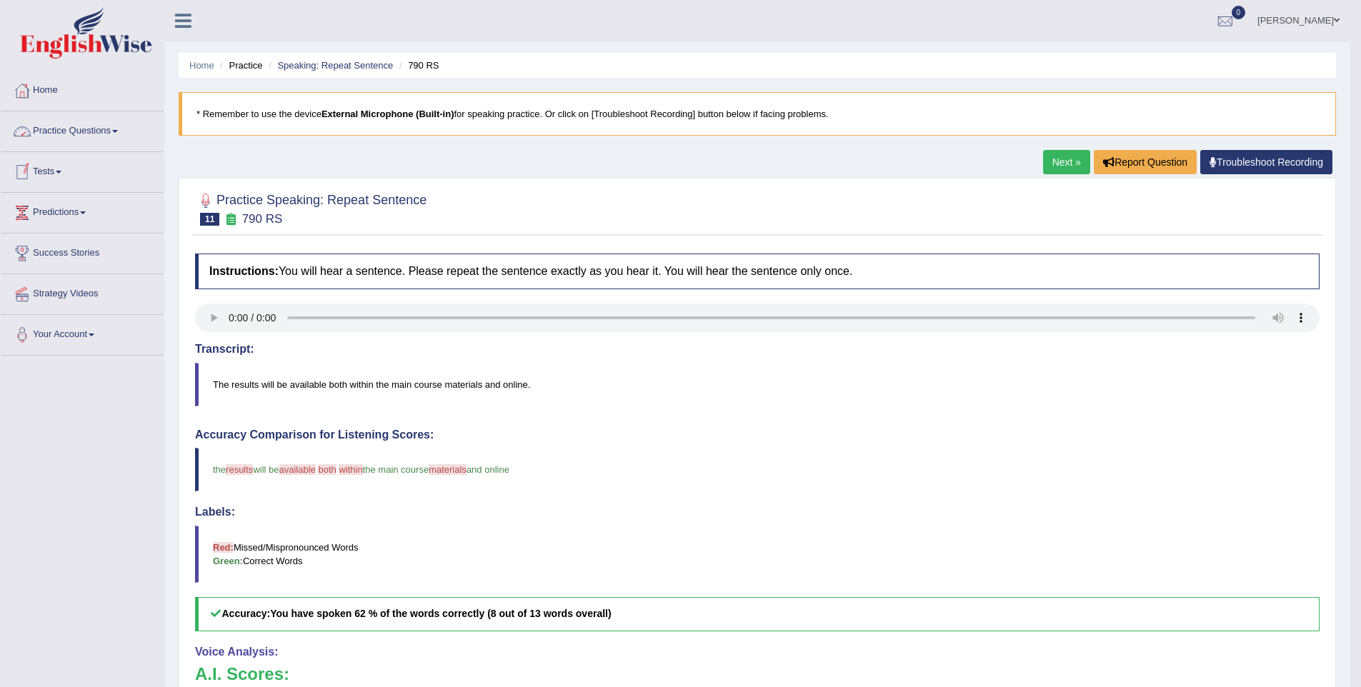
click at [72, 137] on link "Practice Questions" at bounding box center [82, 129] width 163 height 36
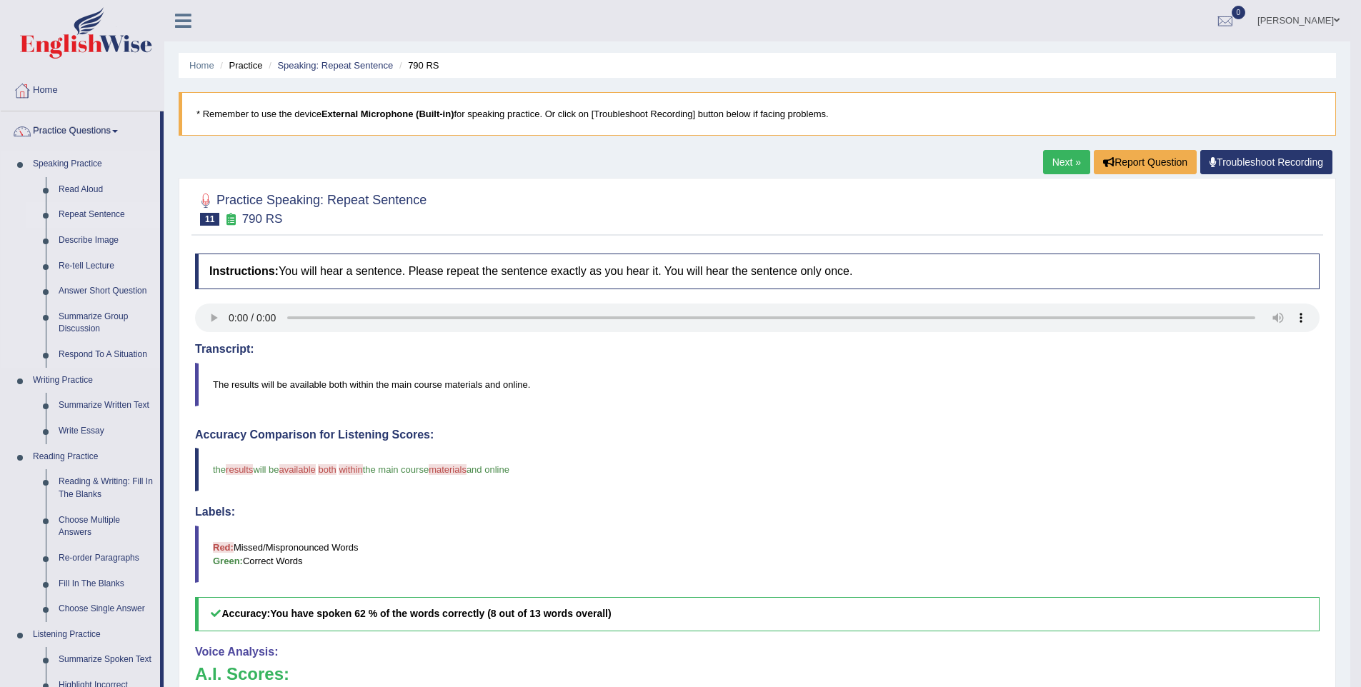
click at [74, 208] on link "Repeat Sentence" at bounding box center [106, 215] width 108 height 26
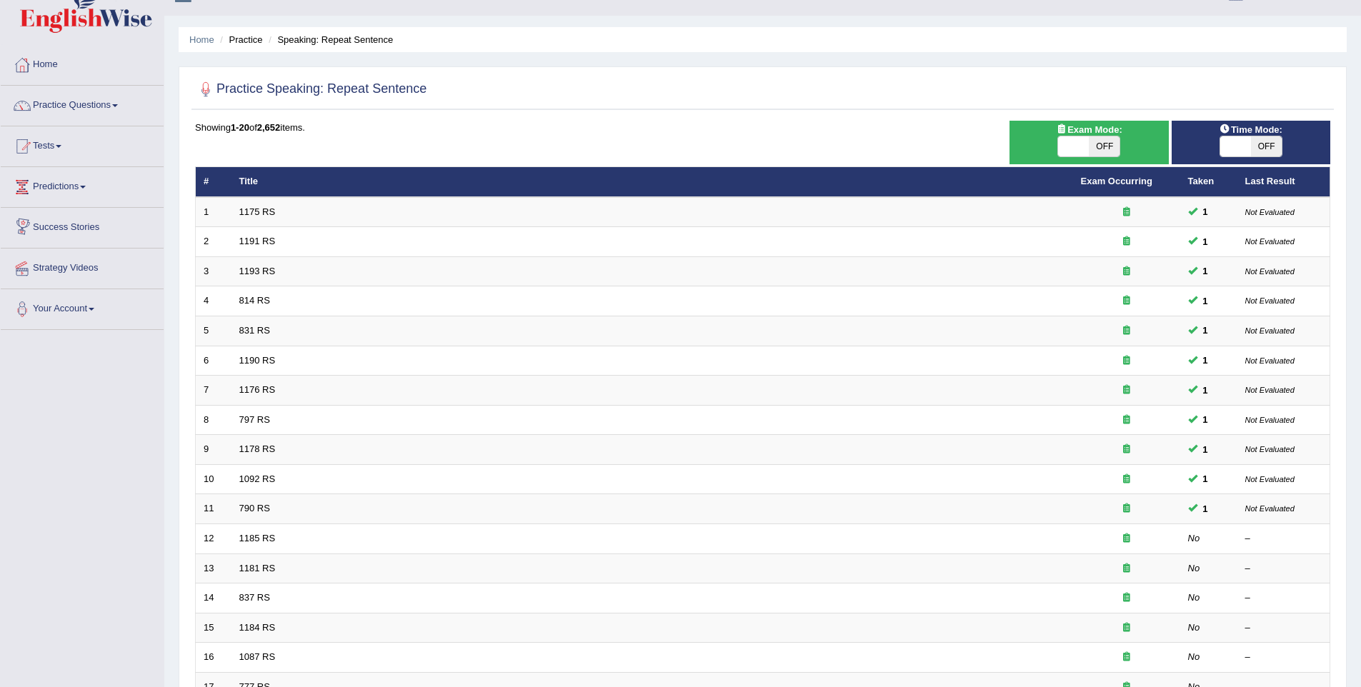
scroll to position [64, 0]
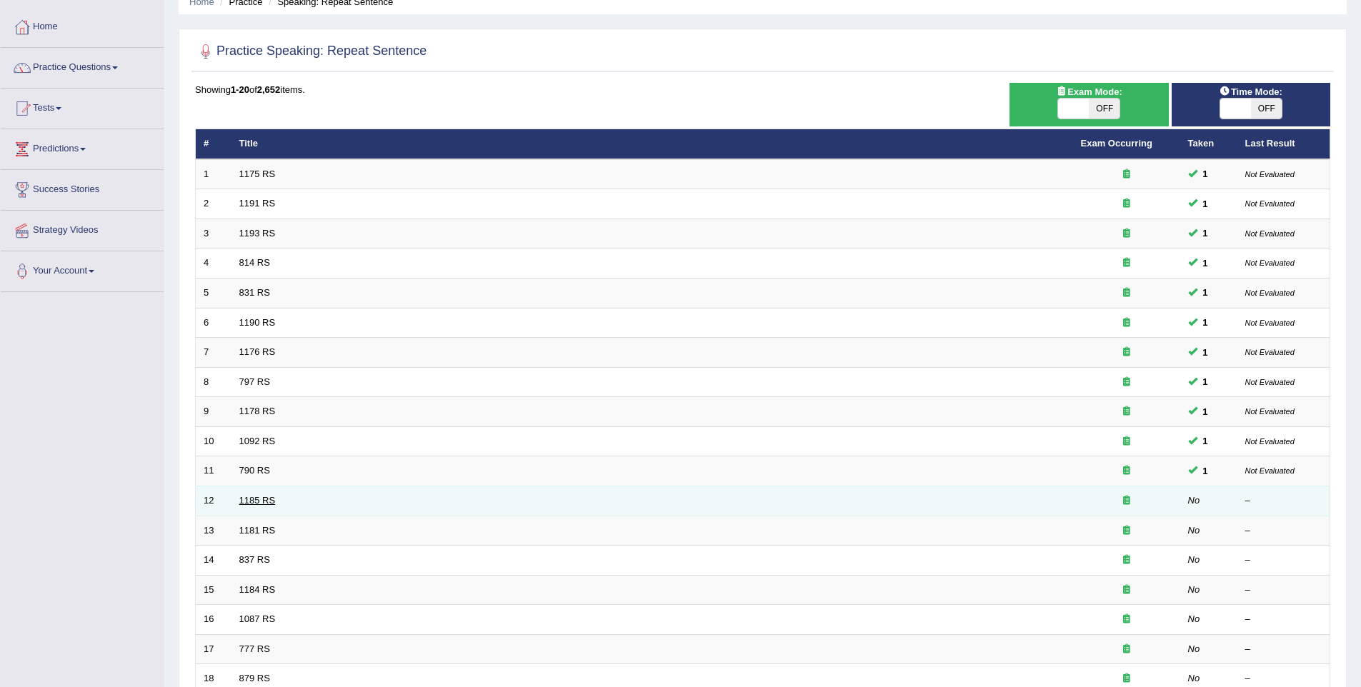
click at [261, 496] on link "1185 RS" at bounding box center [257, 500] width 36 height 11
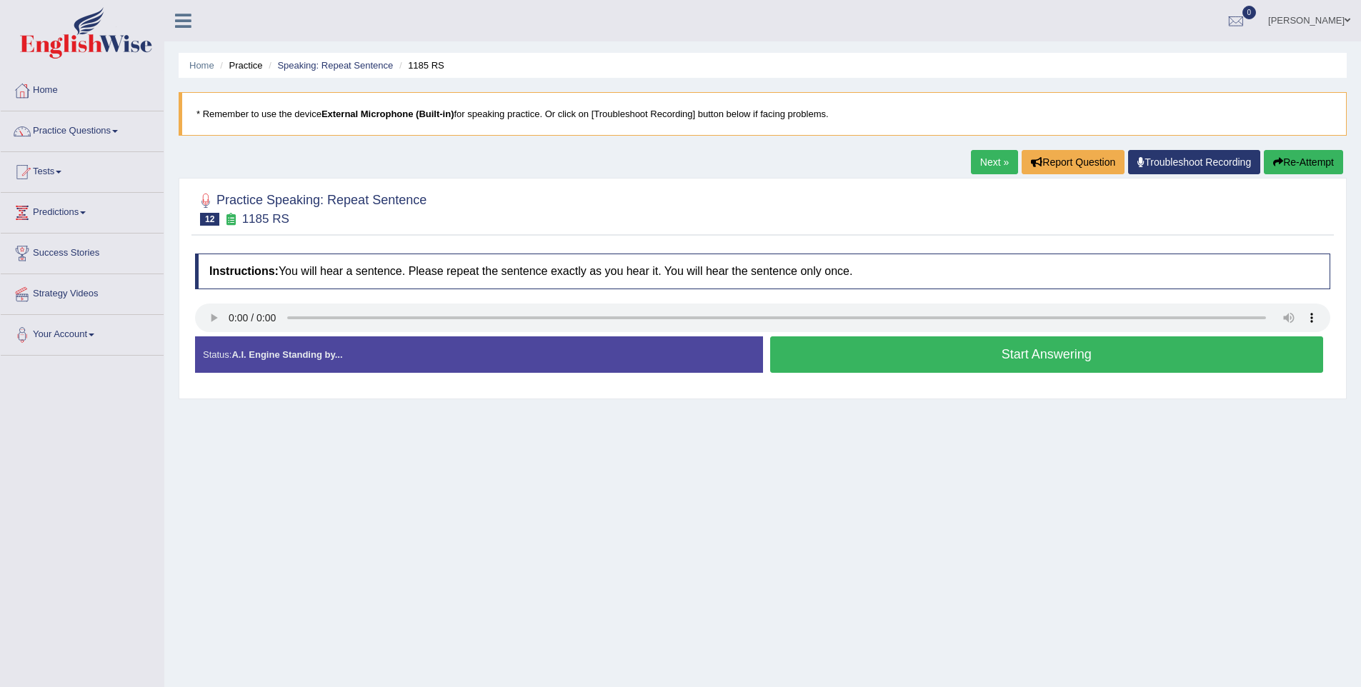
click at [1007, 348] on button "Start Answering" at bounding box center [1047, 354] width 554 height 36
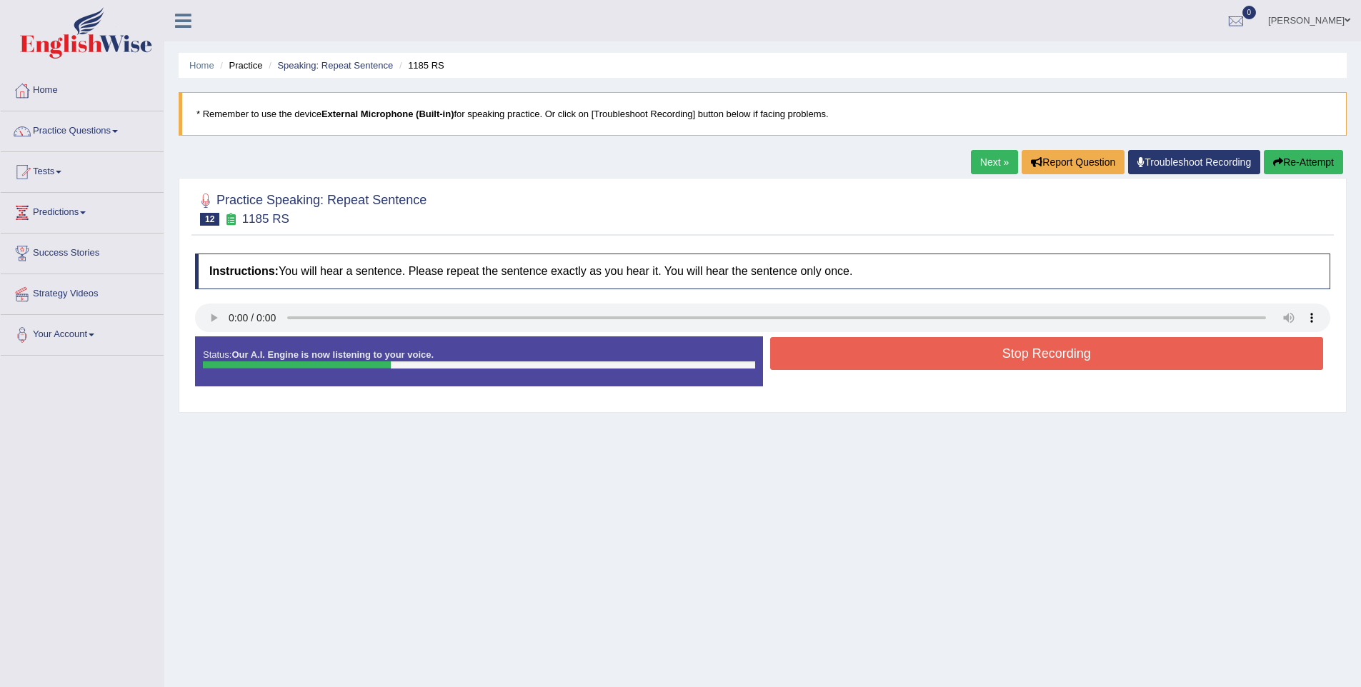
click at [1006, 348] on button "Stop Recording" at bounding box center [1047, 353] width 554 height 33
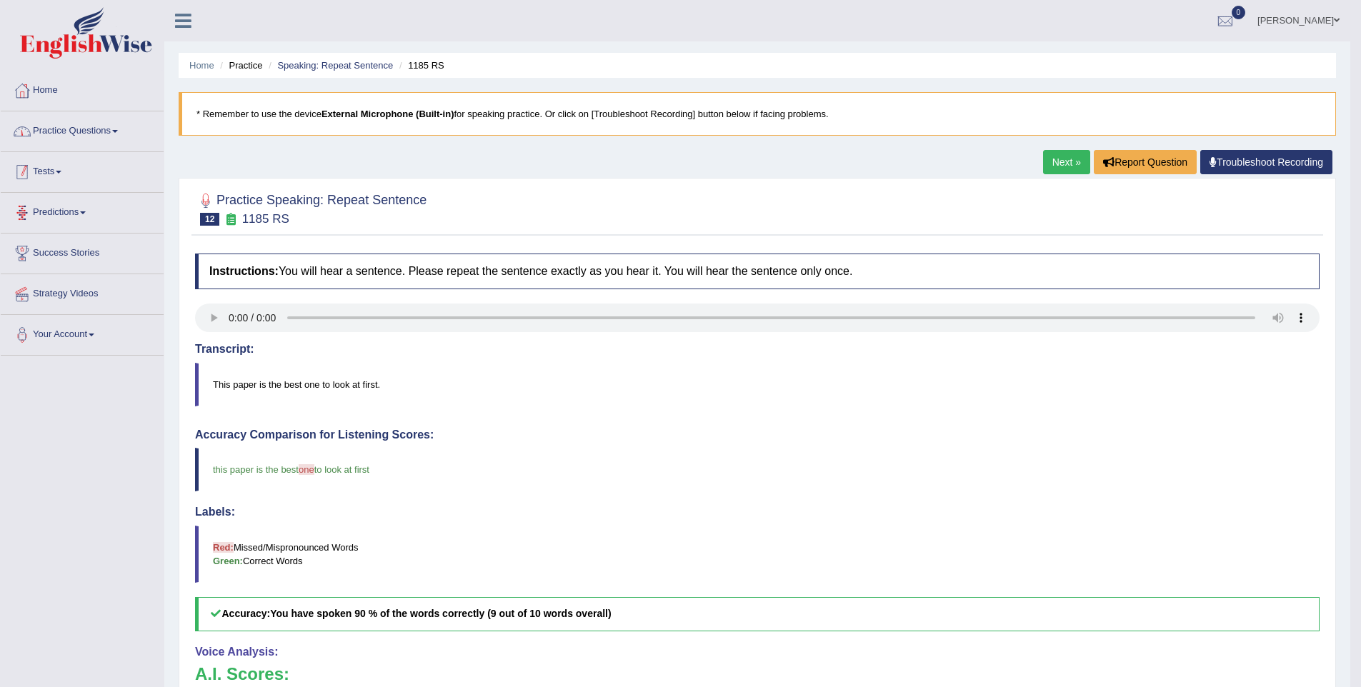
click at [66, 124] on link "Practice Questions" at bounding box center [82, 129] width 163 height 36
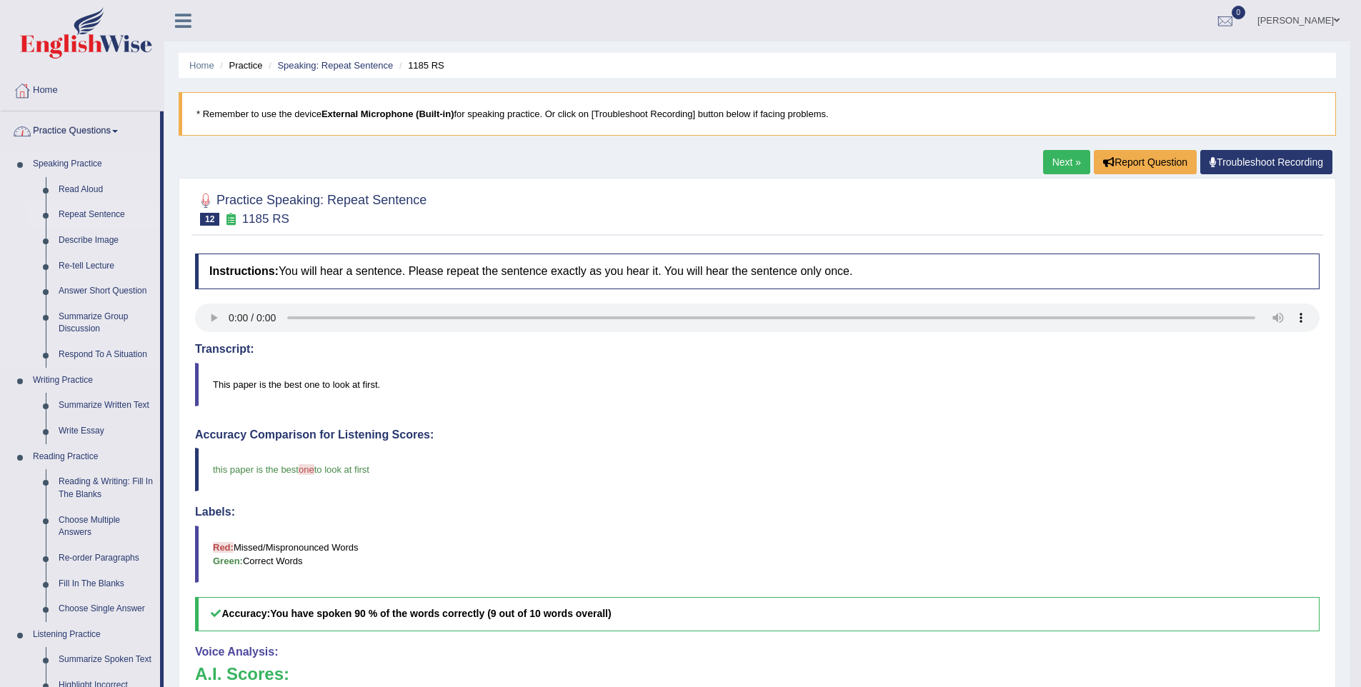
click at [74, 208] on link "Repeat Sentence" at bounding box center [106, 215] width 108 height 26
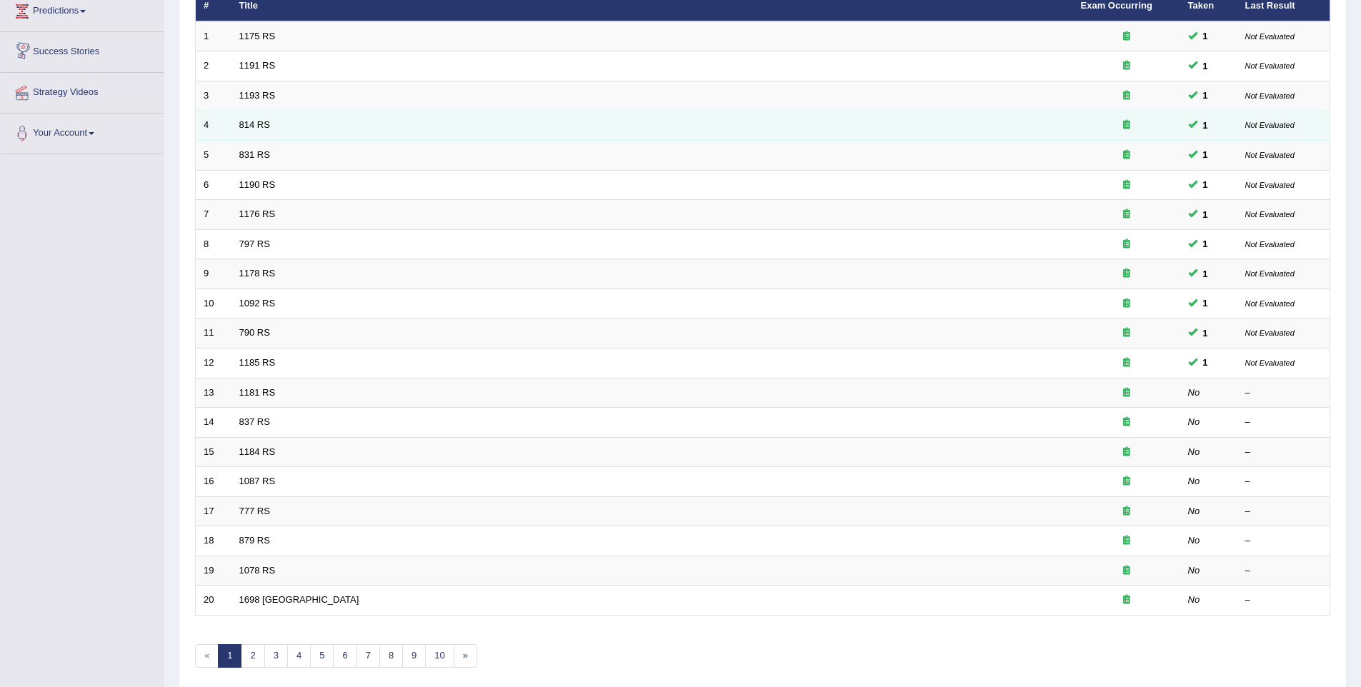
scroll to position [230, 0]
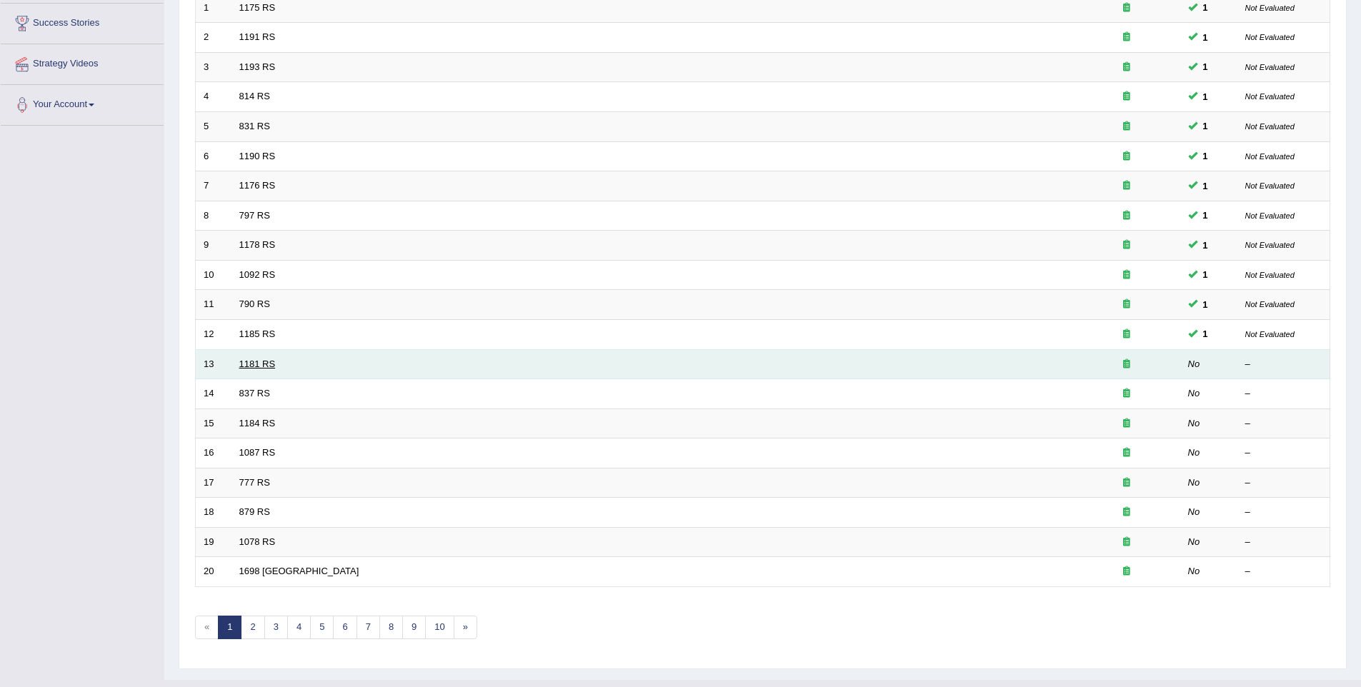
click at [258, 368] on link "1181 RS" at bounding box center [257, 364] width 36 height 11
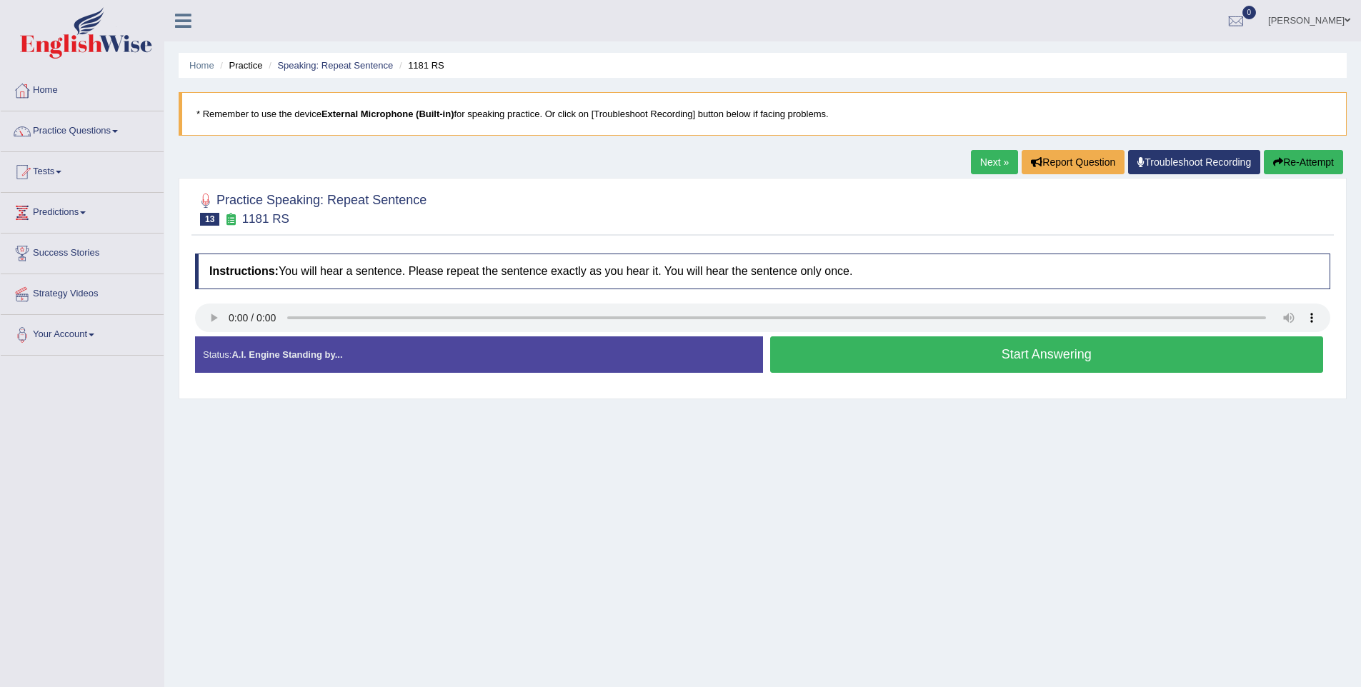
click at [874, 344] on button "Start Answering" at bounding box center [1047, 354] width 554 height 36
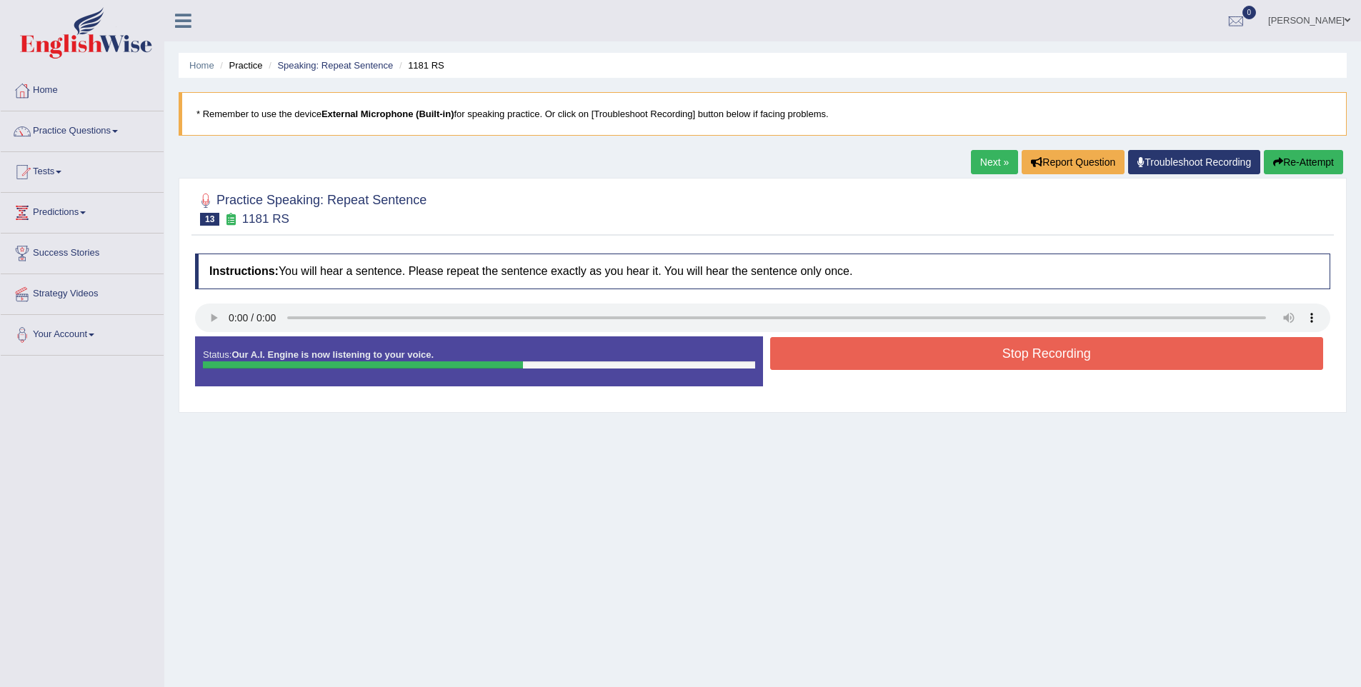
click at [1239, 357] on button "Stop Recording" at bounding box center [1047, 353] width 554 height 33
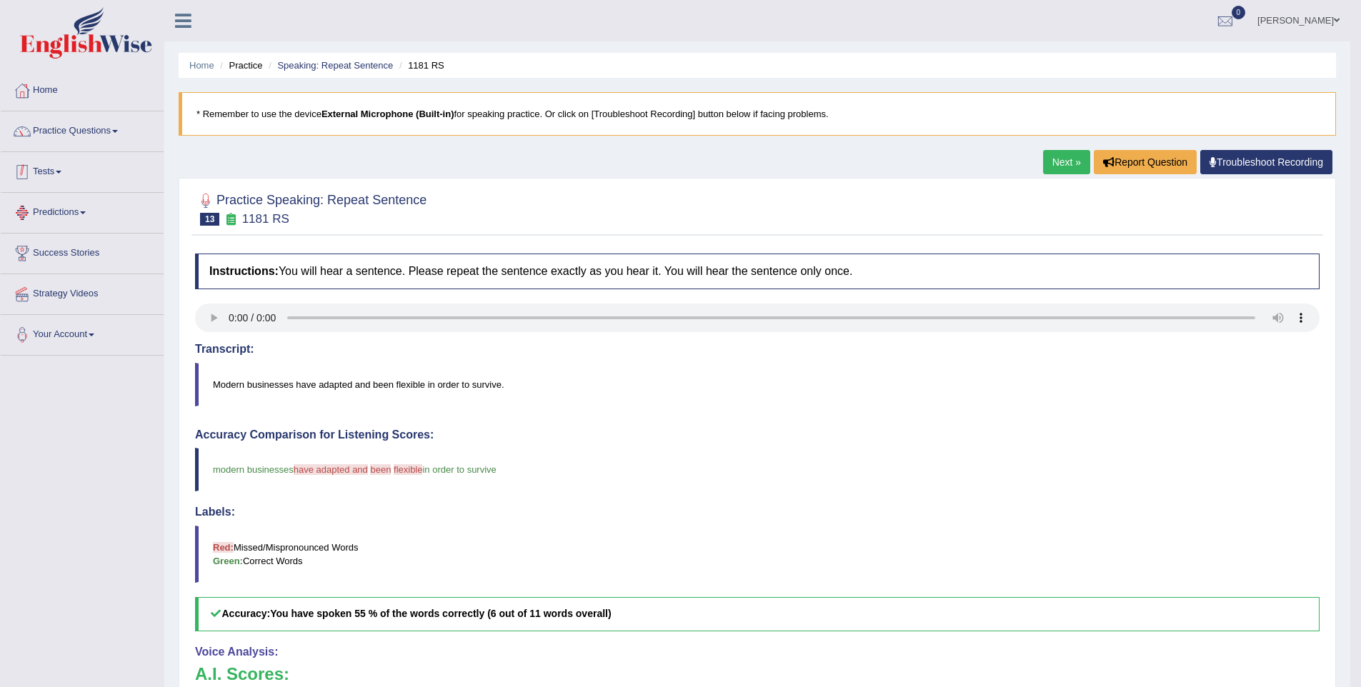
click at [86, 124] on link "Practice Questions" at bounding box center [82, 129] width 163 height 36
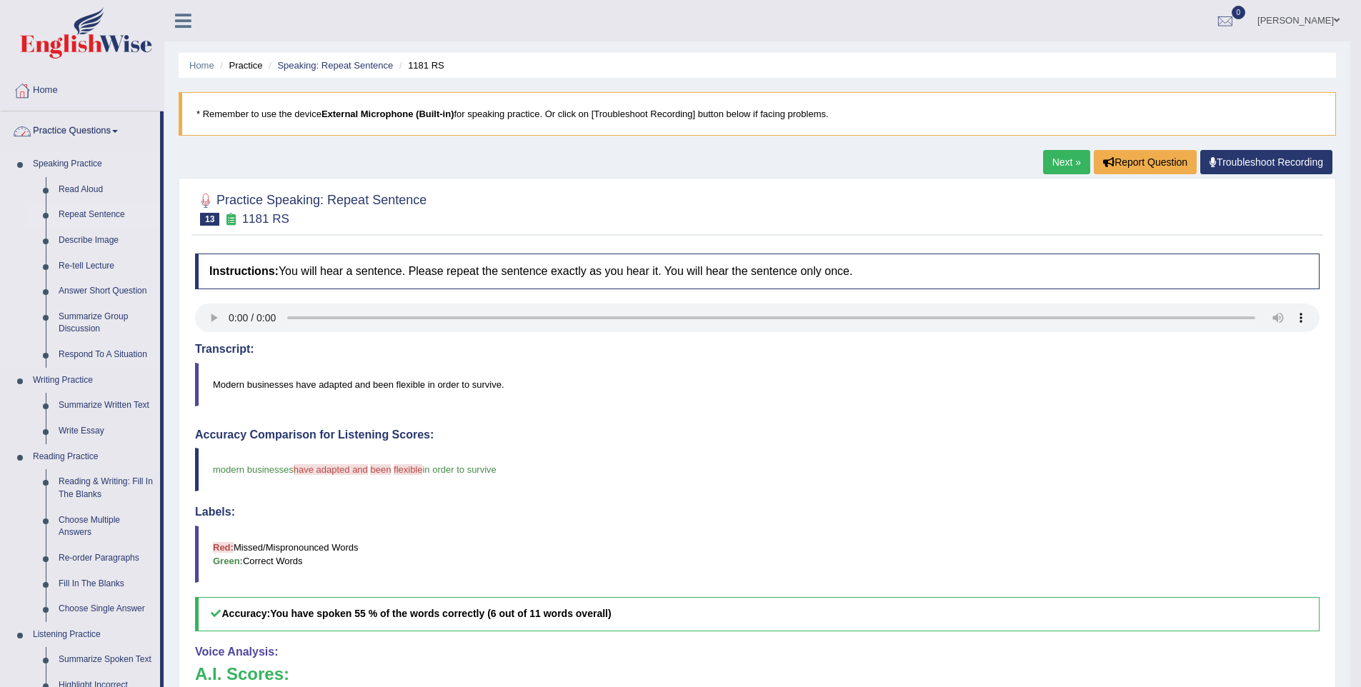
click at [87, 204] on link "Repeat Sentence" at bounding box center [106, 215] width 108 height 26
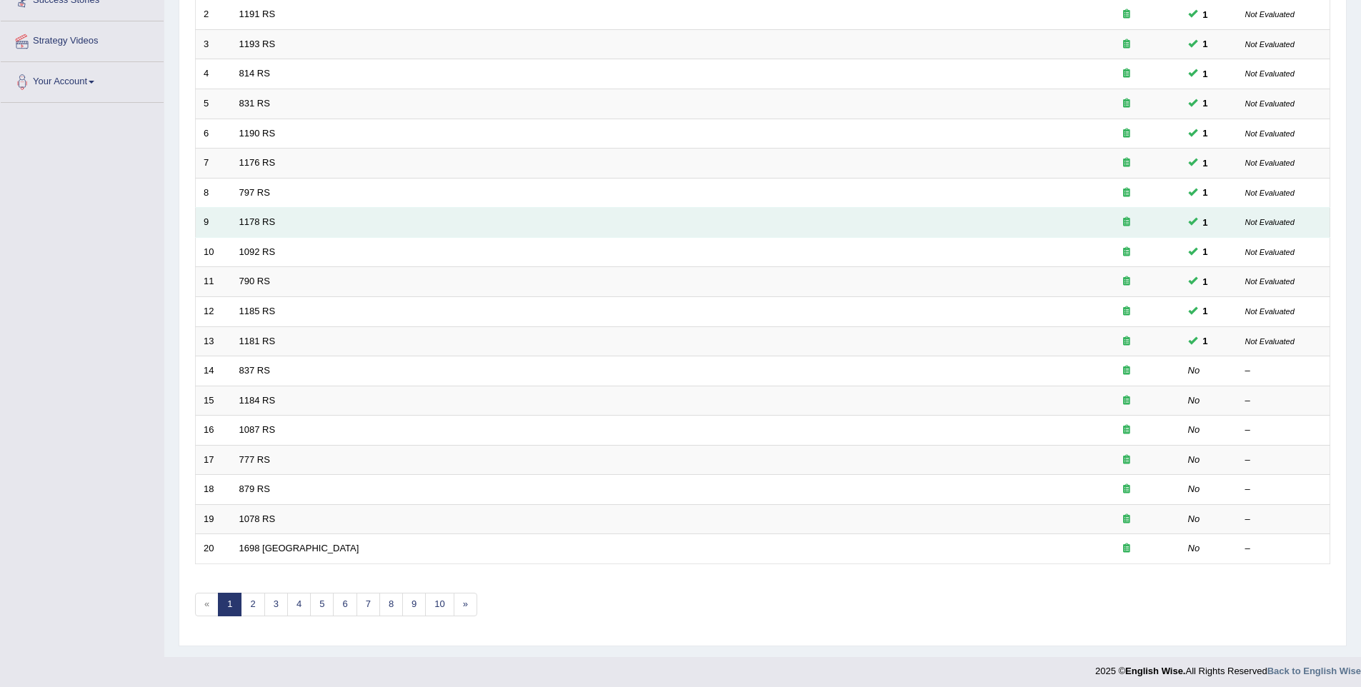
scroll to position [259, 0]
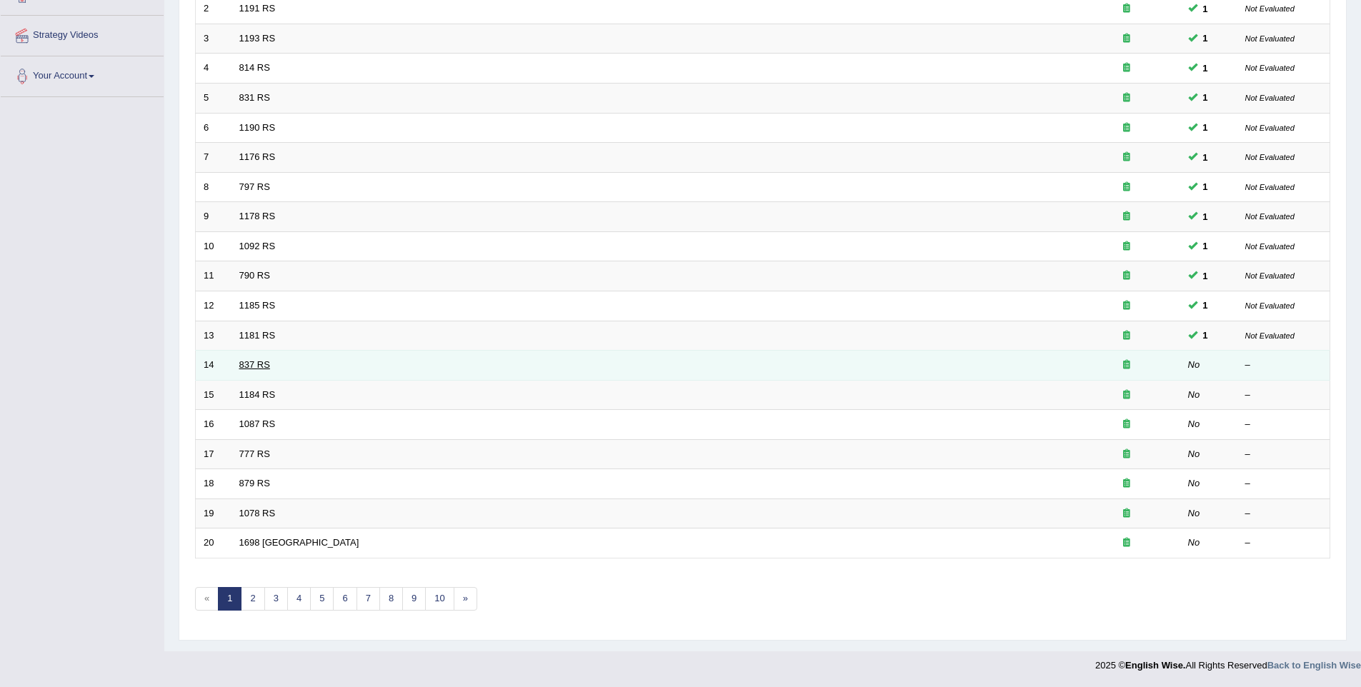
click at [256, 367] on link "837 RS" at bounding box center [254, 364] width 31 height 11
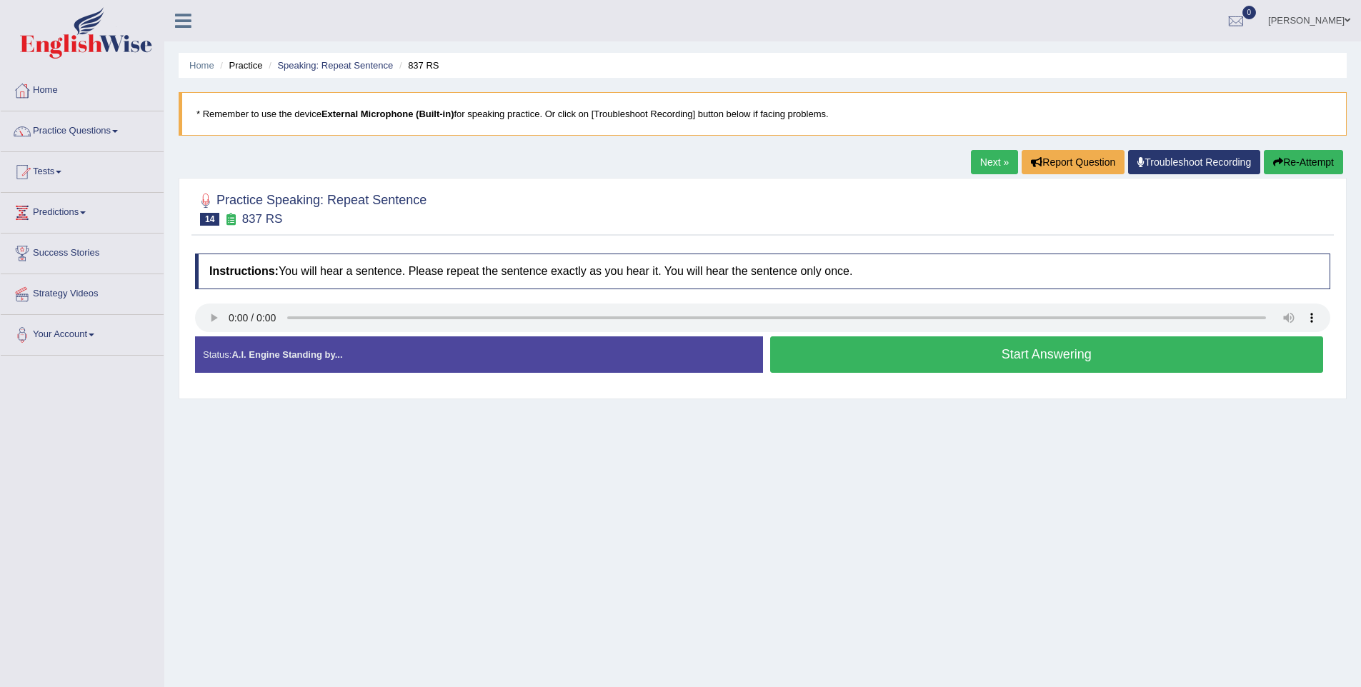
click at [1031, 353] on button "Start Answering" at bounding box center [1047, 354] width 554 height 36
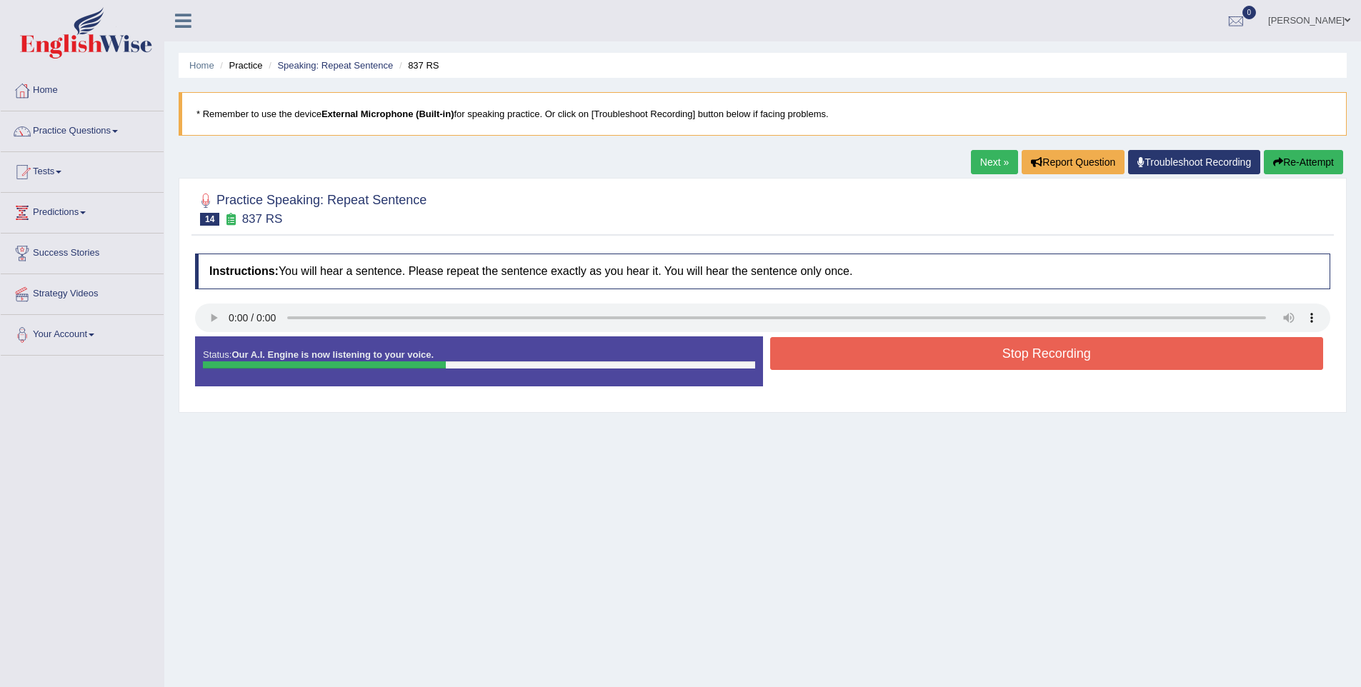
click at [1045, 343] on button "Stop Recording" at bounding box center [1047, 353] width 554 height 33
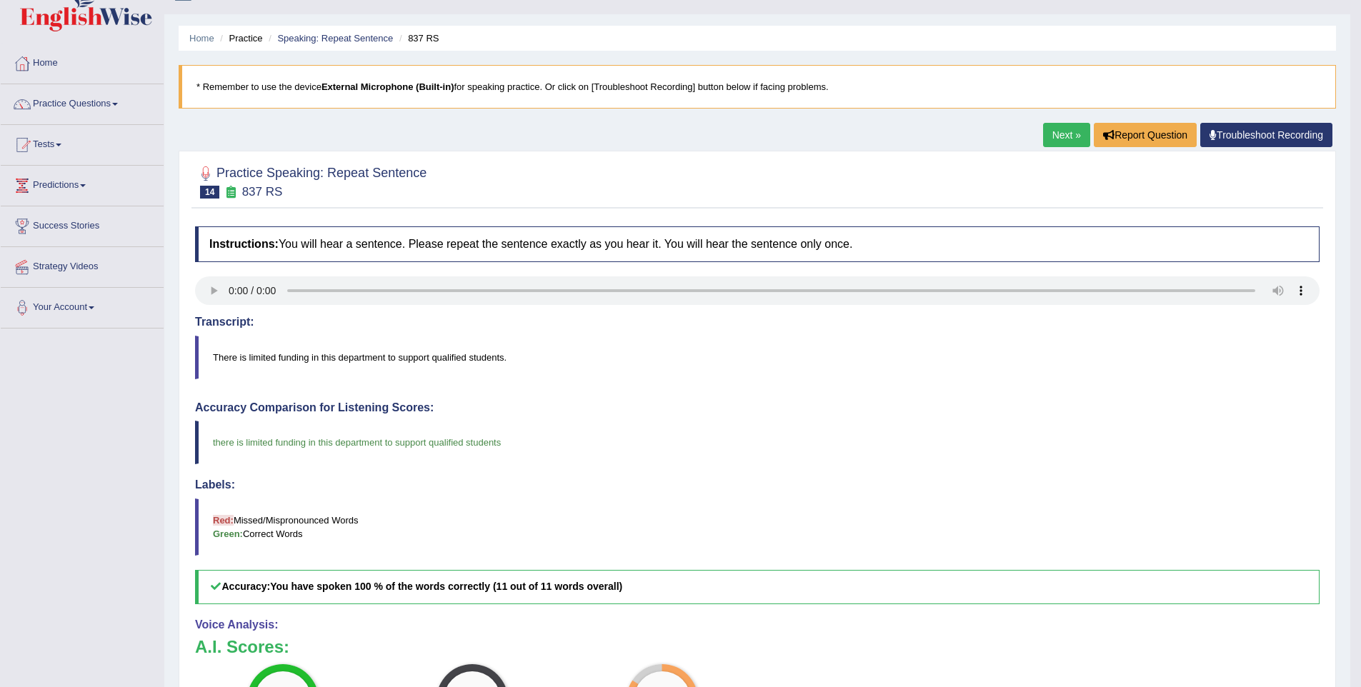
scroll to position [6, 0]
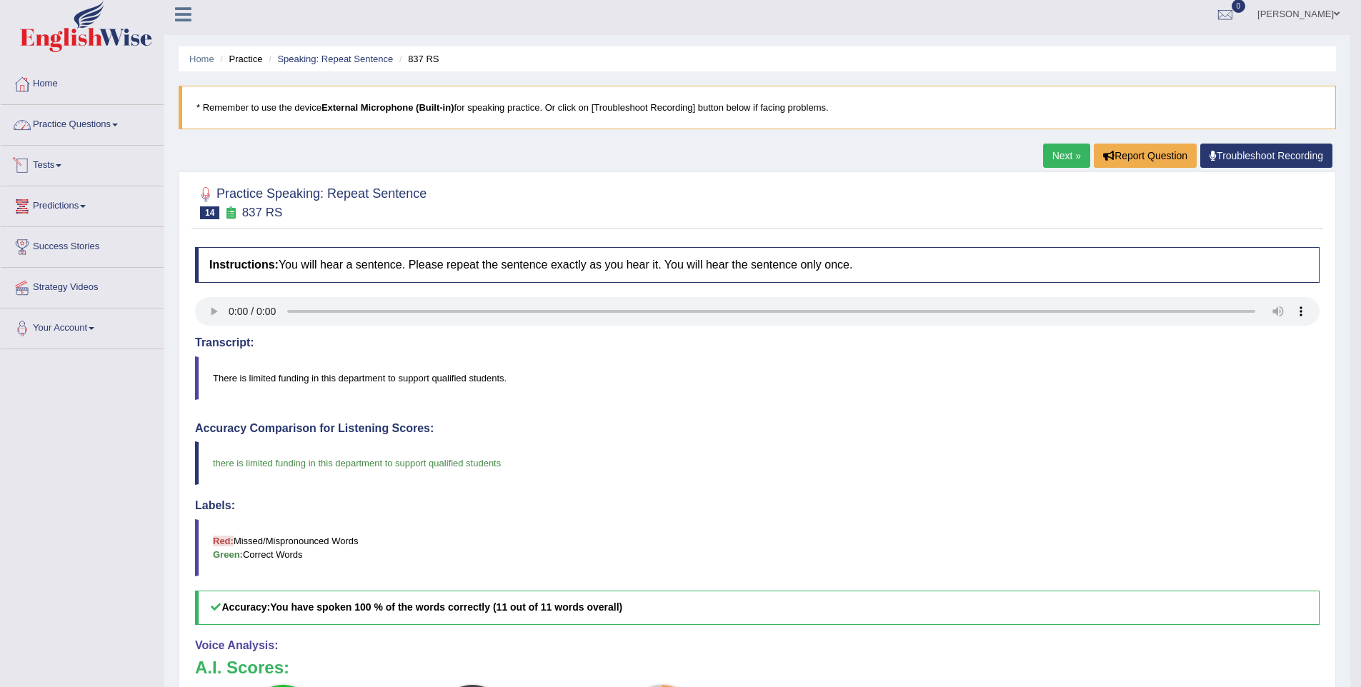
click at [39, 129] on link "Practice Questions" at bounding box center [82, 123] width 163 height 36
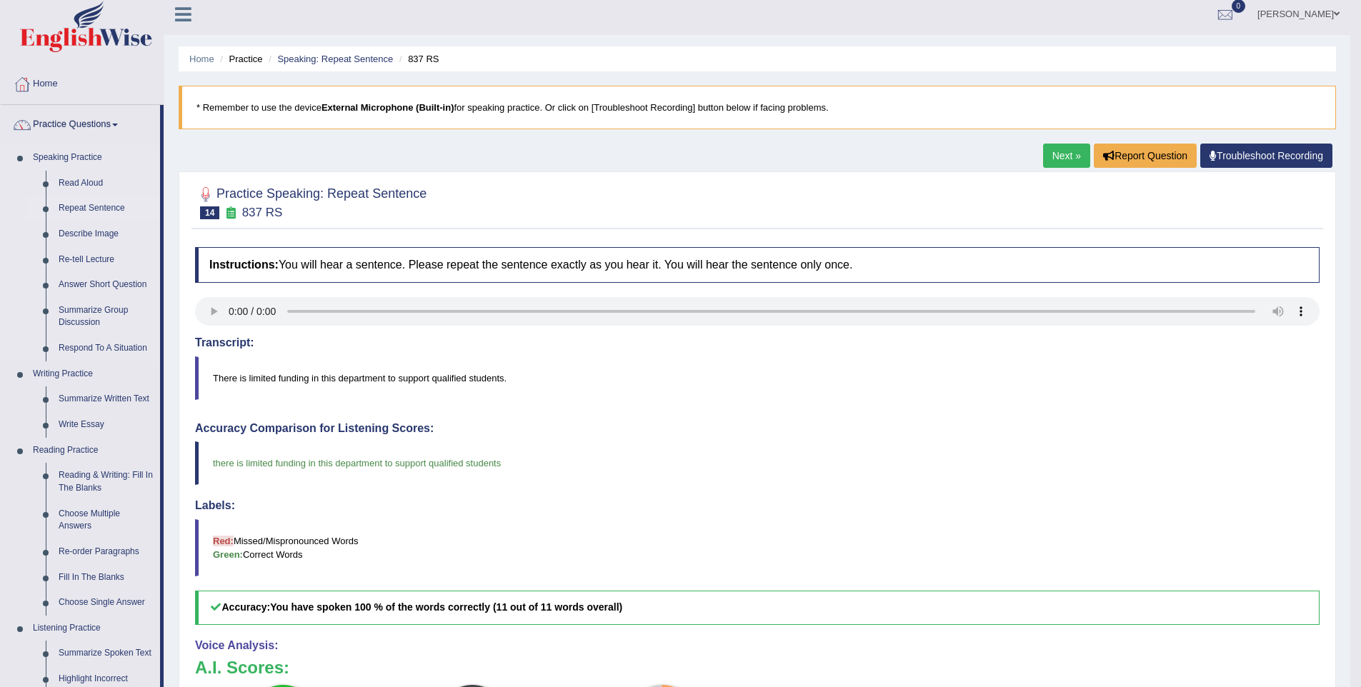
click at [84, 206] on link "Repeat Sentence" at bounding box center [106, 209] width 108 height 26
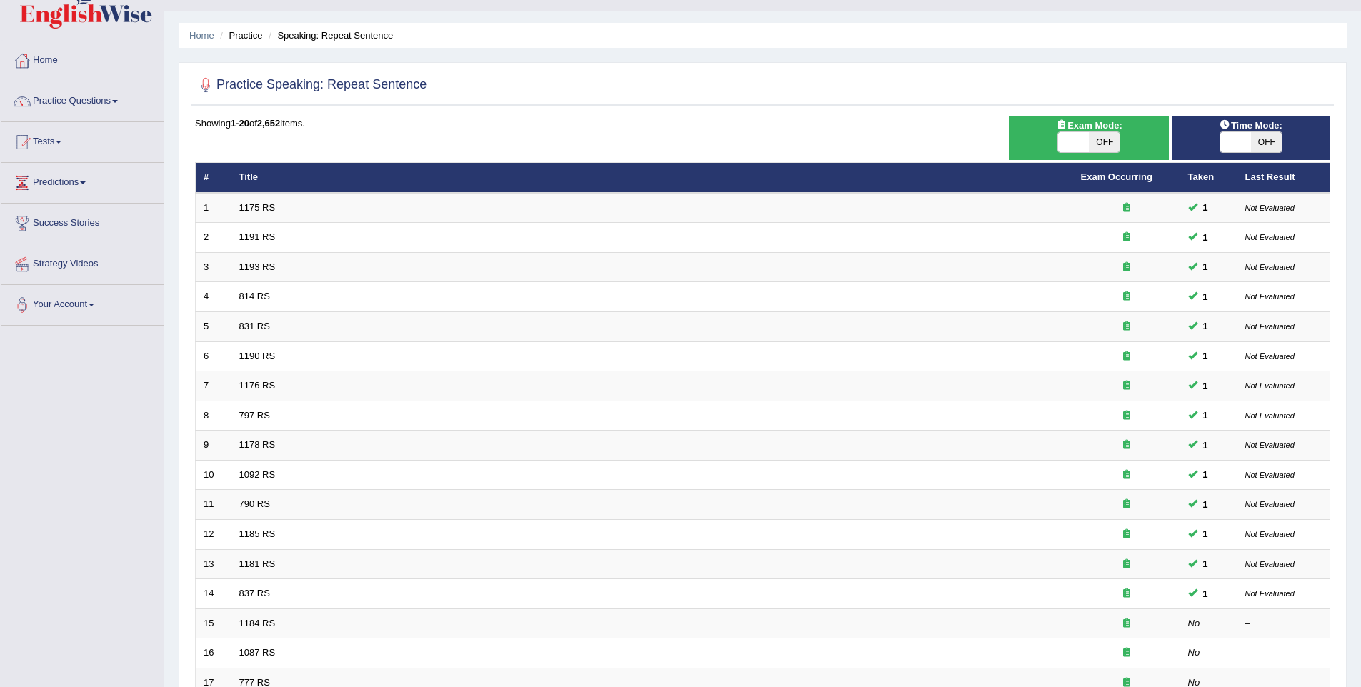
scroll to position [259, 0]
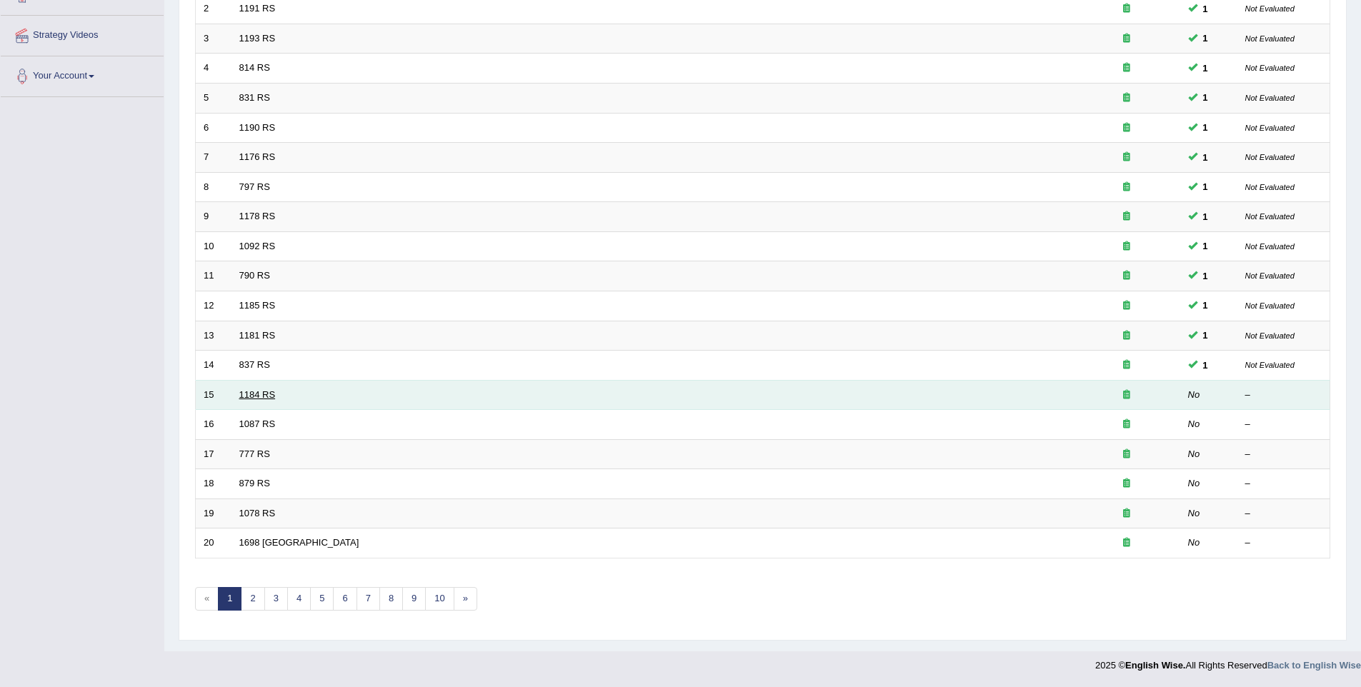
click at [253, 389] on link "1184 RS" at bounding box center [257, 394] width 36 height 11
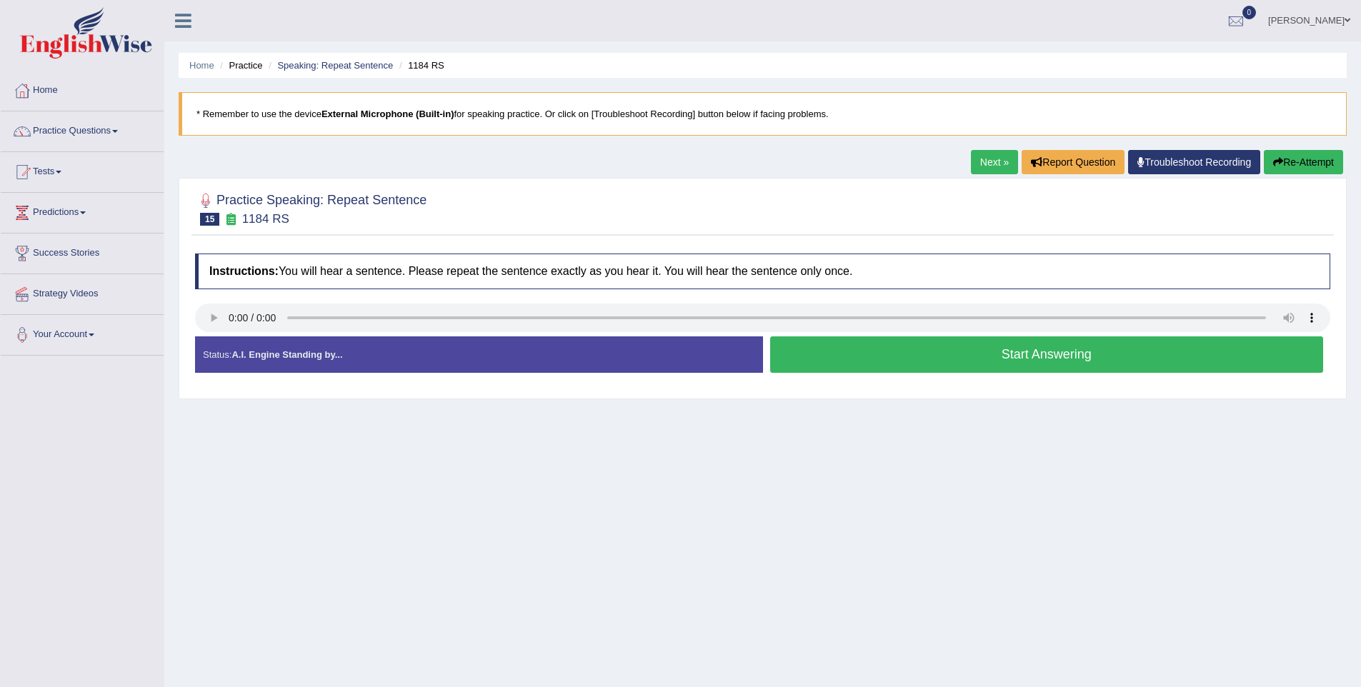
click at [851, 356] on button "Start Answering" at bounding box center [1047, 354] width 554 height 36
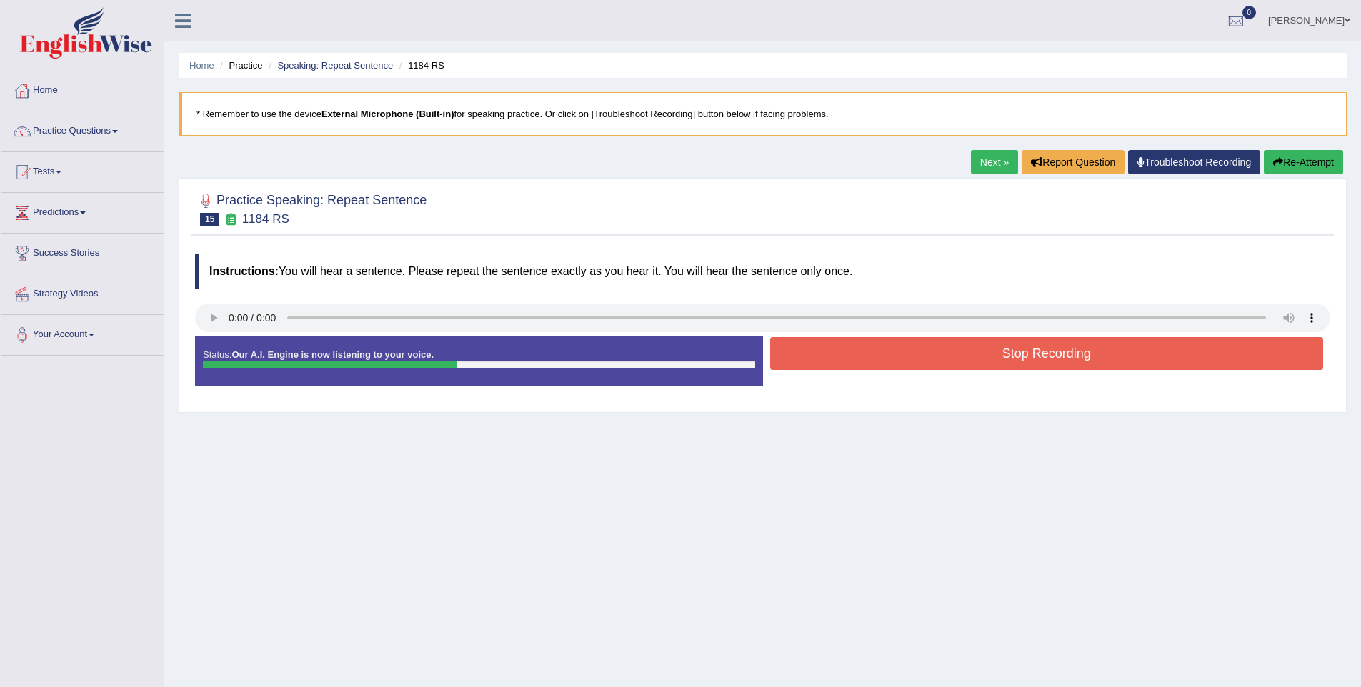
click at [851, 356] on button "Stop Recording" at bounding box center [1047, 353] width 554 height 33
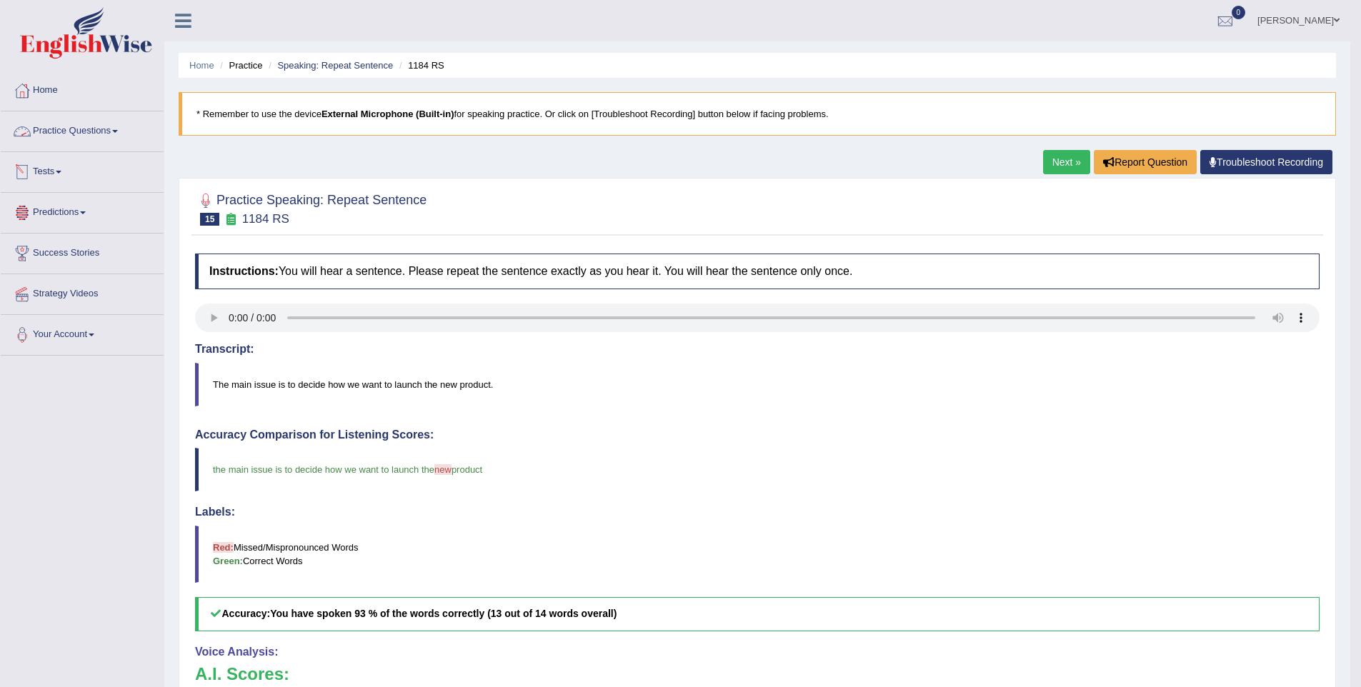
click at [59, 124] on link "Practice Questions" at bounding box center [82, 129] width 163 height 36
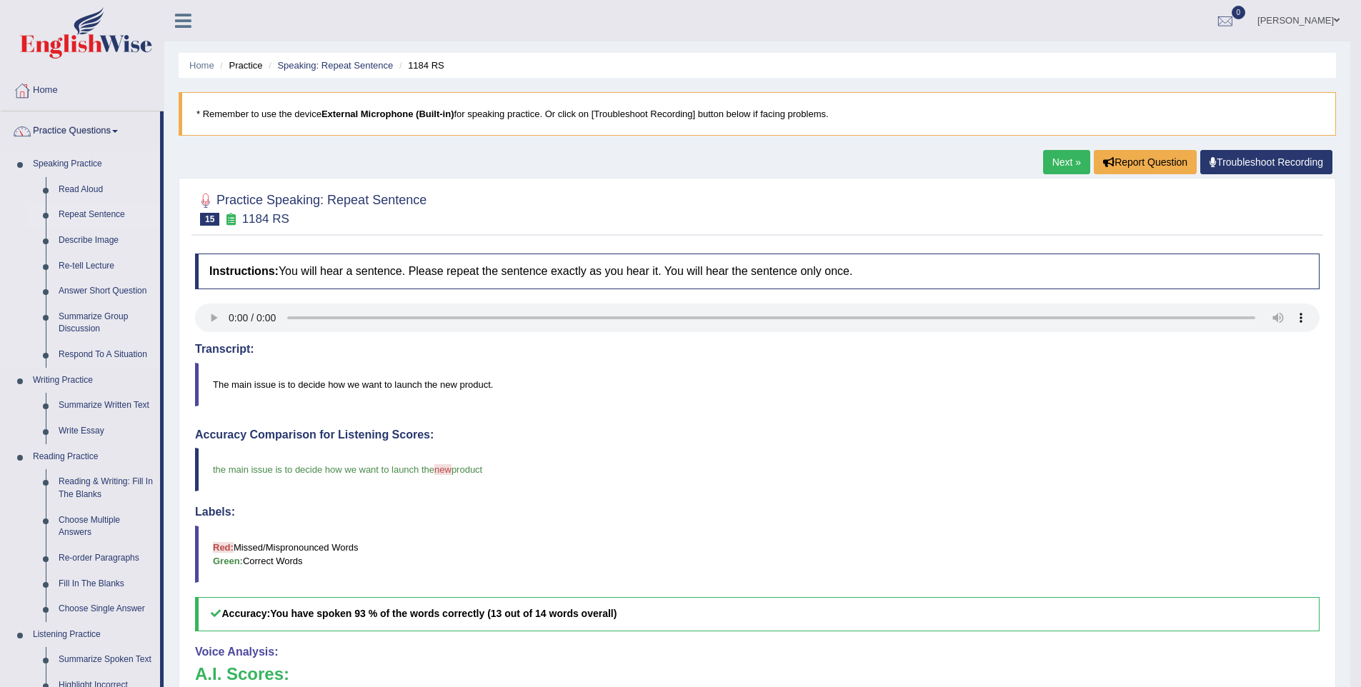
click at [88, 214] on link "Repeat Sentence" at bounding box center [106, 215] width 108 height 26
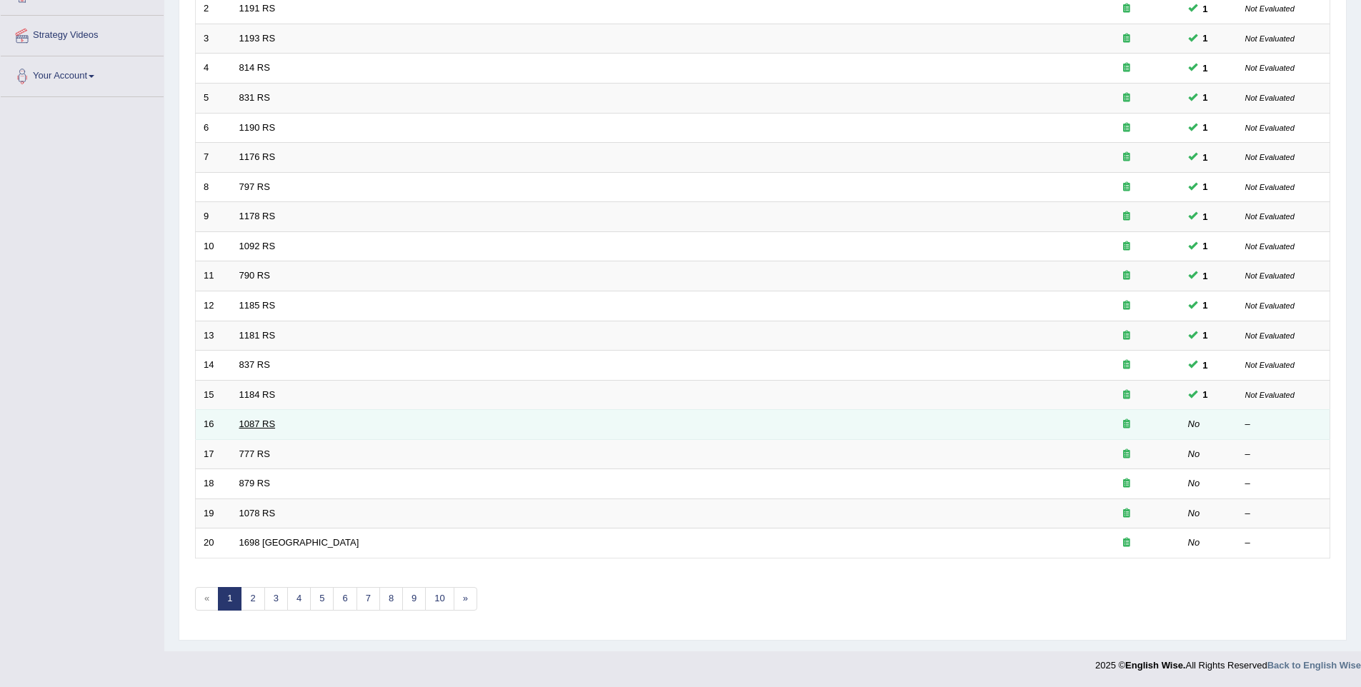
click at [272, 419] on link "1087 RS" at bounding box center [257, 424] width 36 height 11
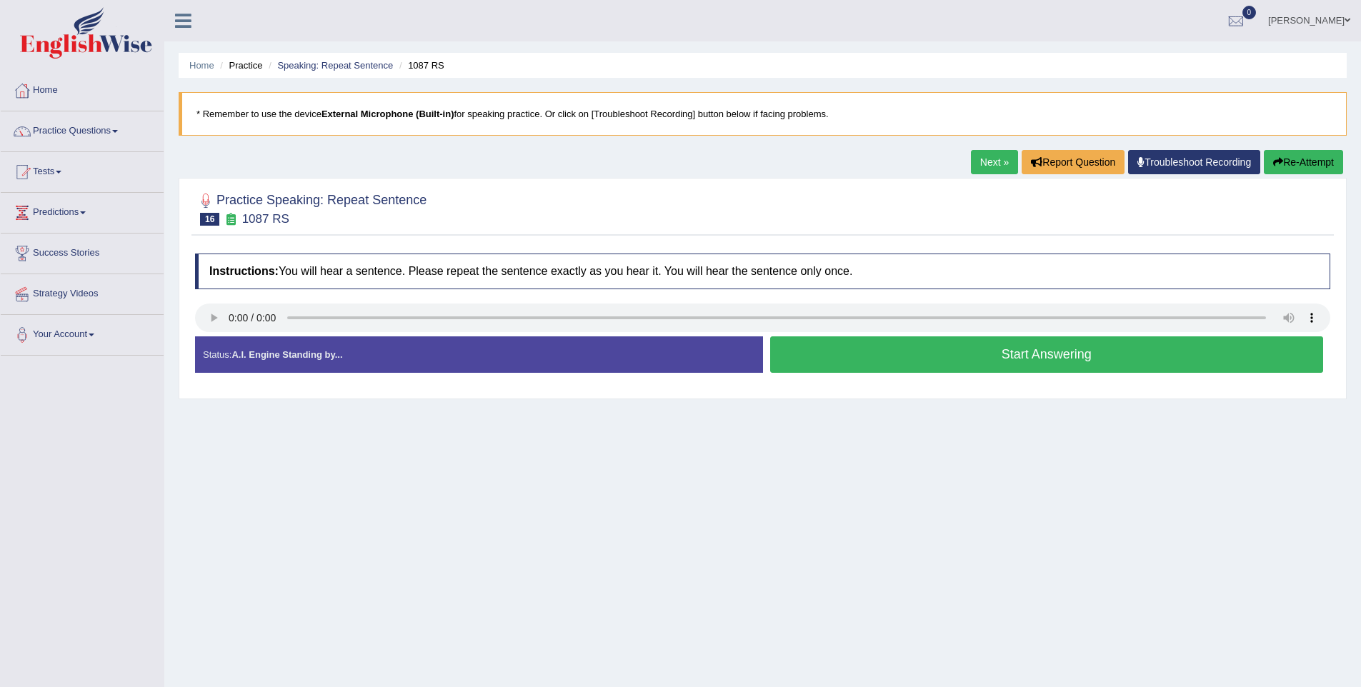
click at [988, 366] on button "Start Answering" at bounding box center [1047, 354] width 554 height 36
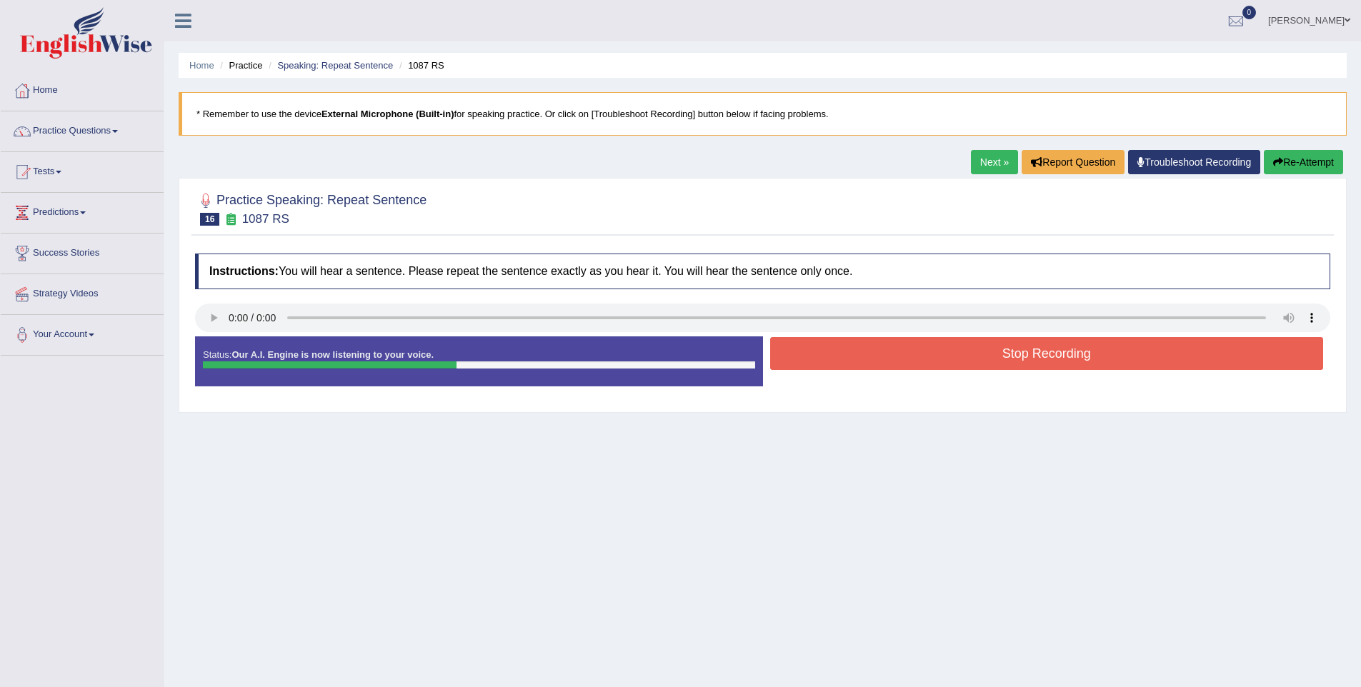
click at [988, 366] on button "Stop Recording" at bounding box center [1047, 353] width 554 height 33
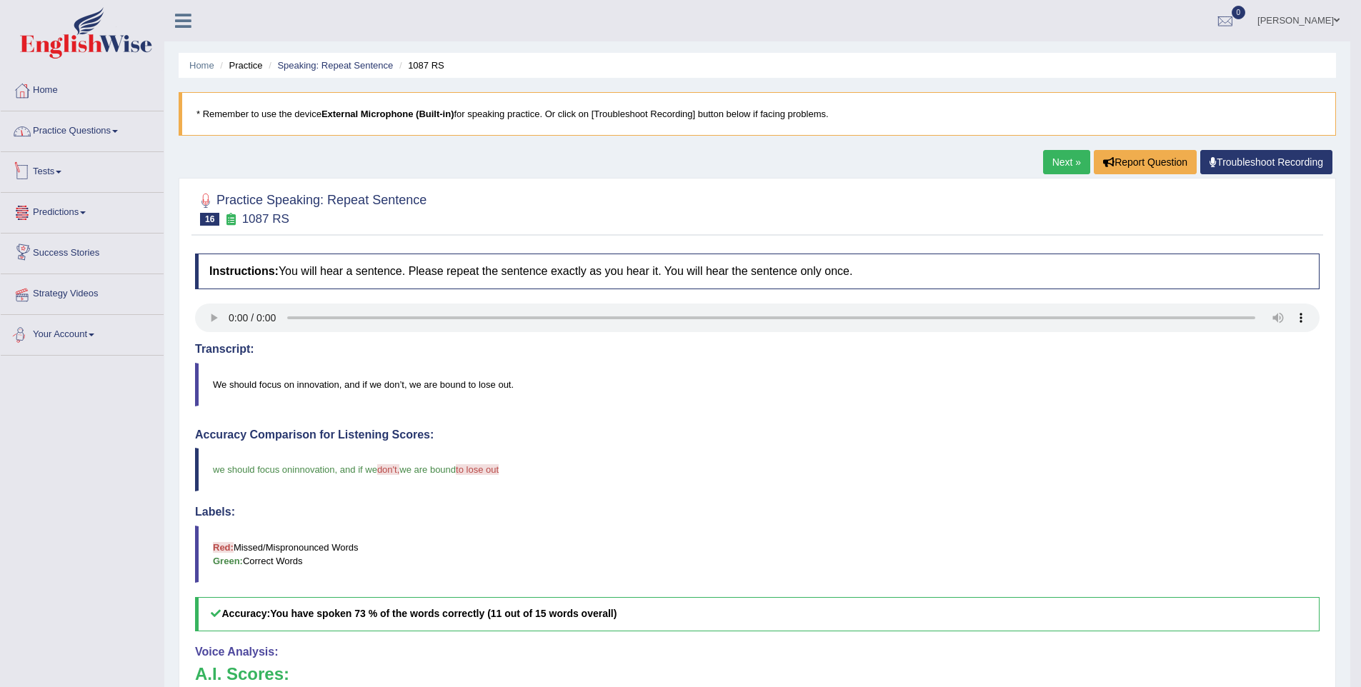
click at [119, 132] on link "Practice Questions" at bounding box center [82, 129] width 163 height 36
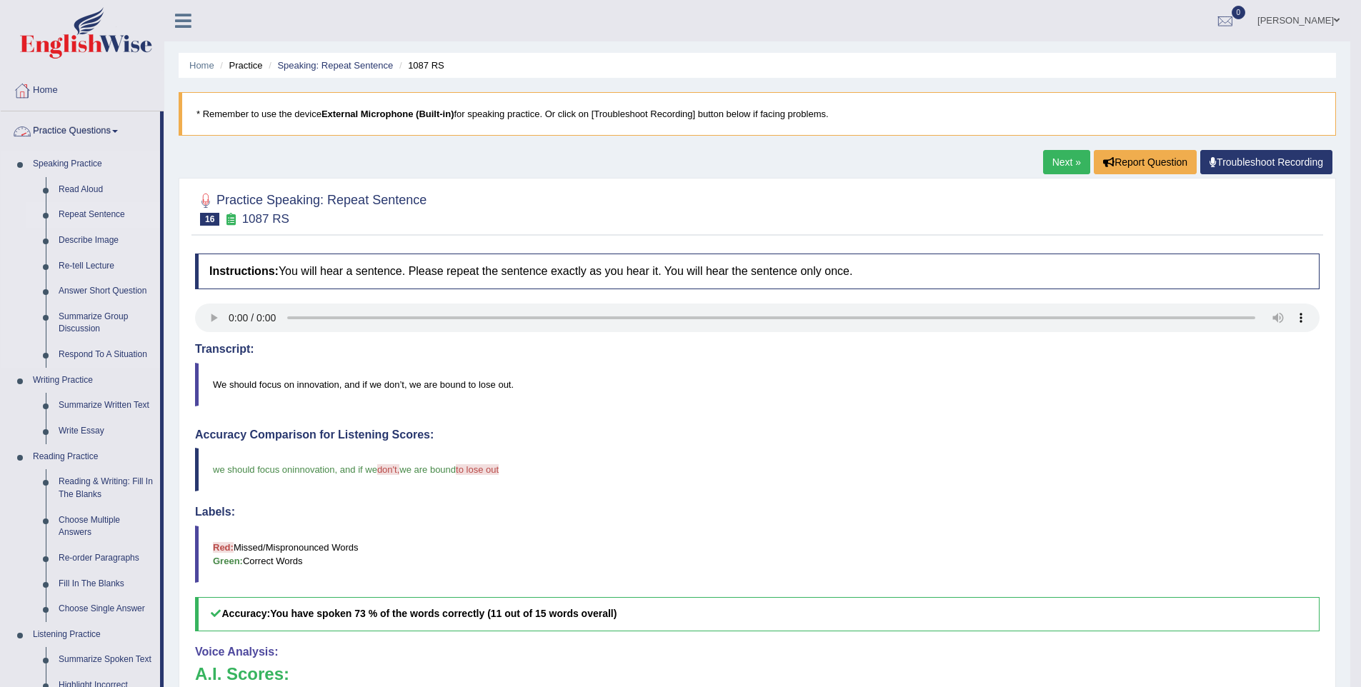
click at [82, 206] on link "Repeat Sentence" at bounding box center [106, 215] width 108 height 26
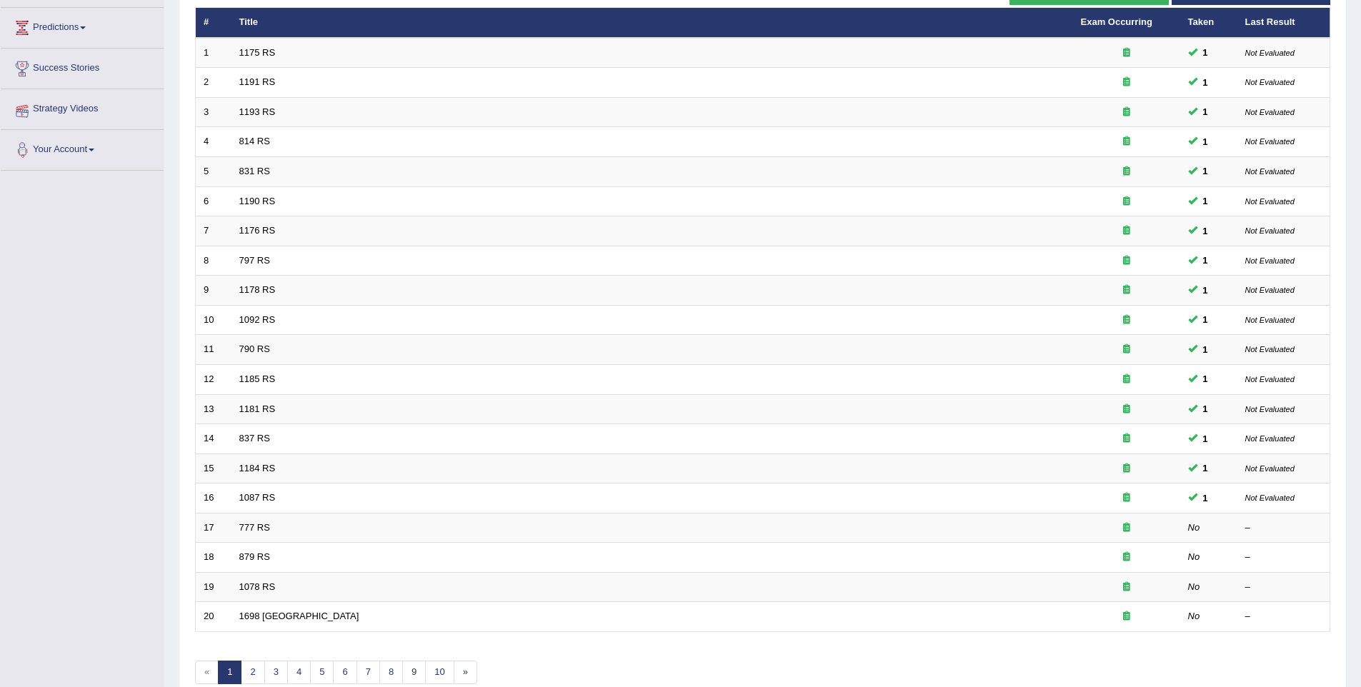
scroll to position [259, 0]
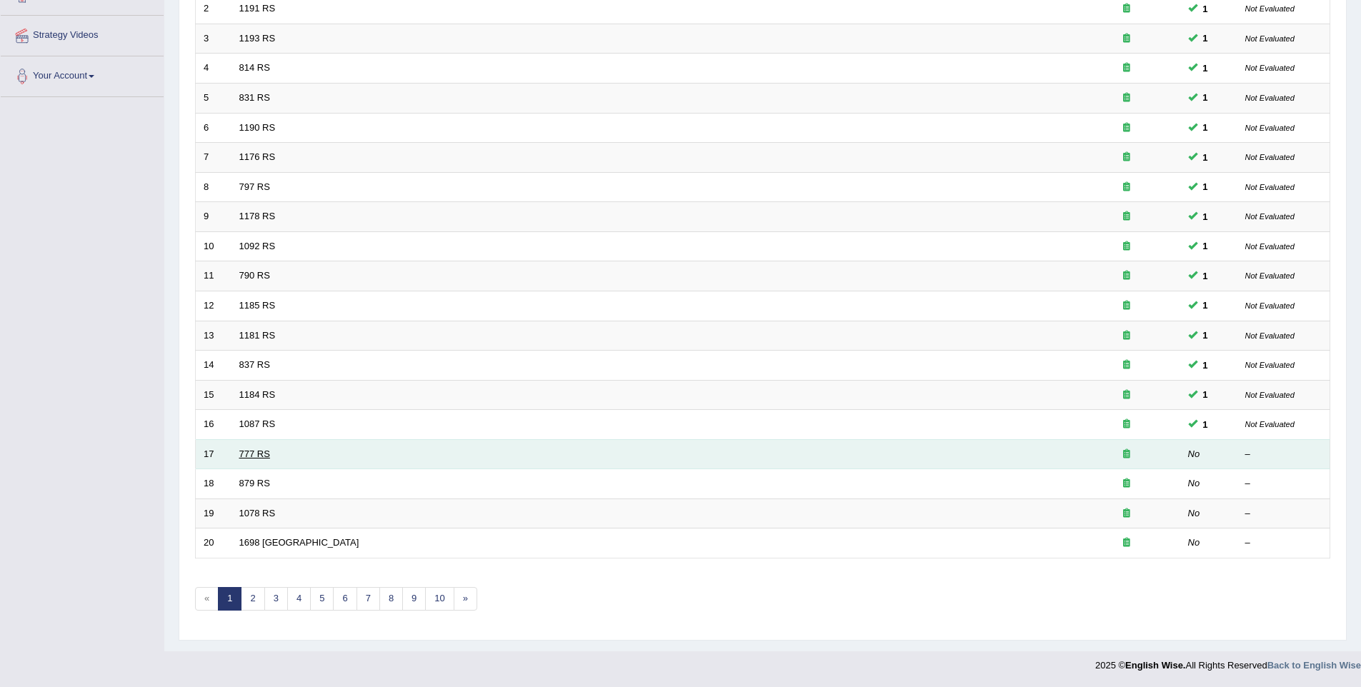
click at [249, 456] on link "777 RS" at bounding box center [254, 454] width 31 height 11
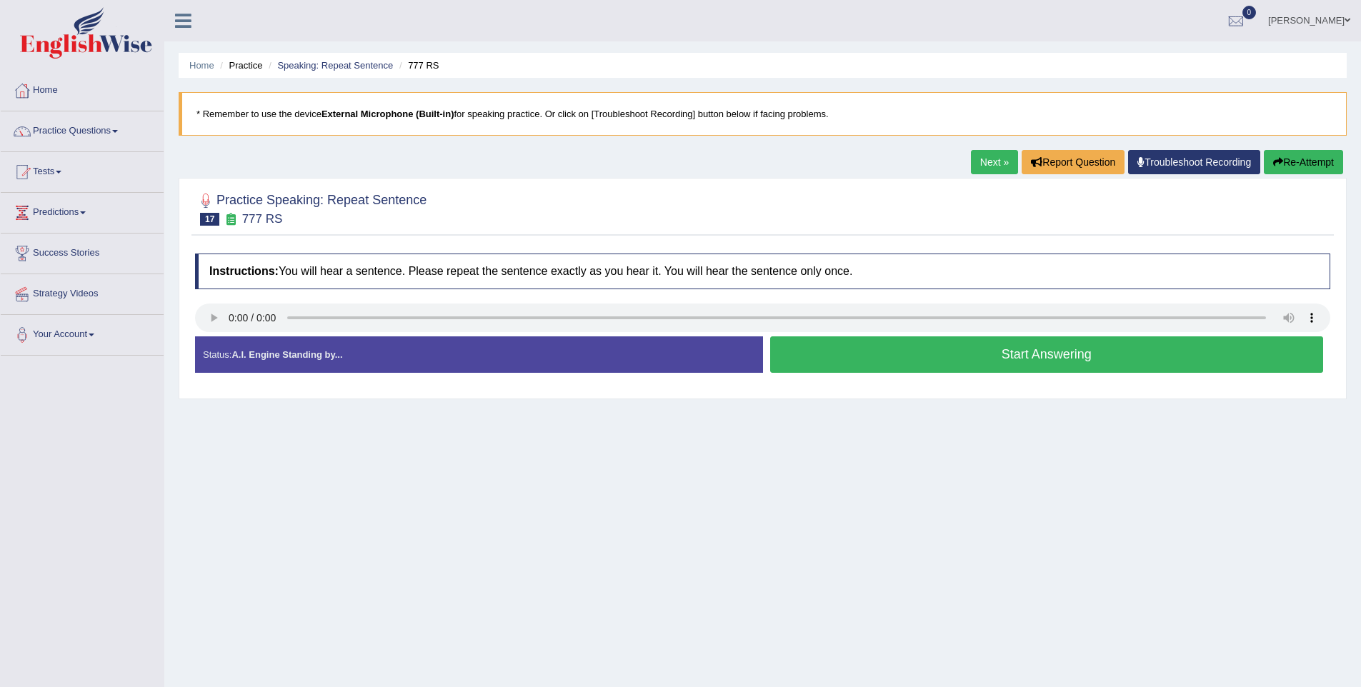
click at [1061, 360] on button "Start Answering" at bounding box center [1047, 354] width 554 height 36
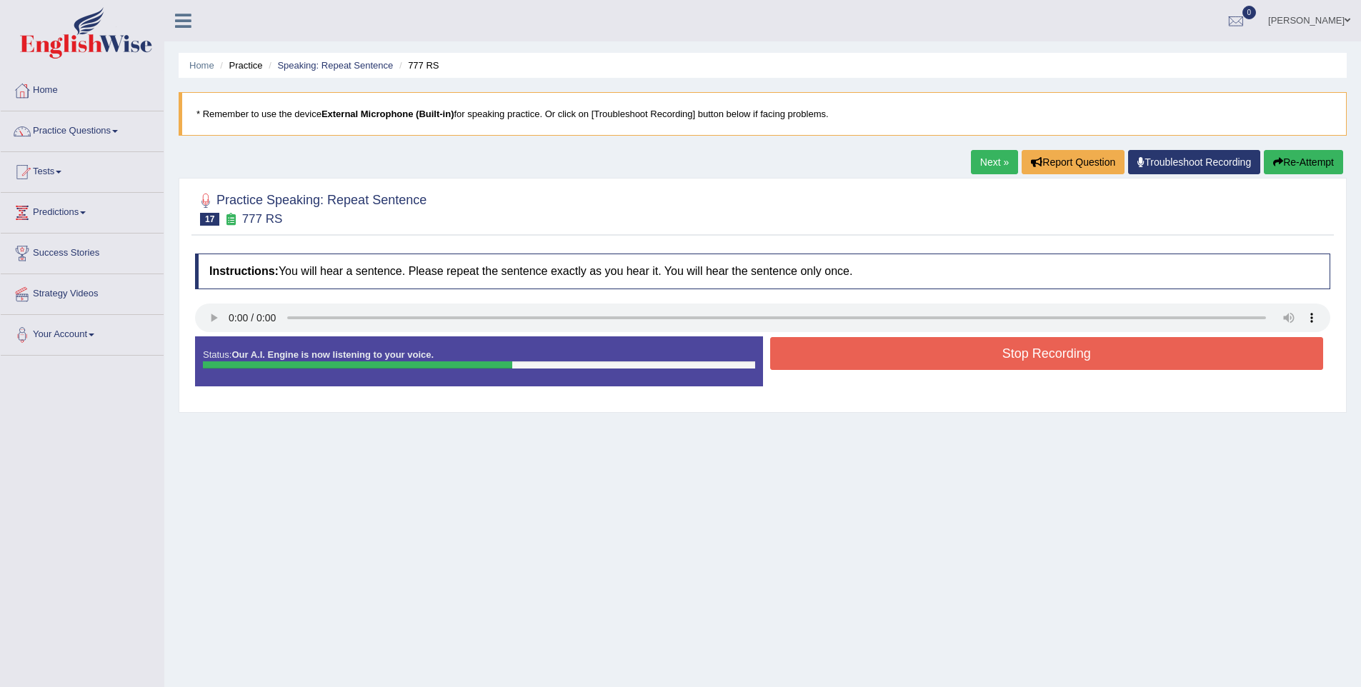
click at [1061, 360] on button "Stop Recording" at bounding box center [1047, 353] width 554 height 33
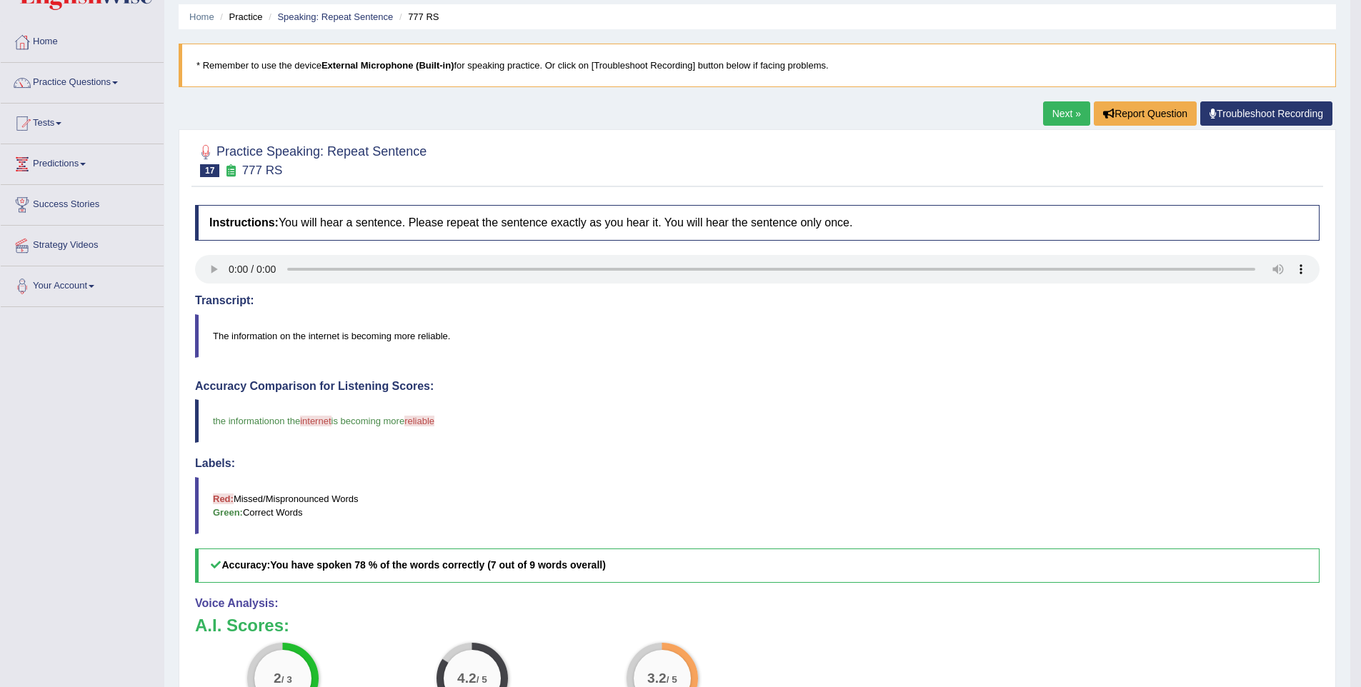
scroll to position [46, 0]
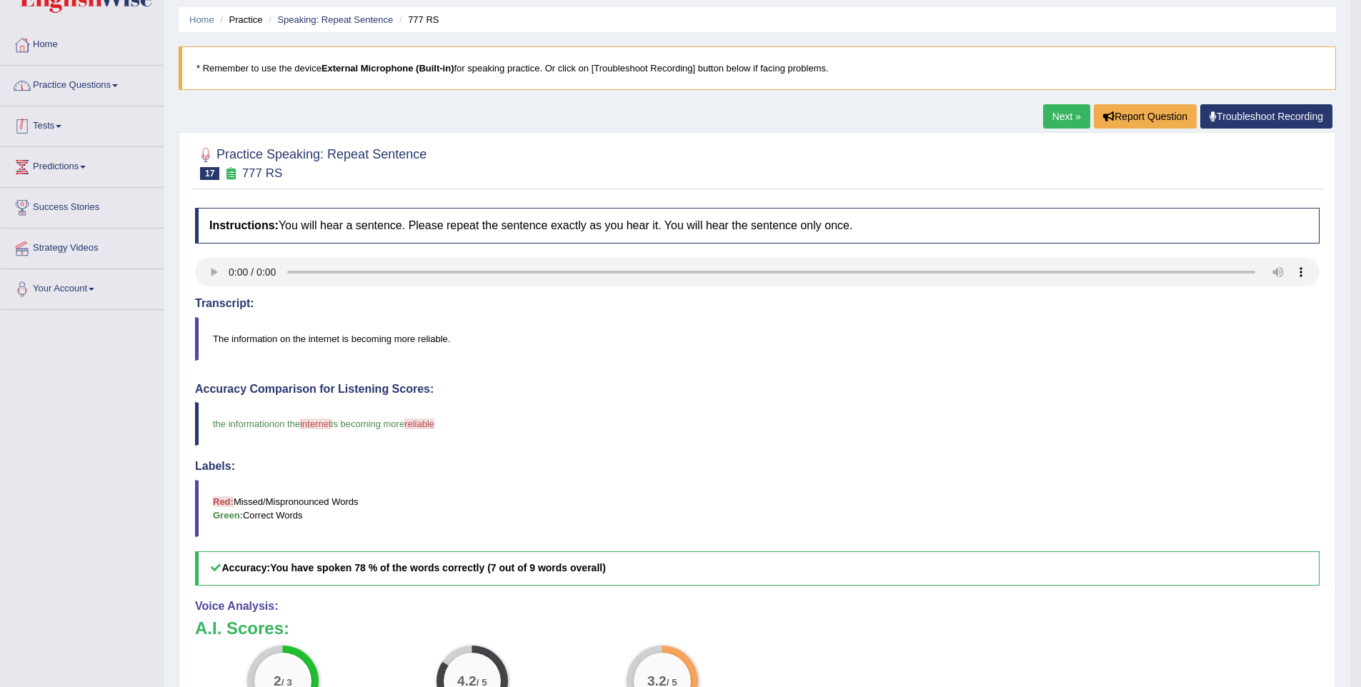
click at [105, 85] on link "Practice Questions" at bounding box center [82, 84] width 163 height 36
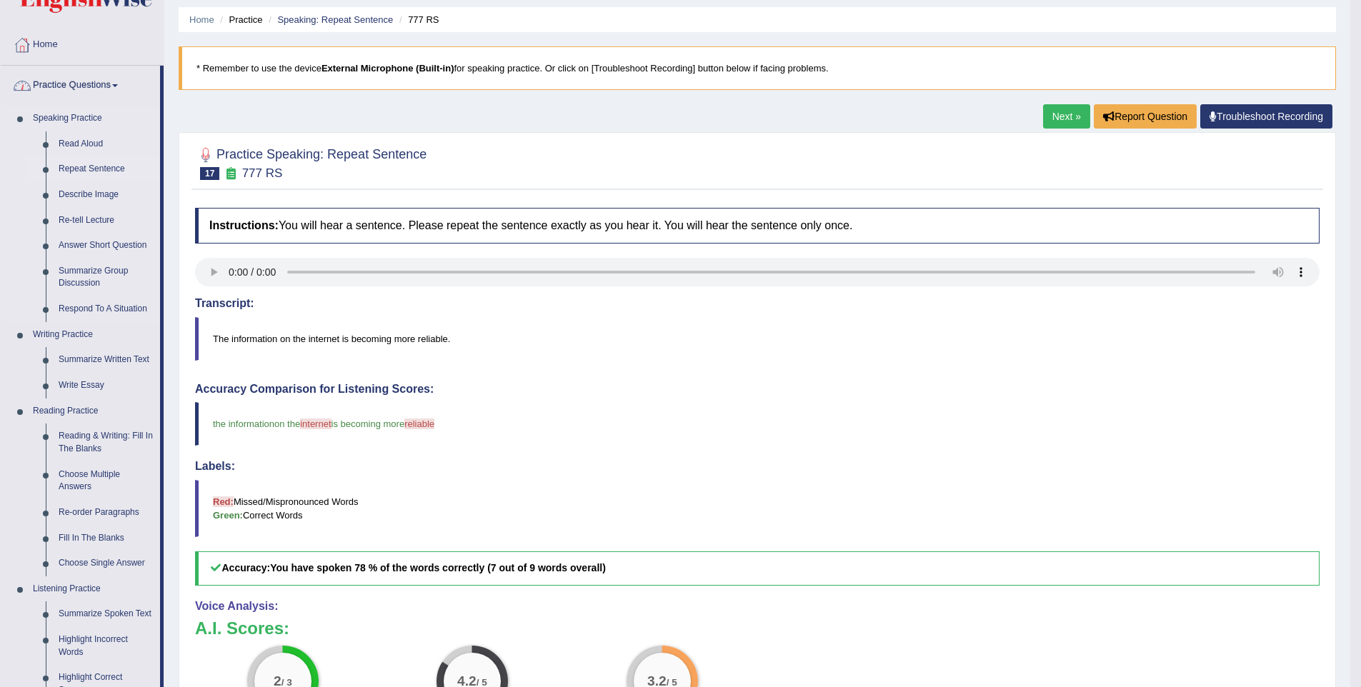
click at [116, 164] on link "Repeat Sentence" at bounding box center [106, 169] width 108 height 26
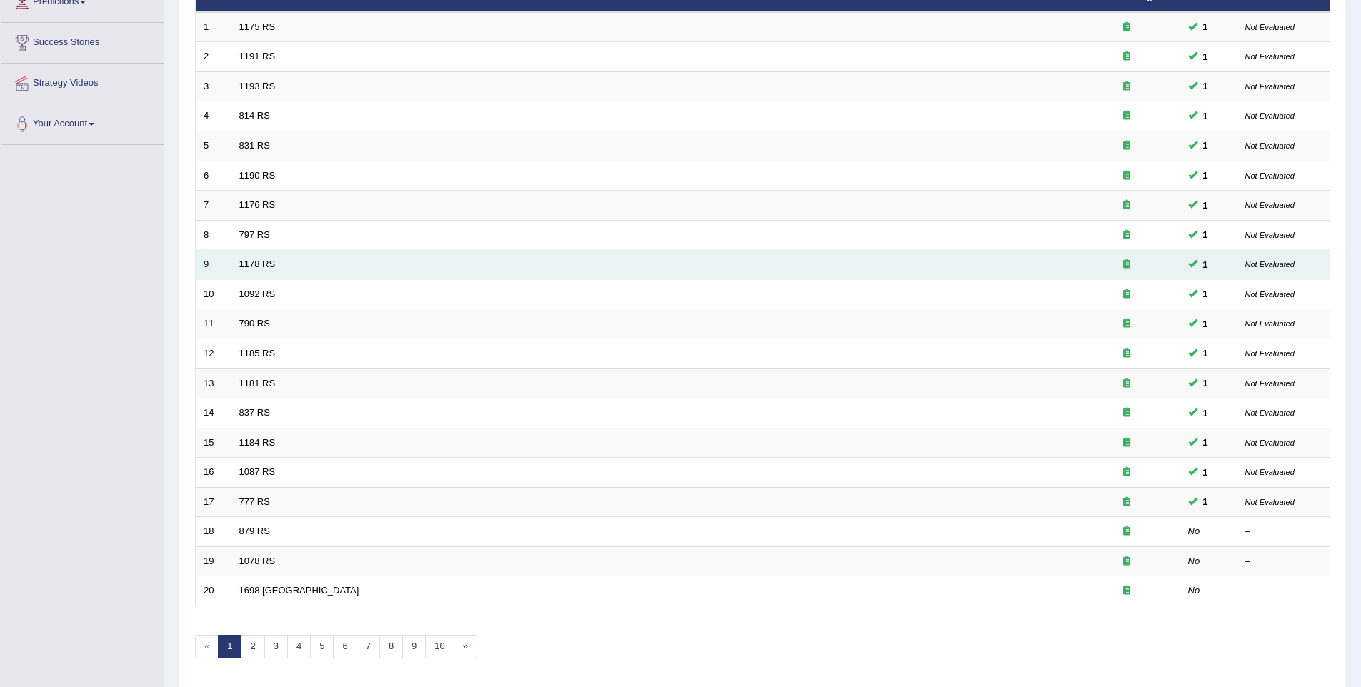
scroll to position [259, 0]
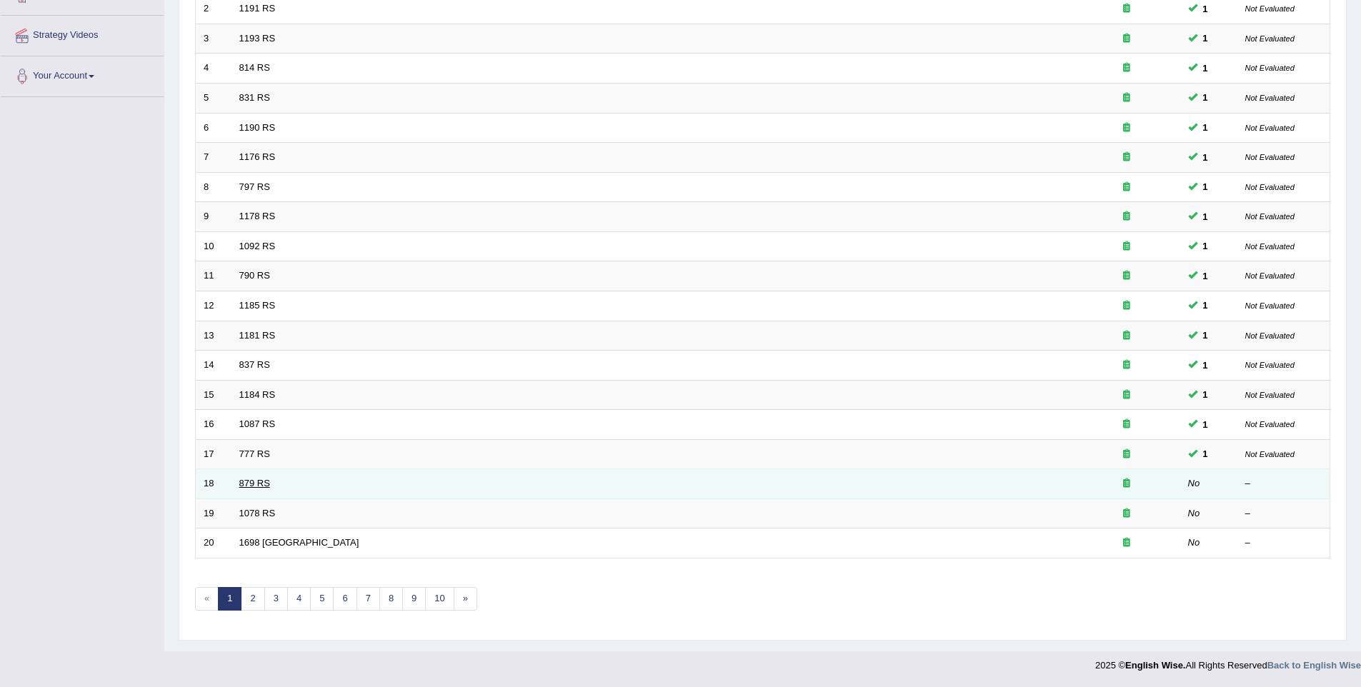
click at [259, 479] on link "879 RS" at bounding box center [254, 483] width 31 height 11
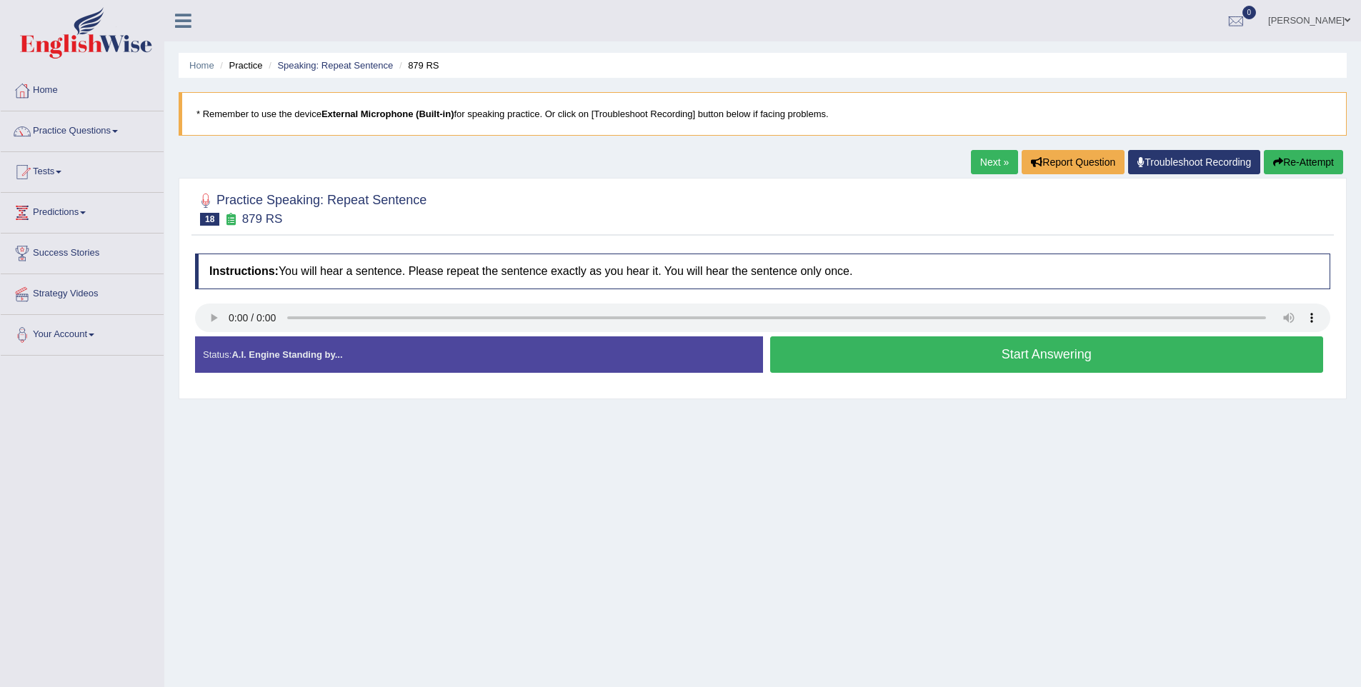
click at [984, 351] on button "Start Answering" at bounding box center [1047, 354] width 554 height 36
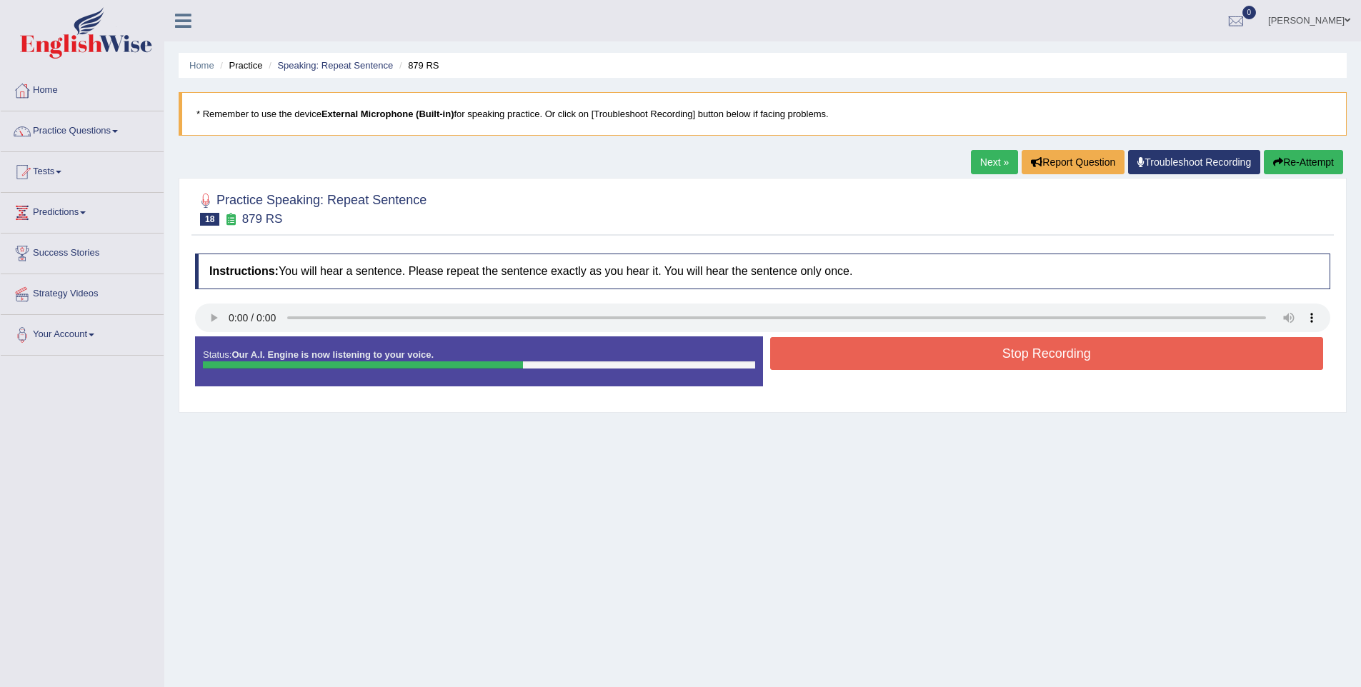
click at [984, 351] on button "Stop Recording" at bounding box center [1047, 353] width 554 height 33
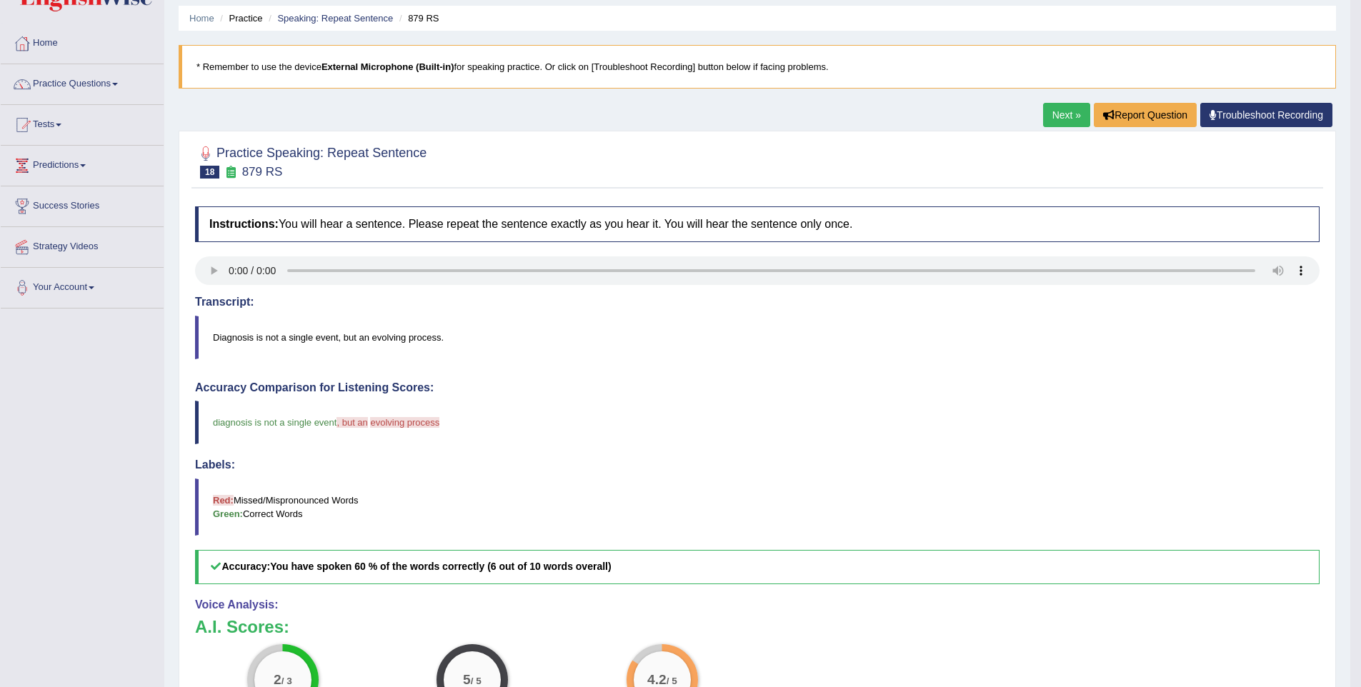
scroll to position [44, 0]
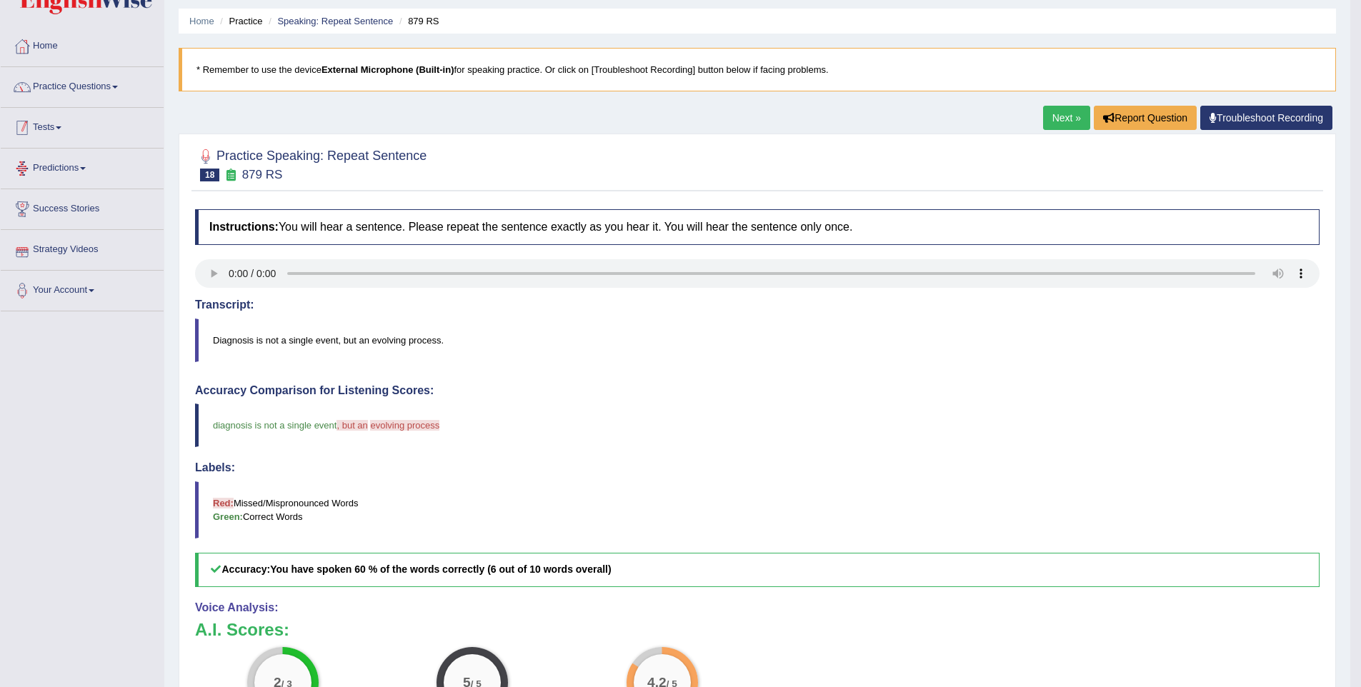
click at [97, 84] on link "Practice Questions" at bounding box center [82, 85] width 163 height 36
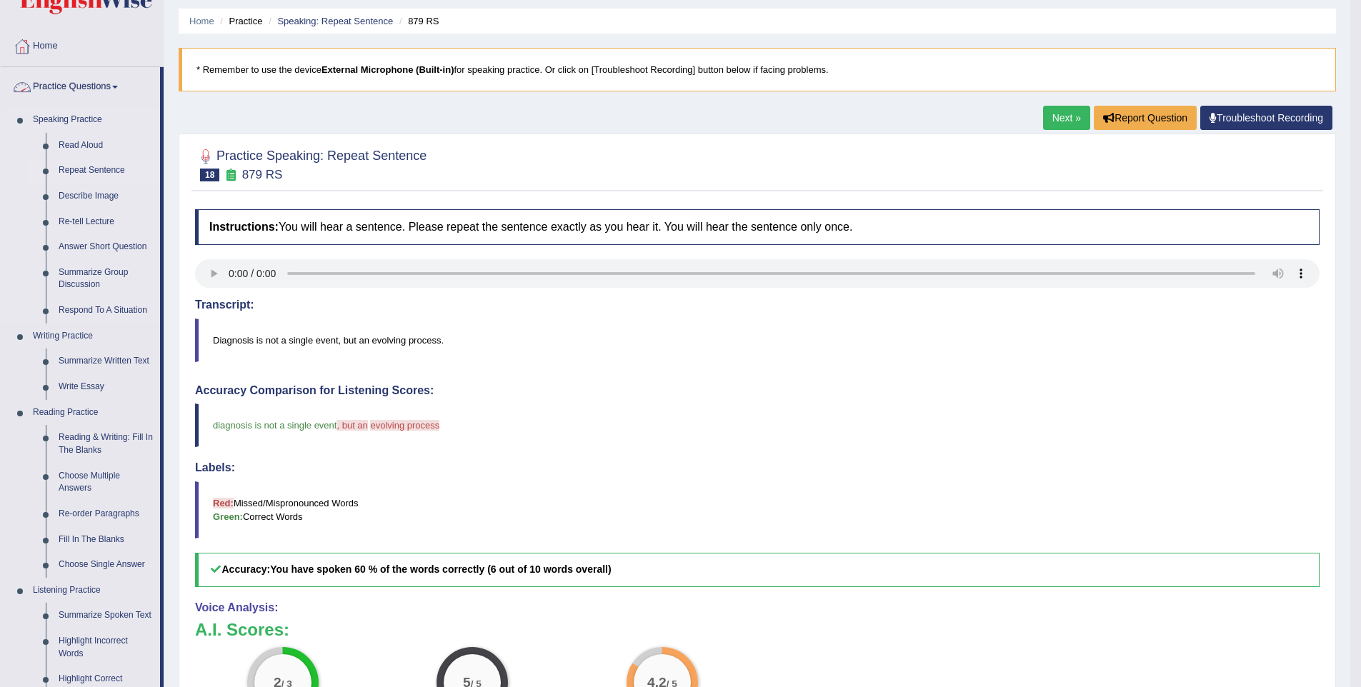
click at [62, 172] on link "Repeat Sentence" at bounding box center [106, 171] width 108 height 26
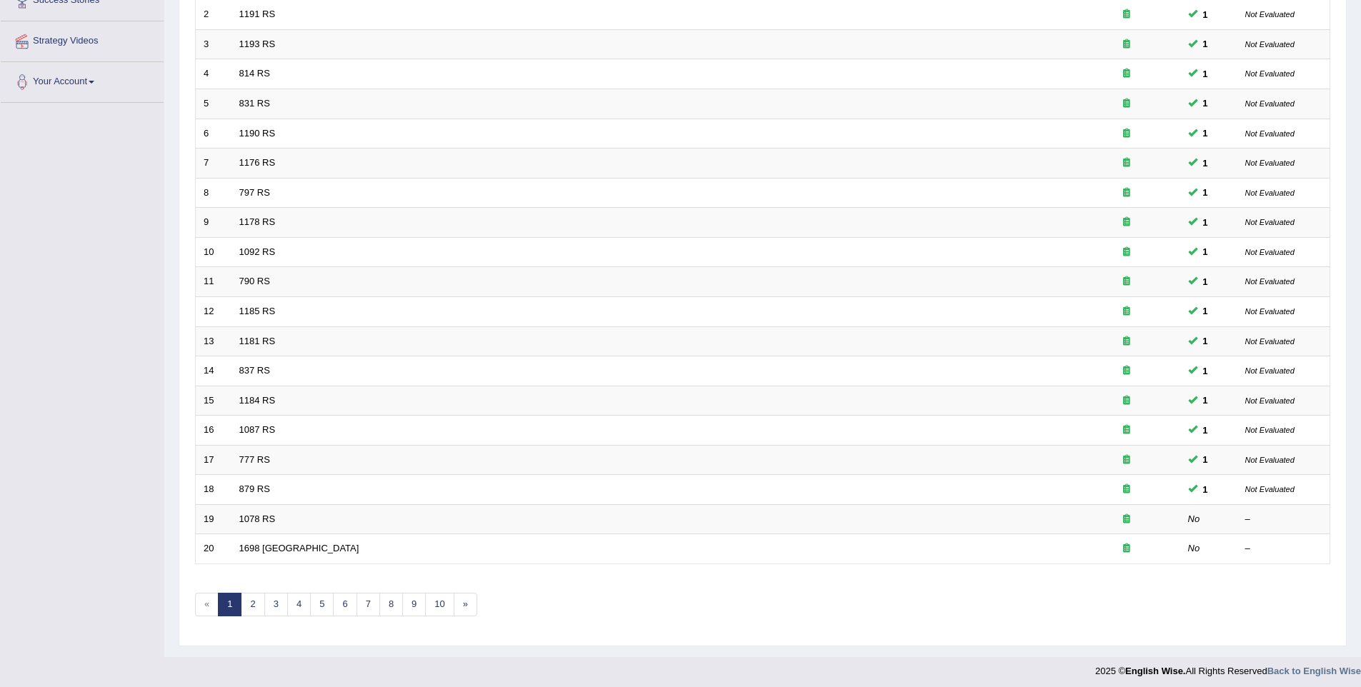
scroll to position [259, 0]
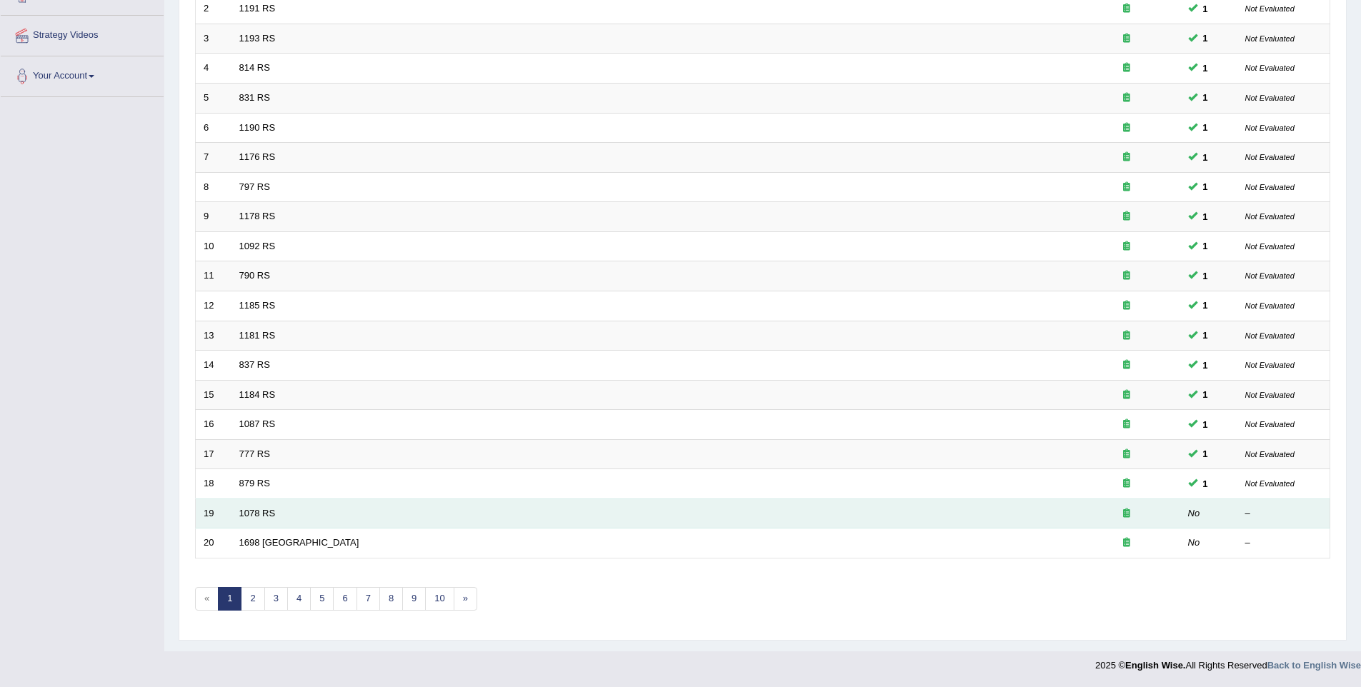
click at [266, 519] on td "1078 RS" at bounding box center [651, 514] width 841 height 30
click at [274, 509] on link "1078 RS" at bounding box center [257, 513] width 36 height 11
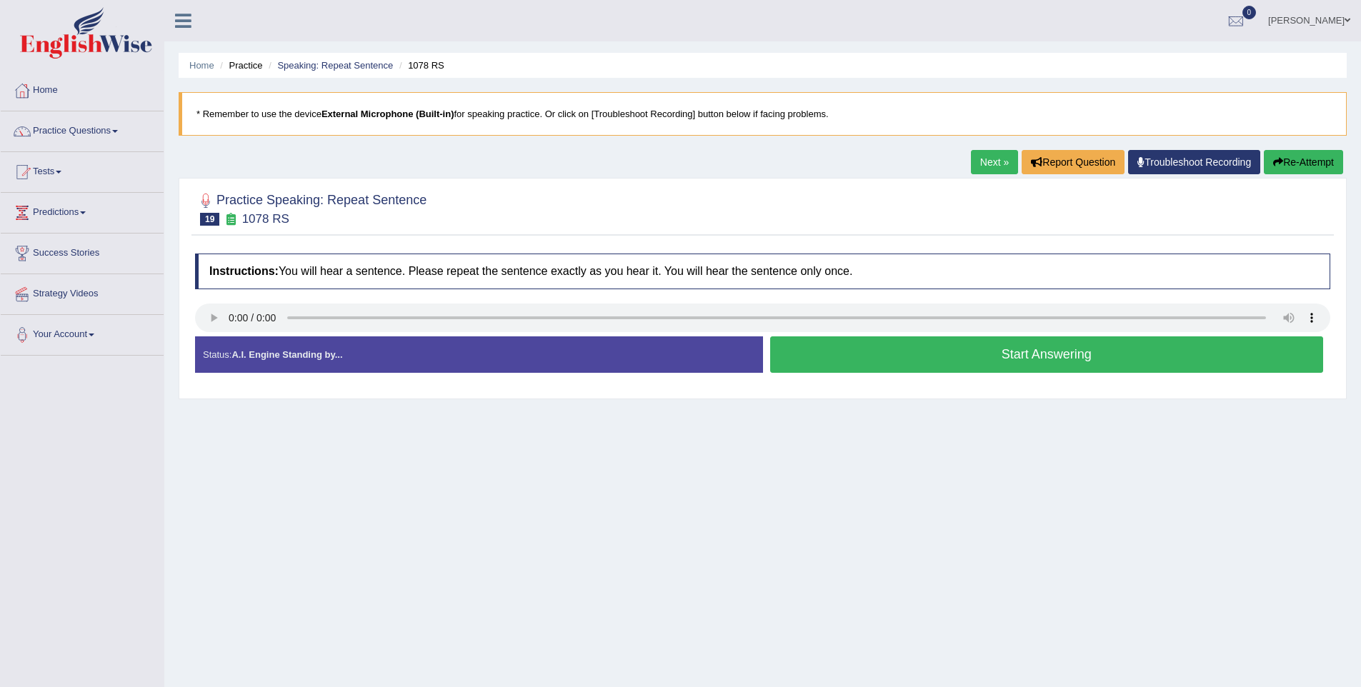
click at [957, 359] on button "Start Answering" at bounding box center [1047, 354] width 554 height 36
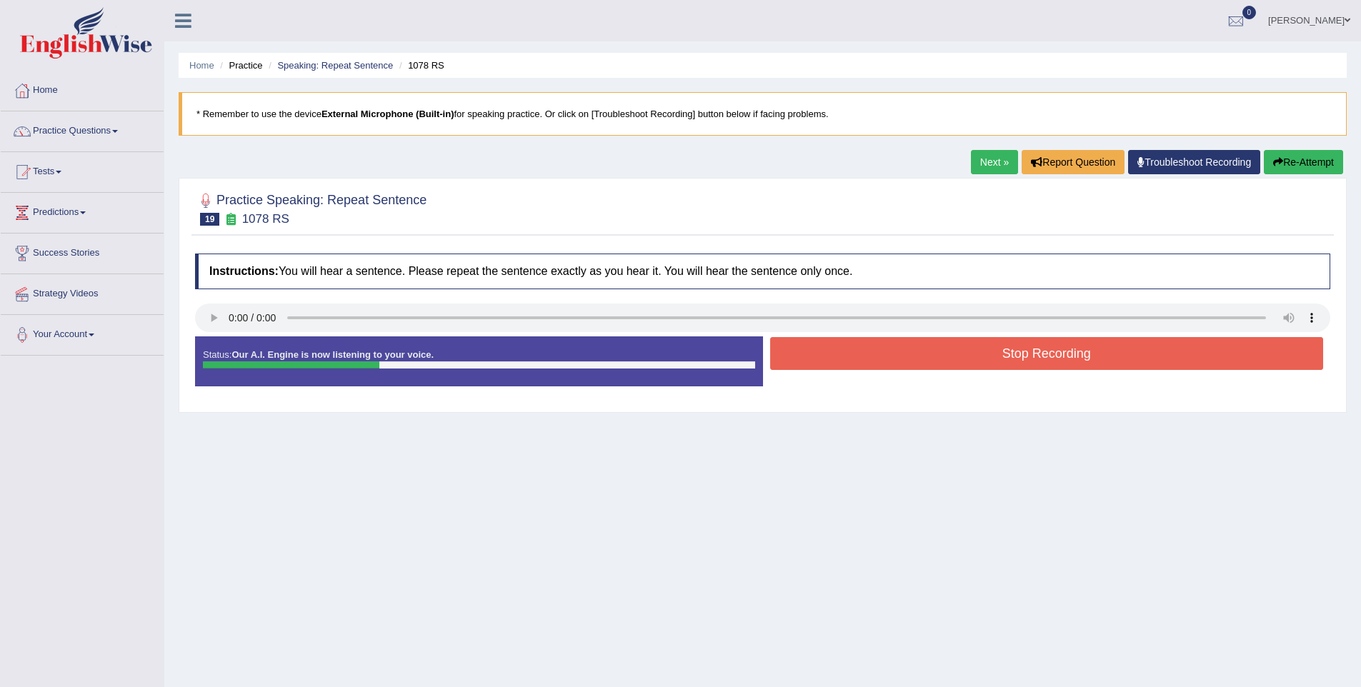
click at [957, 359] on button "Stop Recording" at bounding box center [1047, 353] width 554 height 33
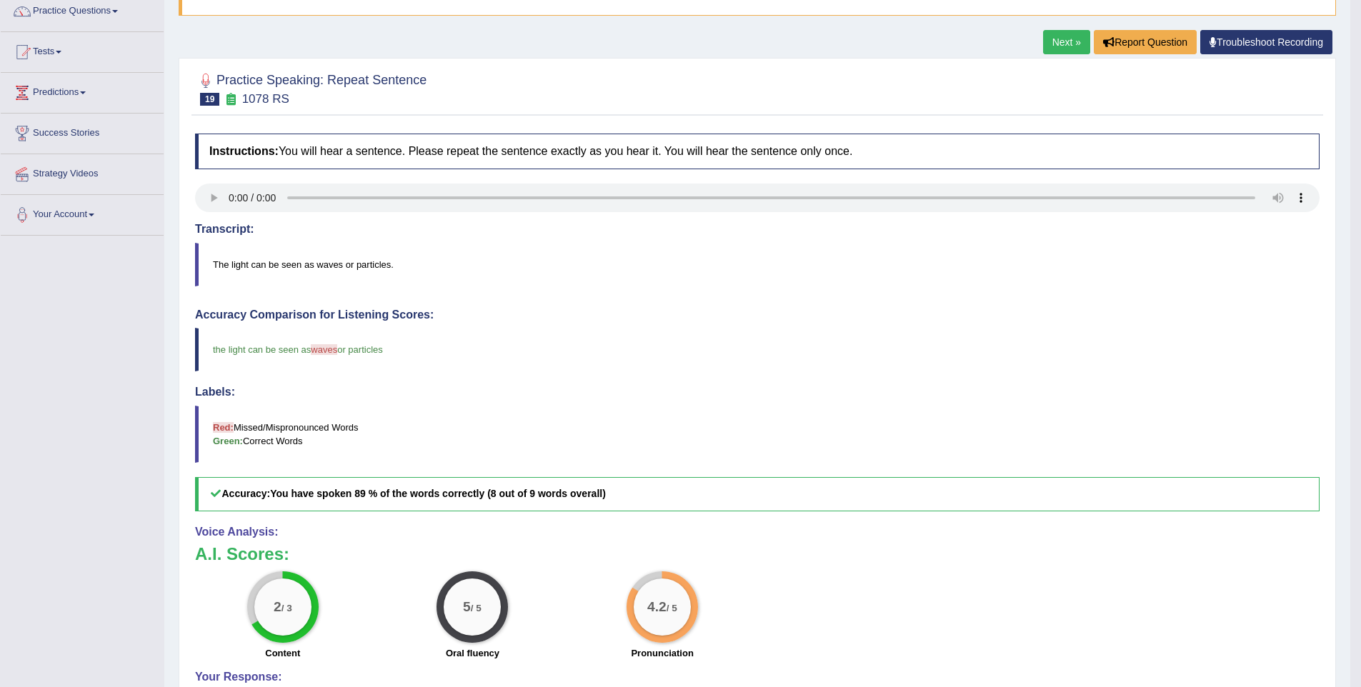
scroll to position [18, 0]
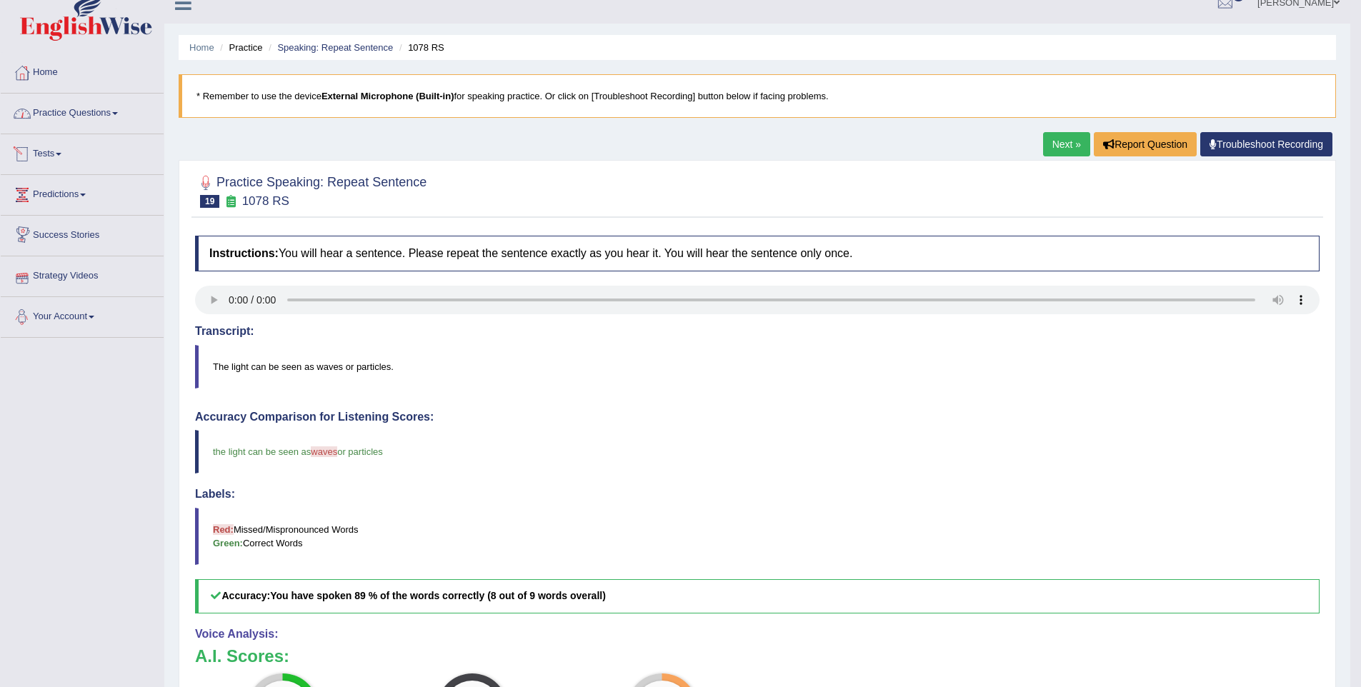
click at [85, 103] on link "Practice Questions" at bounding box center [82, 112] width 163 height 36
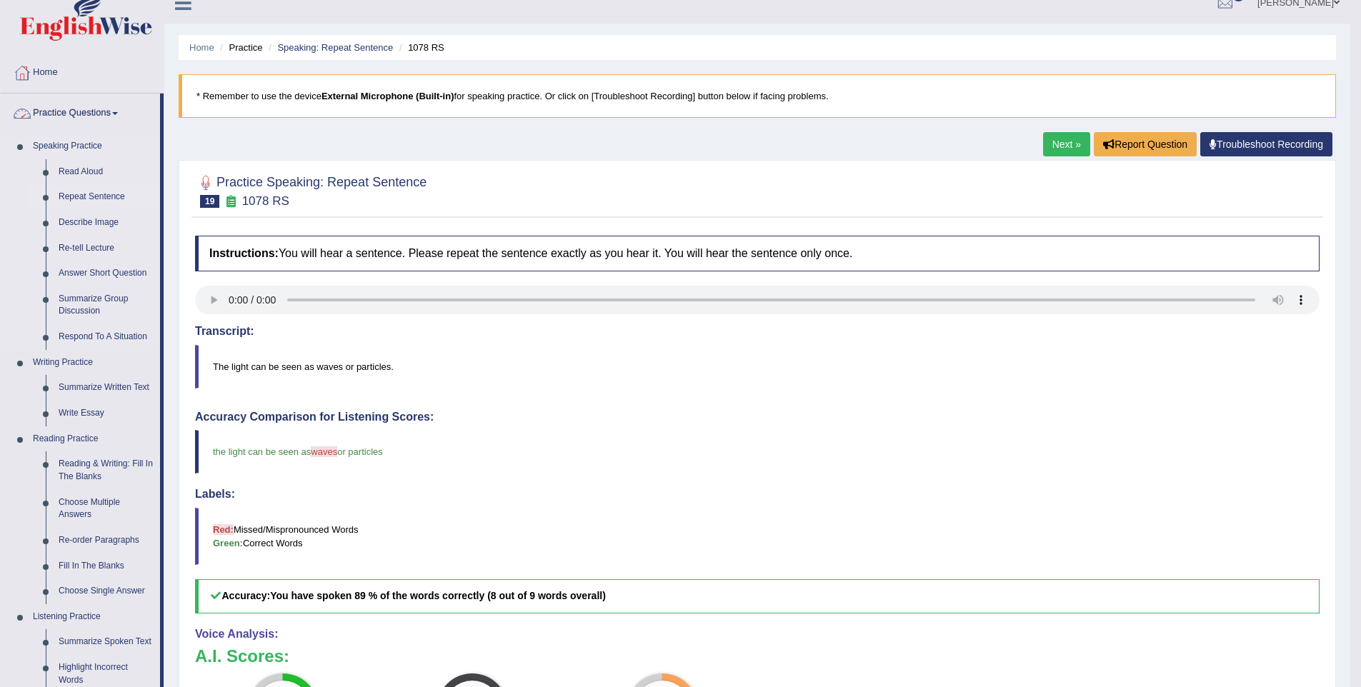
click at [91, 196] on link "Repeat Sentence" at bounding box center [106, 197] width 108 height 26
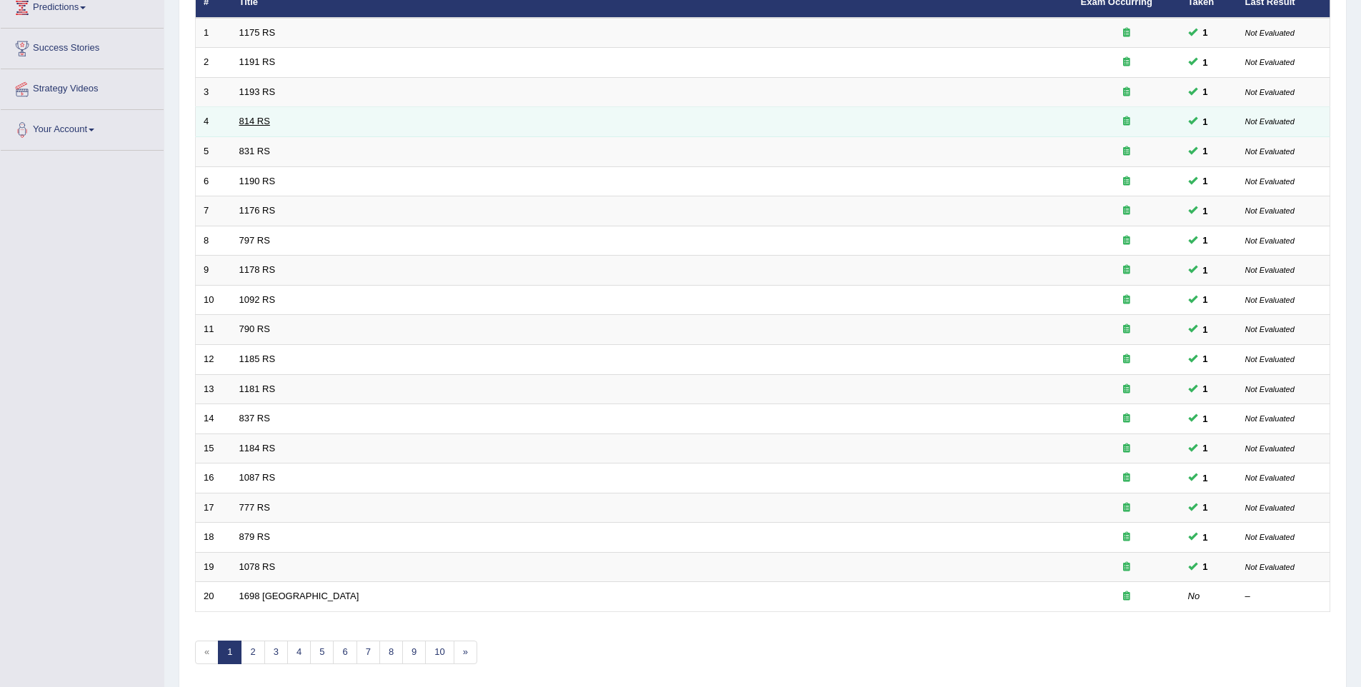
scroll to position [259, 0]
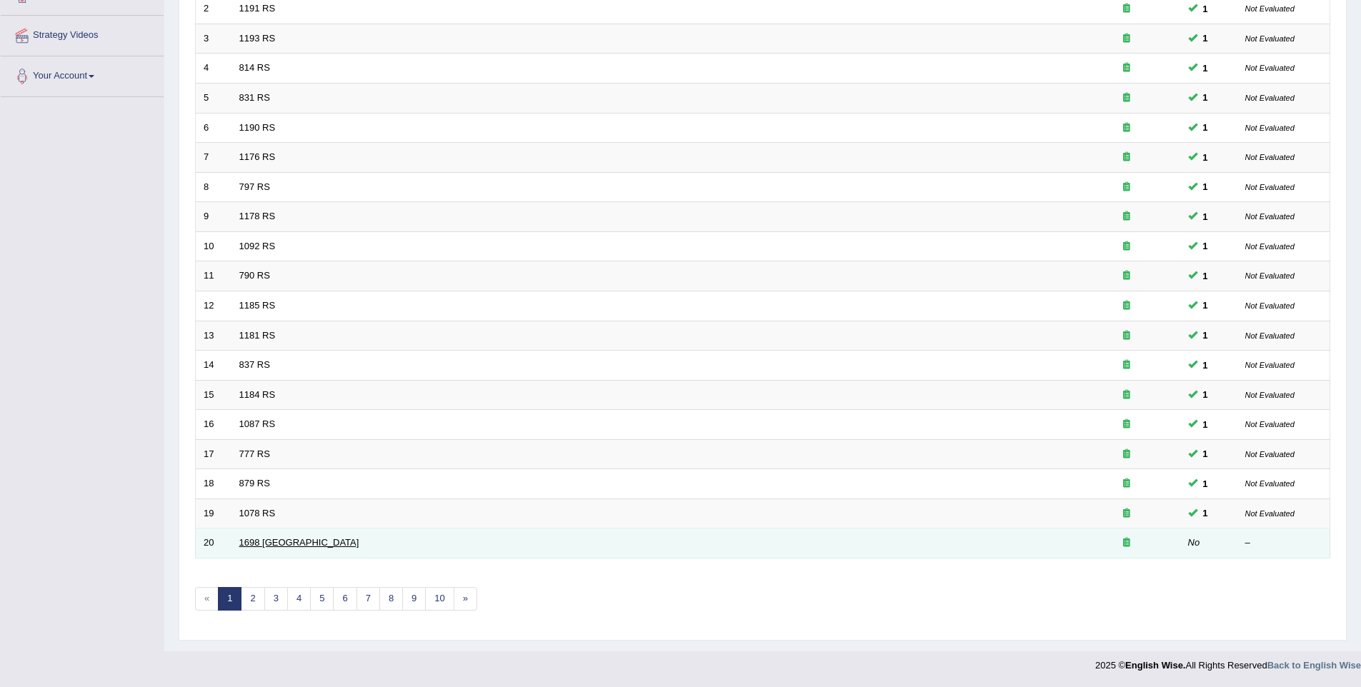
click at [264, 547] on link "1698 [GEOGRAPHIC_DATA]" at bounding box center [299, 542] width 120 height 11
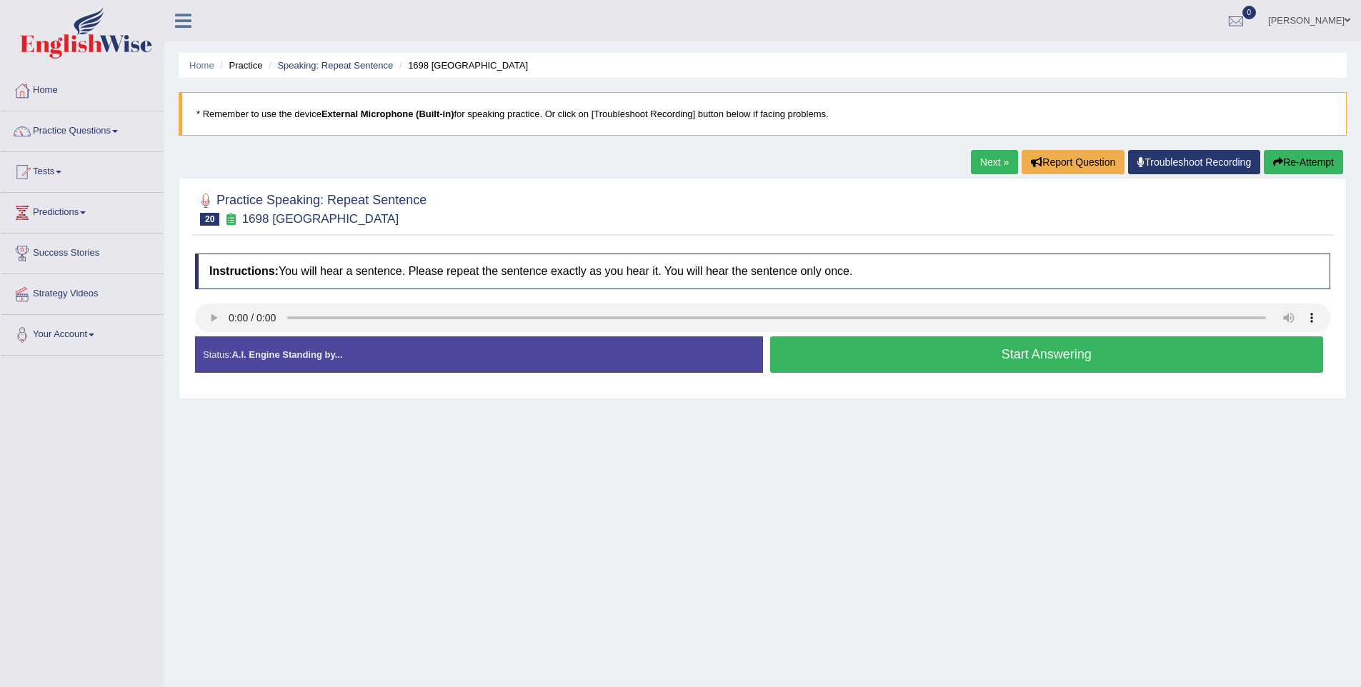
click at [1109, 367] on button "Start Answering" at bounding box center [1047, 354] width 554 height 36
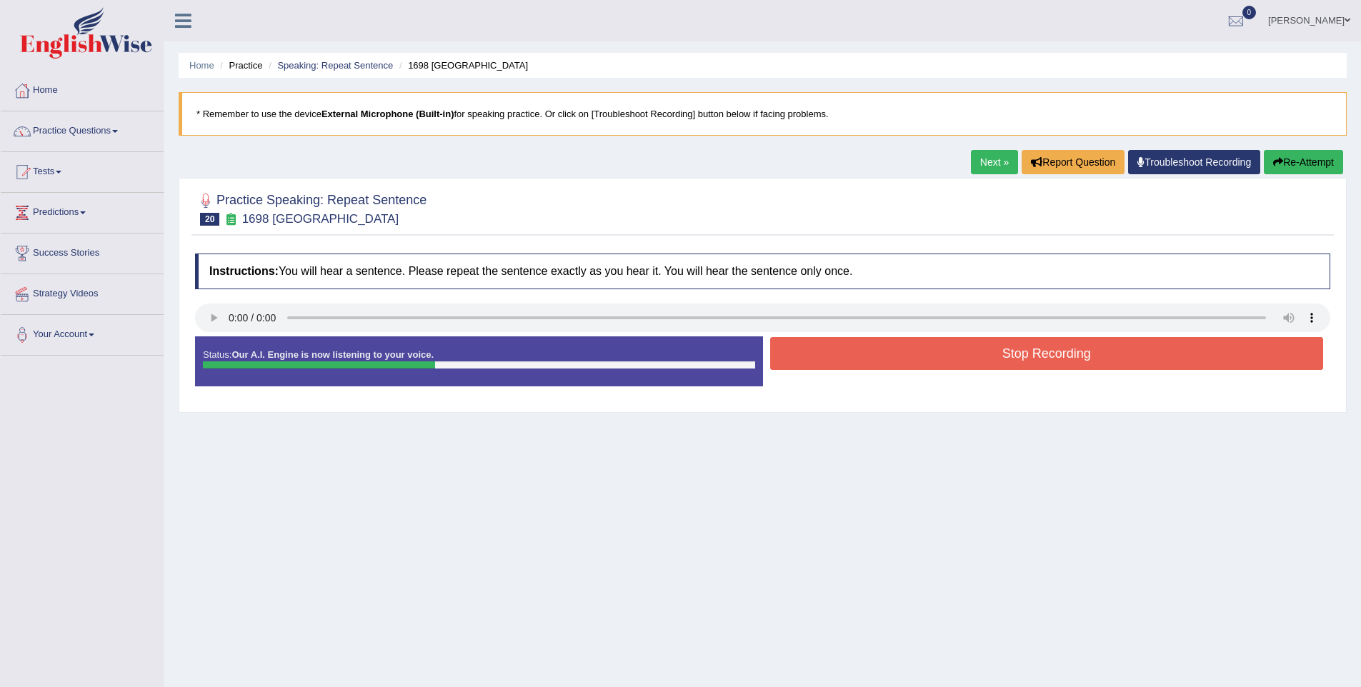
click at [1109, 367] on button "Stop Recording" at bounding box center [1047, 353] width 554 height 33
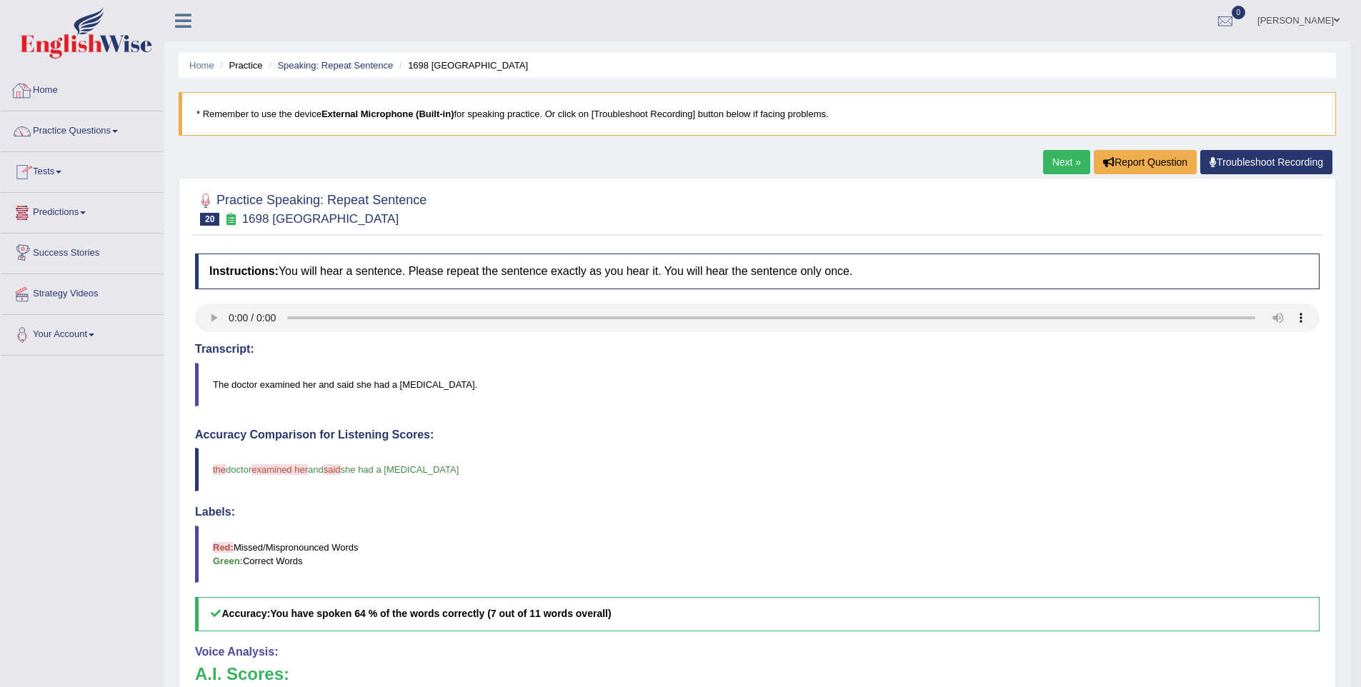
click at [52, 126] on link "Practice Questions" at bounding box center [82, 129] width 163 height 36
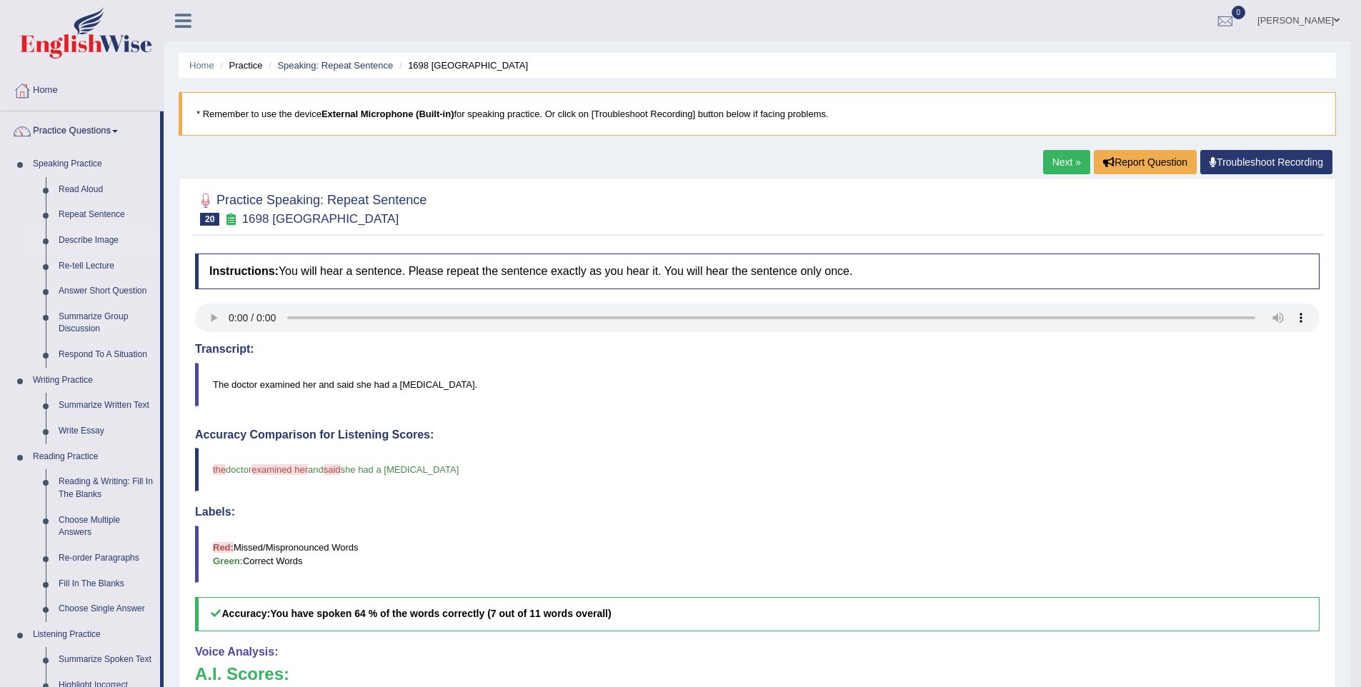
click at [85, 240] on link "Describe Image" at bounding box center [106, 241] width 108 height 26
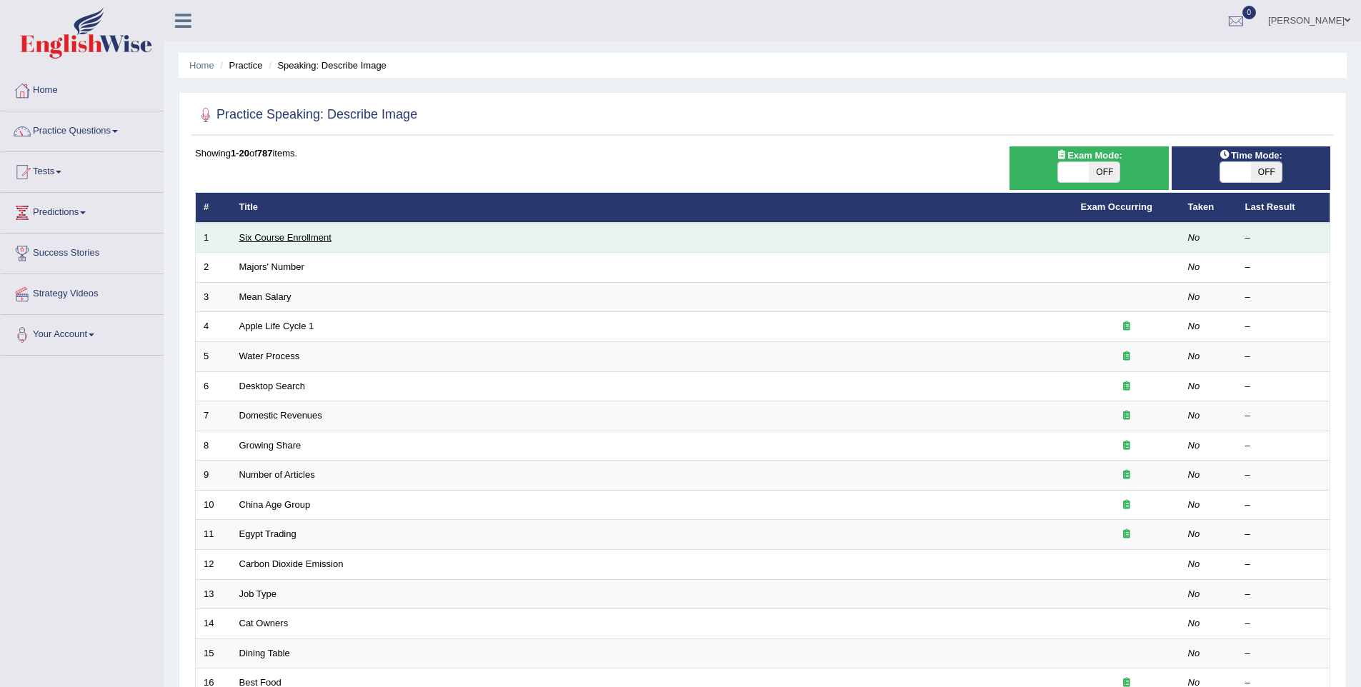
click at [259, 236] on link "Six Course Enrollment" at bounding box center [285, 237] width 92 height 11
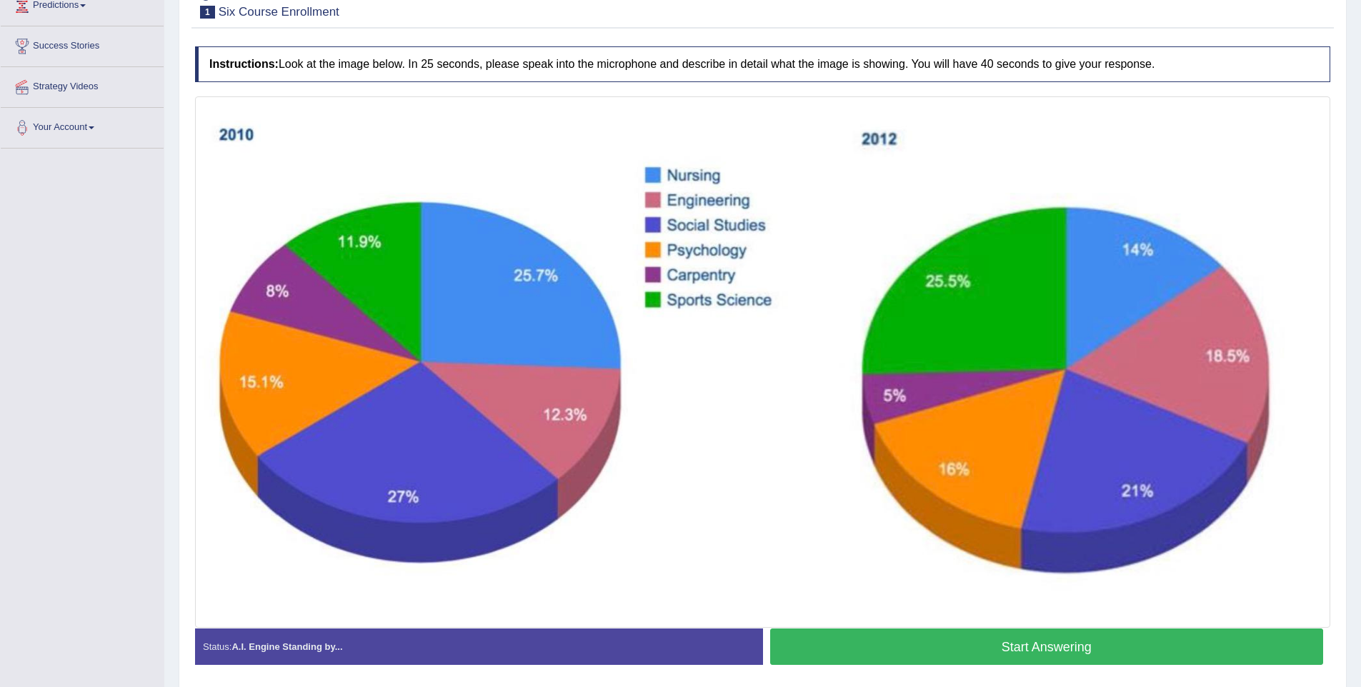
scroll to position [209, 0]
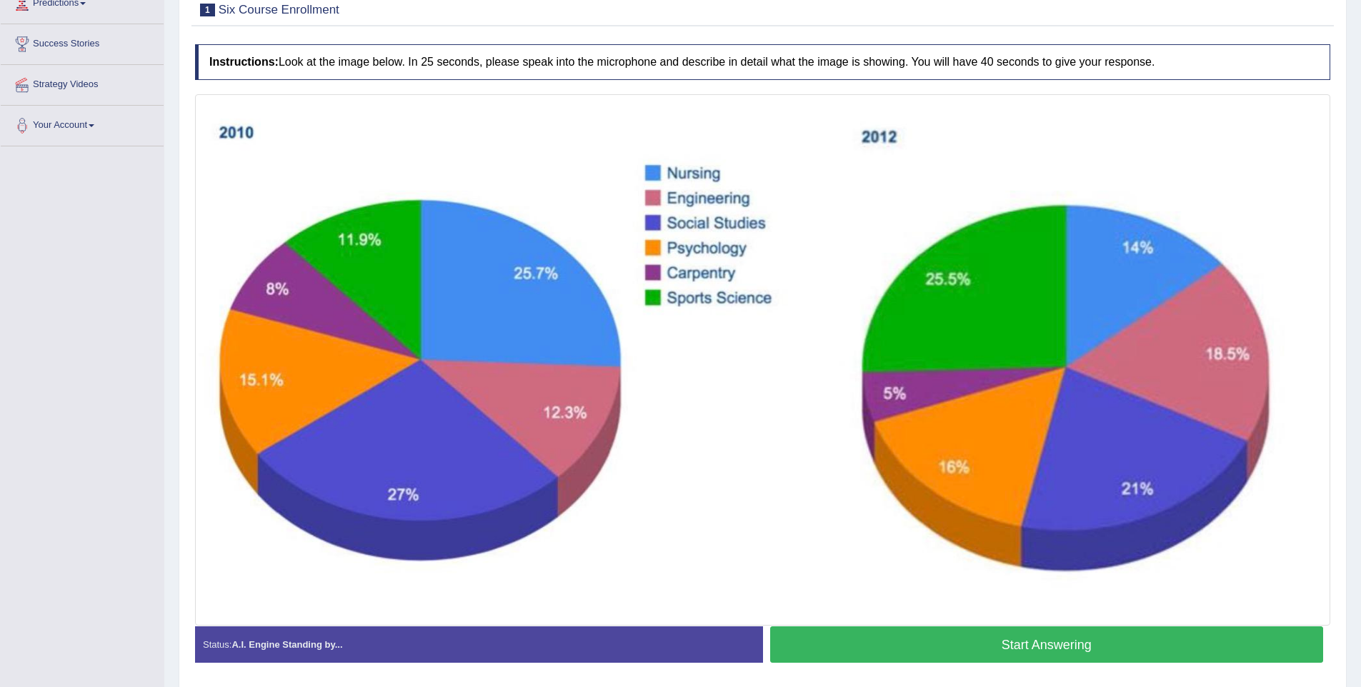
click at [917, 644] on button "Start Answering" at bounding box center [1047, 644] width 554 height 36
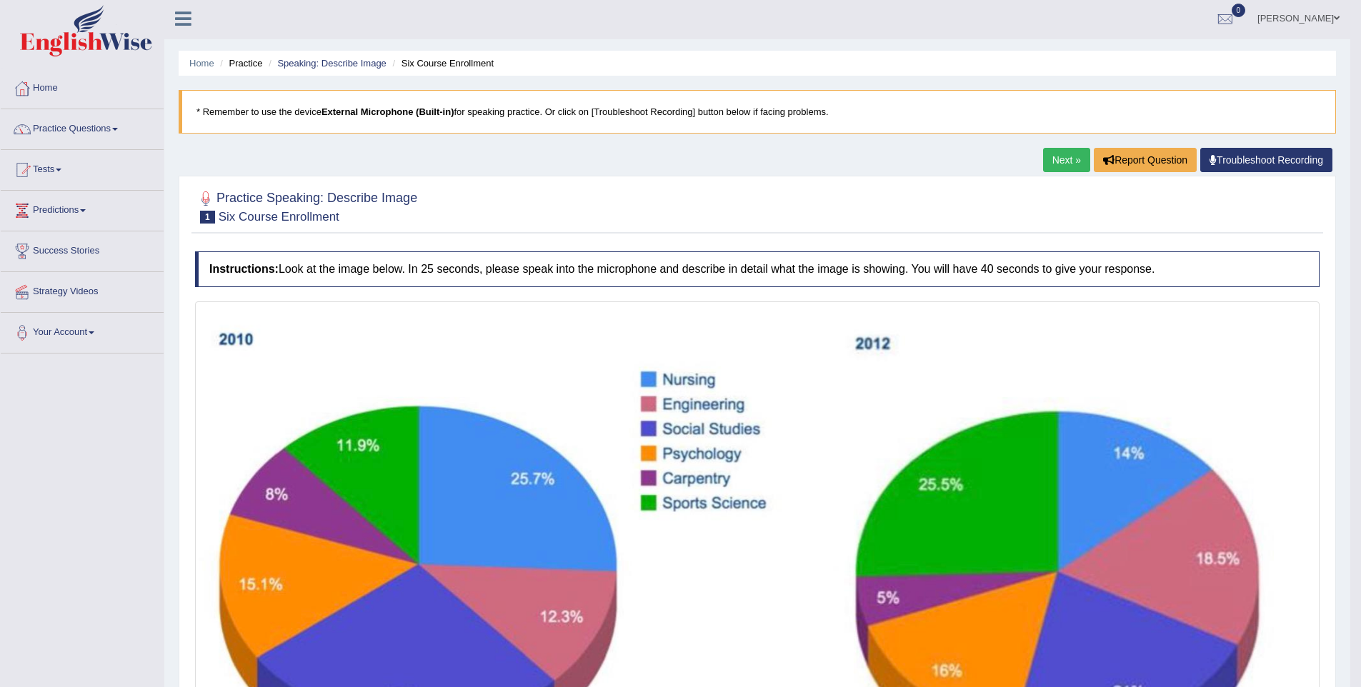
scroll to position [0, 0]
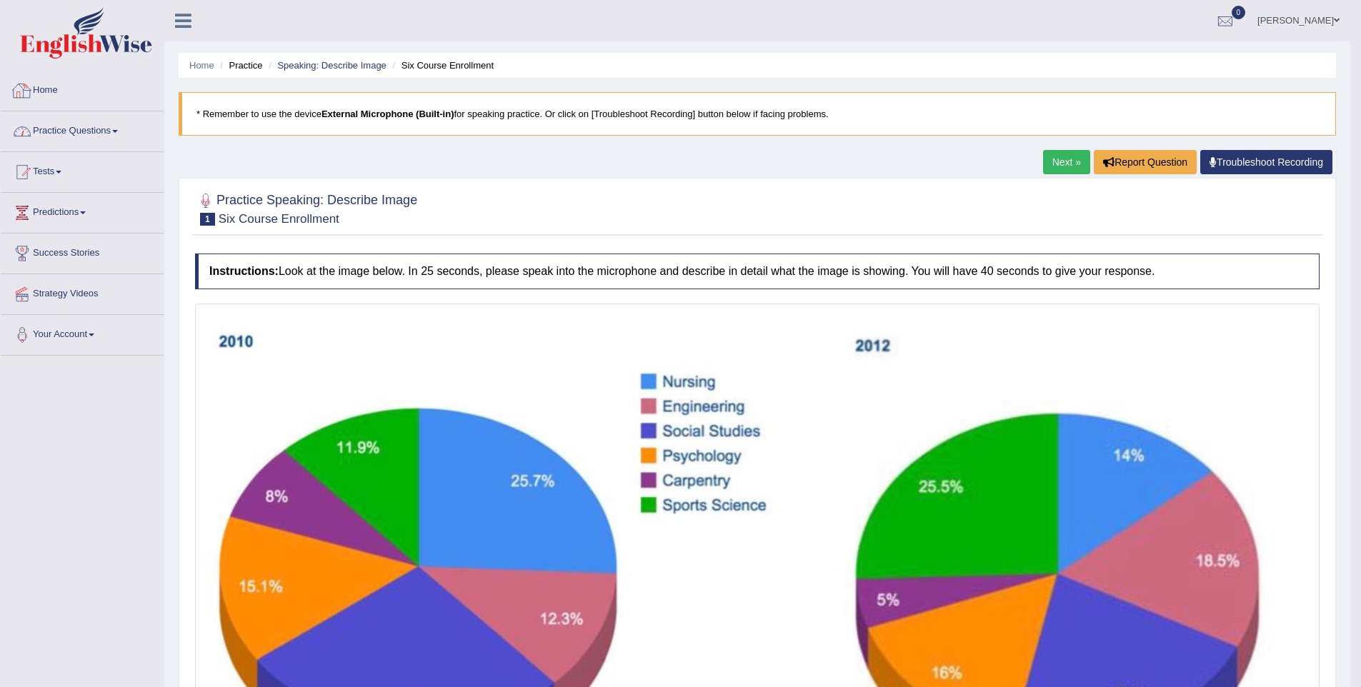
click at [103, 129] on link "Practice Questions" at bounding box center [82, 129] width 163 height 36
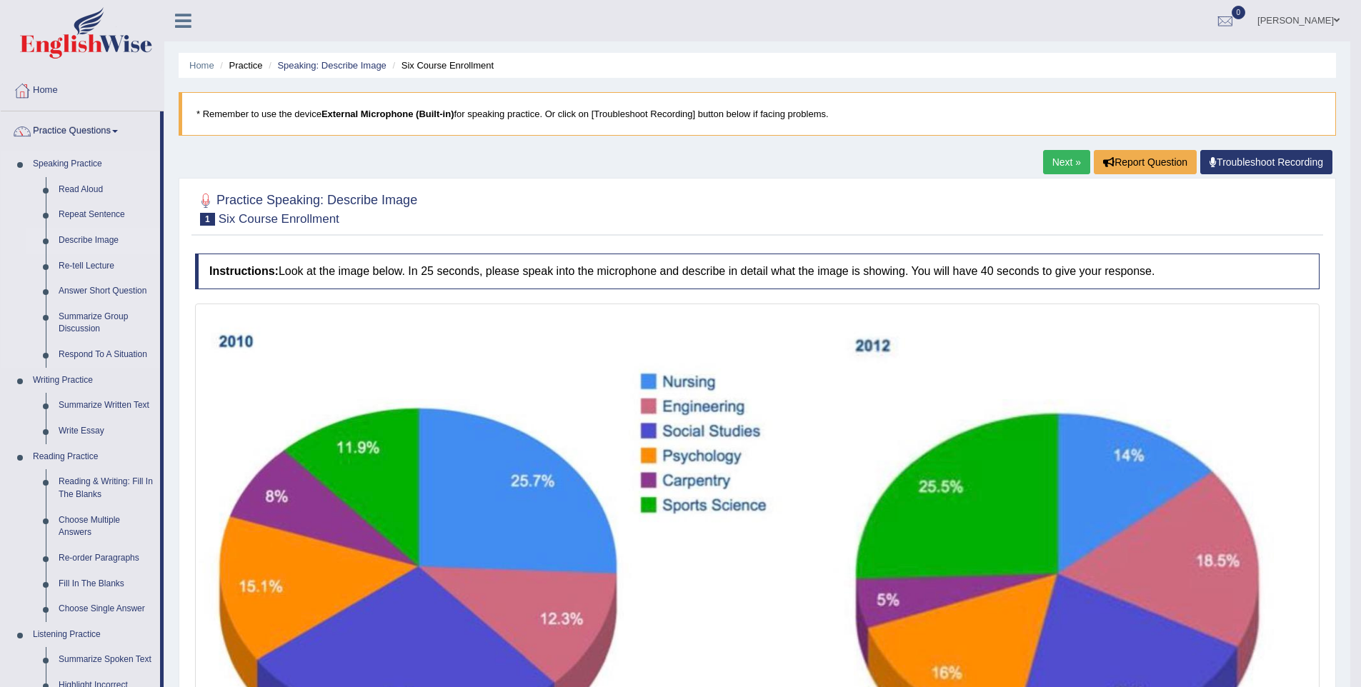
click at [79, 240] on link "Describe Image" at bounding box center [106, 241] width 108 height 26
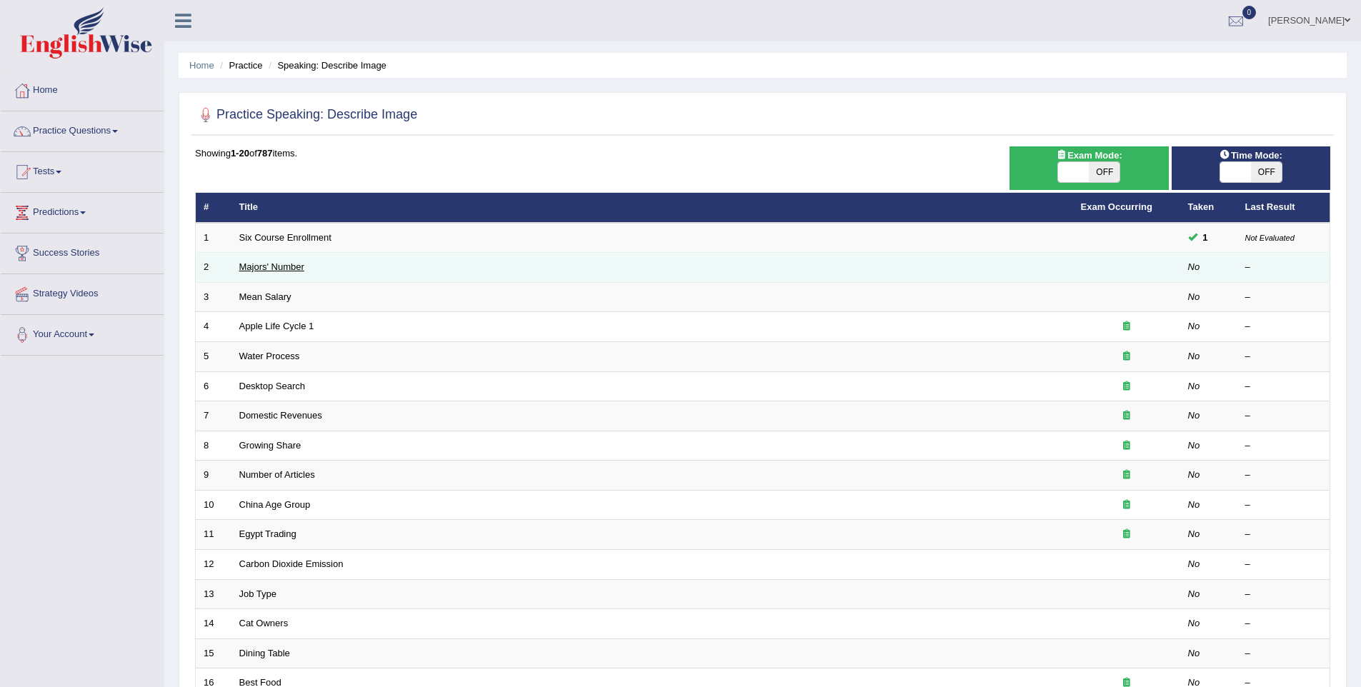
click at [244, 267] on link "Majors' Number" at bounding box center [271, 266] width 65 height 11
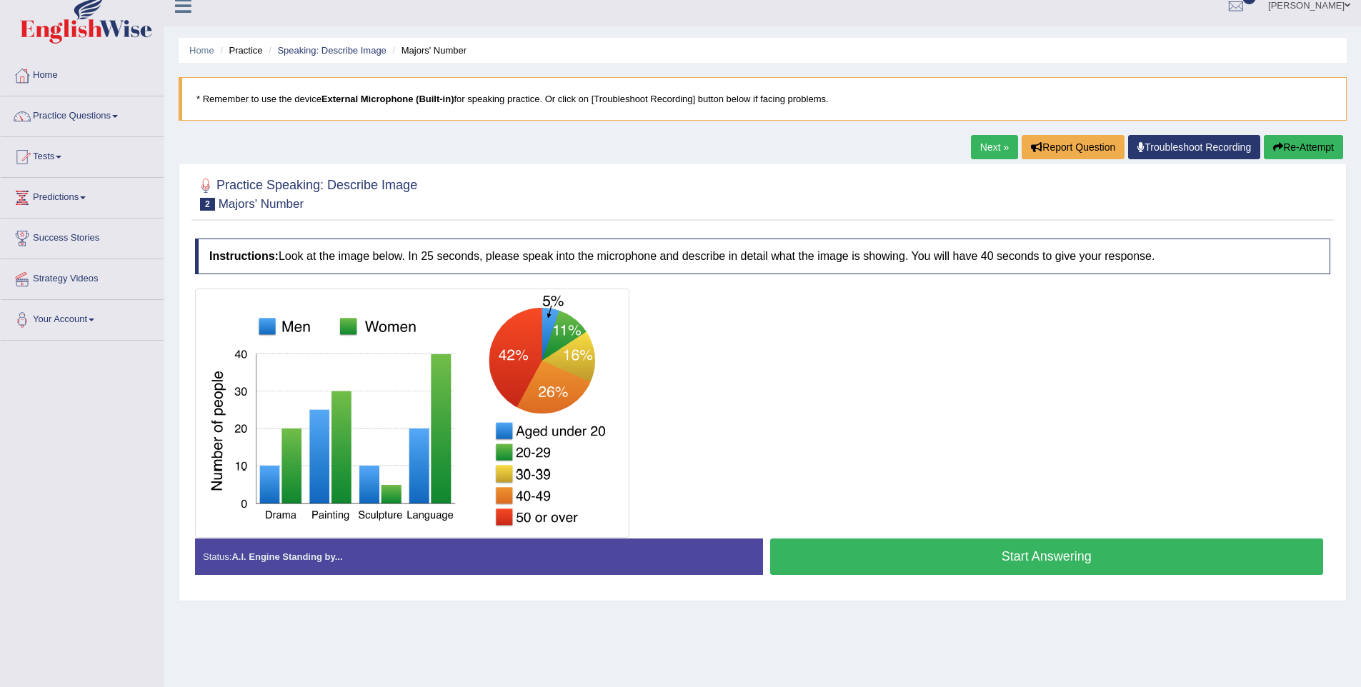
scroll to position [17, 0]
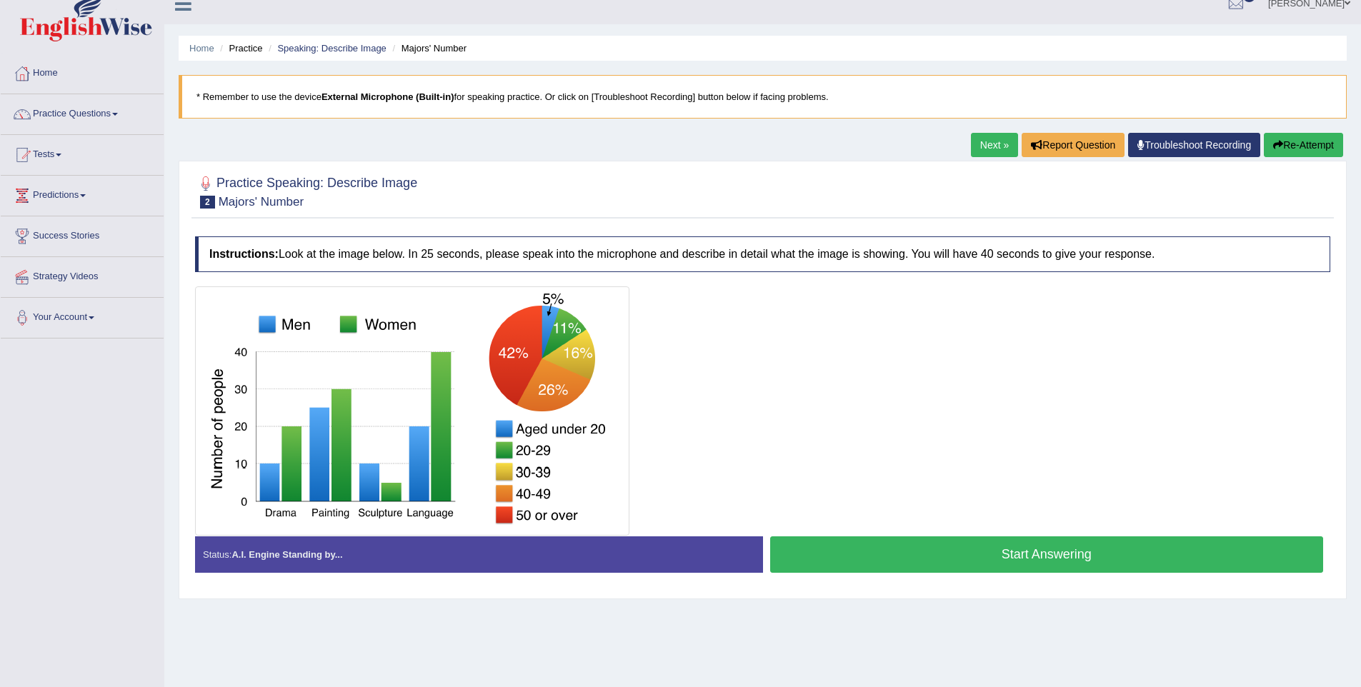
click at [916, 553] on button "Start Answering" at bounding box center [1047, 554] width 554 height 36
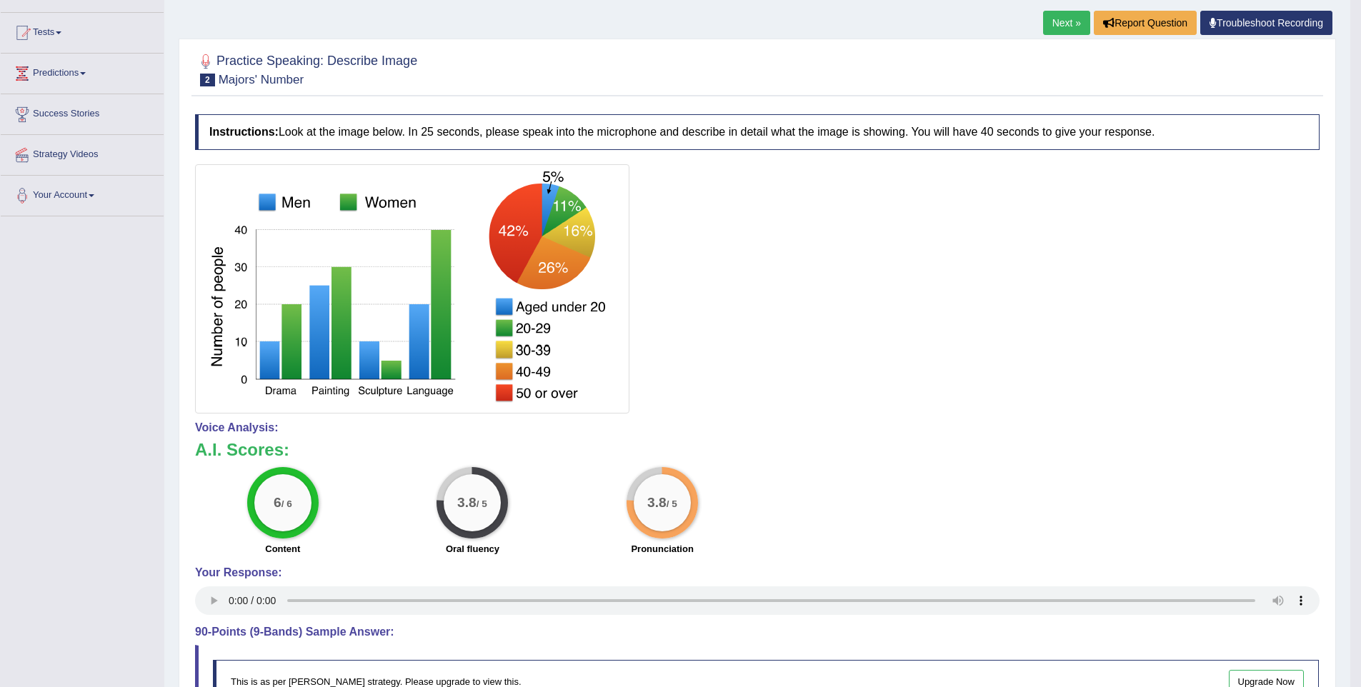
scroll to position [0, 0]
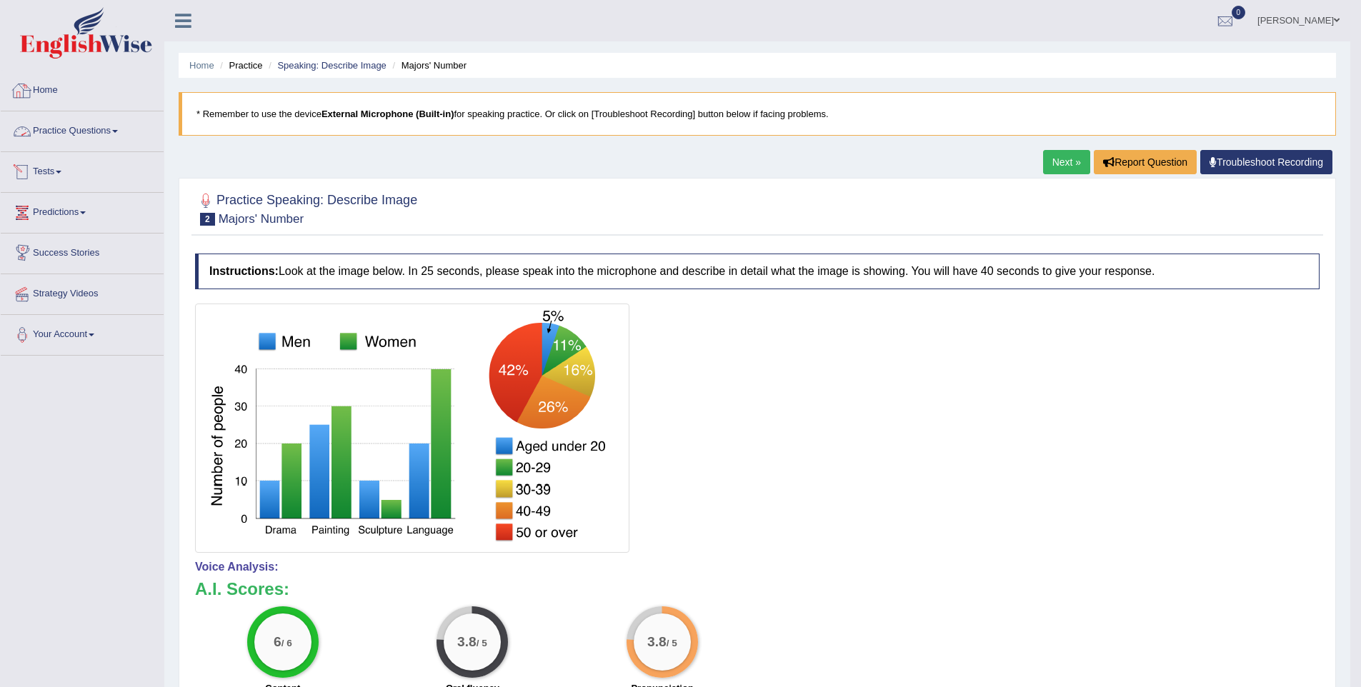
click at [85, 134] on link "Practice Questions" at bounding box center [82, 129] width 163 height 36
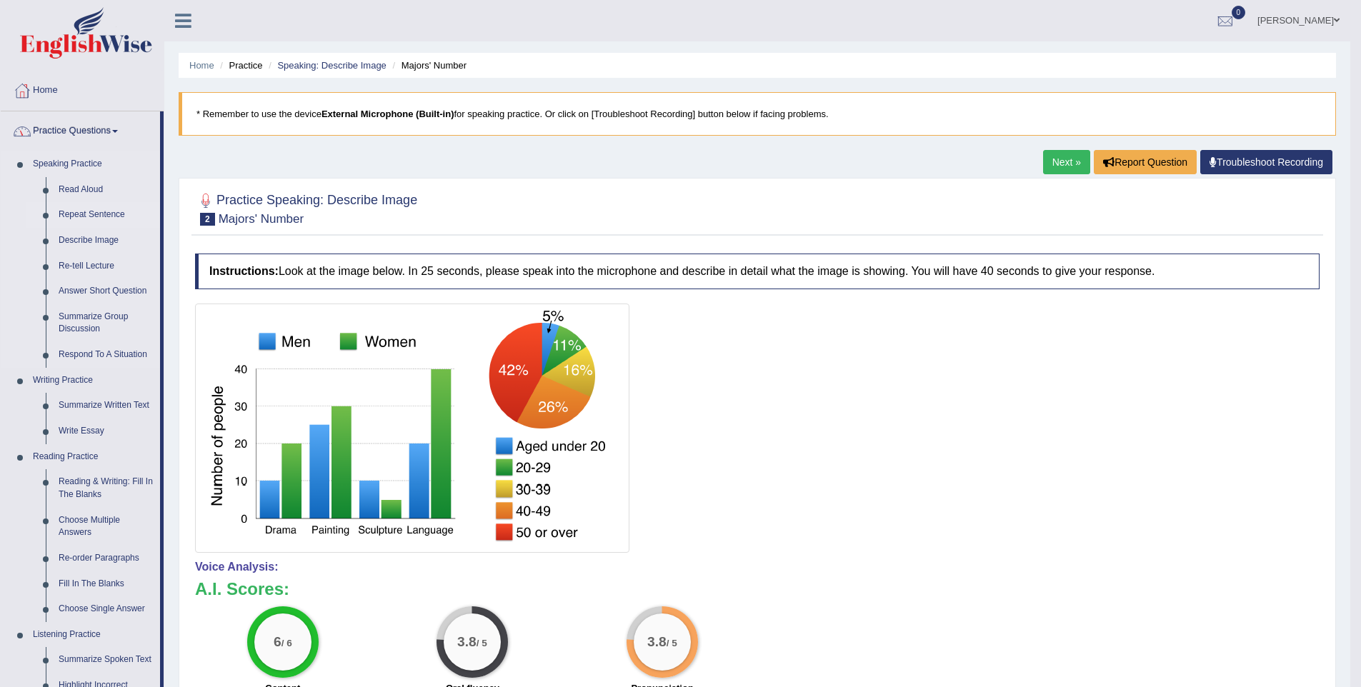
click at [112, 209] on link "Repeat Sentence" at bounding box center [106, 215] width 108 height 26
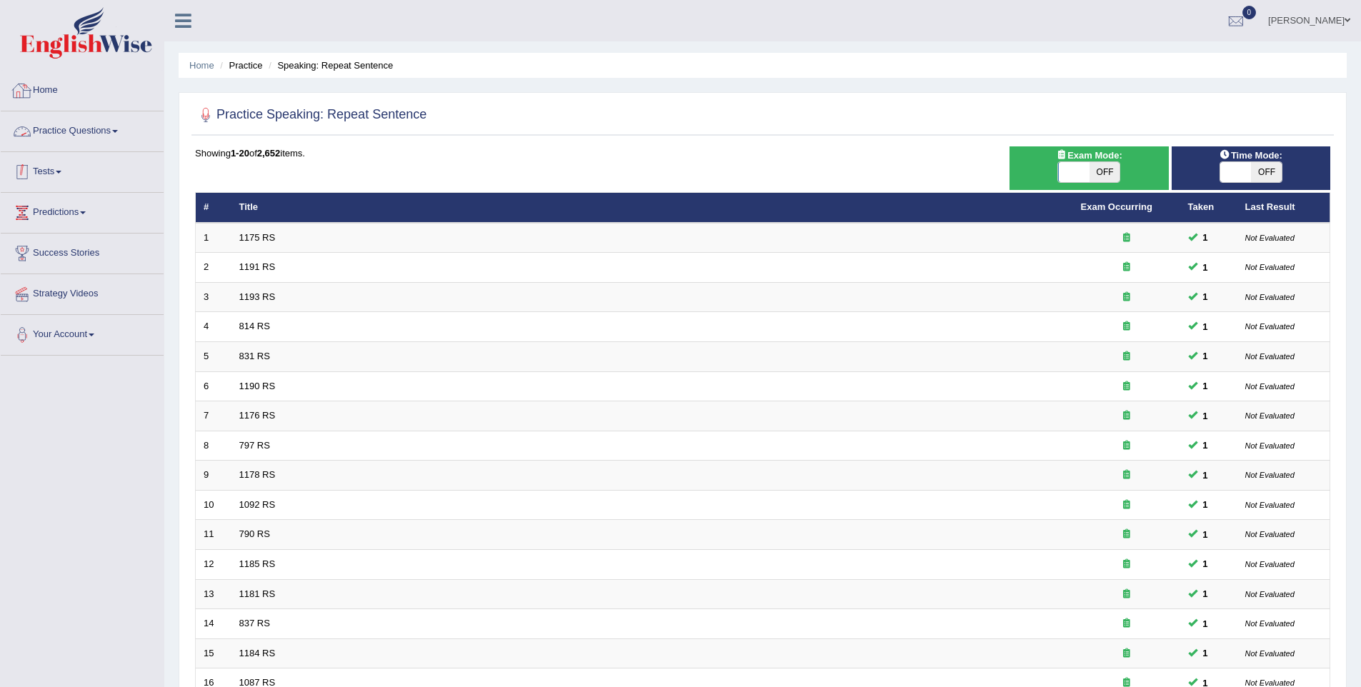
click at [91, 139] on link "Practice Questions" at bounding box center [82, 129] width 163 height 36
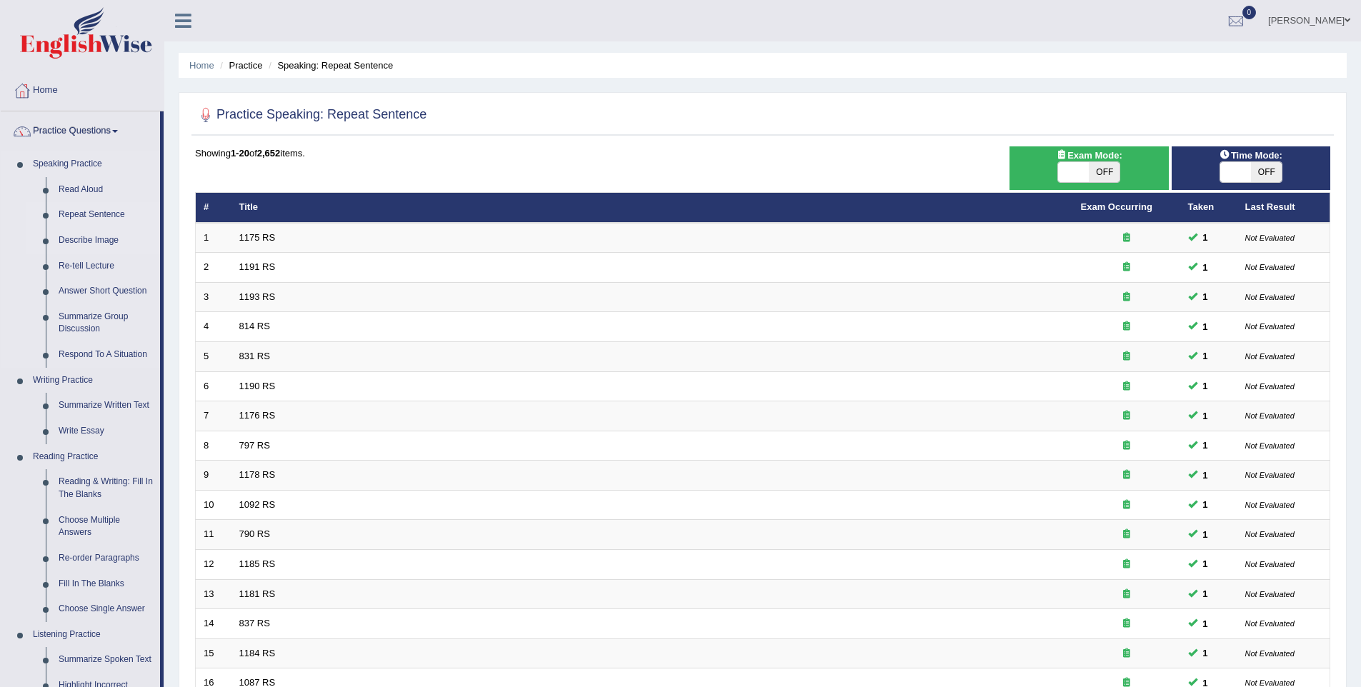
click at [112, 239] on link "Describe Image" at bounding box center [106, 241] width 108 height 26
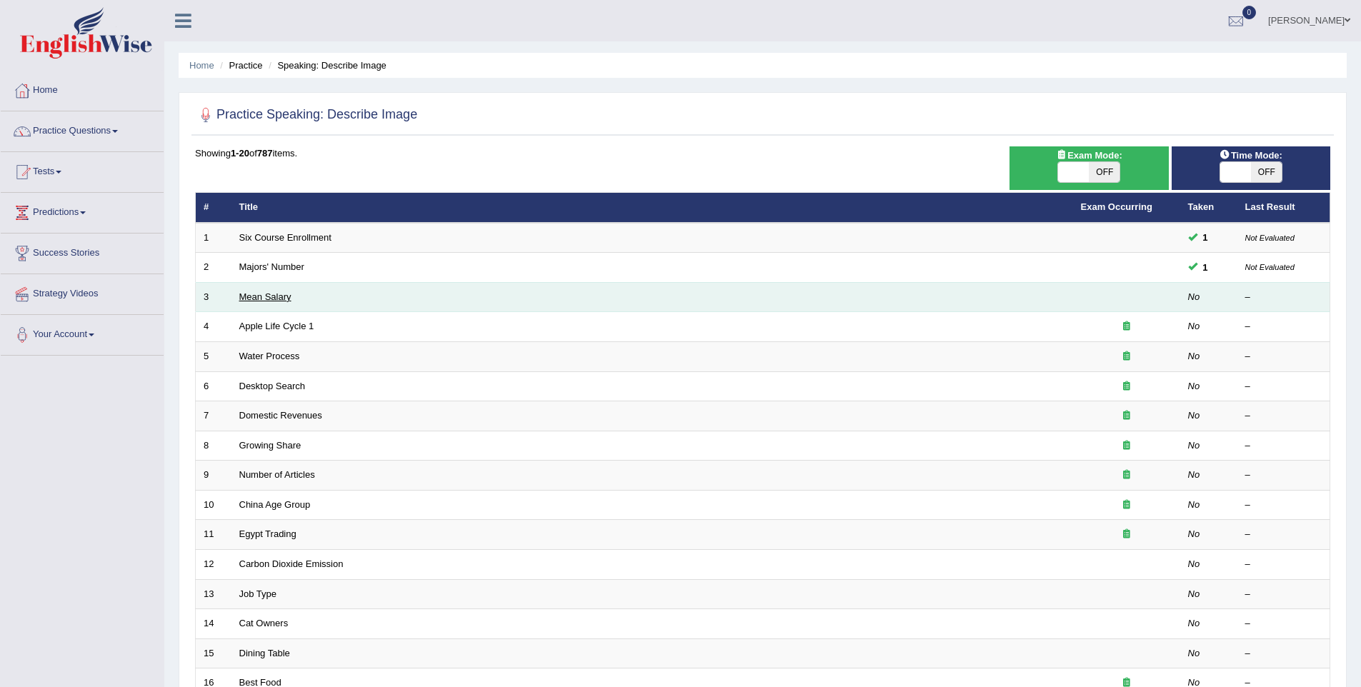
click at [259, 300] on link "Mean Salary" at bounding box center [265, 296] width 52 height 11
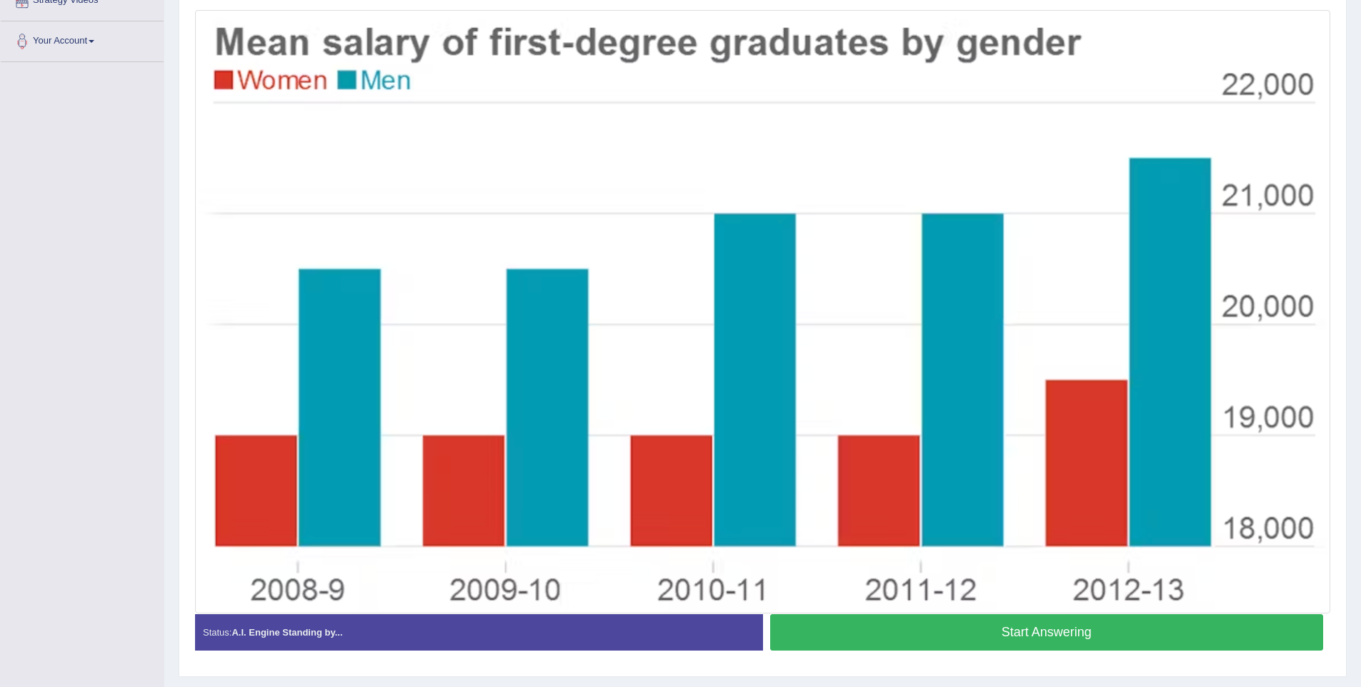
scroll to position [296, 0]
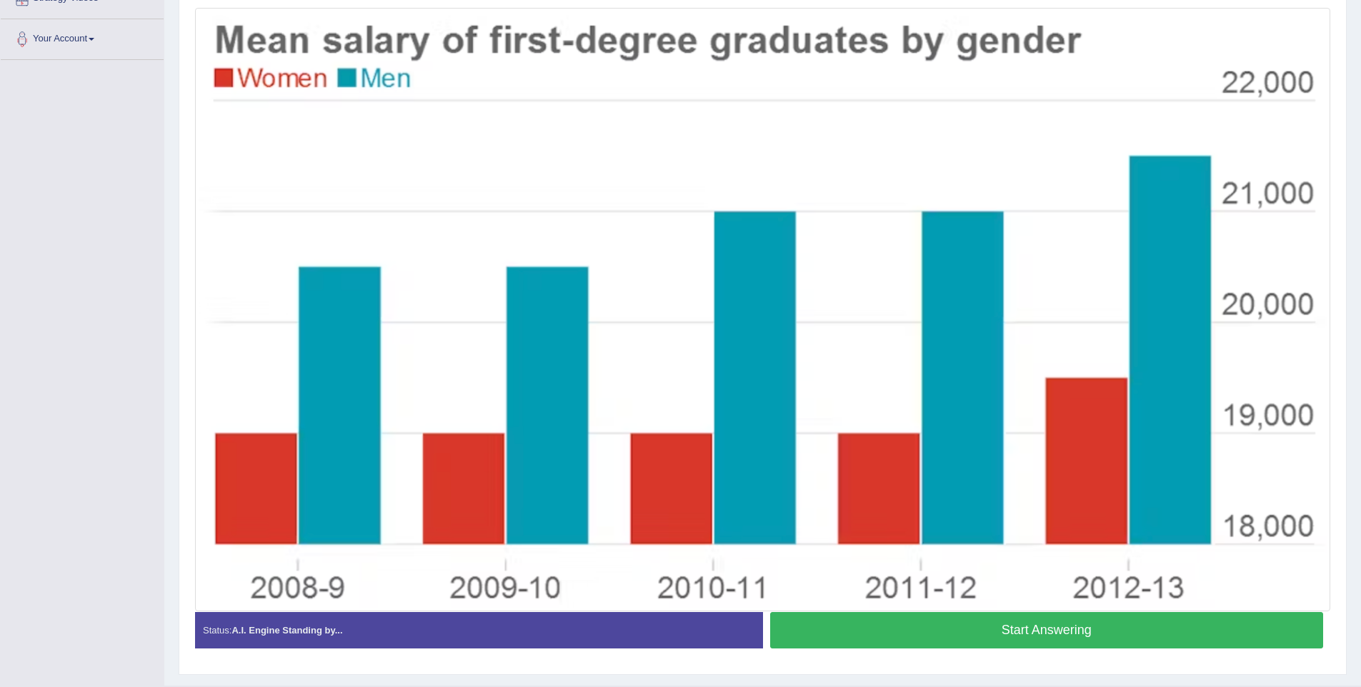
click at [1093, 627] on button "Start Answering" at bounding box center [1047, 630] width 554 height 36
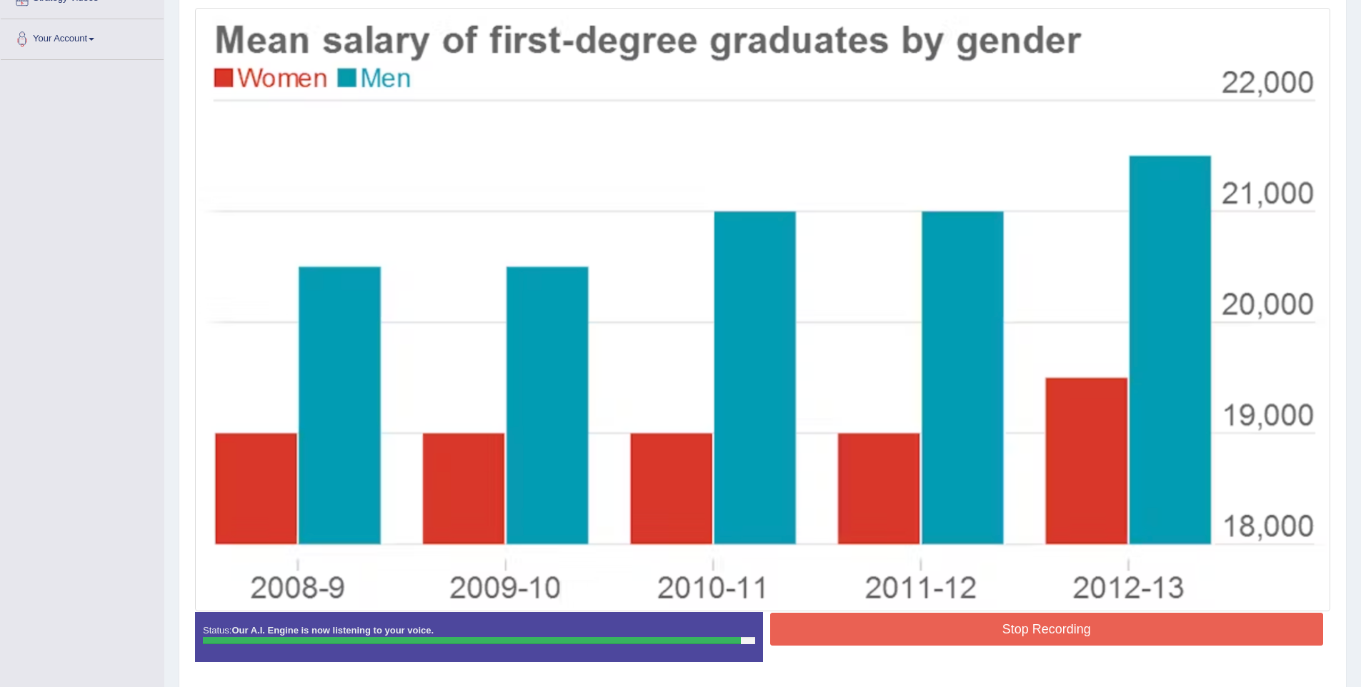
click at [1018, 626] on button "Stop Recording" at bounding box center [1047, 629] width 554 height 33
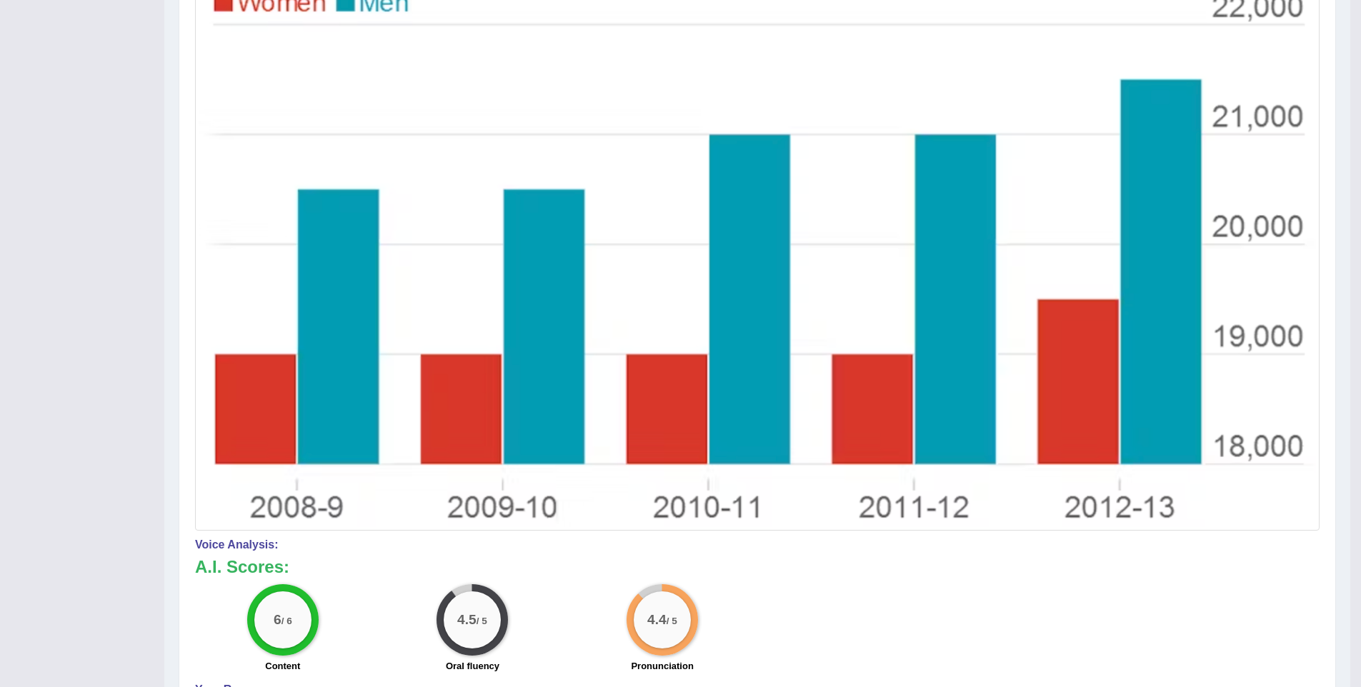
scroll to position [381, 0]
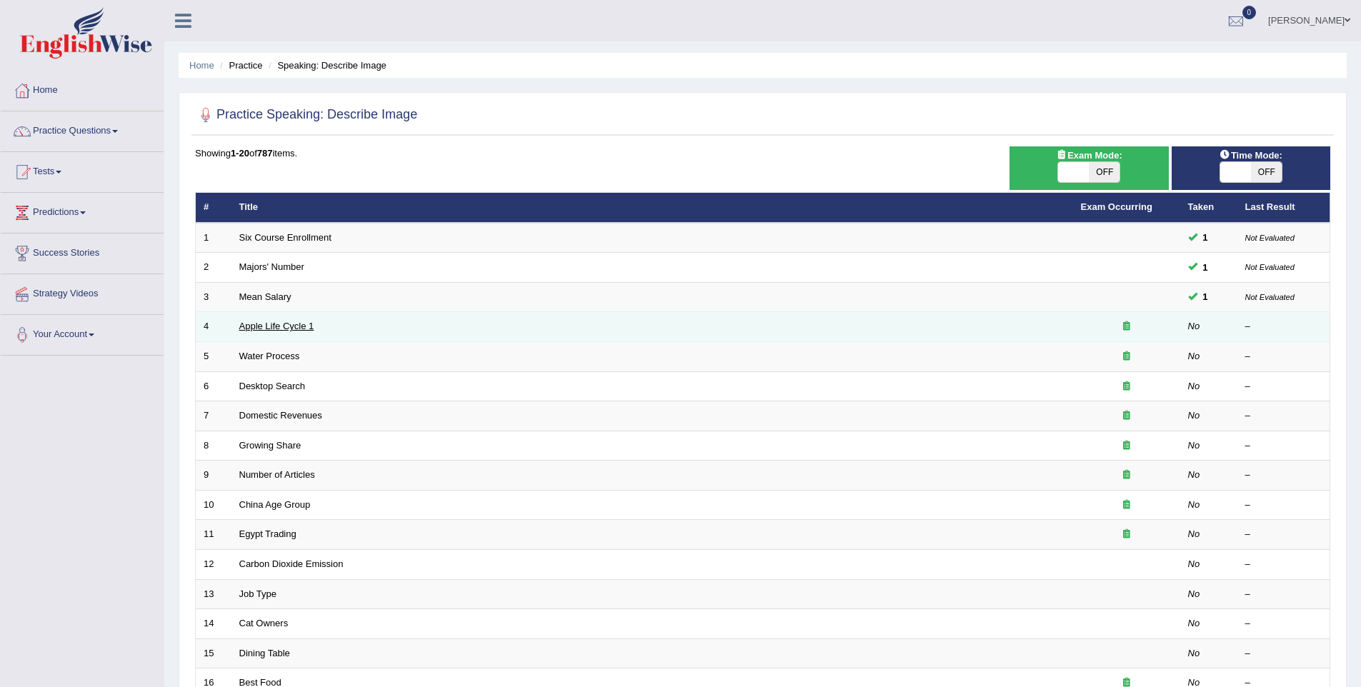
click at [301, 324] on link "Apple Life Cycle 1" at bounding box center [276, 326] width 75 height 11
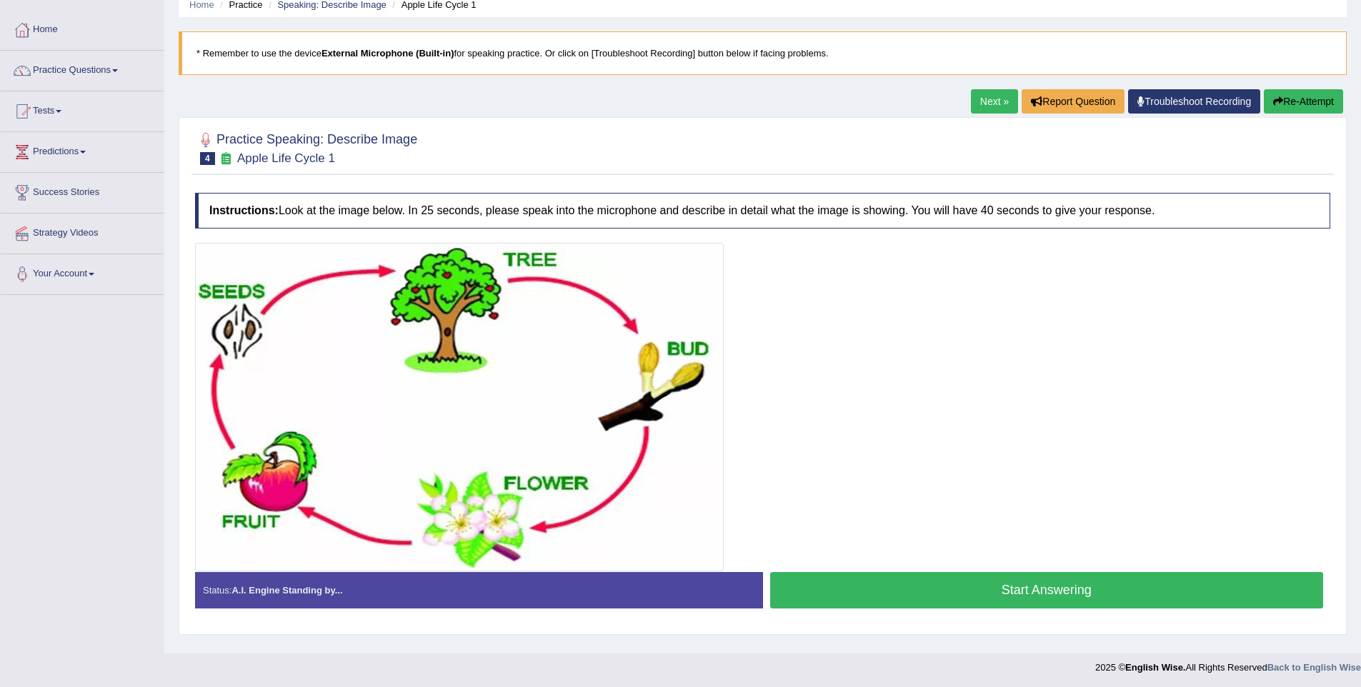
scroll to position [61, 0]
click at [937, 581] on button "Start Answering" at bounding box center [1047, 589] width 554 height 36
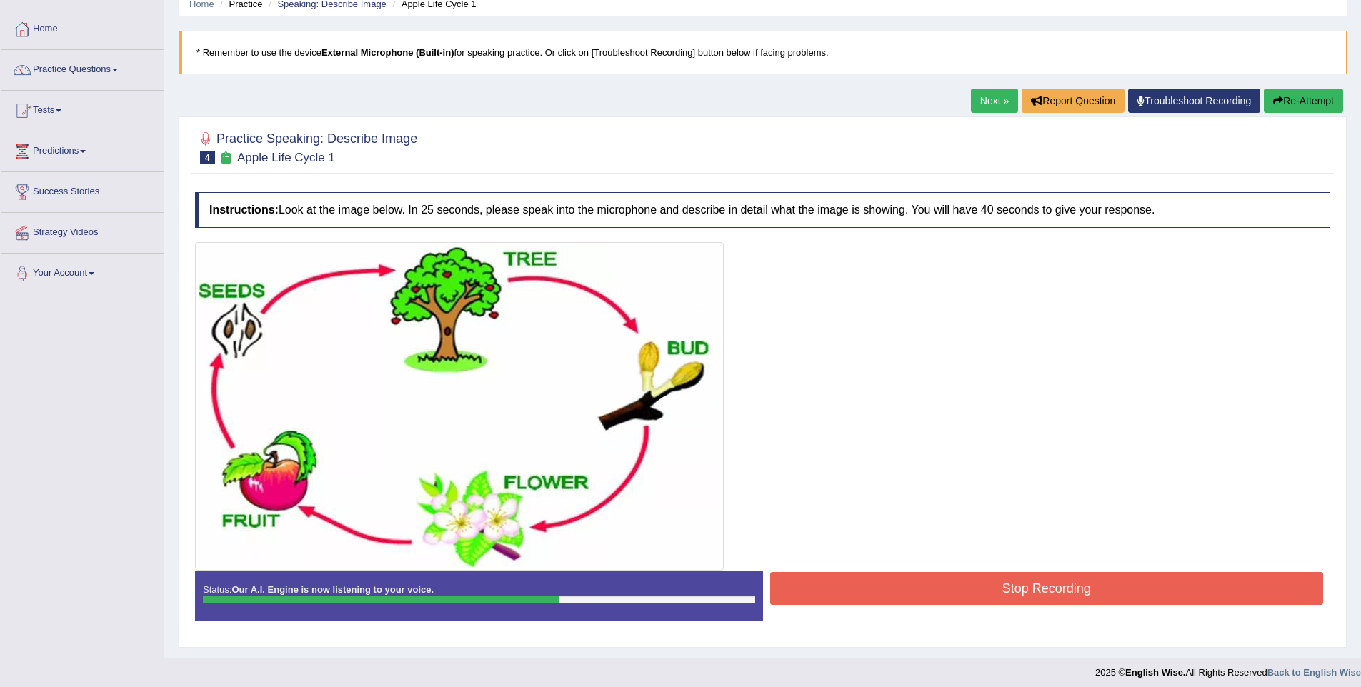
click at [986, 572] on div "Stop Recording" at bounding box center [1047, 590] width 568 height 36
click at [1047, 584] on button "Stop Recording" at bounding box center [1047, 588] width 554 height 33
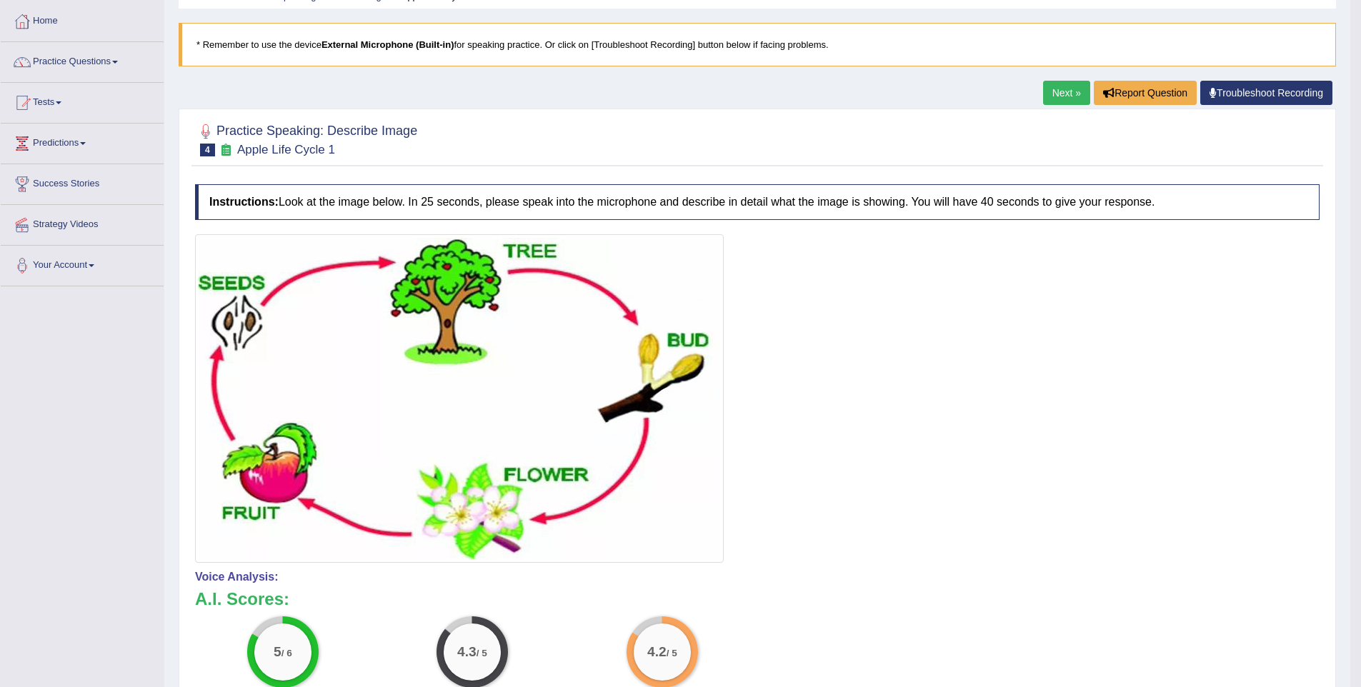
scroll to position [0, 0]
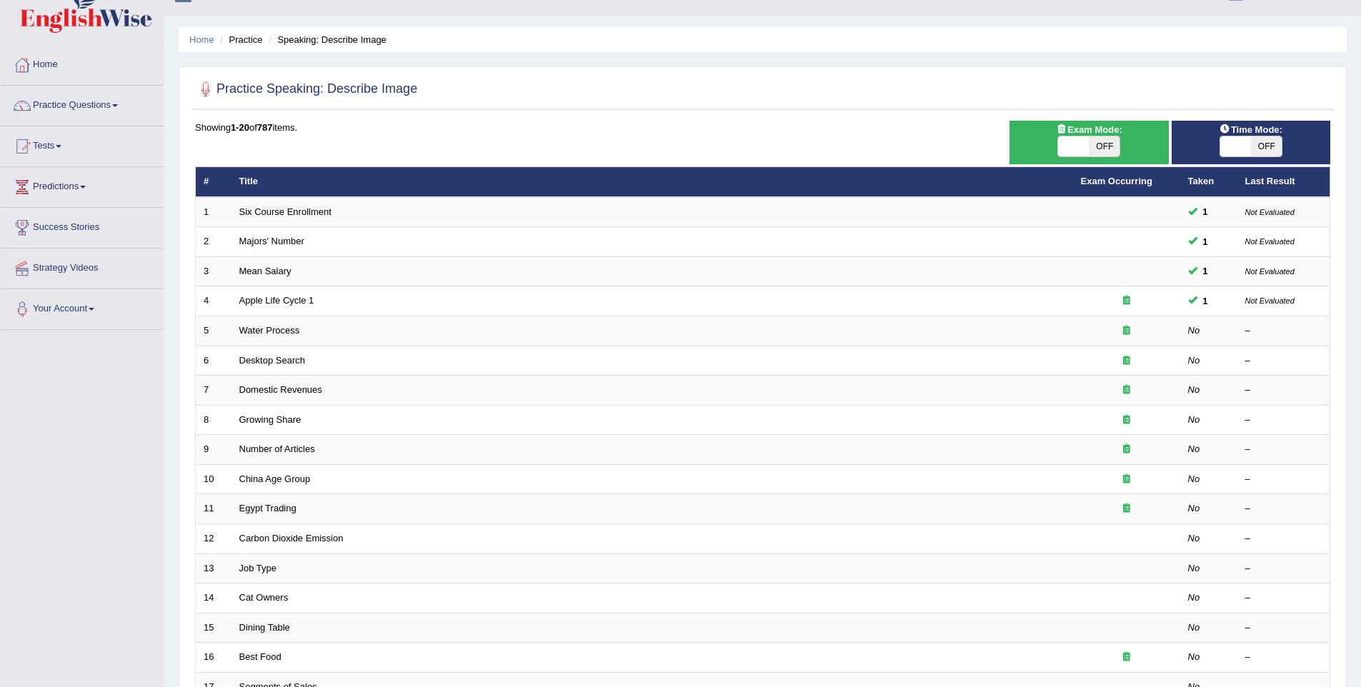
scroll to position [29, 0]
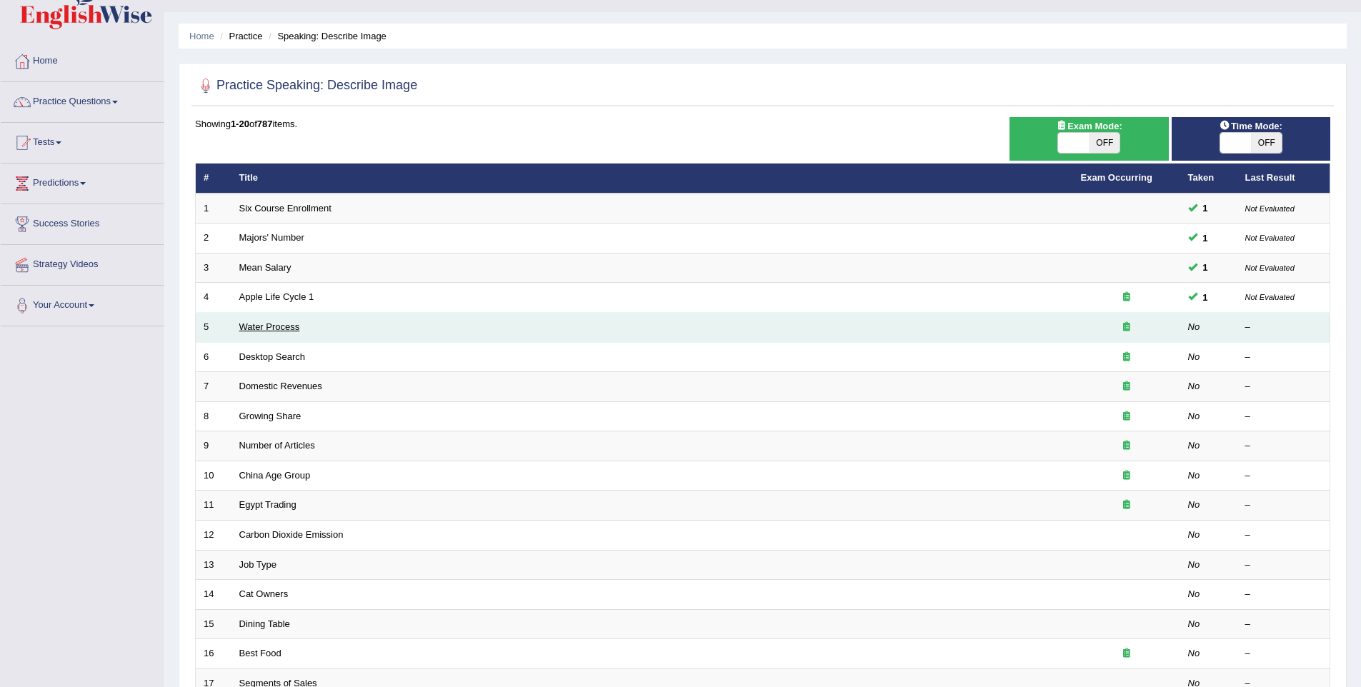
click at [273, 331] on link "Water Process" at bounding box center [269, 326] width 61 height 11
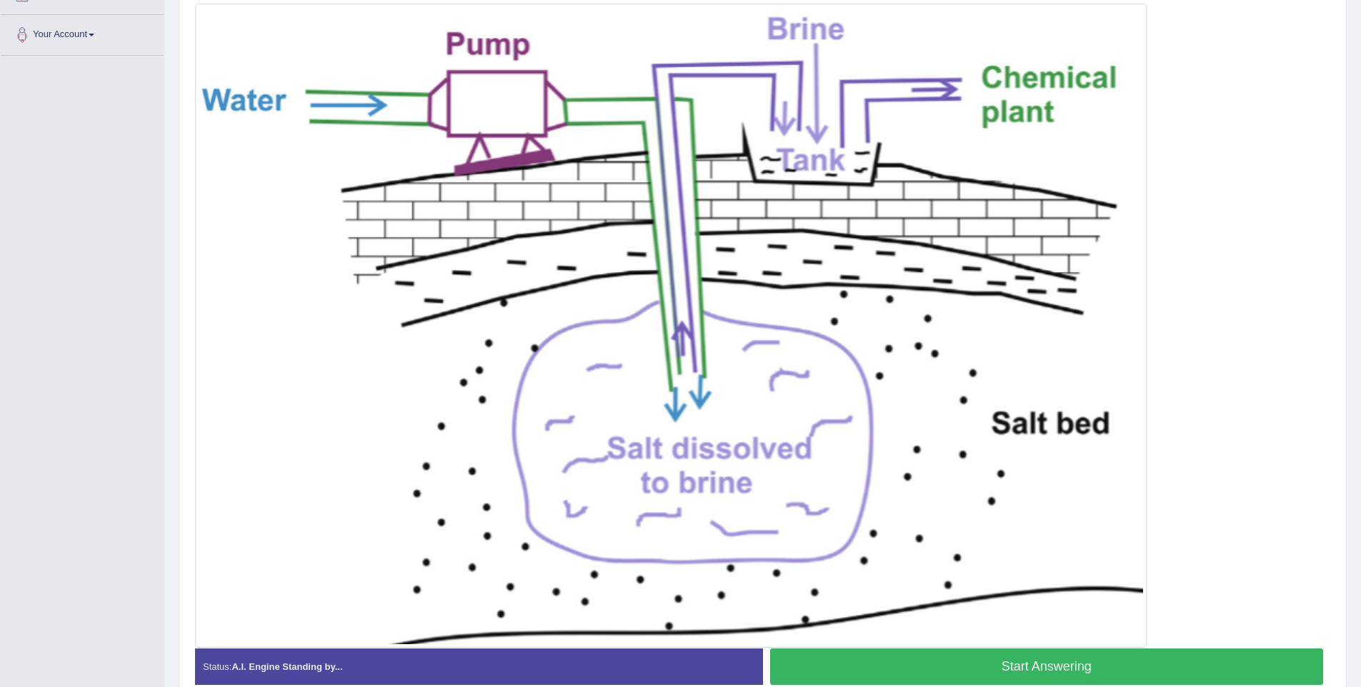
scroll to position [306, 0]
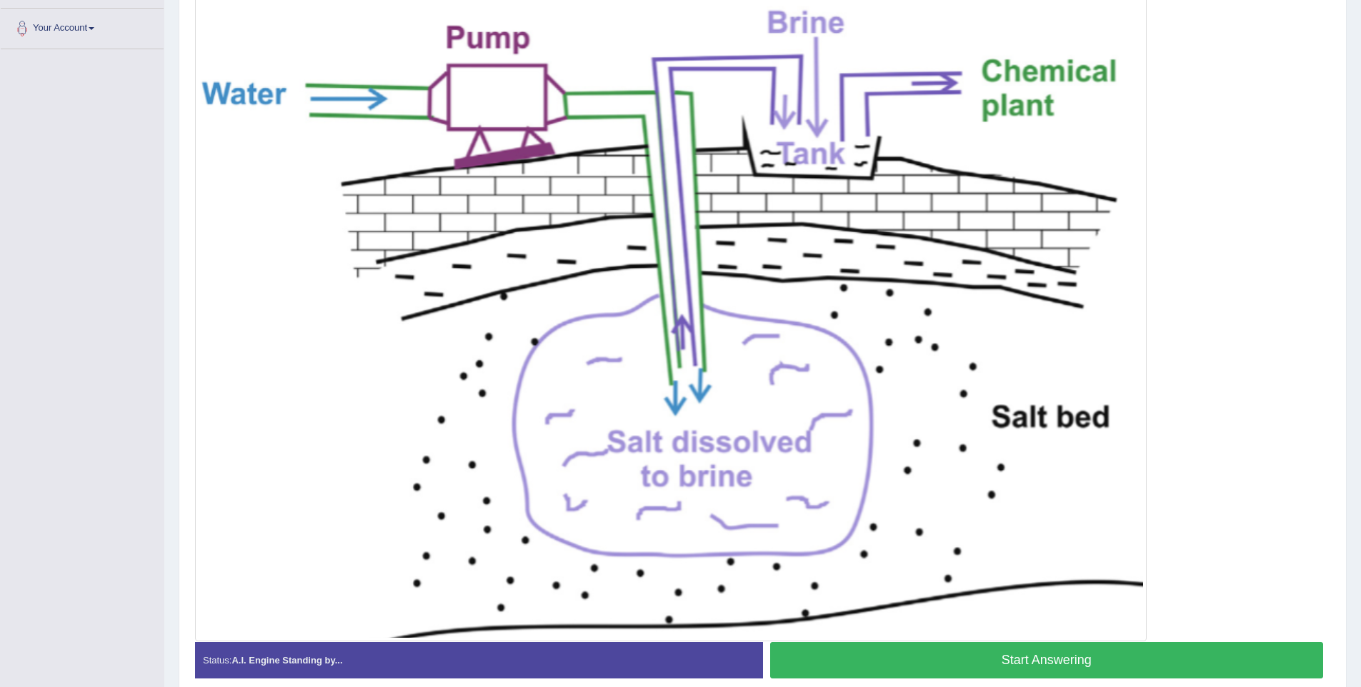
click at [949, 649] on button "Start Answering" at bounding box center [1047, 660] width 554 height 36
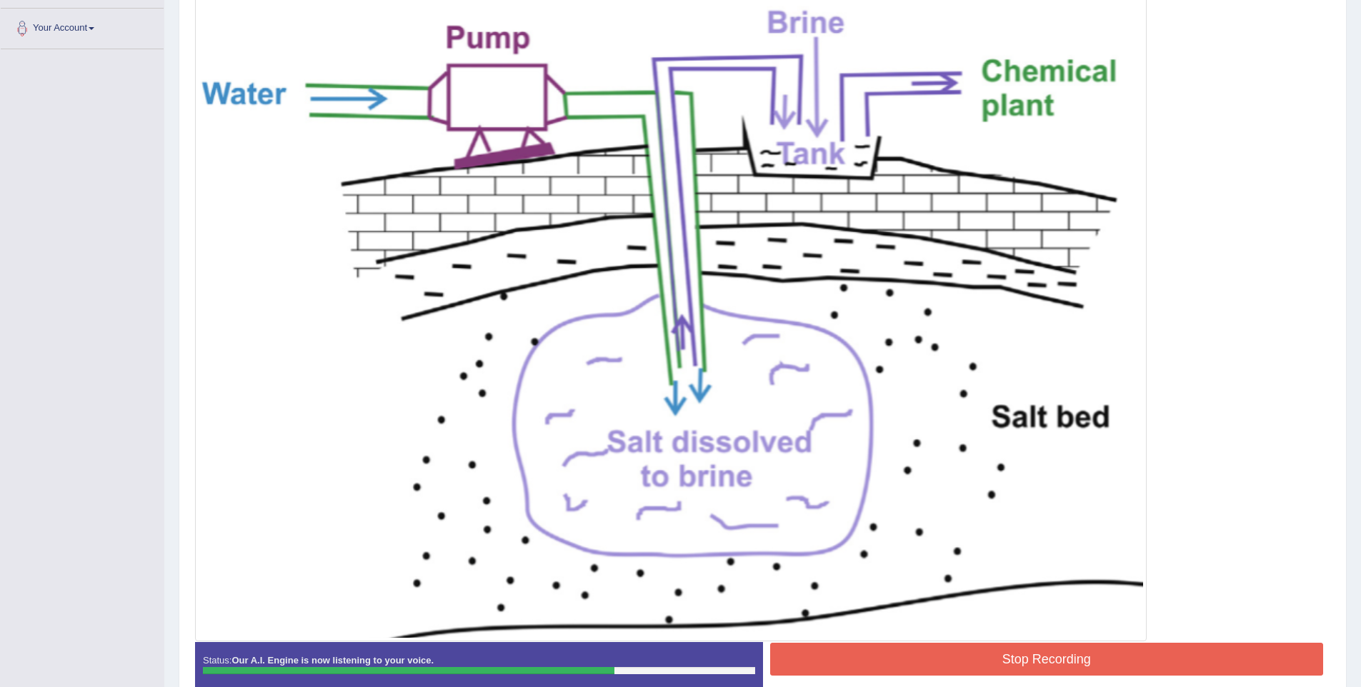
click at [1047, 649] on button "Stop Recording" at bounding box center [1047, 659] width 554 height 33
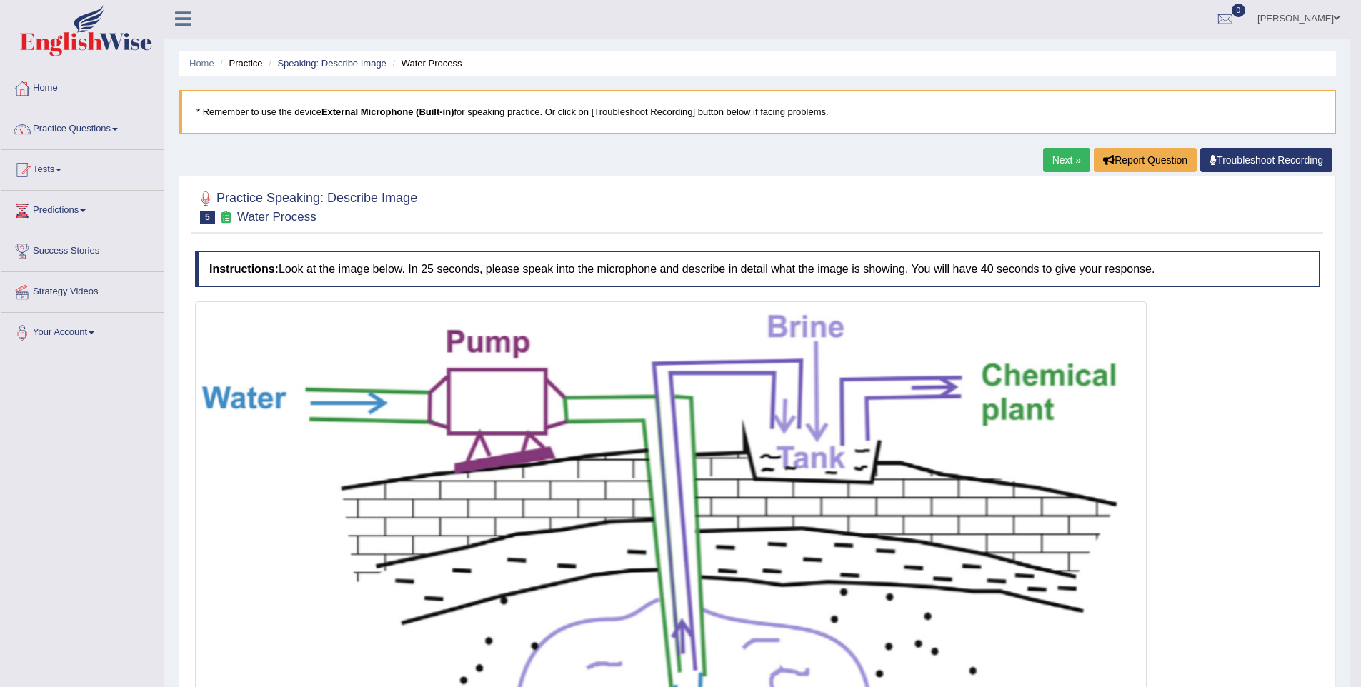
scroll to position [0, 0]
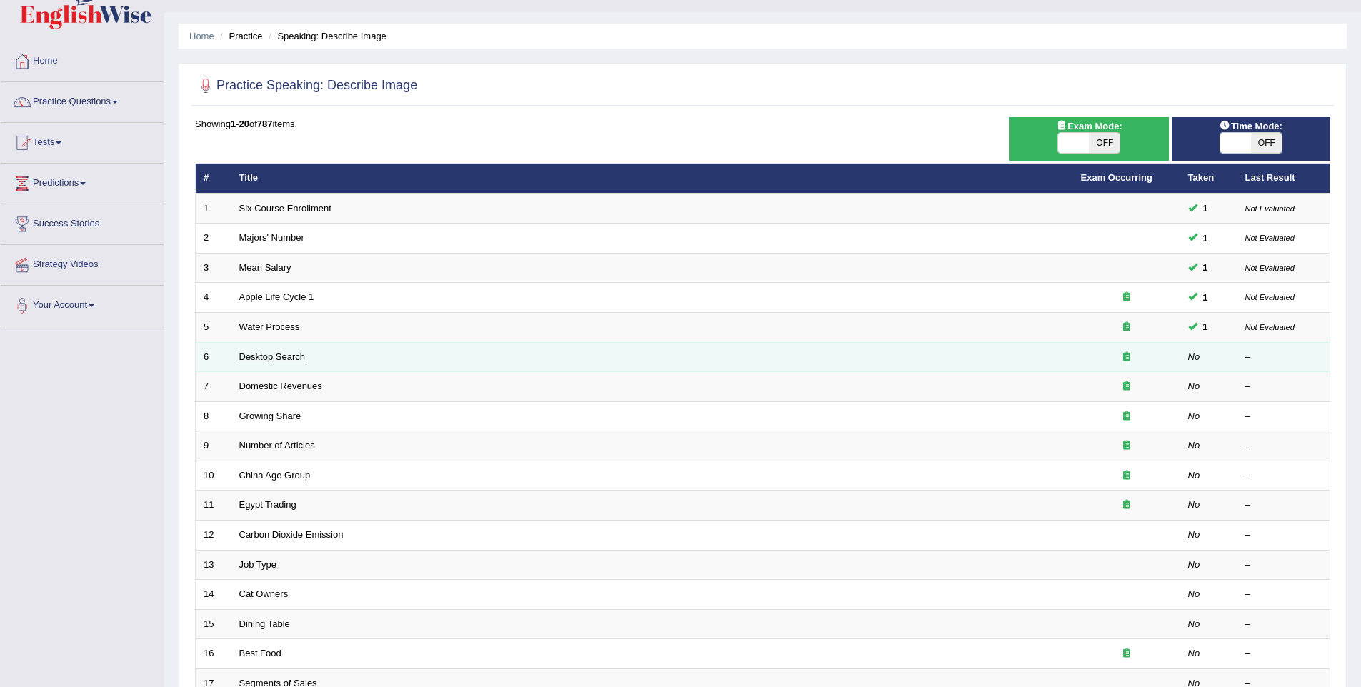
click at [264, 359] on link "Desktop Search" at bounding box center [272, 356] width 66 height 11
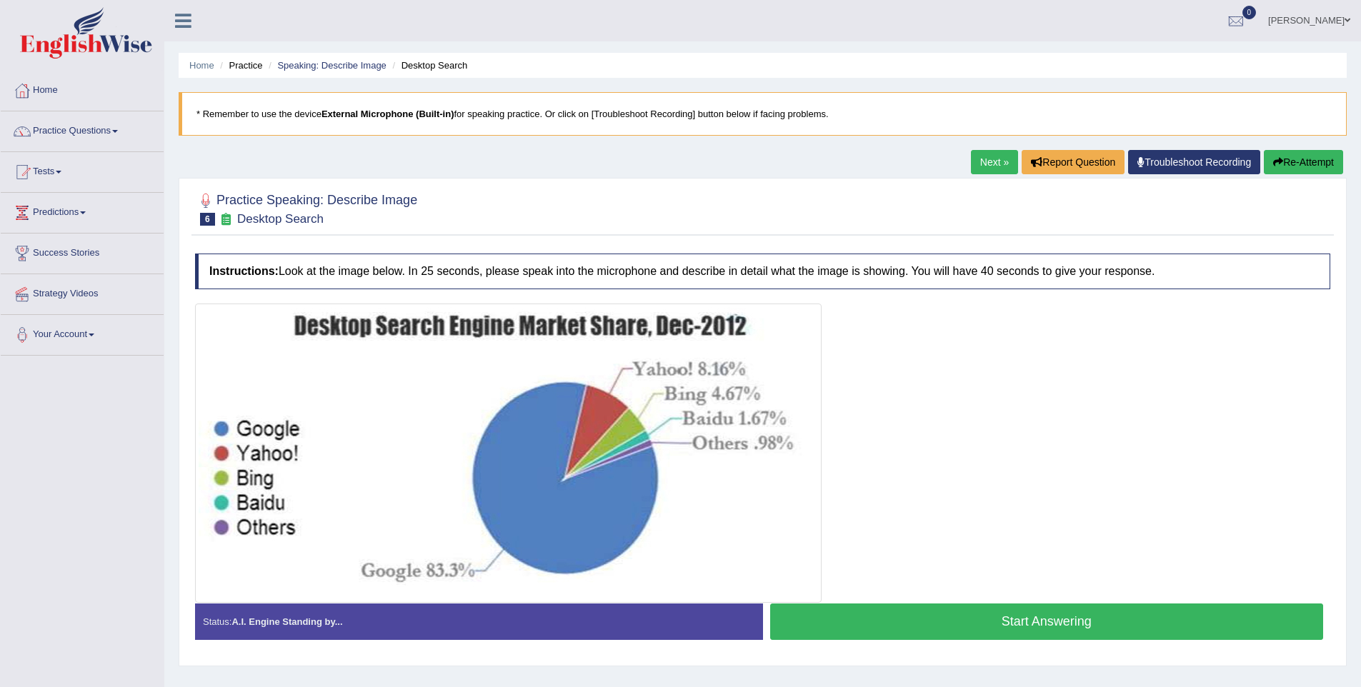
click at [1078, 607] on button "Start Answering" at bounding box center [1047, 622] width 554 height 36
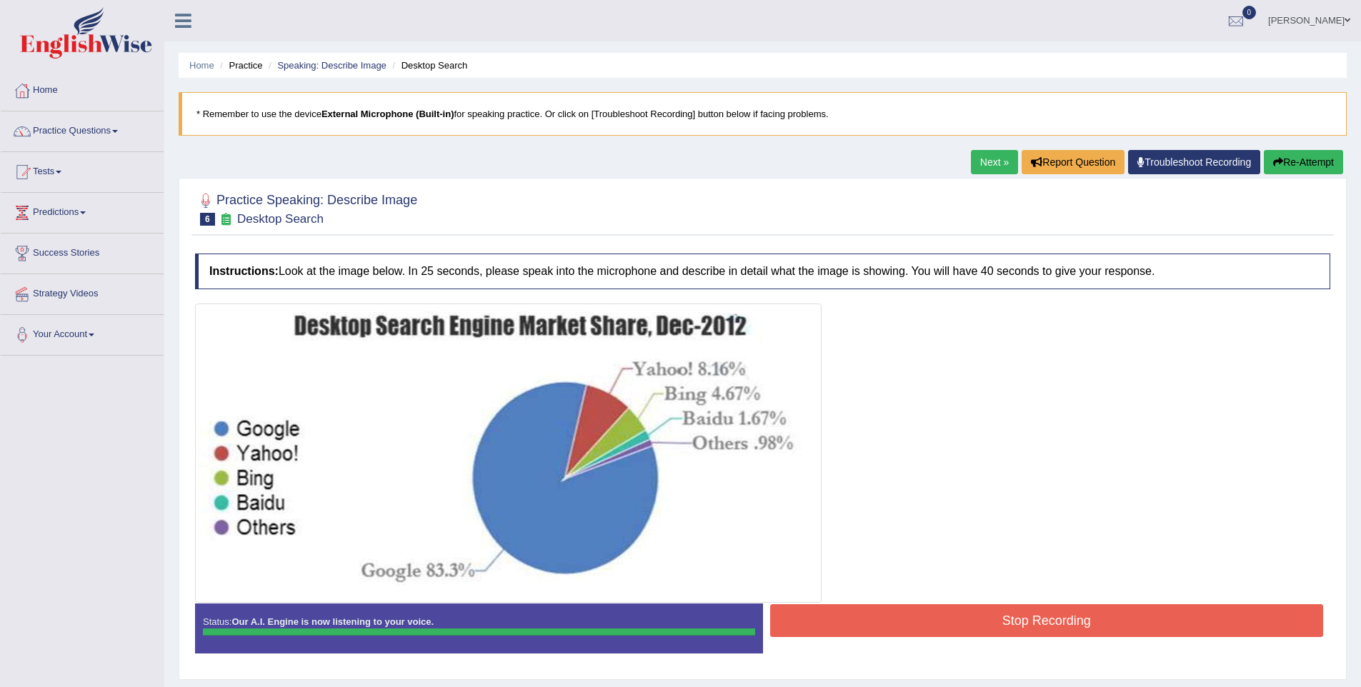
click at [1056, 615] on button "Stop Recording" at bounding box center [1047, 620] width 554 height 33
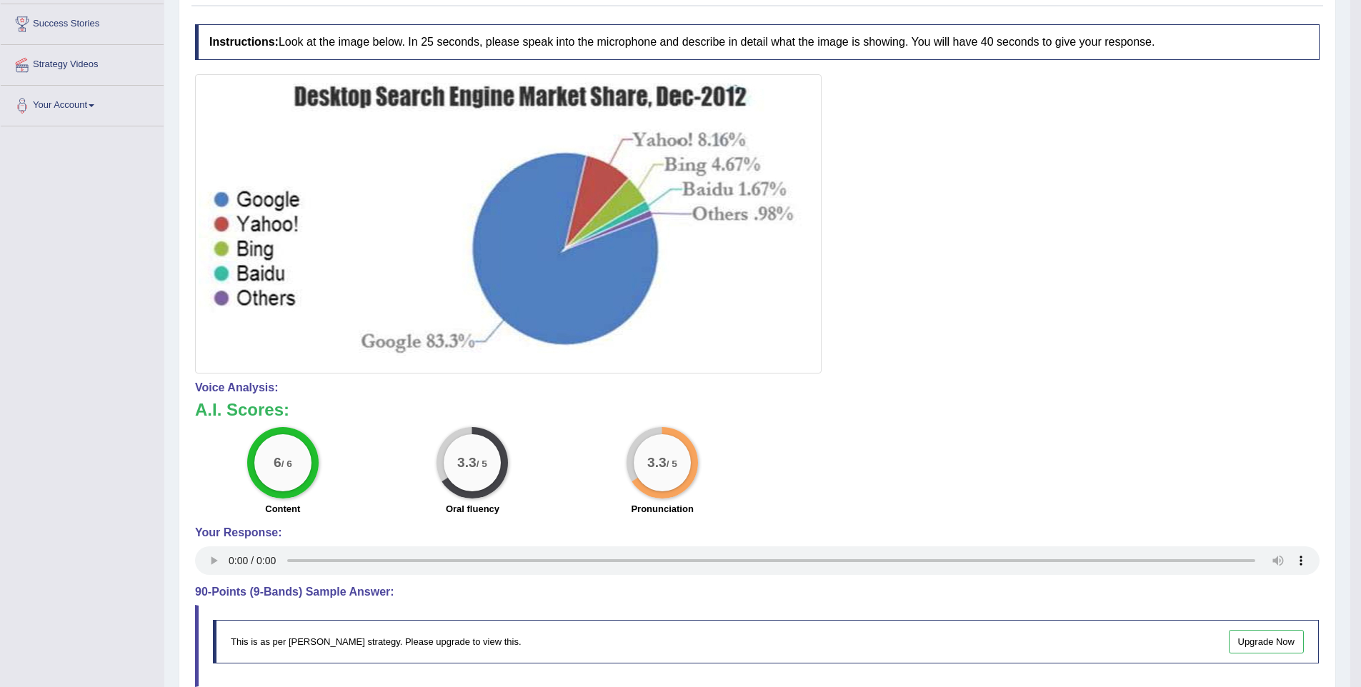
scroll to position [206, 0]
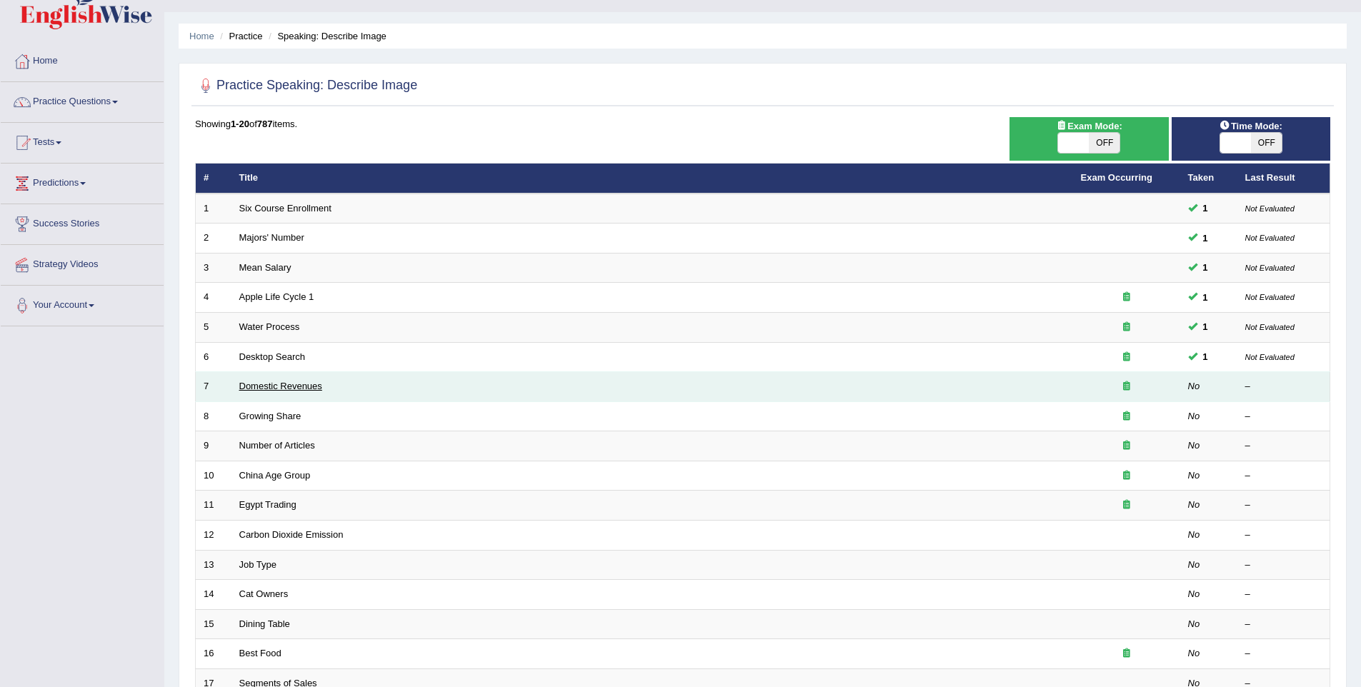
click at [279, 381] on link "Domestic Revenues" at bounding box center [280, 386] width 83 height 11
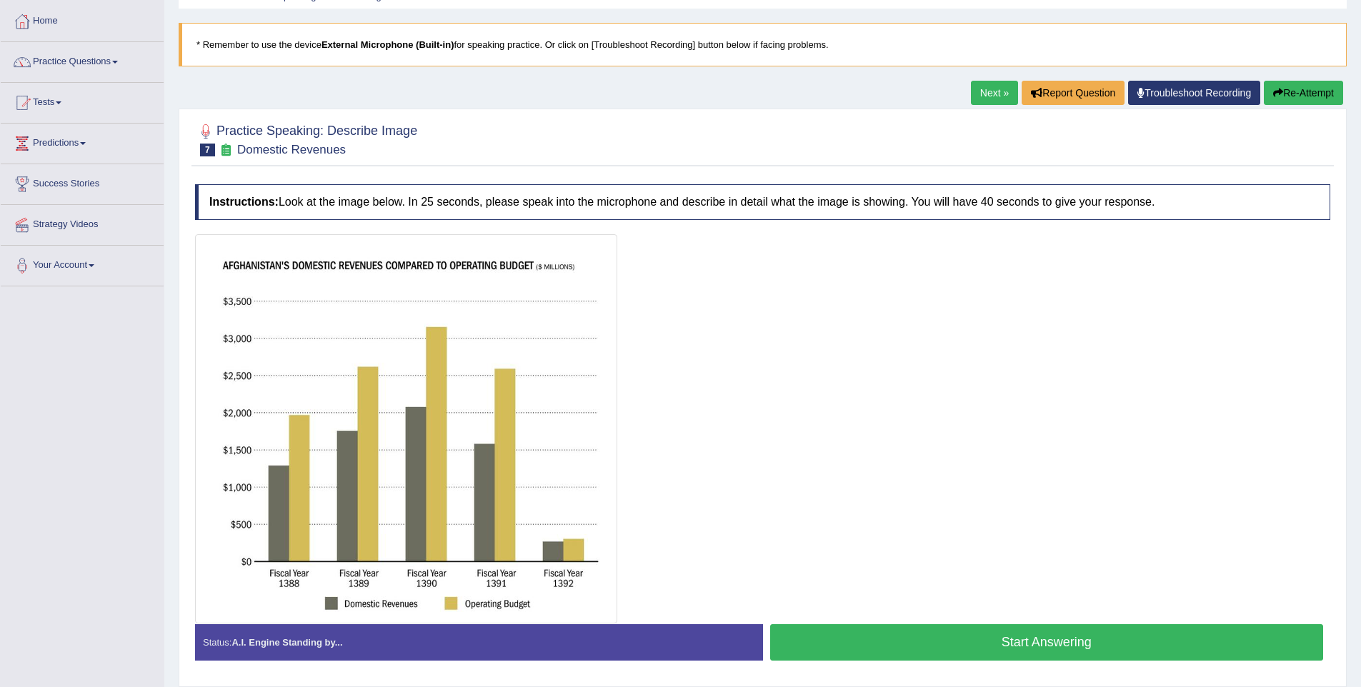
scroll to position [97, 0]
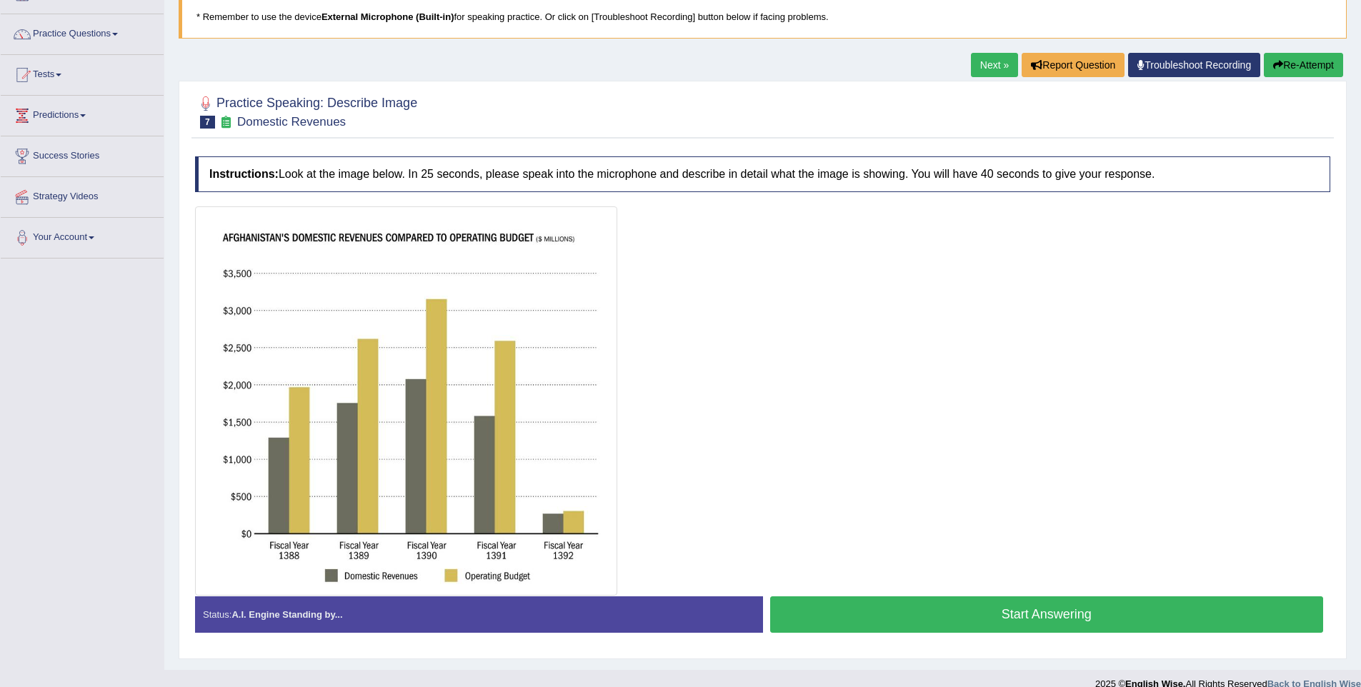
click at [894, 614] on button "Start Answering" at bounding box center [1047, 614] width 554 height 36
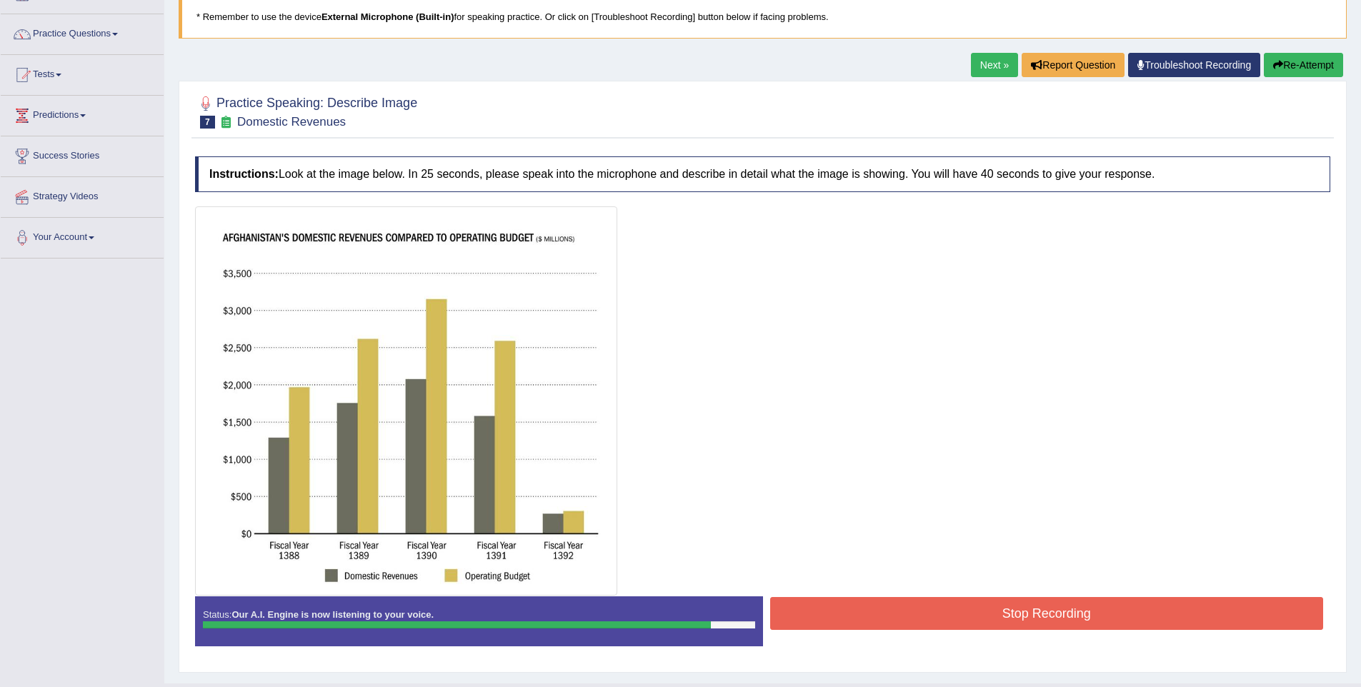
click at [873, 622] on button "Stop Recording" at bounding box center [1047, 613] width 554 height 33
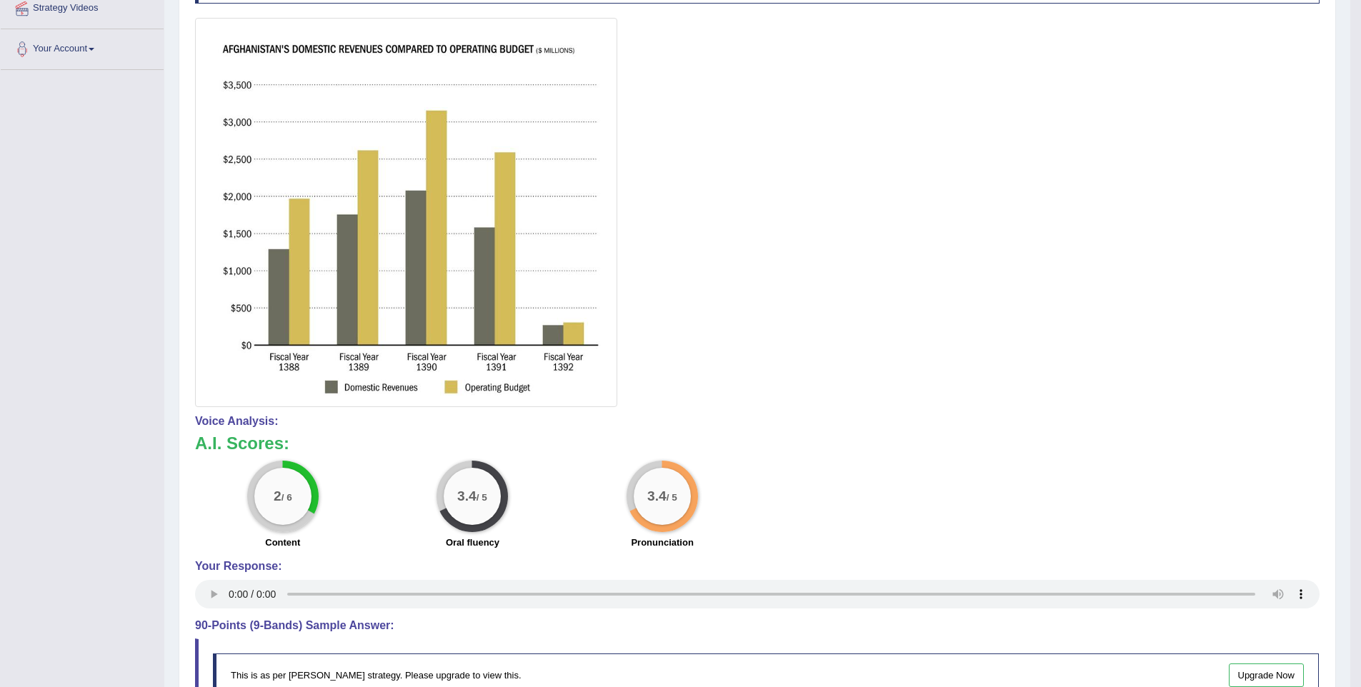
scroll to position [267, 0]
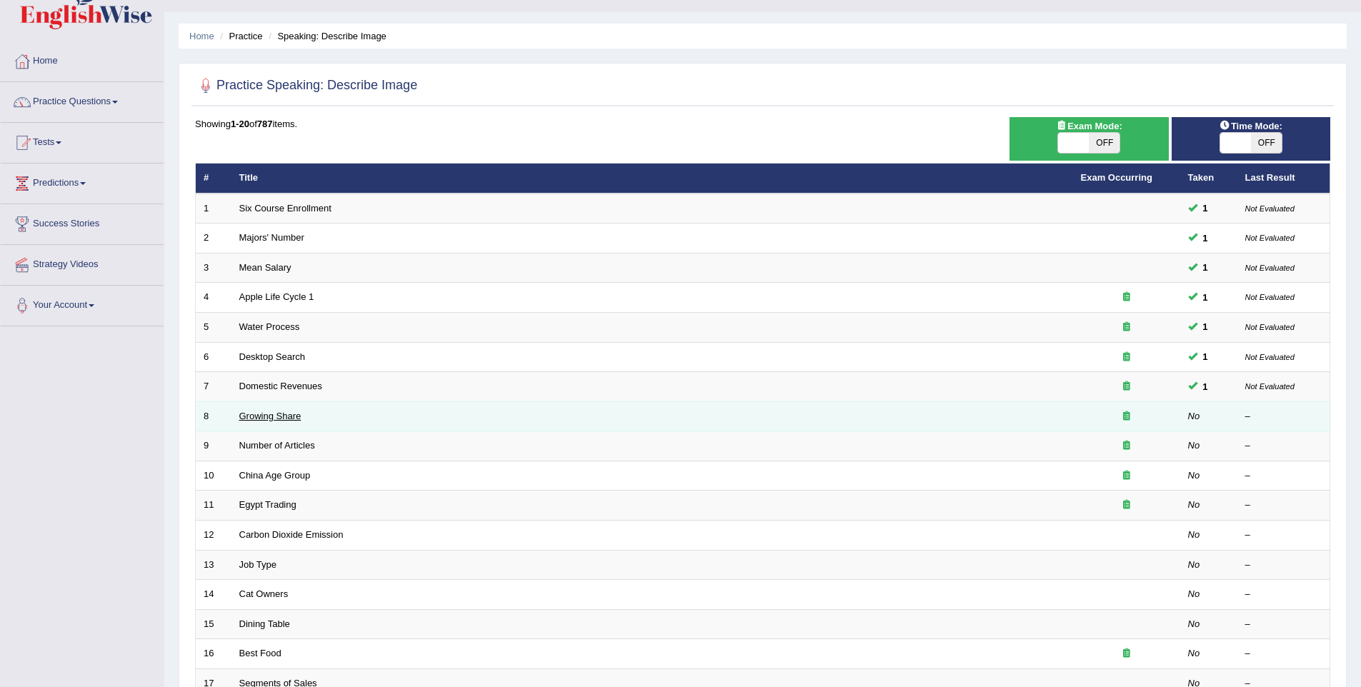
click at [248, 411] on link "Growing Share" at bounding box center [270, 416] width 62 height 11
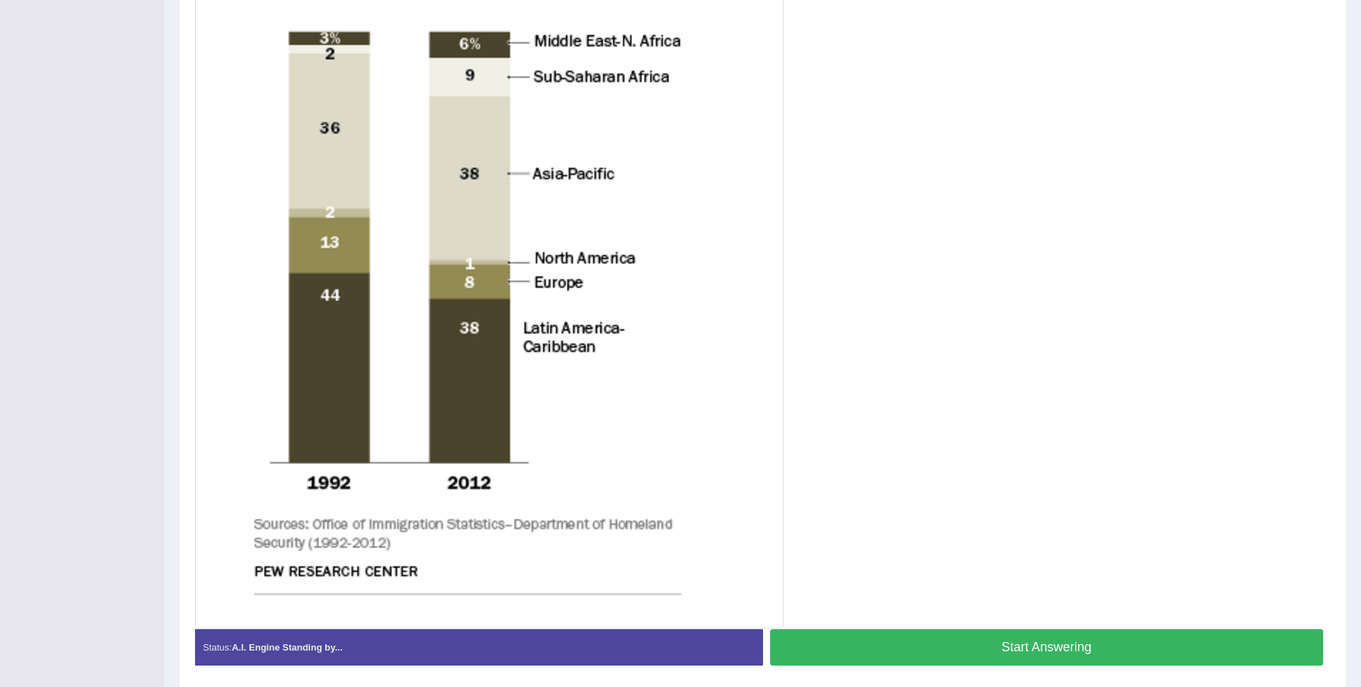
scroll to position [438, 0]
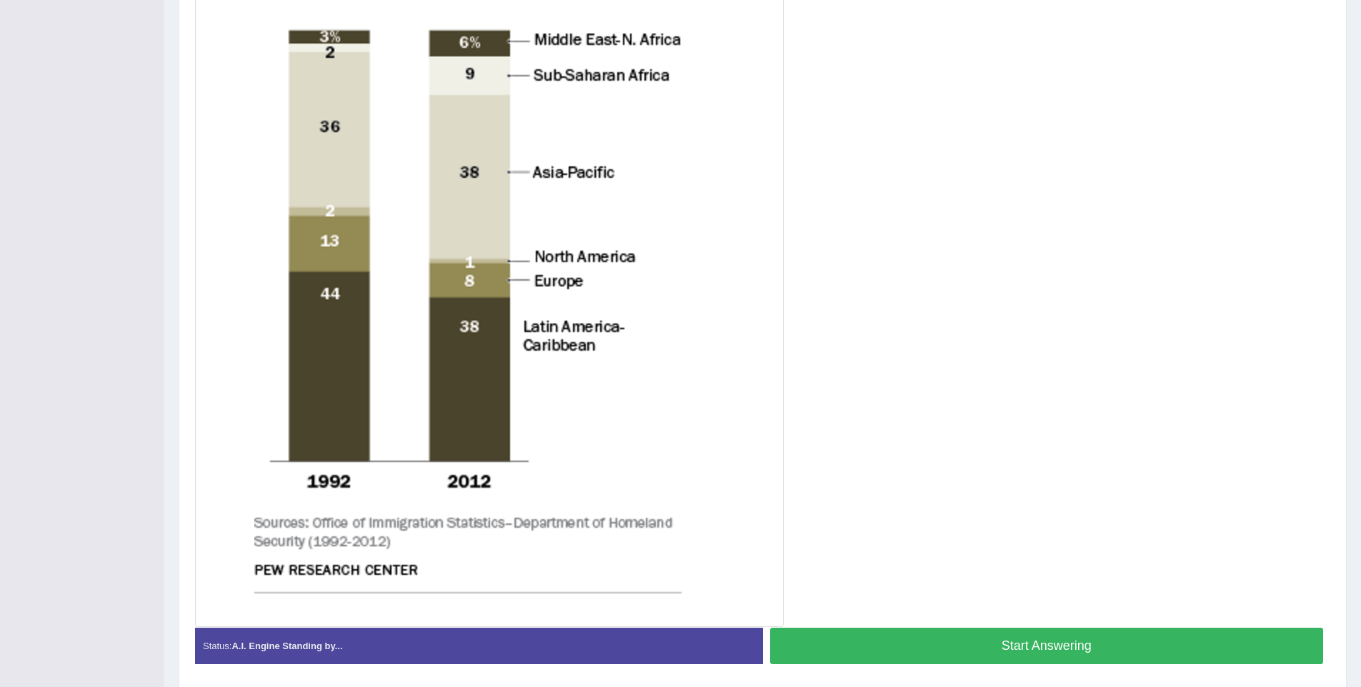
click at [886, 650] on button "Start Answering" at bounding box center [1047, 646] width 554 height 36
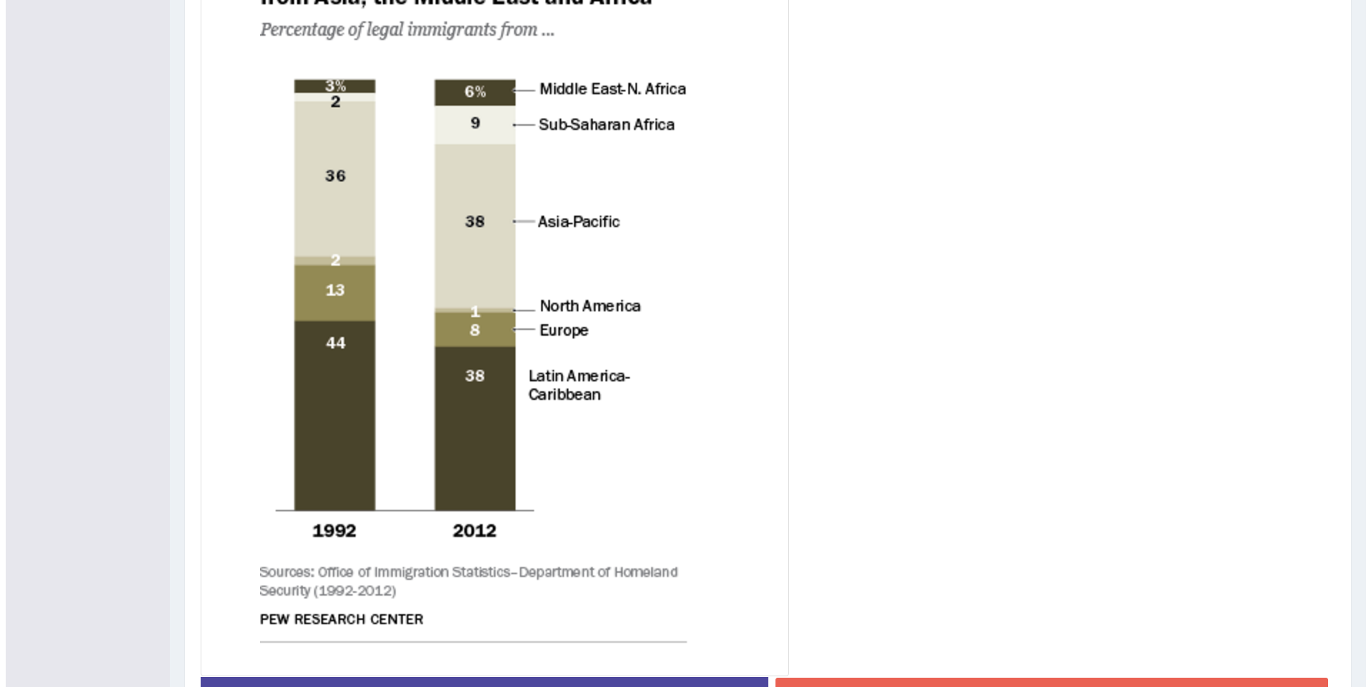
scroll to position [502, 0]
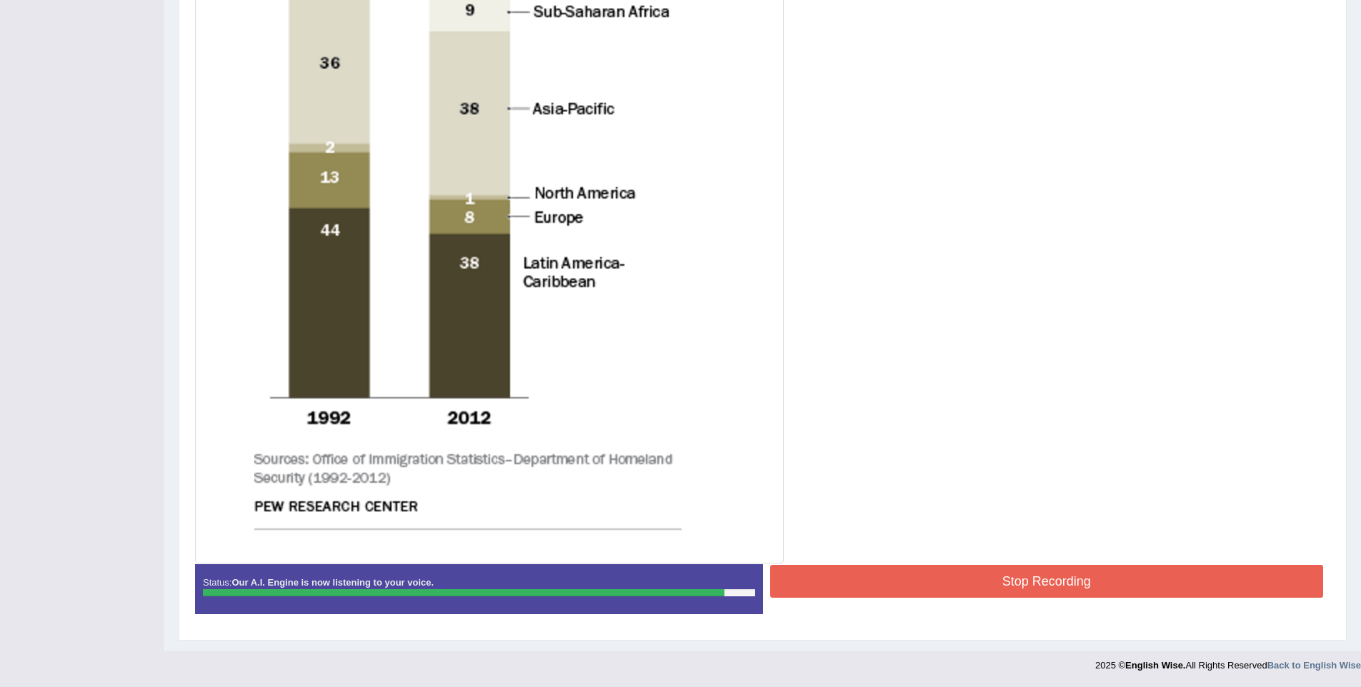
click at [795, 569] on button "Stop Recording" at bounding box center [1047, 581] width 554 height 33
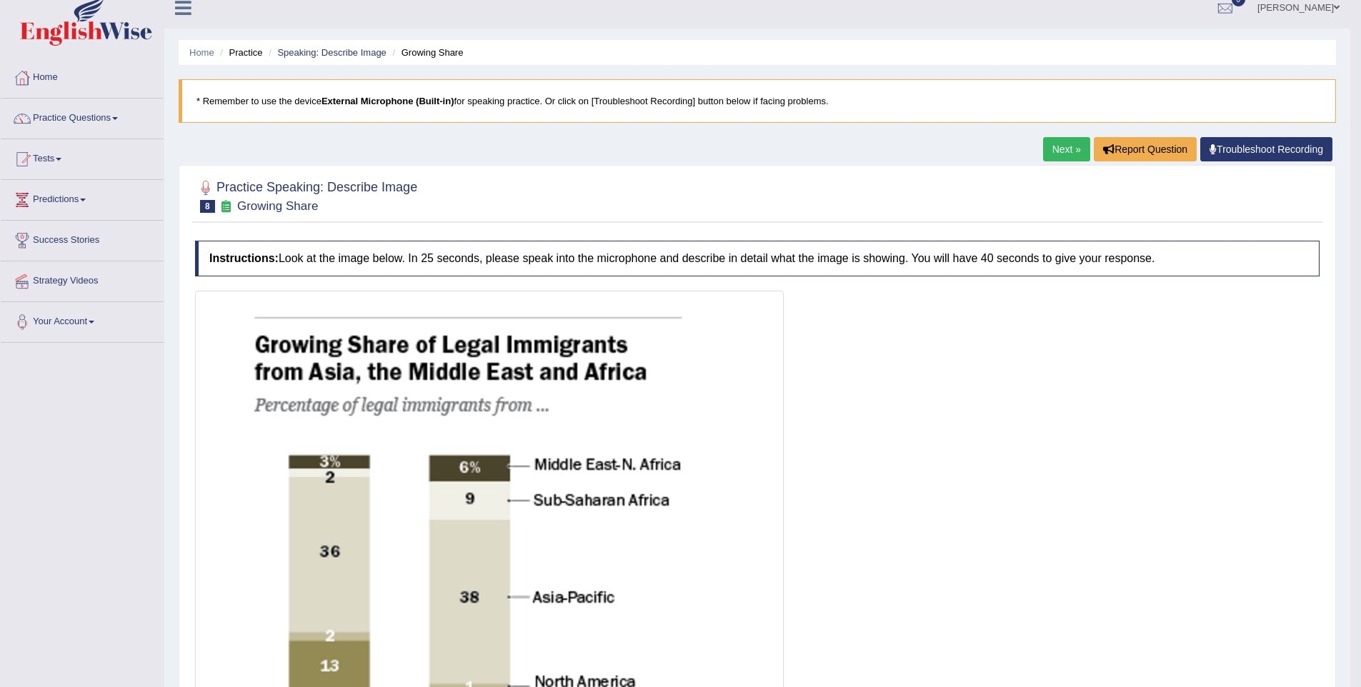
scroll to position [0, 0]
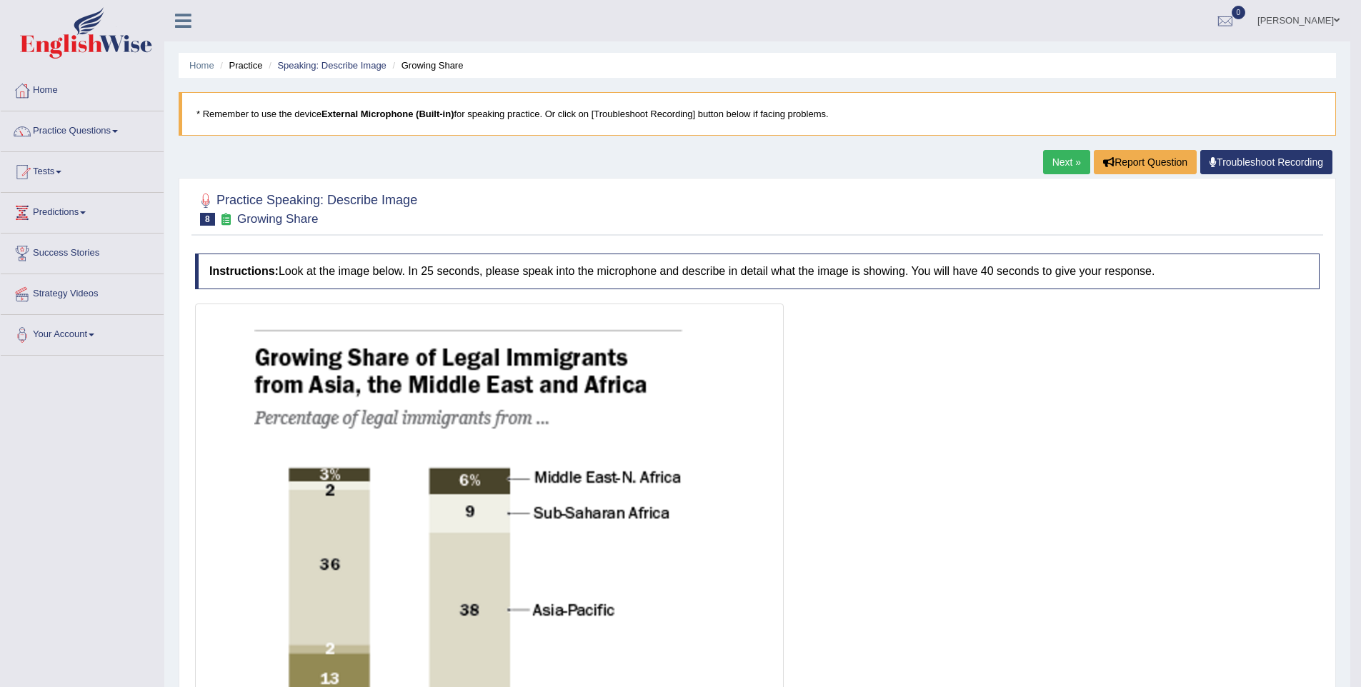
click at [1278, 14] on link "Divya Vishwakarma" at bounding box center [1298, 18] width 104 height 37
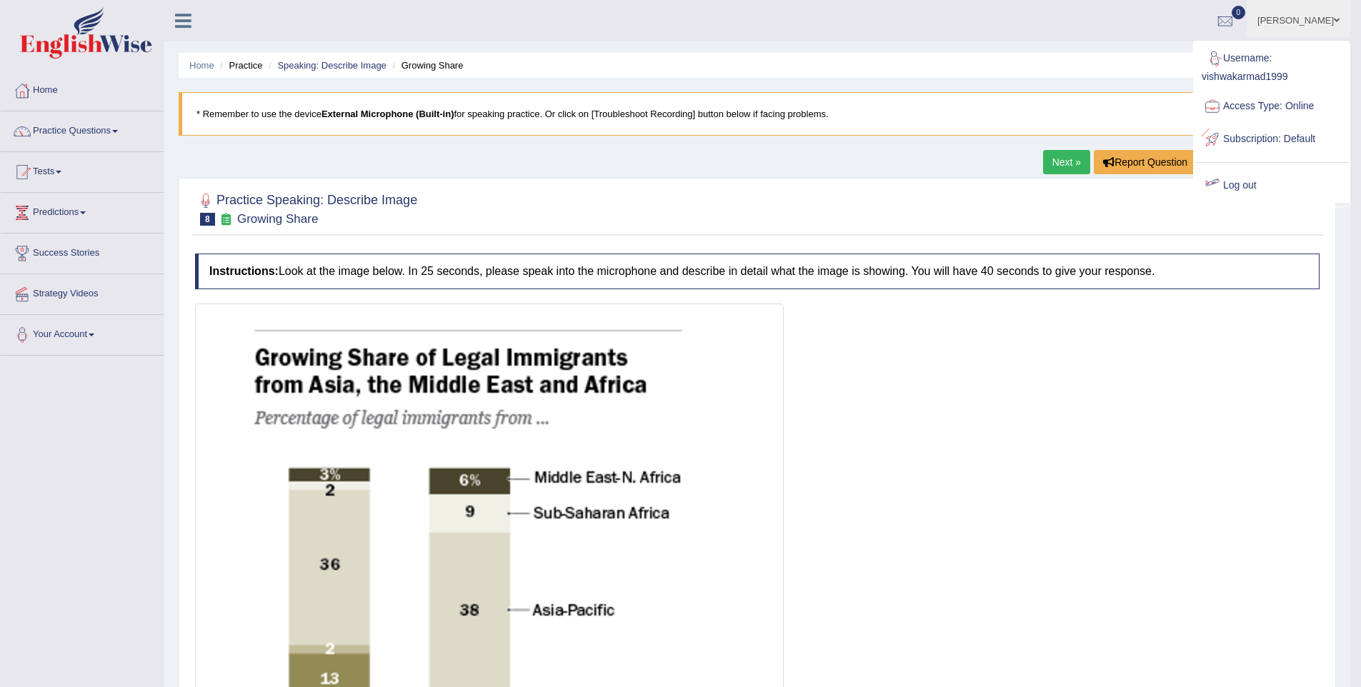
click at [1241, 194] on link "Log out" at bounding box center [1271, 185] width 154 height 33
